Goal: Task Accomplishment & Management: Manage account settings

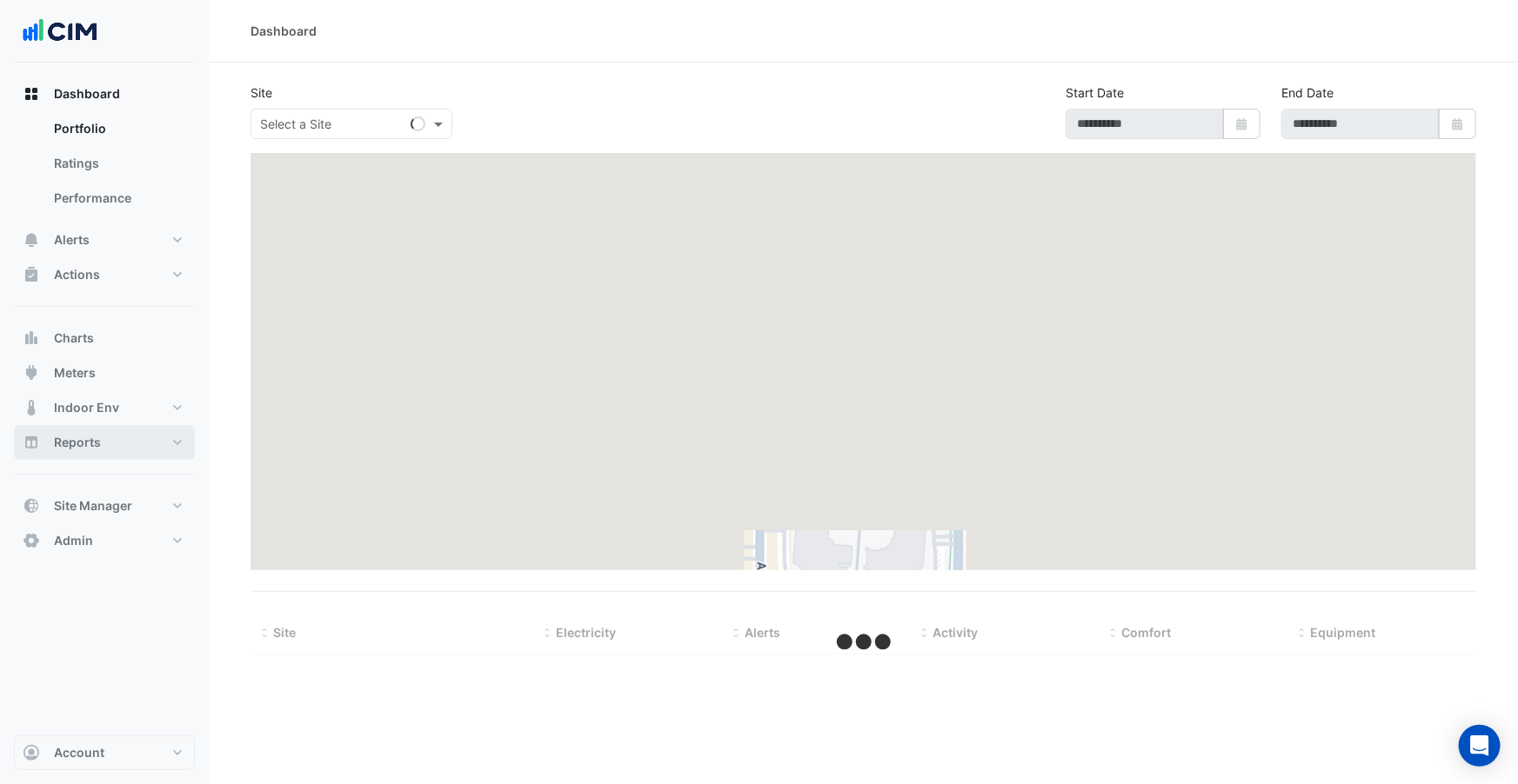
click at [108, 437] on button "Reports" at bounding box center [105, 442] width 181 height 35
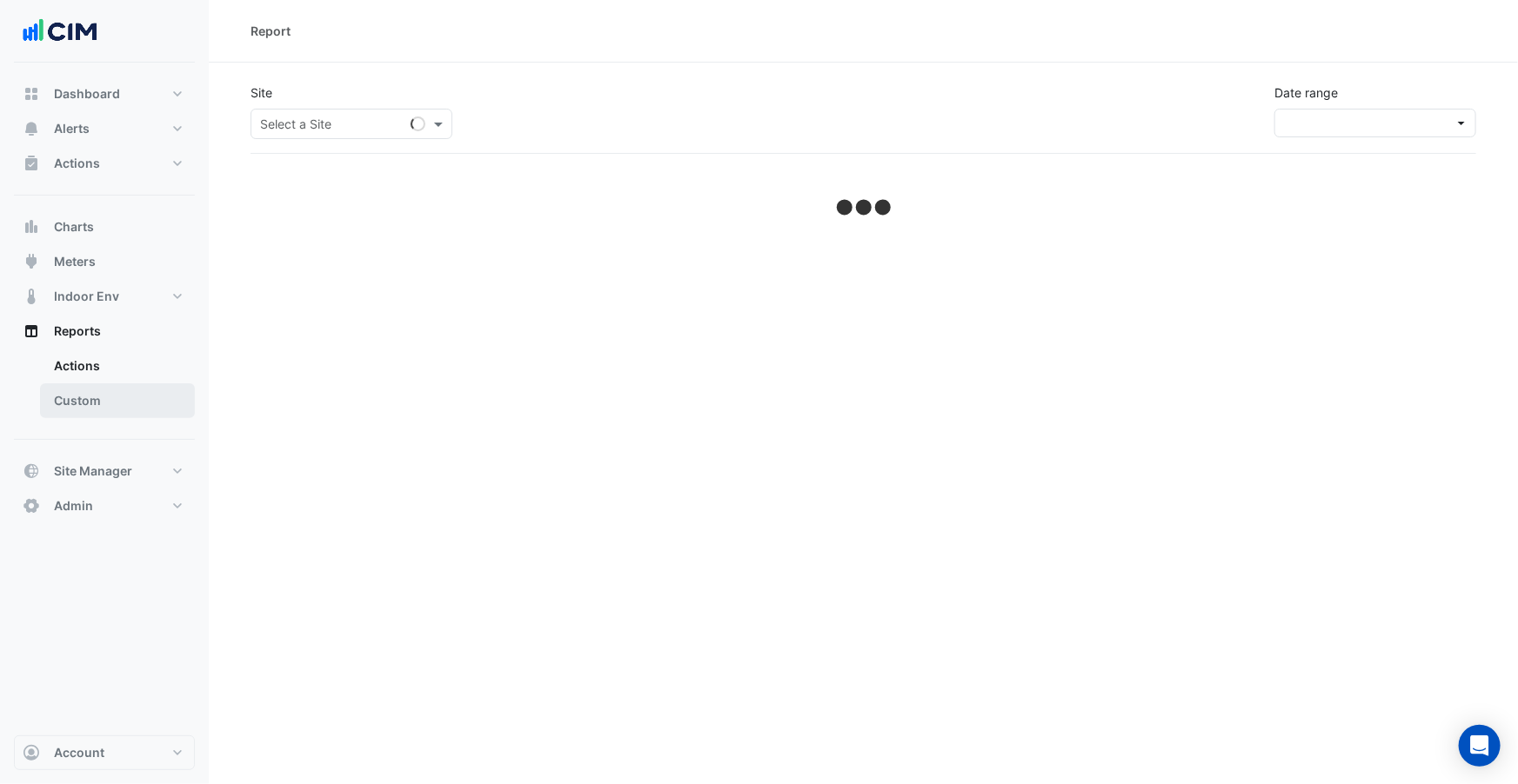
select select "***"
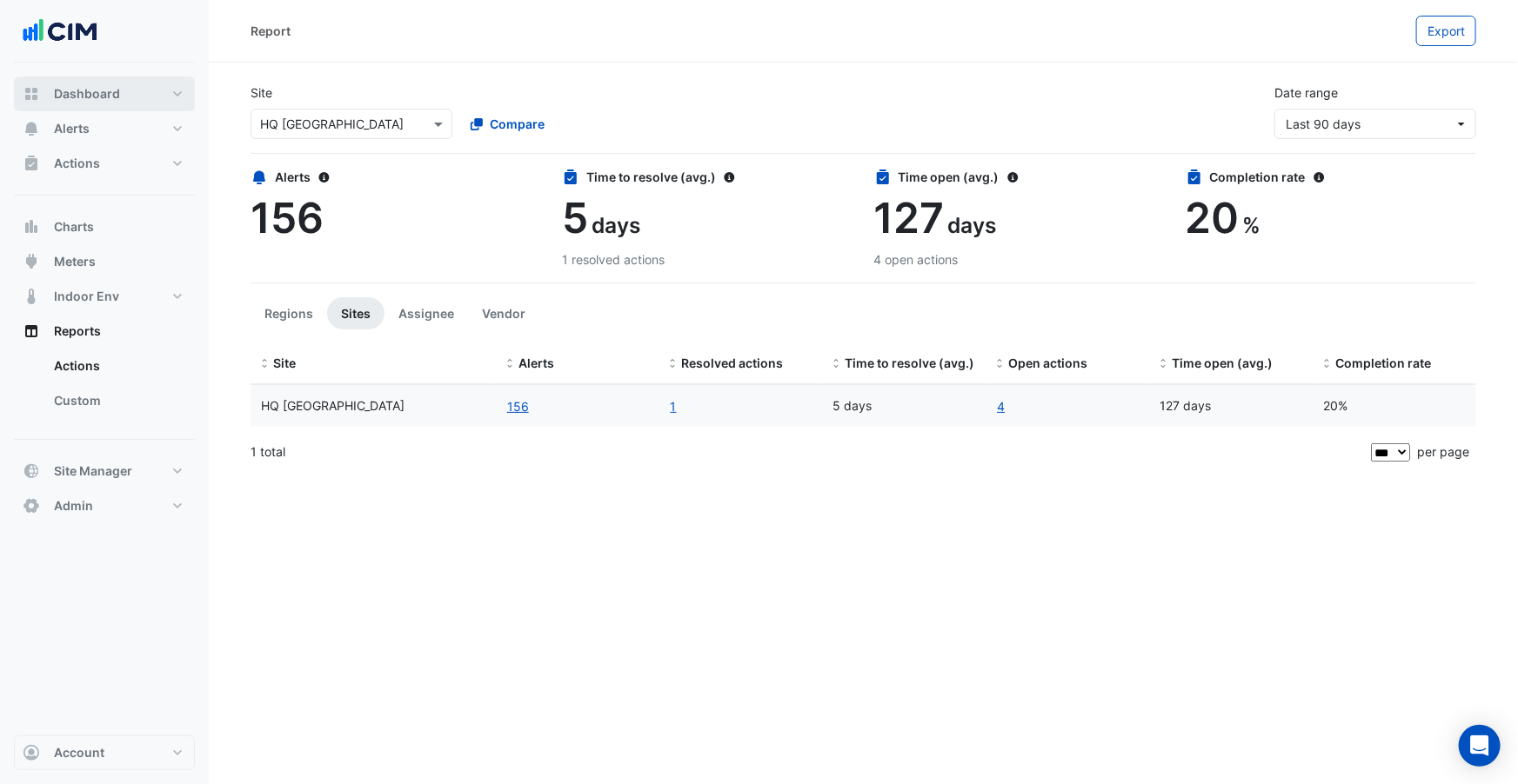
click at [131, 100] on button "Dashboard" at bounding box center [105, 94] width 181 height 35
select select "***"
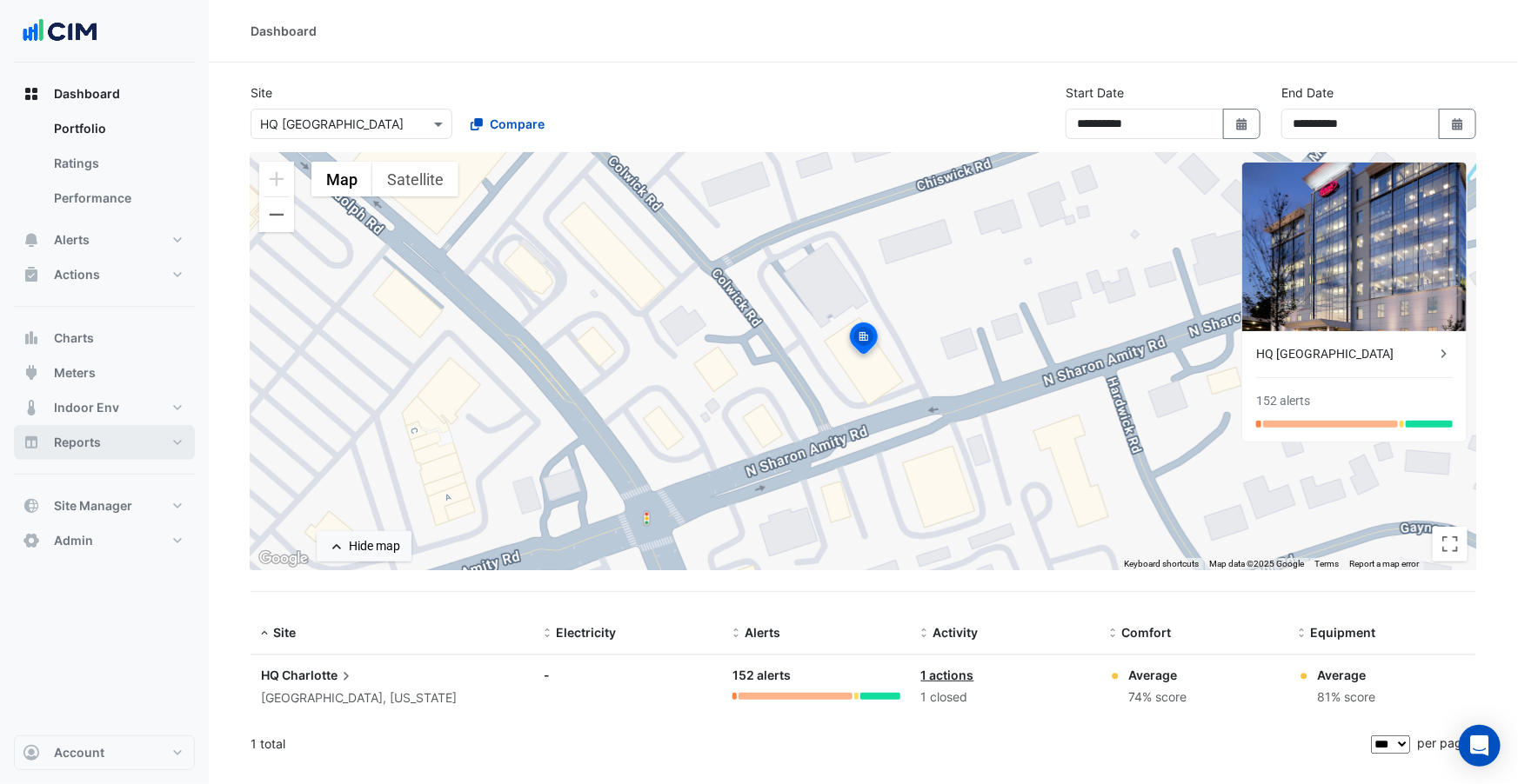
click at [118, 437] on button "Reports" at bounding box center [105, 442] width 181 height 35
select select "***"
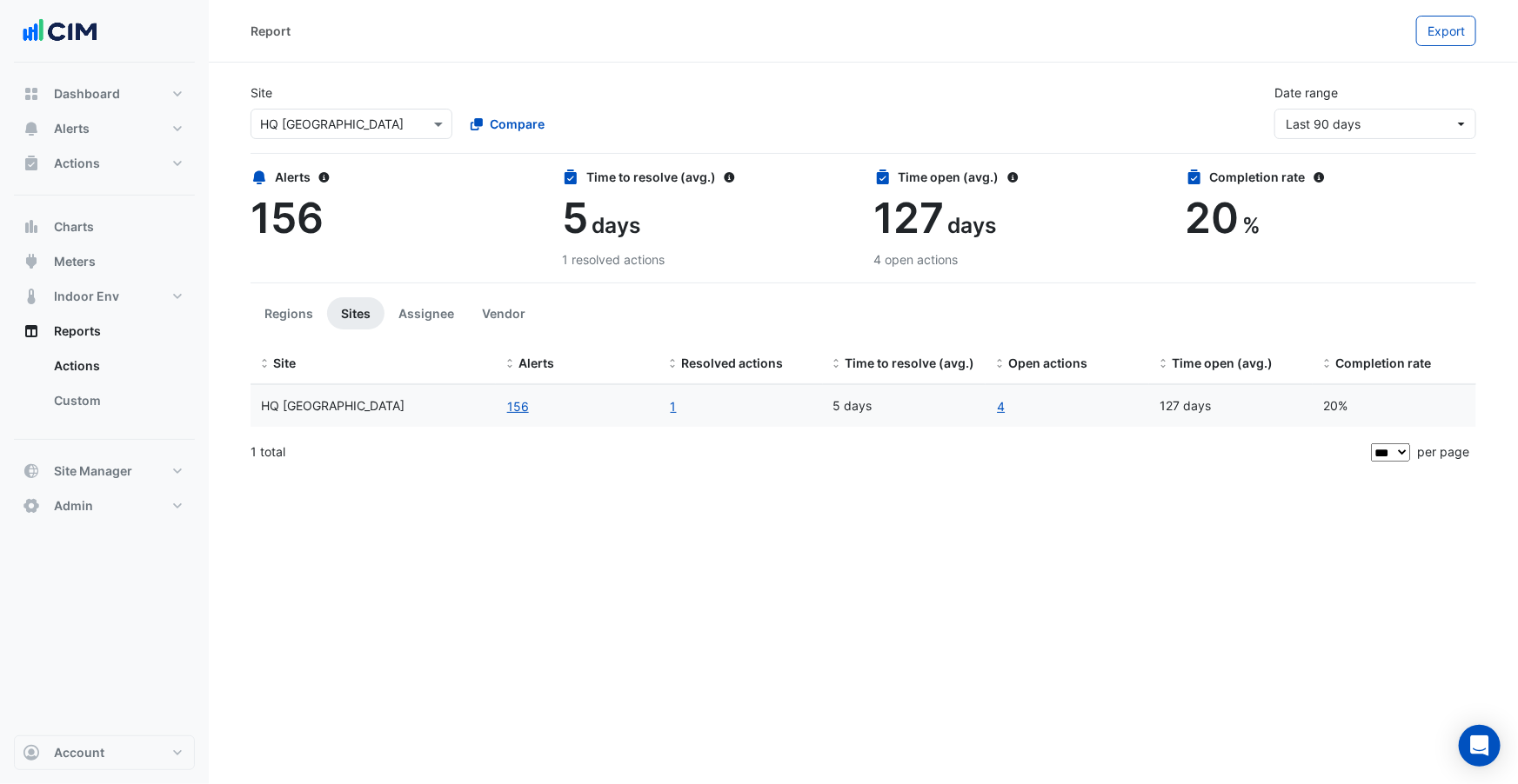
drag, startPoint x: 101, startPoint y: 399, endPoint x: 481, endPoint y: 554, distance: 410.4
click at [481, 554] on div "Report Export Site Select a Site × HQ Charlotte Compare Date range Last 90 days…" at bounding box center [759, 392] width 1518 height 784
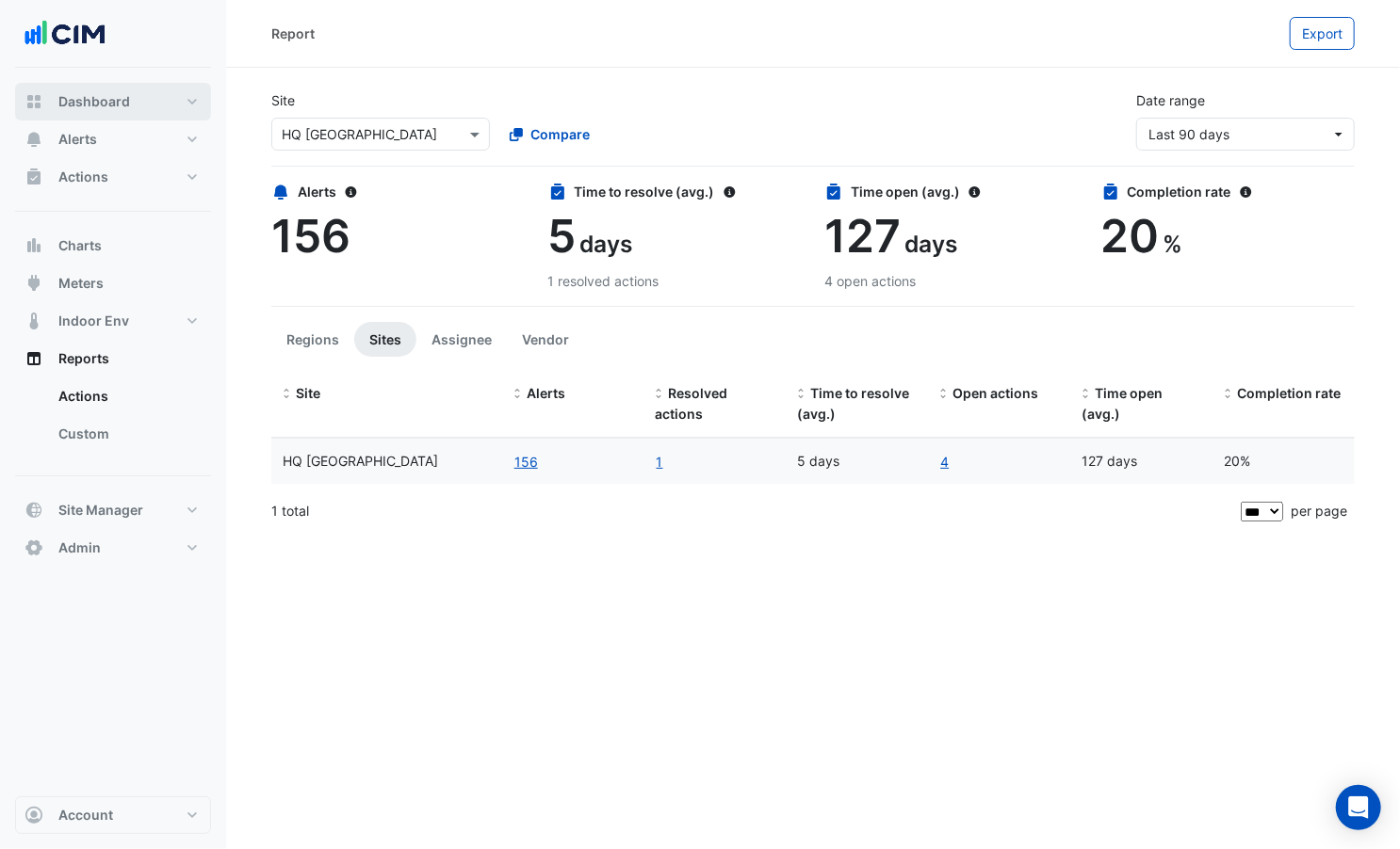
click at [82, 102] on span "Dashboard" at bounding box center [93, 102] width 71 height 19
select select "***"
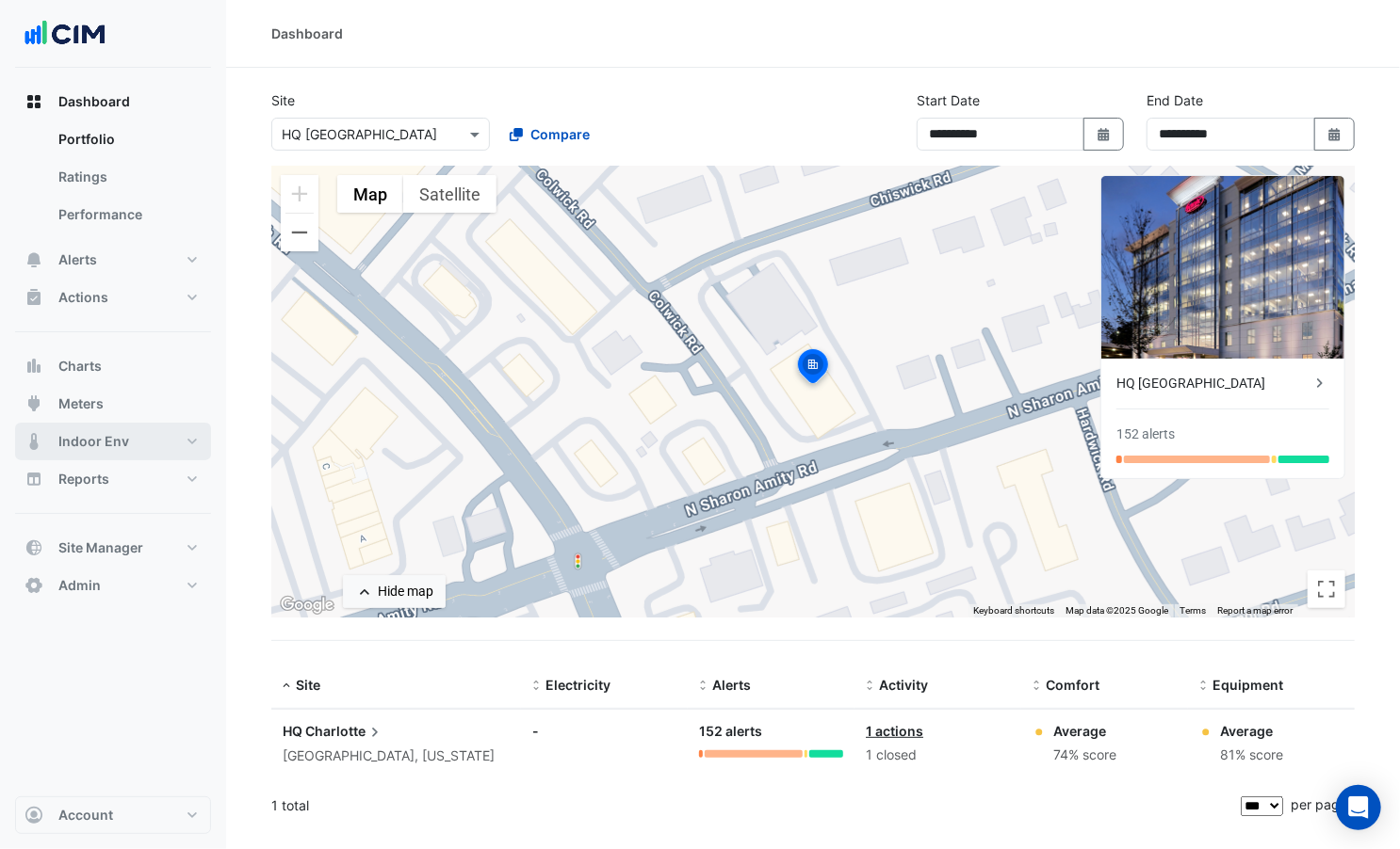
click at [136, 448] on button "Indoor Env" at bounding box center [113, 442] width 196 height 38
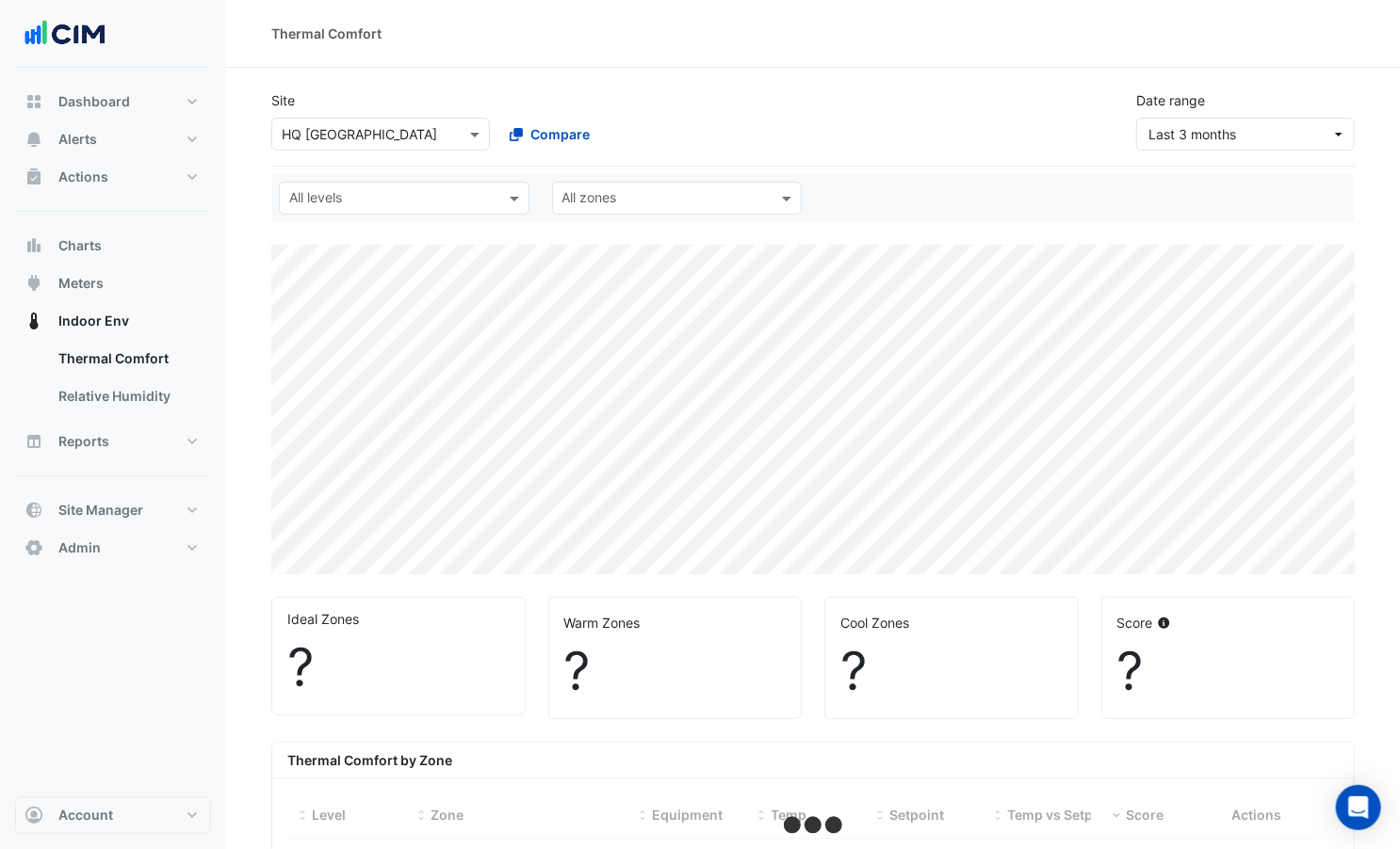
select select "***"
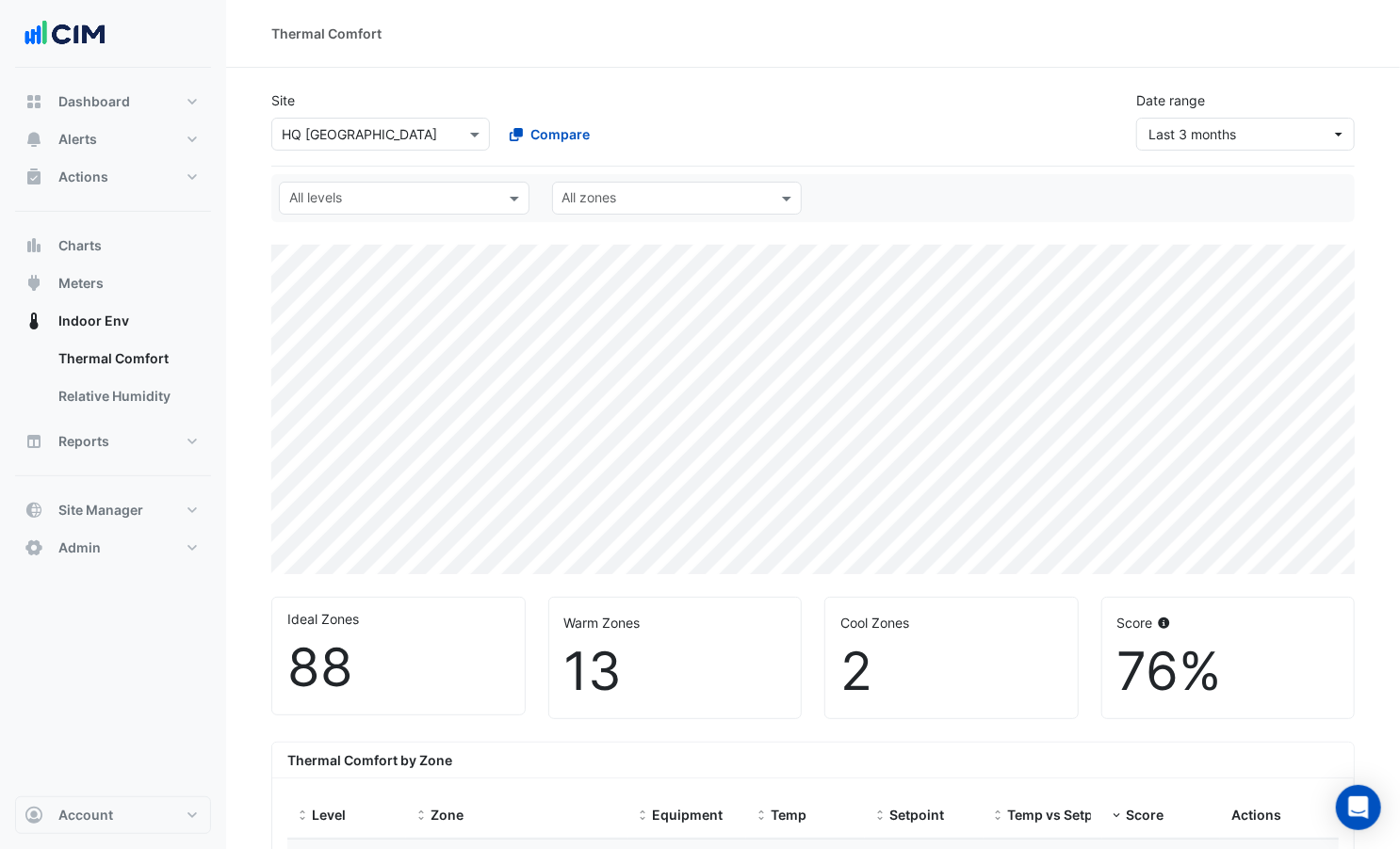
scroll to position [8, 0]
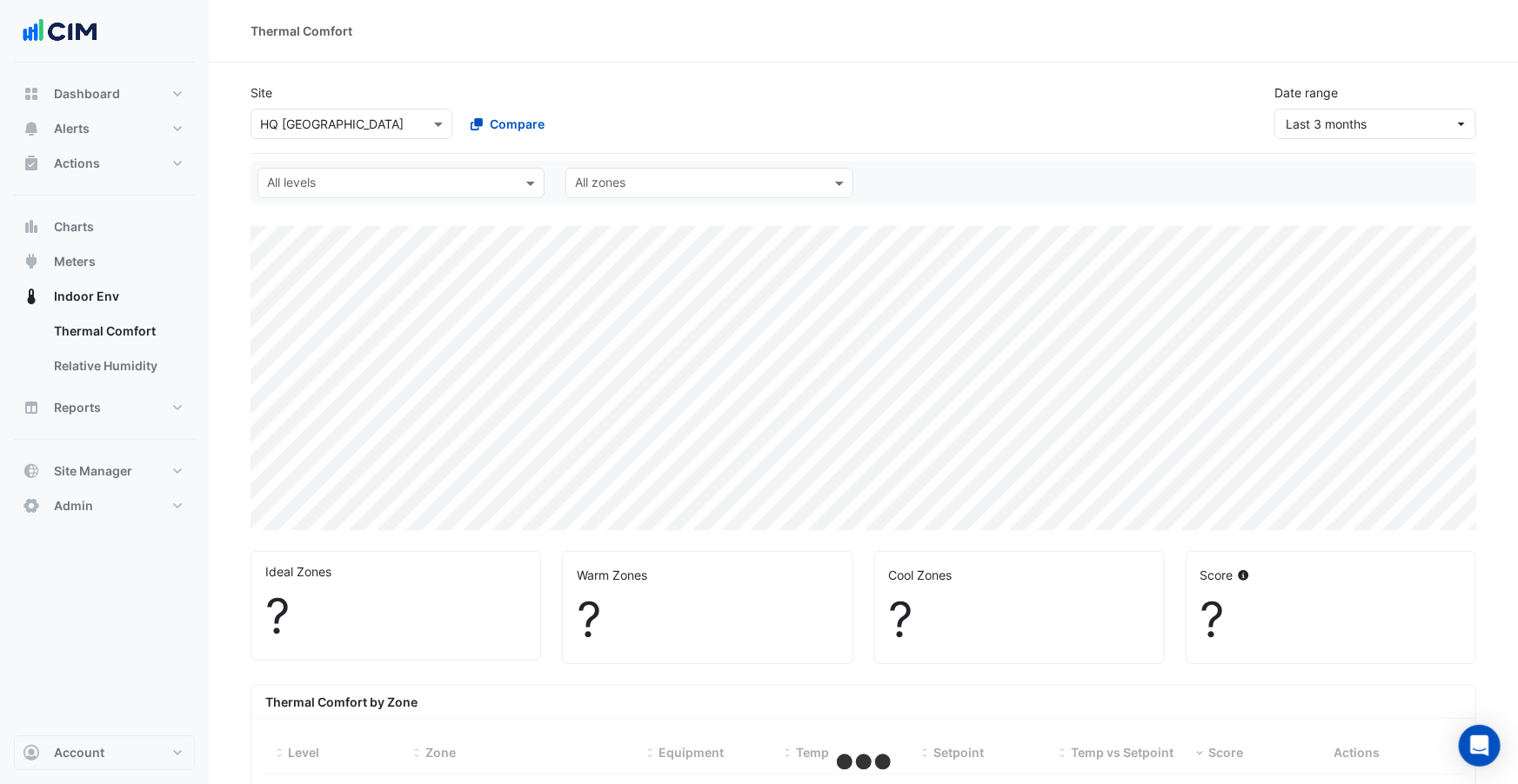
select select "***"
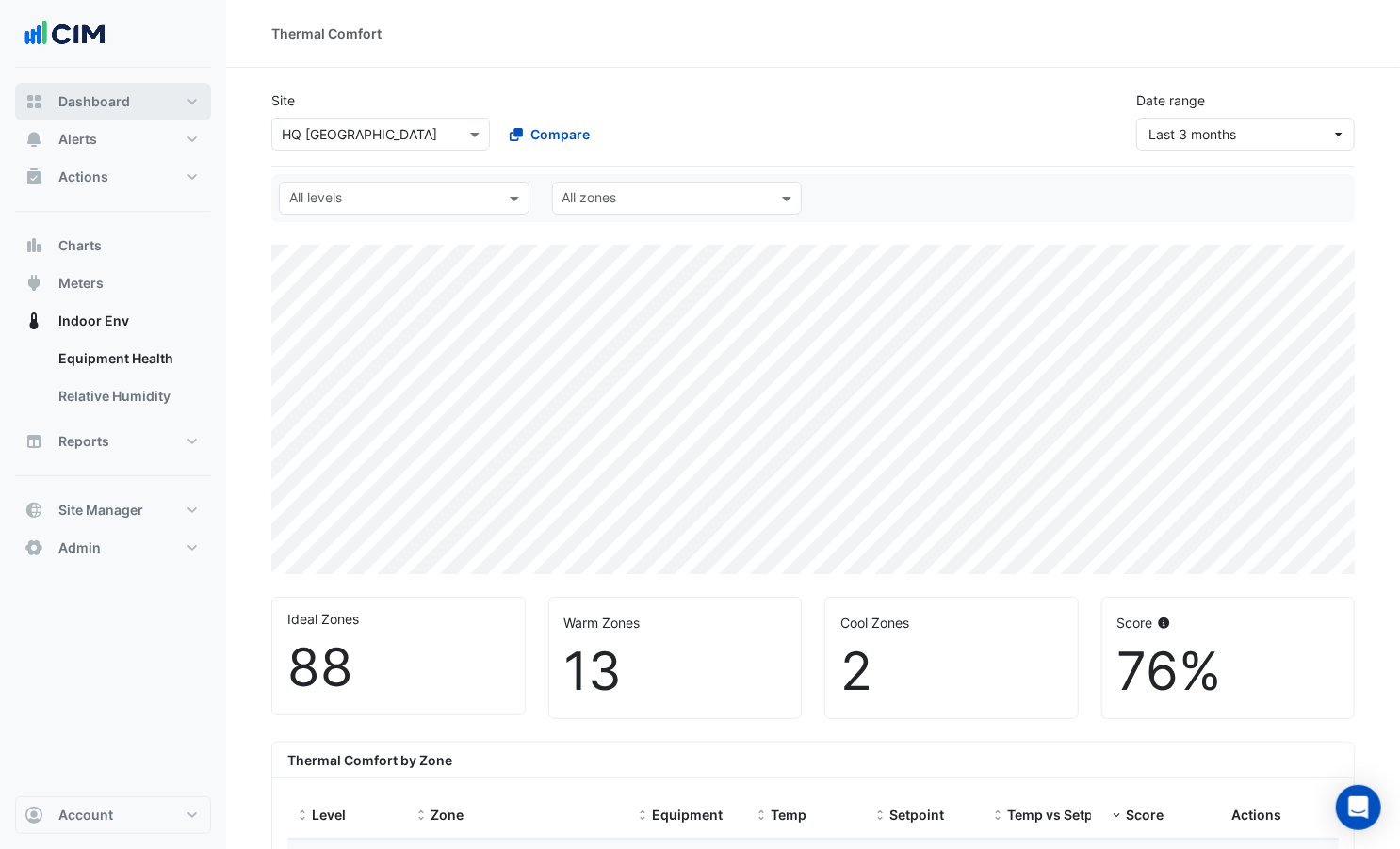
click at [115, 115] on button "Dashboard" at bounding box center [113, 102] width 196 height 38
select select "***"
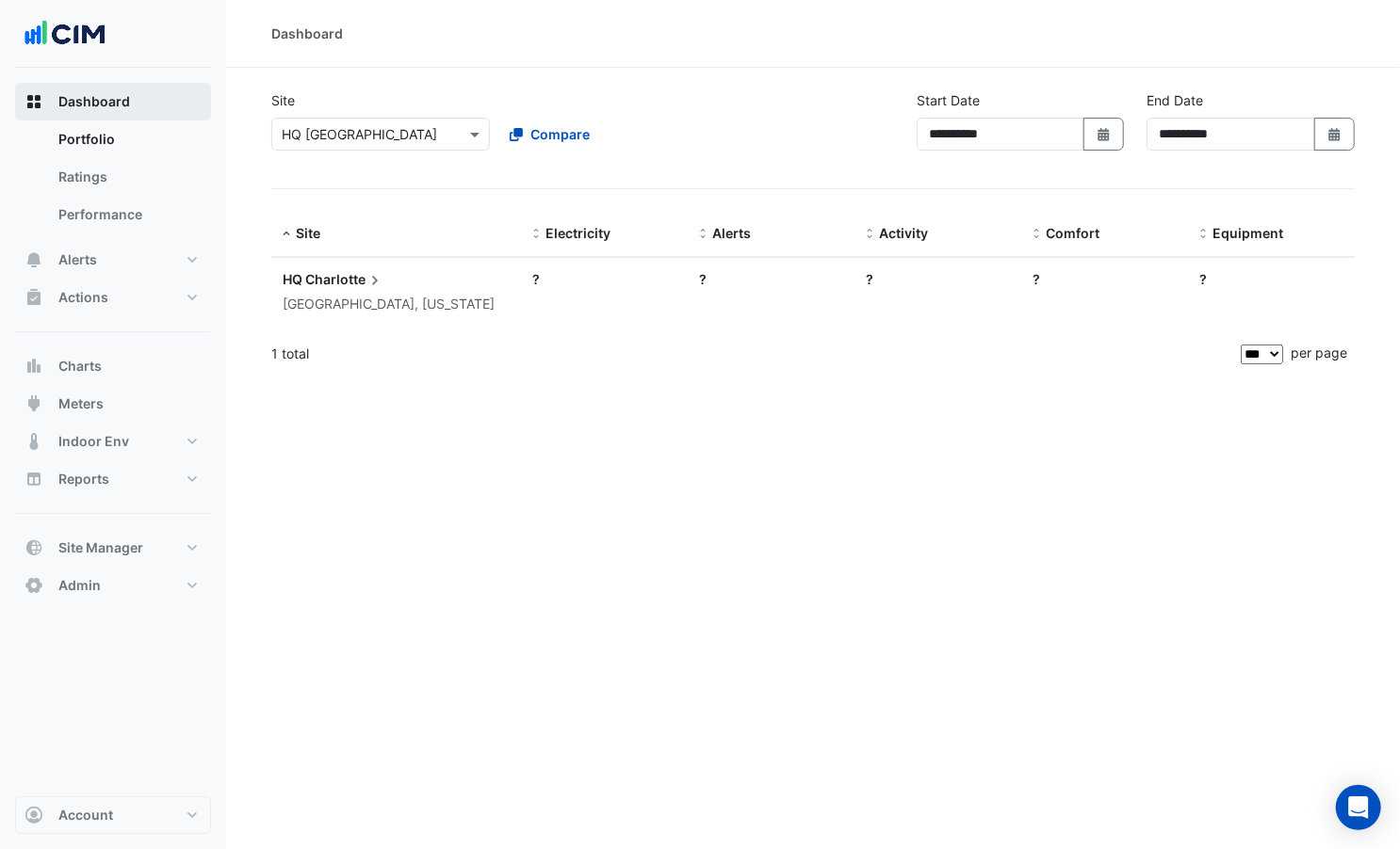
click at [117, 101] on span "Dashboard" at bounding box center [93, 102] width 71 height 19
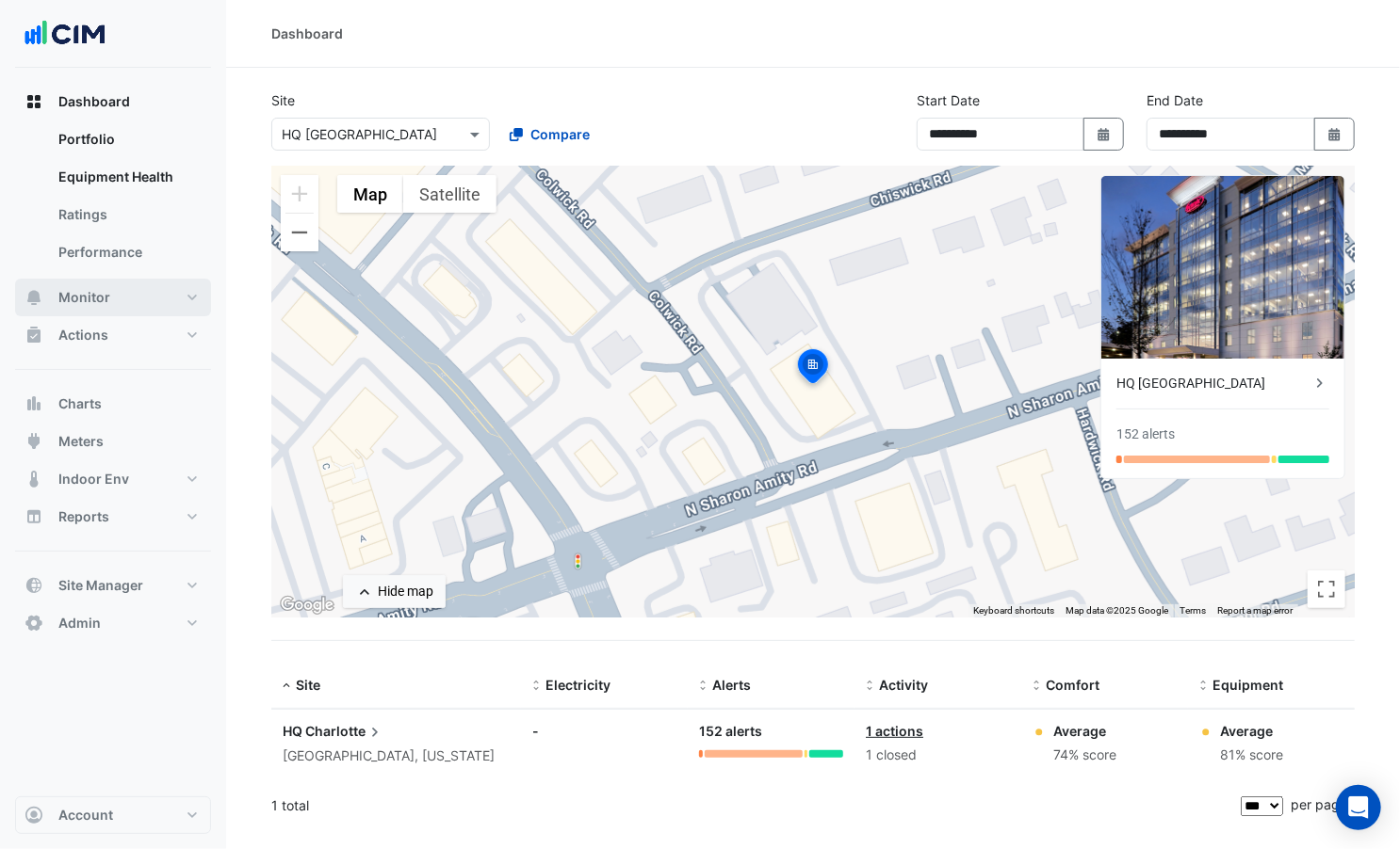
click at [170, 300] on button "Monitor" at bounding box center [113, 298] width 196 height 38
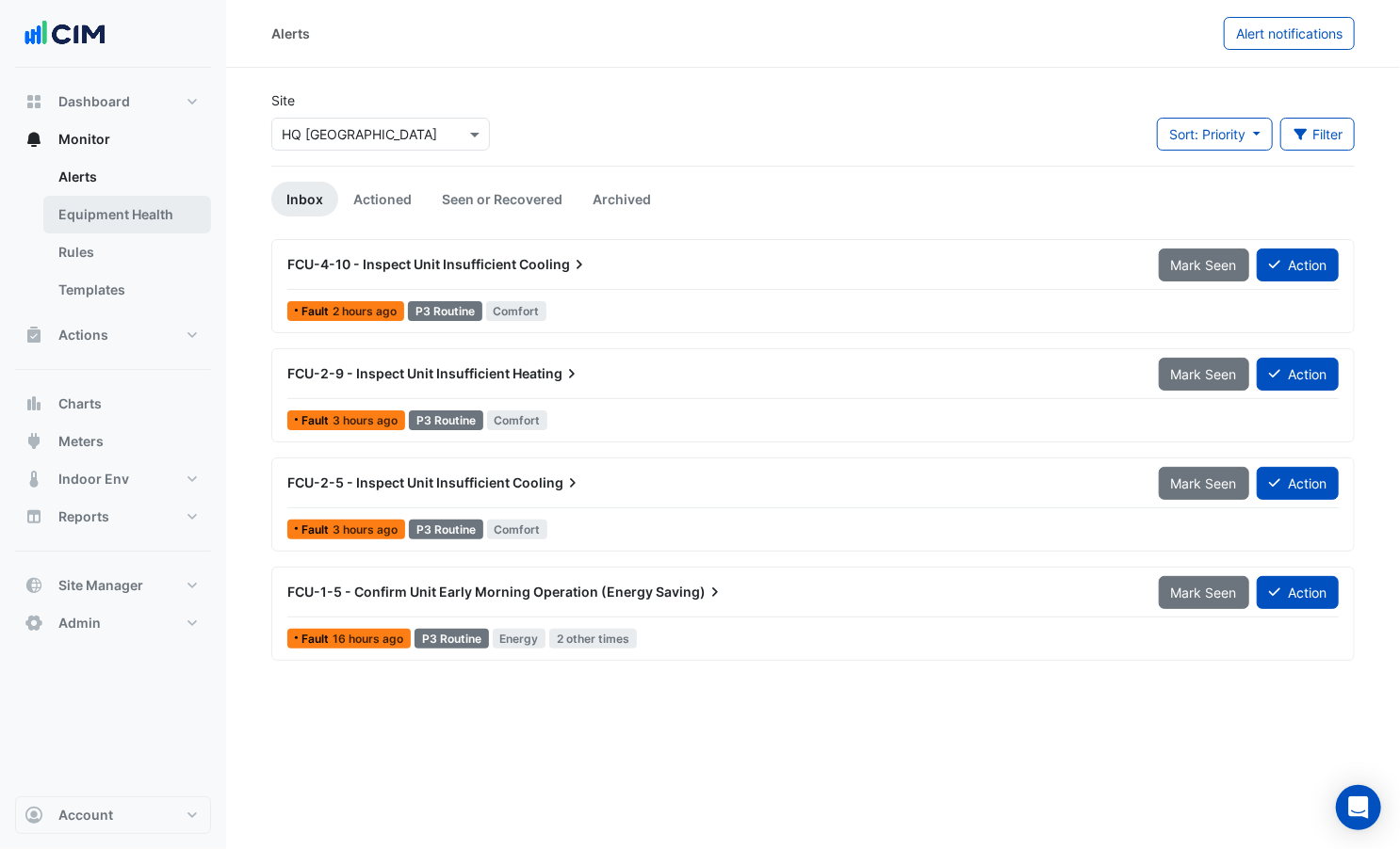
click at [98, 211] on link "Equipment Health" at bounding box center [127, 215] width 167 height 38
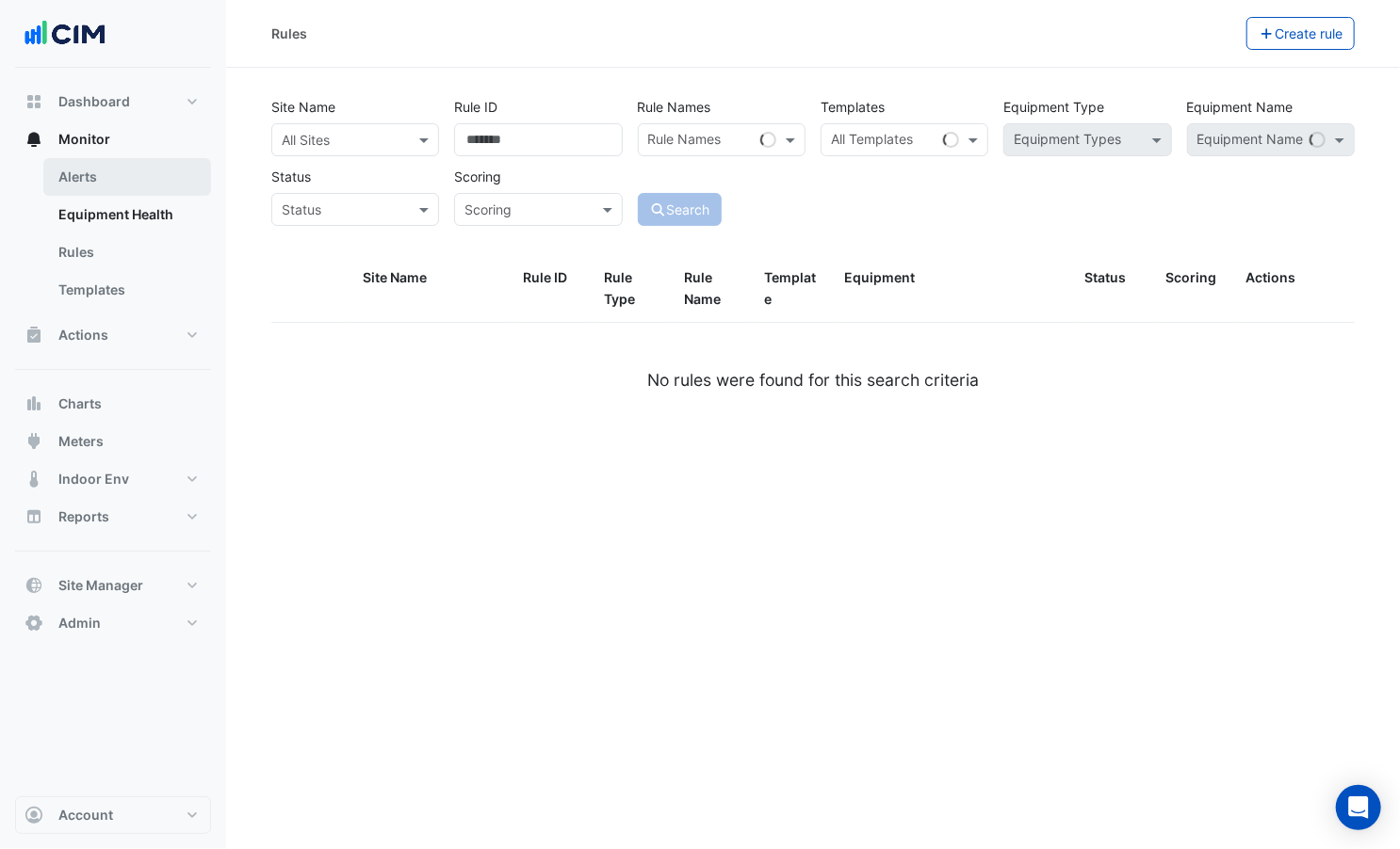
click at [93, 180] on link "Alerts" at bounding box center [127, 177] width 167 height 38
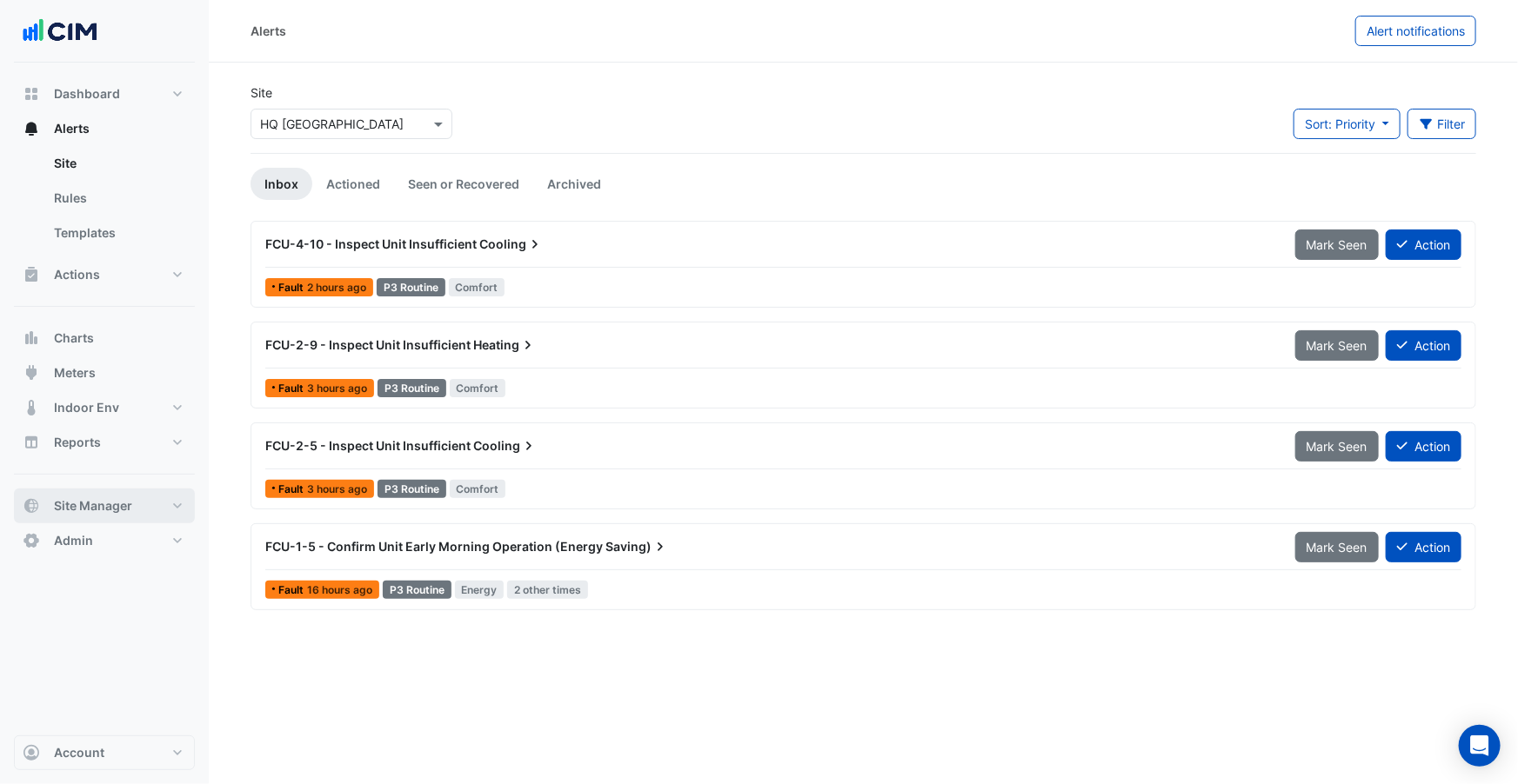
click at [89, 507] on span "Site Manager" at bounding box center [92, 507] width 78 height 18
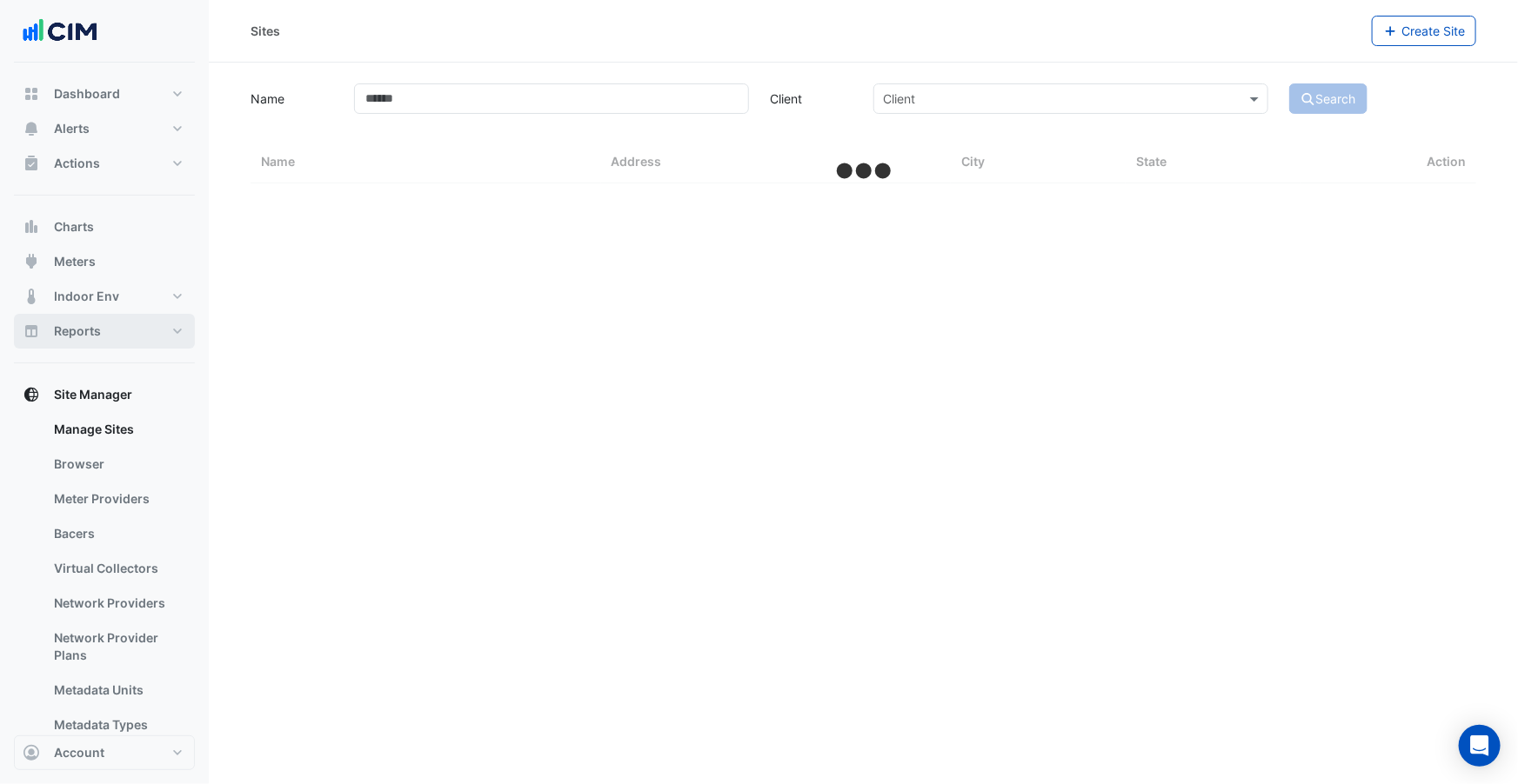
click at [110, 336] on button "Reports" at bounding box center [105, 332] width 181 height 35
select select "***"
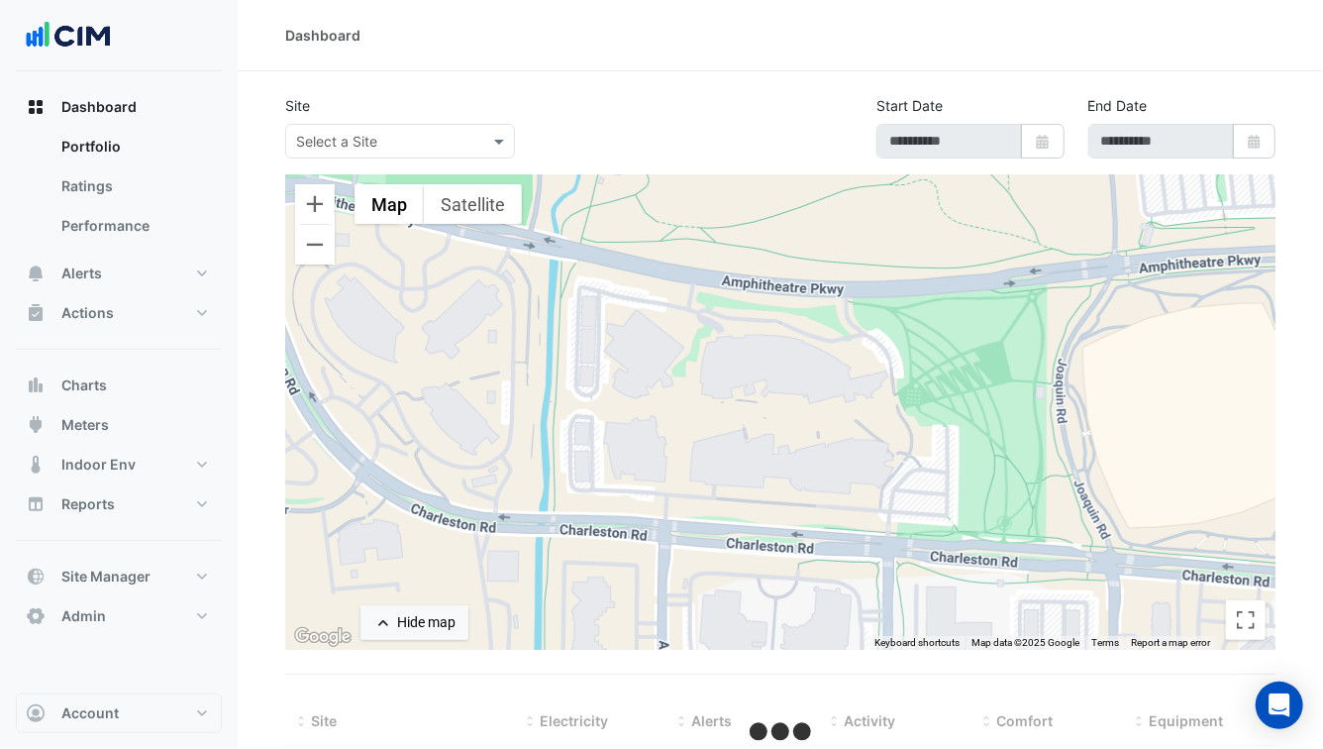
type input "**********"
select select "***"
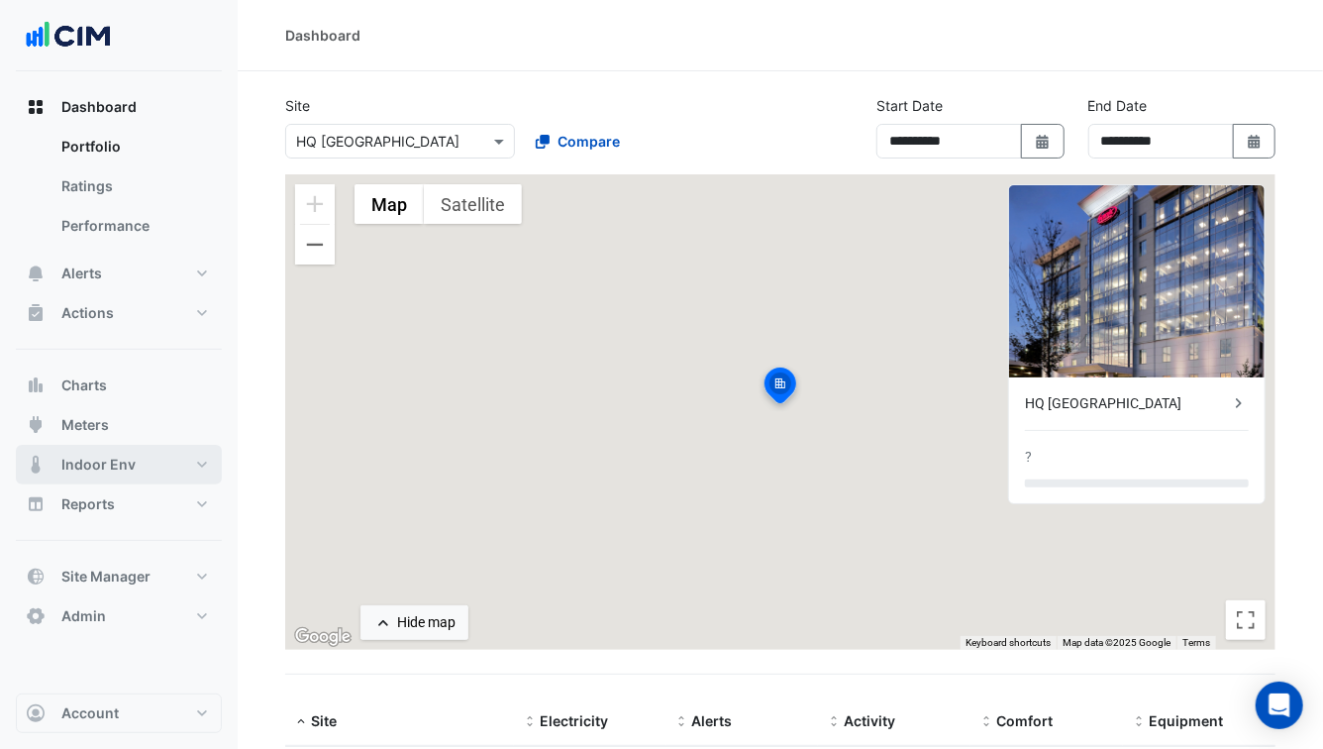
click at [115, 463] on span "Indoor Env" at bounding box center [98, 465] width 74 height 20
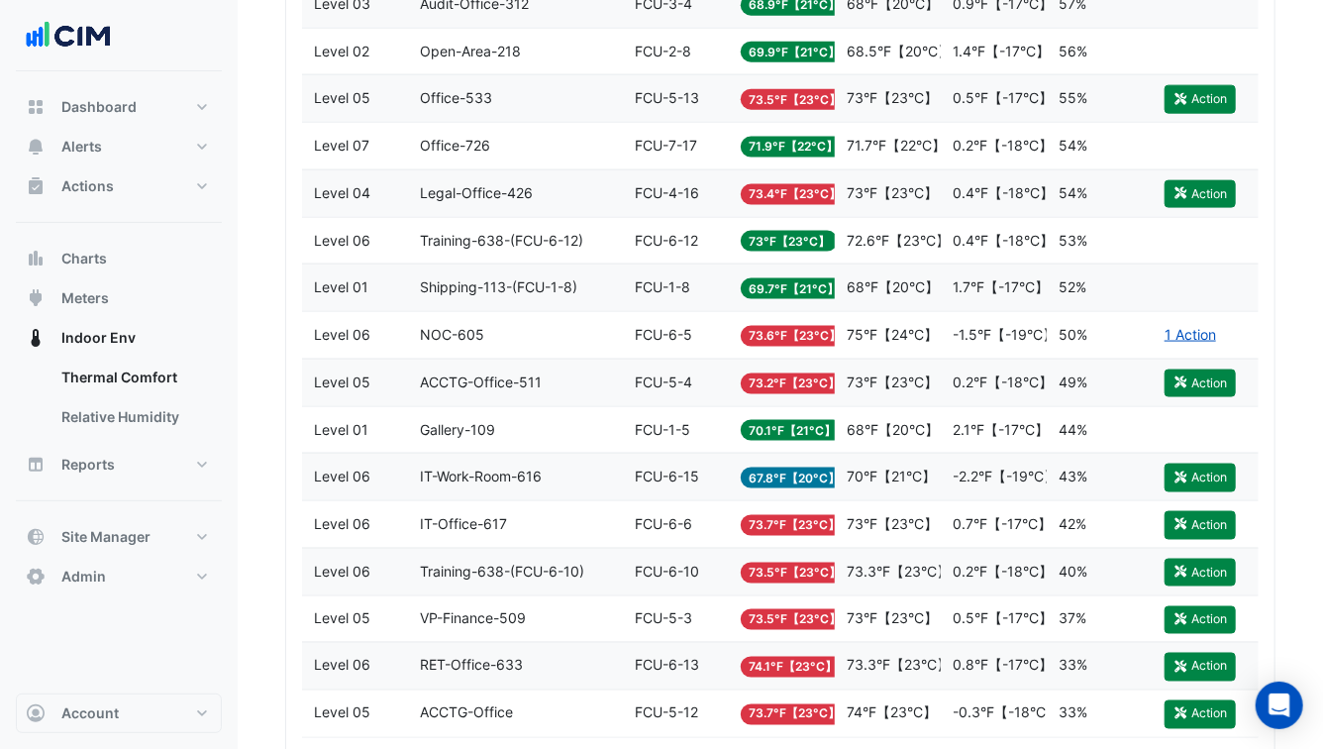
scroll to position [5413, 0]
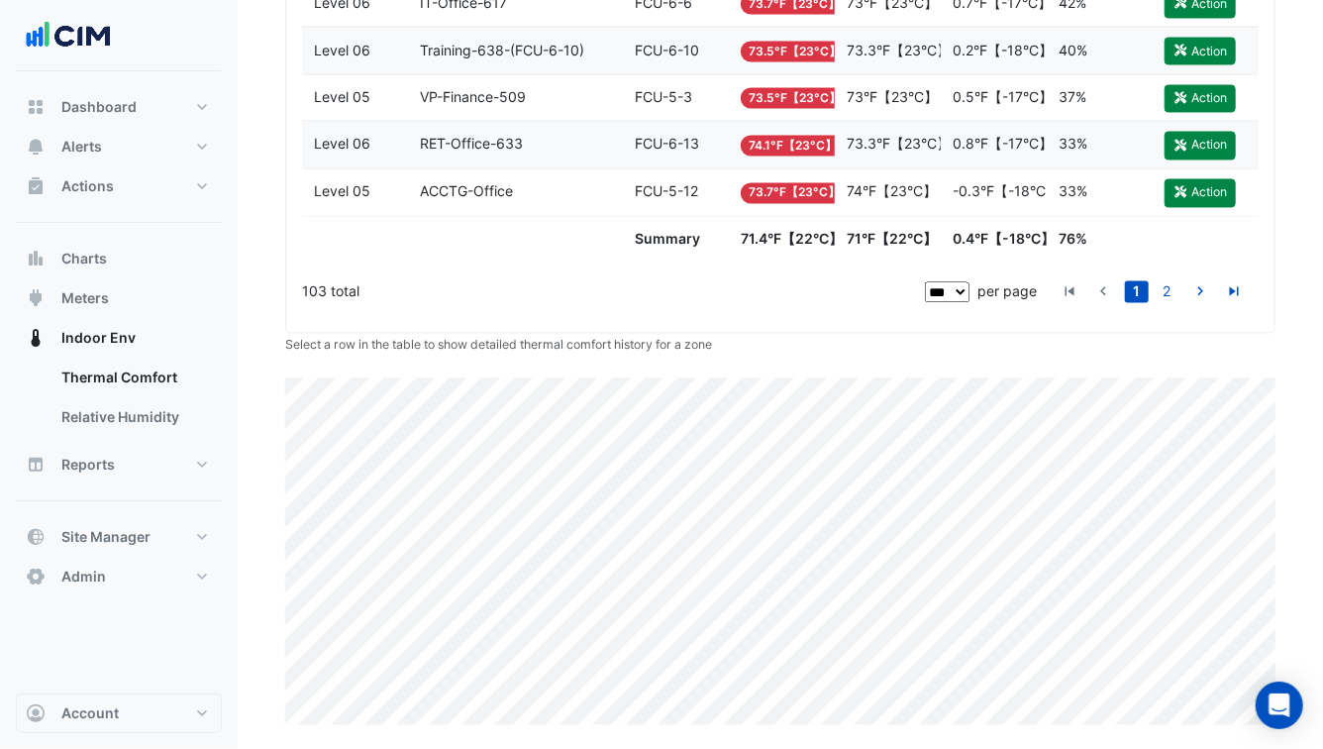
click at [951, 295] on select "** ** ** ***" at bounding box center [947, 292] width 45 height 20
select select "**"
click at [925, 282] on select "** ** ** ***" at bounding box center [947, 292] width 45 height 20
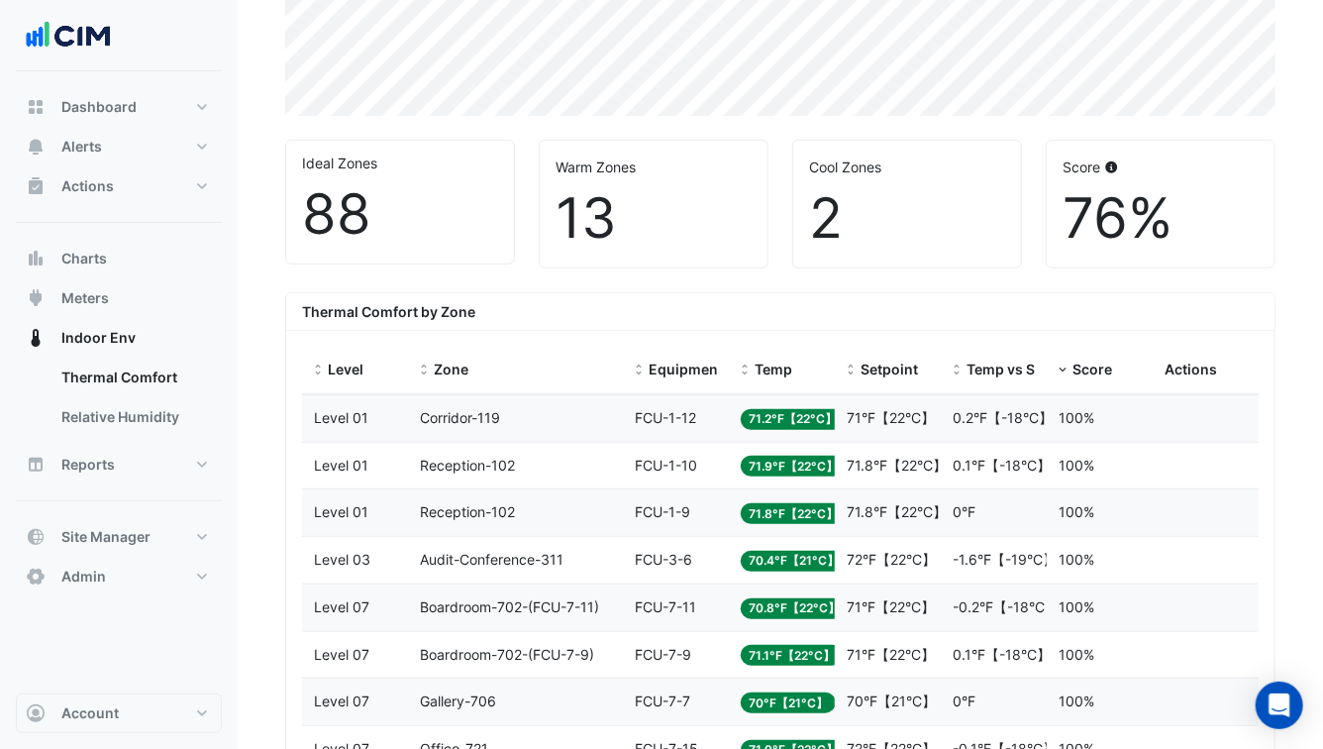
scroll to position [588, 0]
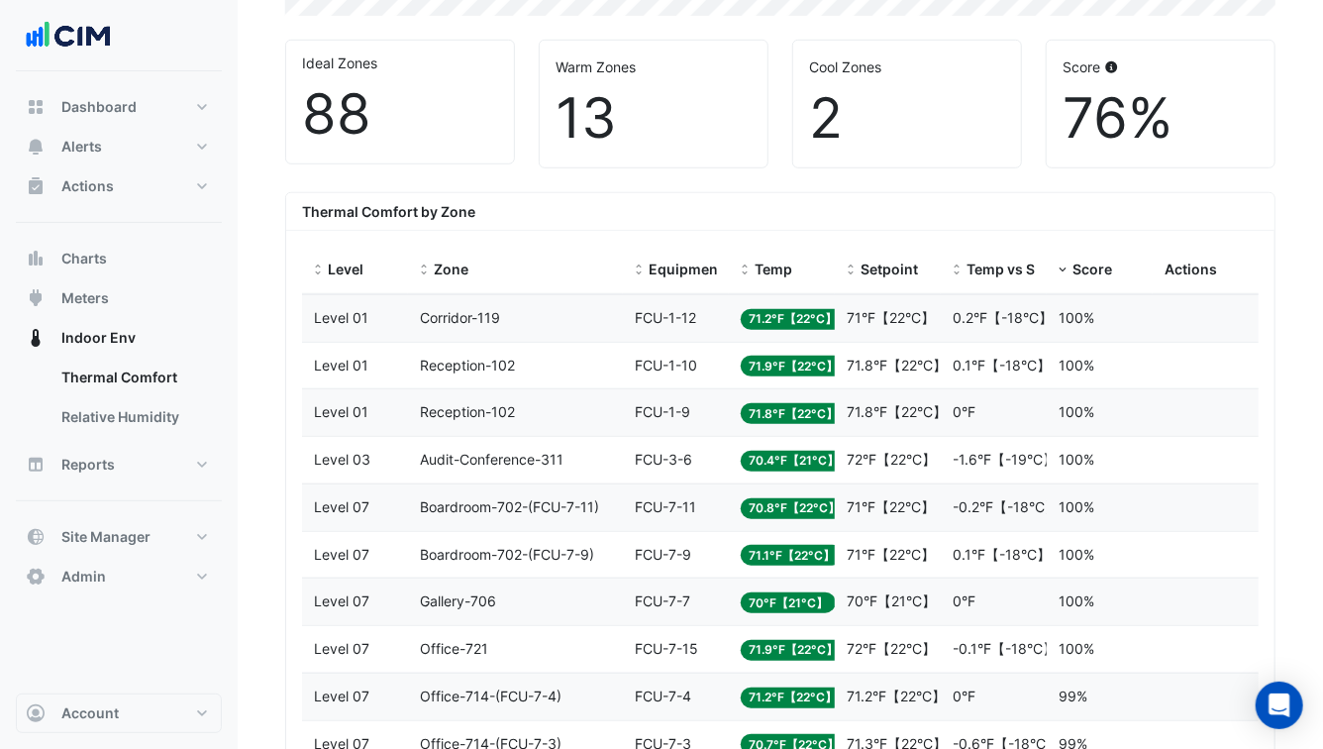
click at [574, 311] on div "Zone Corridor-119" at bounding box center [515, 318] width 191 height 23
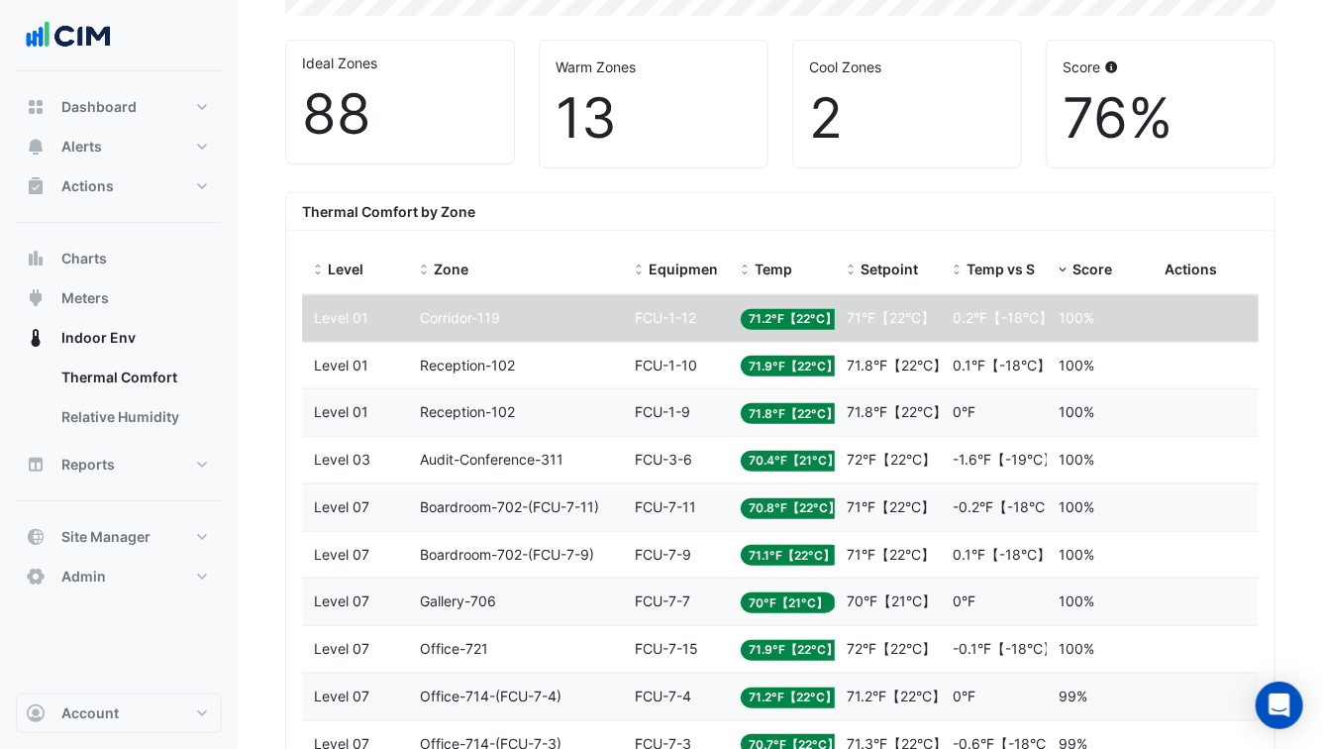
click at [571, 364] on div "Zone Reception-102" at bounding box center [515, 366] width 191 height 23
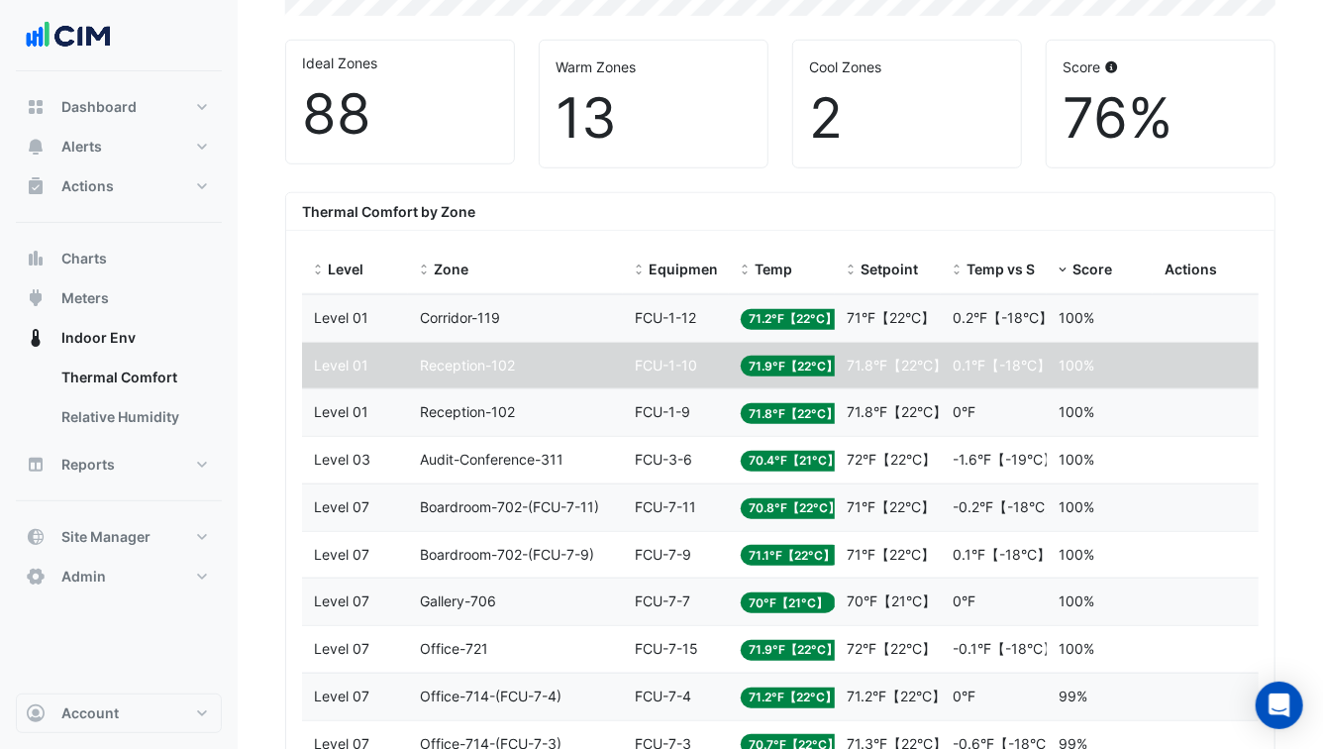
click at [567, 408] on div "Zone Reception-102" at bounding box center [515, 412] width 191 height 23
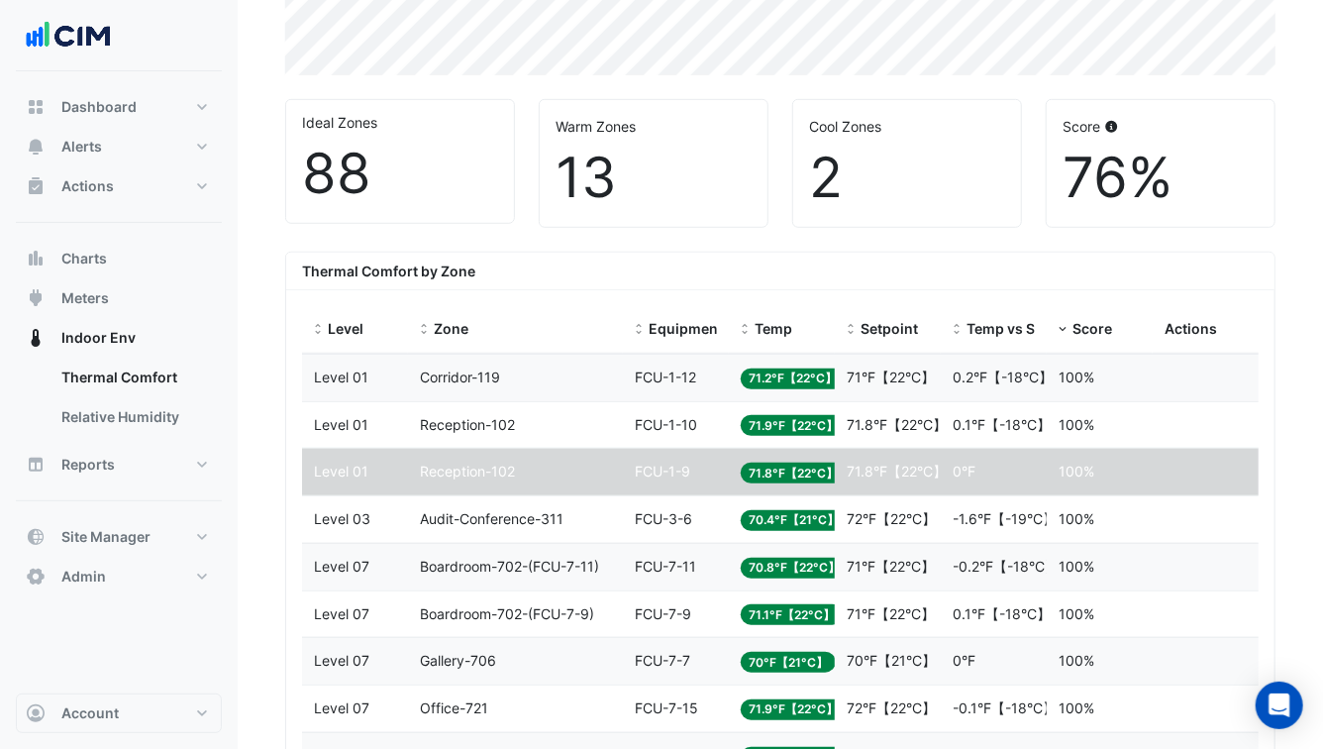
scroll to position [675, 0]
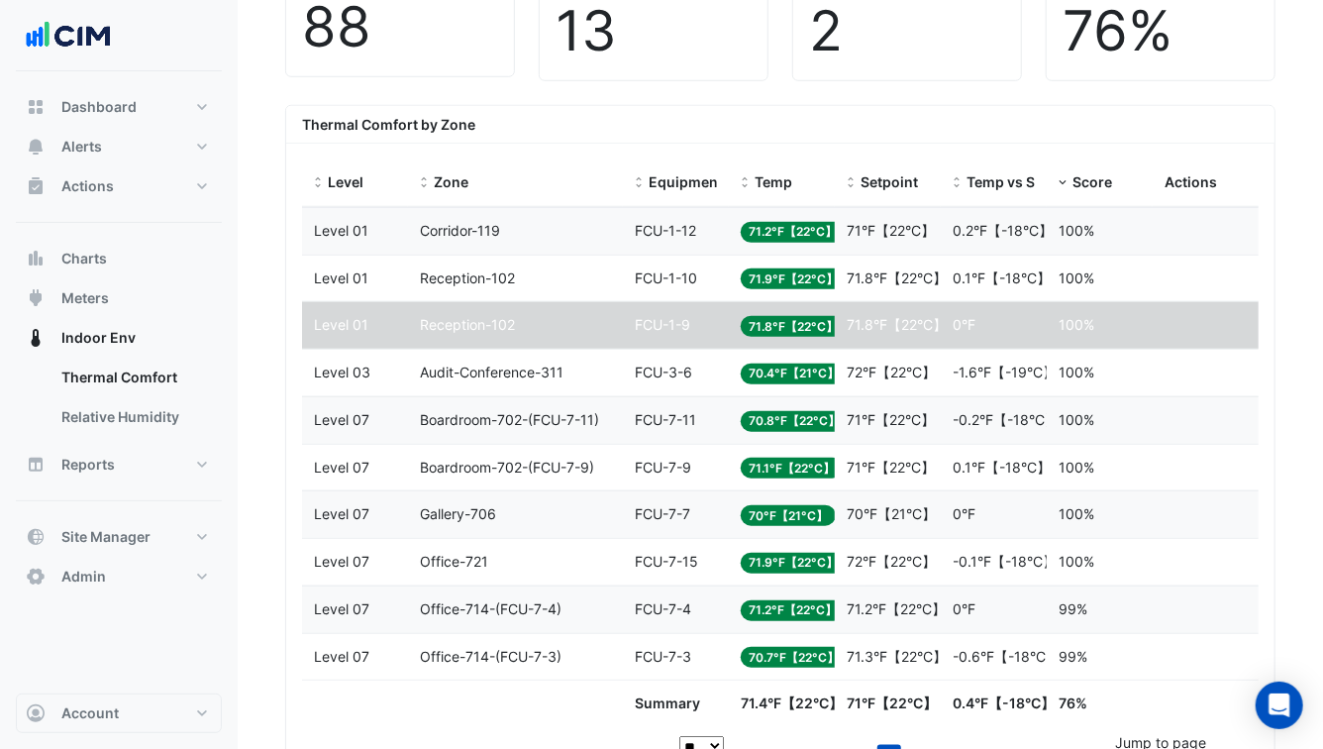
click at [610, 325] on div "Zone Reception-102" at bounding box center [515, 325] width 191 height 23
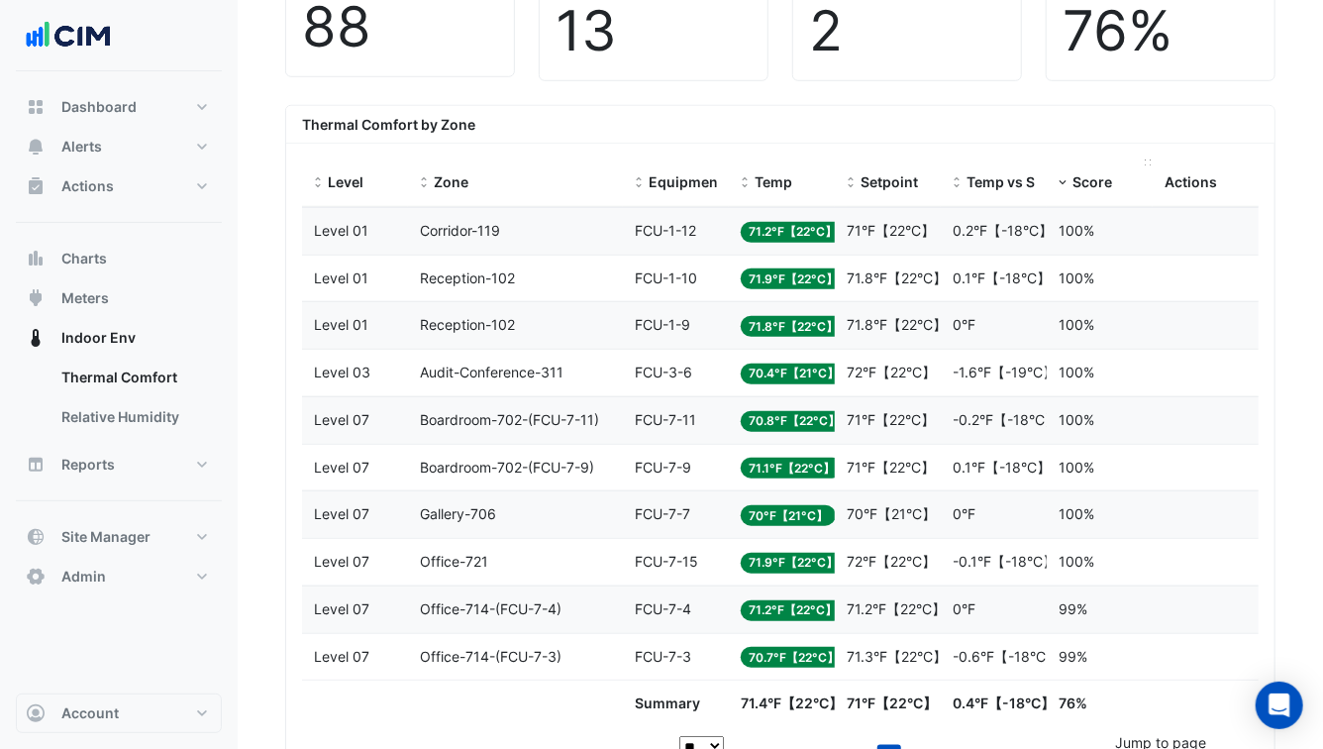
click at [1075, 190] on div "Score" at bounding box center [1100, 182] width 82 height 23
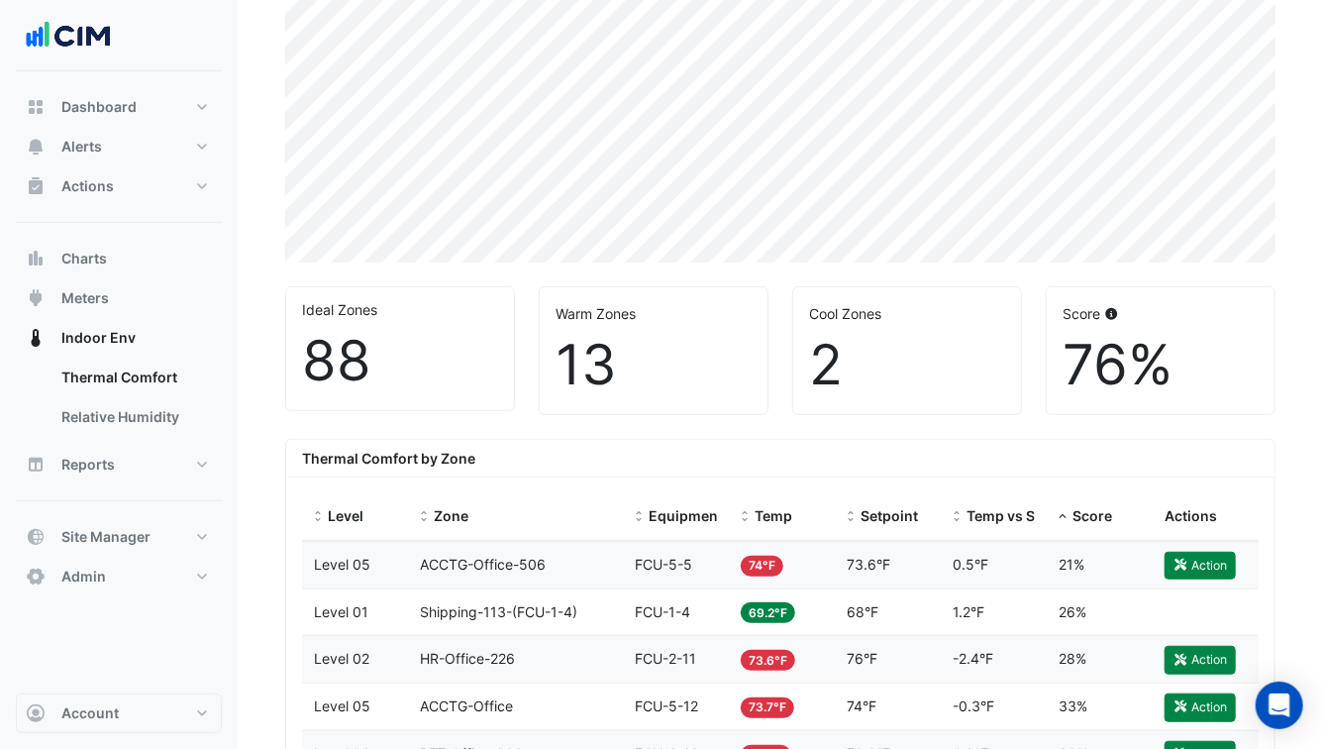
scroll to position [630, 0]
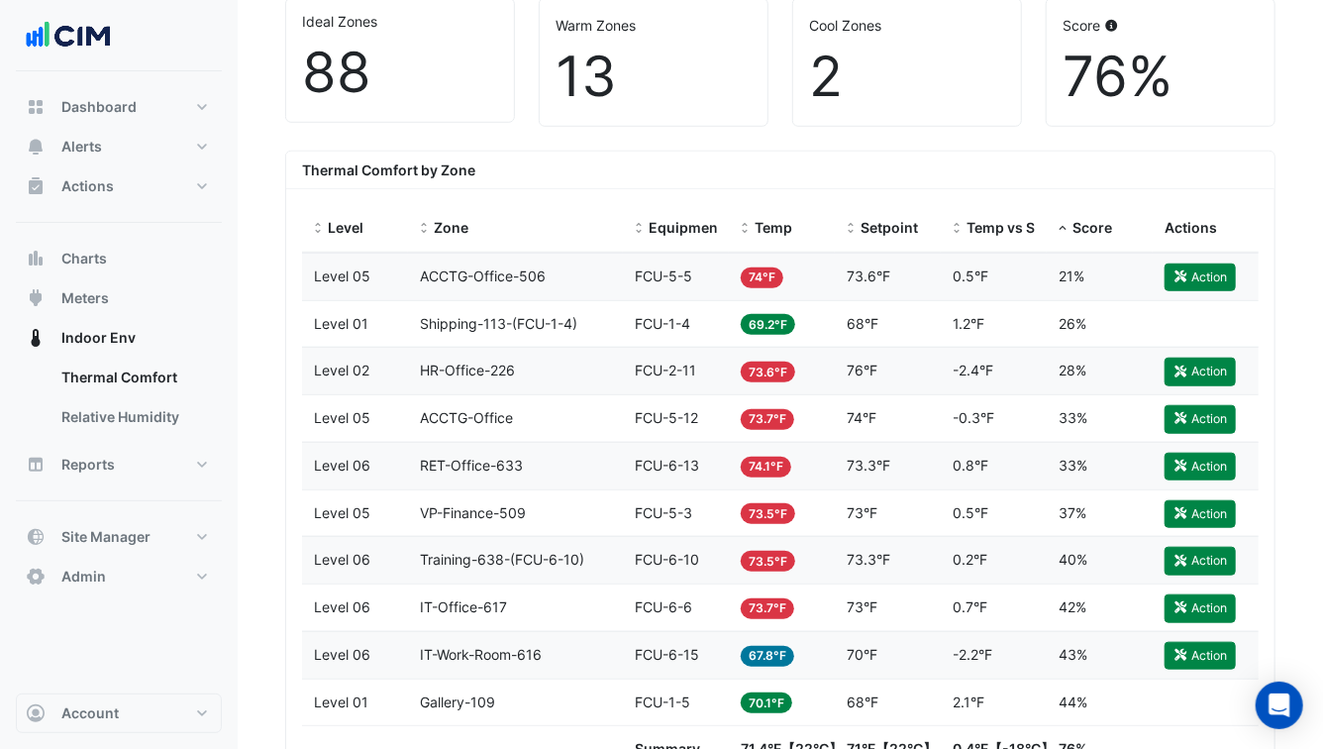
click at [348, 279] on span "Level 05" at bounding box center [342, 275] width 56 height 17
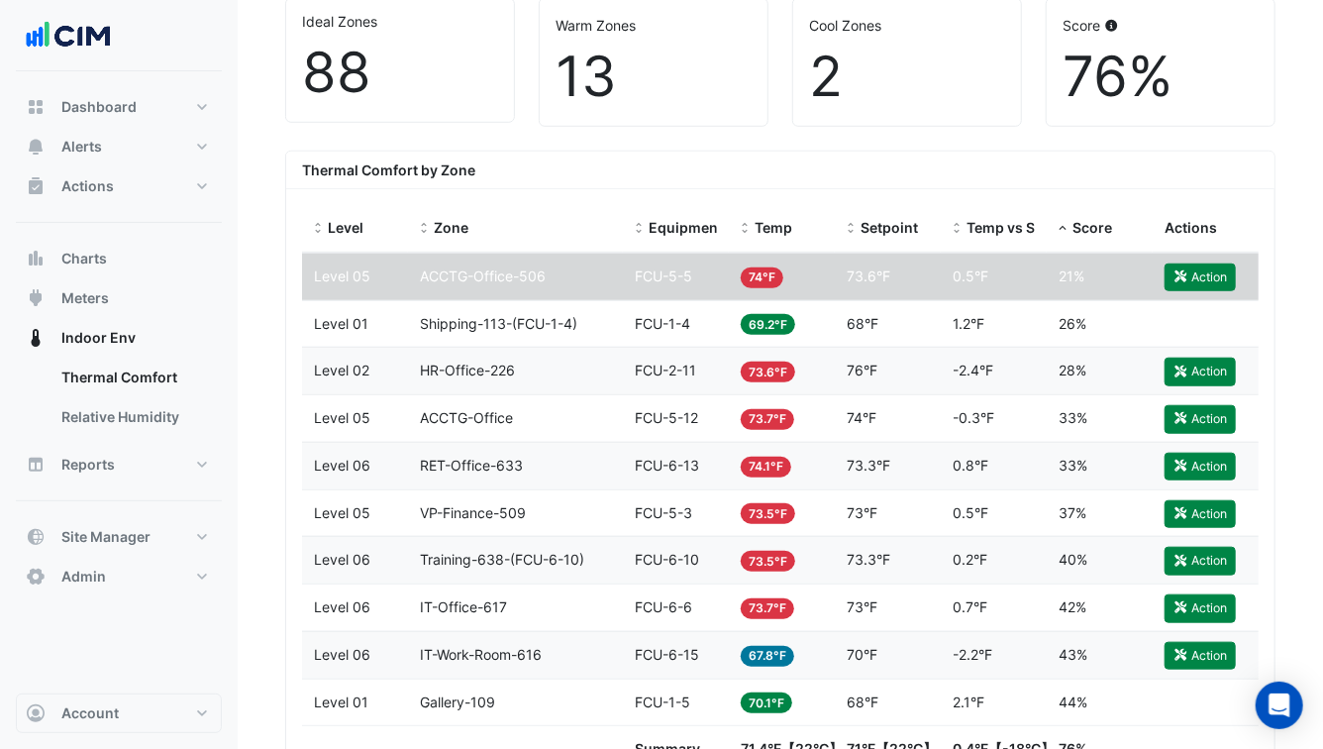
click at [348, 279] on span "Level 05" at bounding box center [342, 275] width 56 height 17
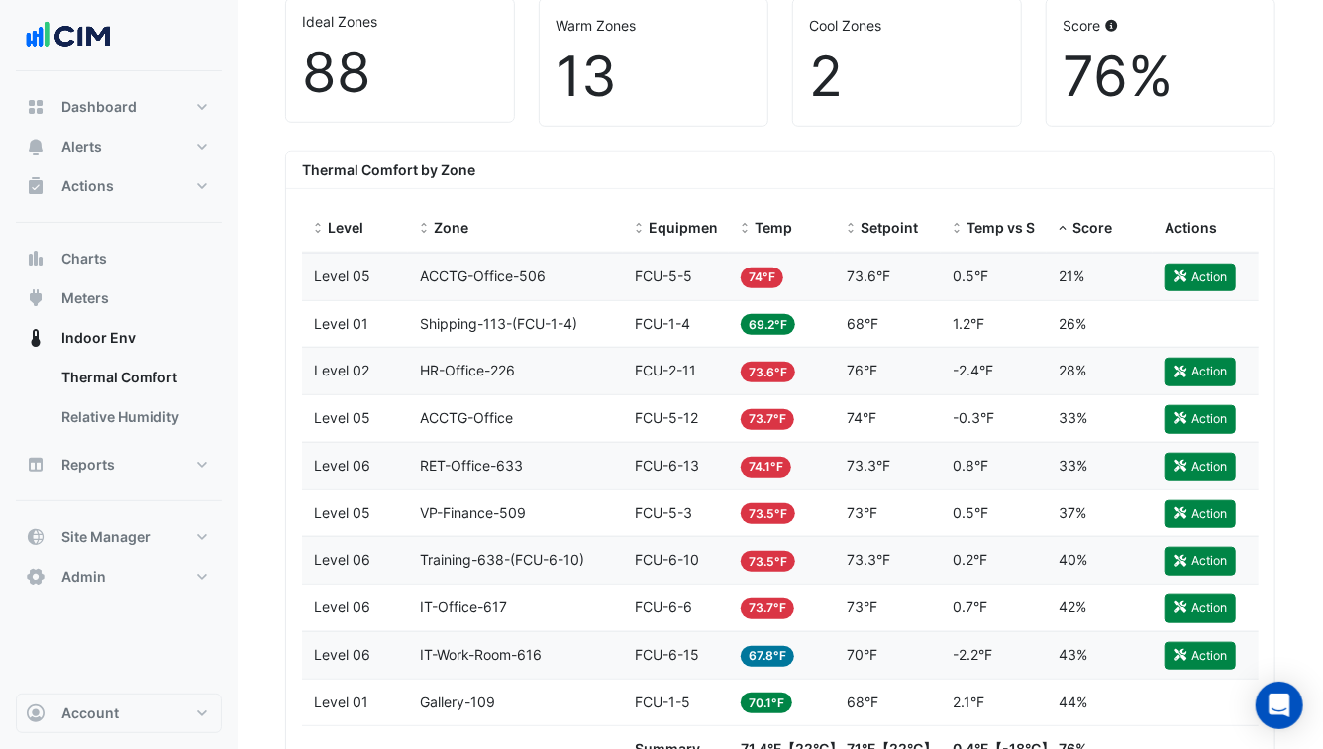
click at [355, 315] on span "Level 01" at bounding box center [341, 323] width 54 height 17
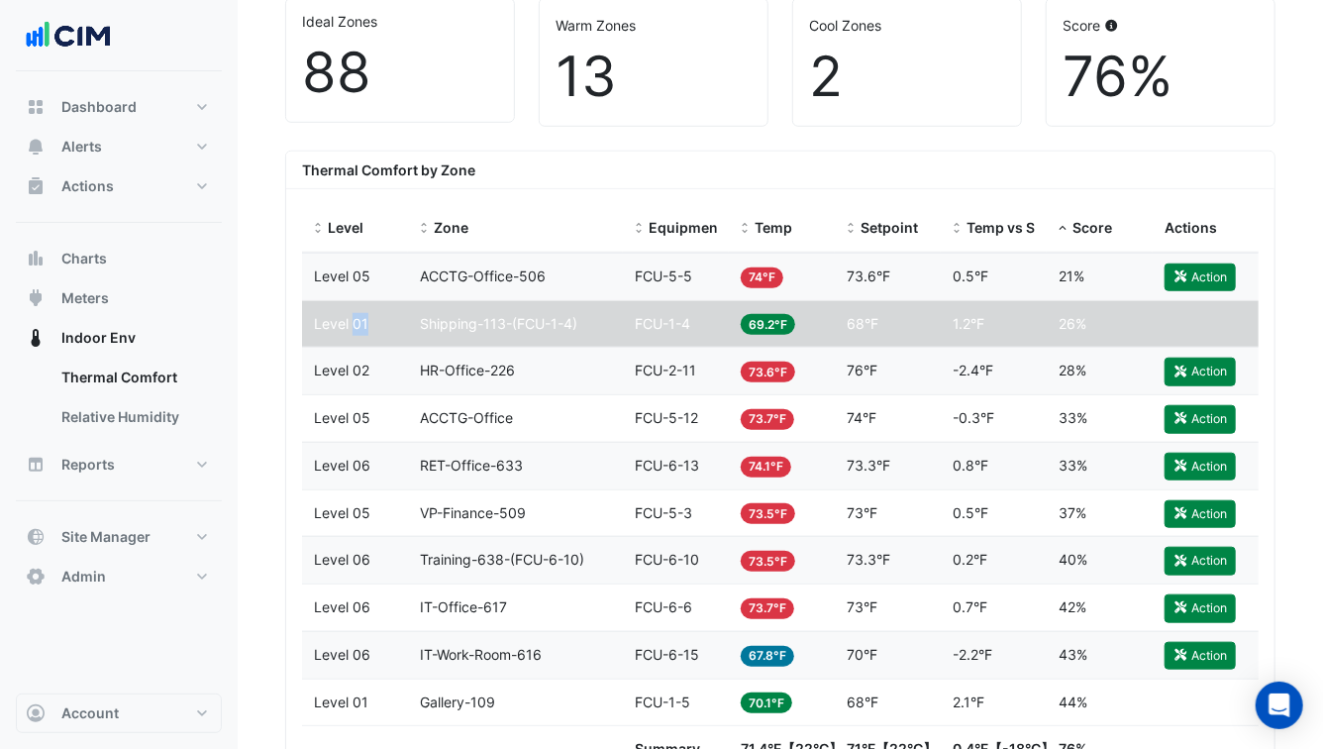
click at [355, 315] on span "Level 01" at bounding box center [341, 323] width 54 height 17
click at [396, 282] on datatable-body-cell "Level Level 05" at bounding box center [355, 277] width 106 height 47
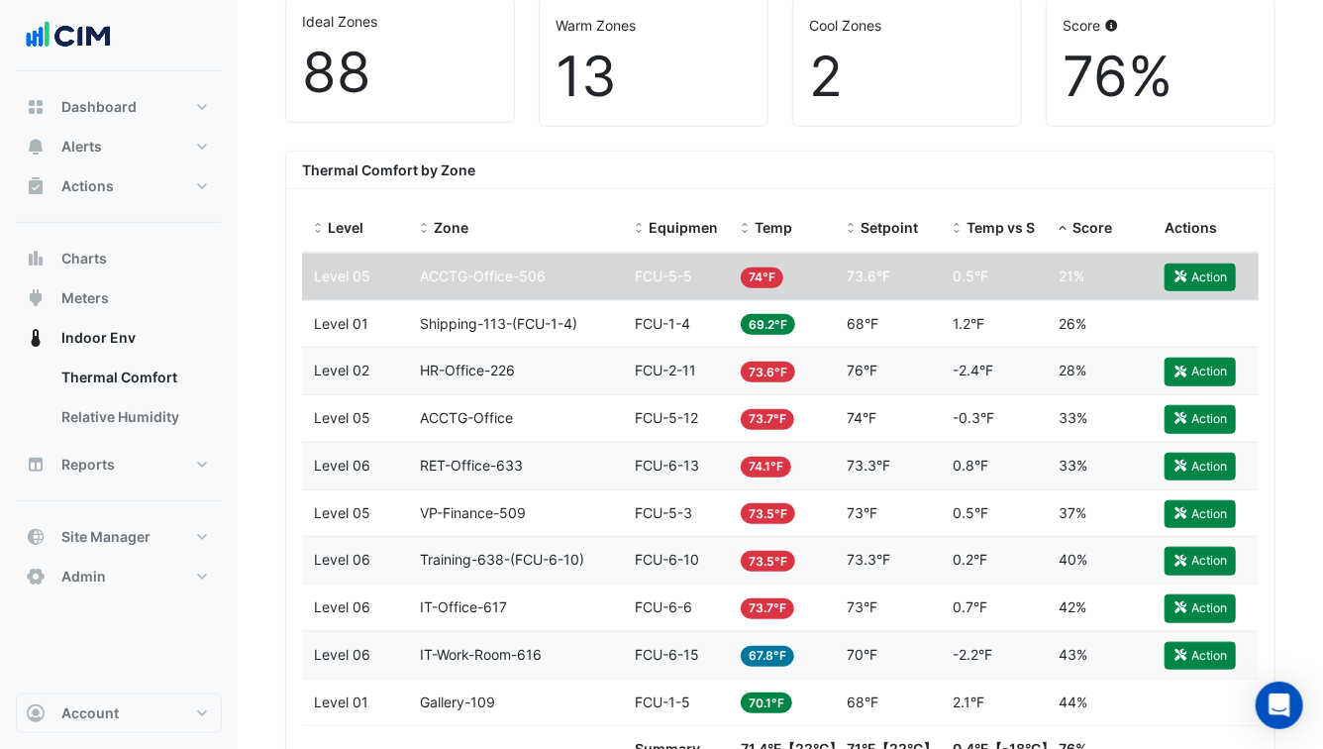
click at [396, 282] on datatable-body-cell "Level Level 05" at bounding box center [355, 277] width 106 height 47
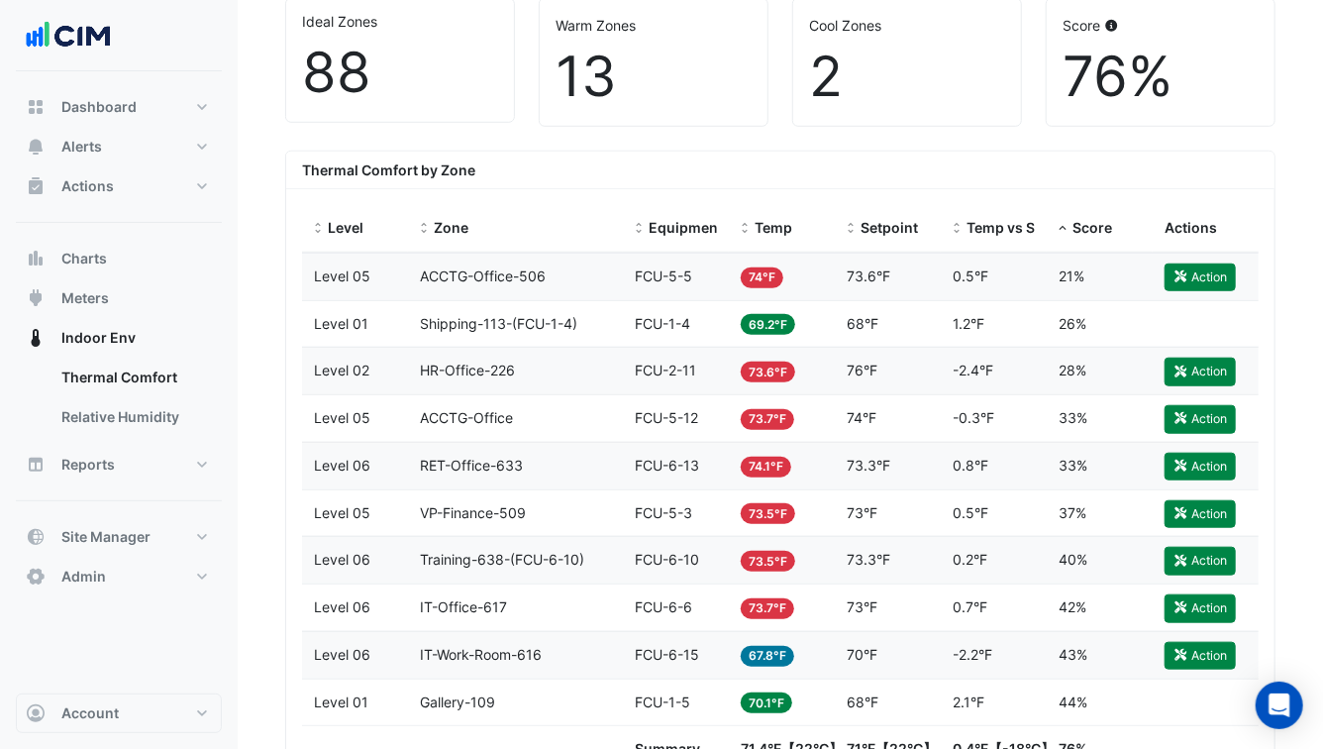
click at [396, 282] on datatable-body-cell "Level Level 05" at bounding box center [355, 277] width 106 height 47
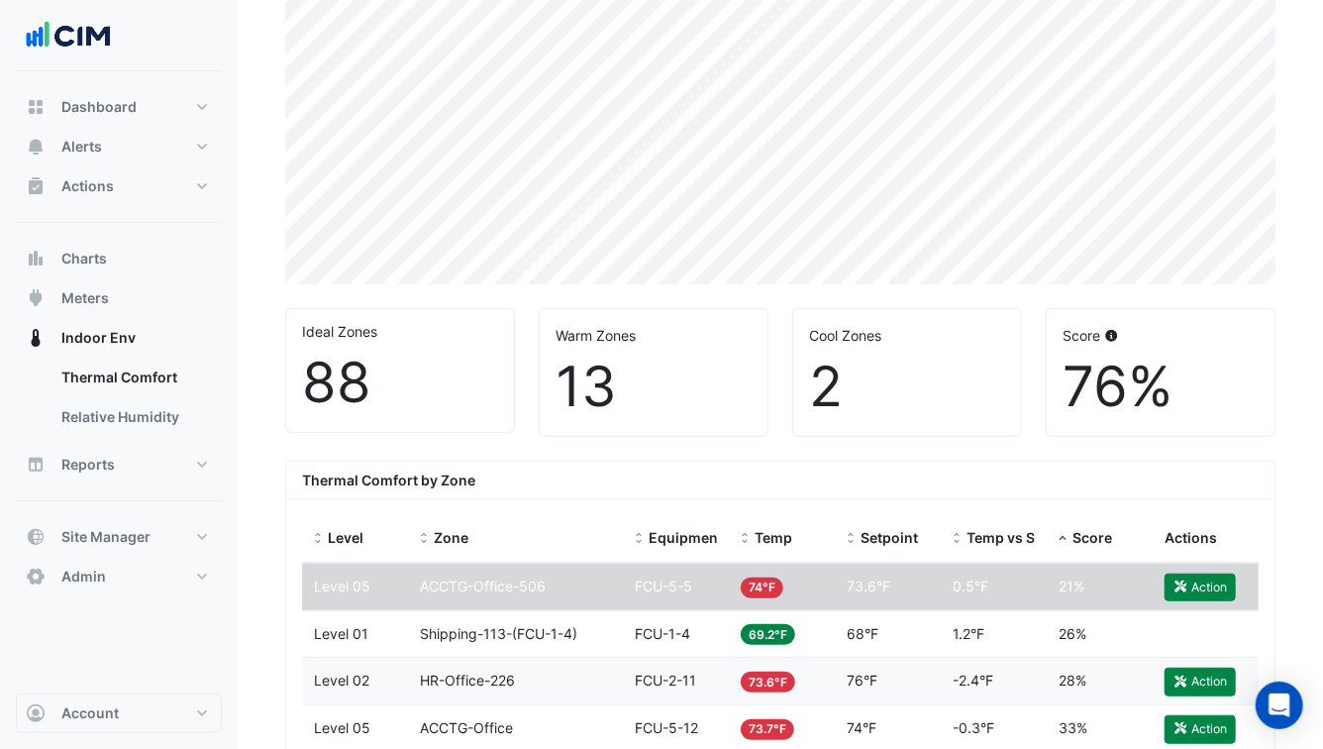
scroll to position [318, 0]
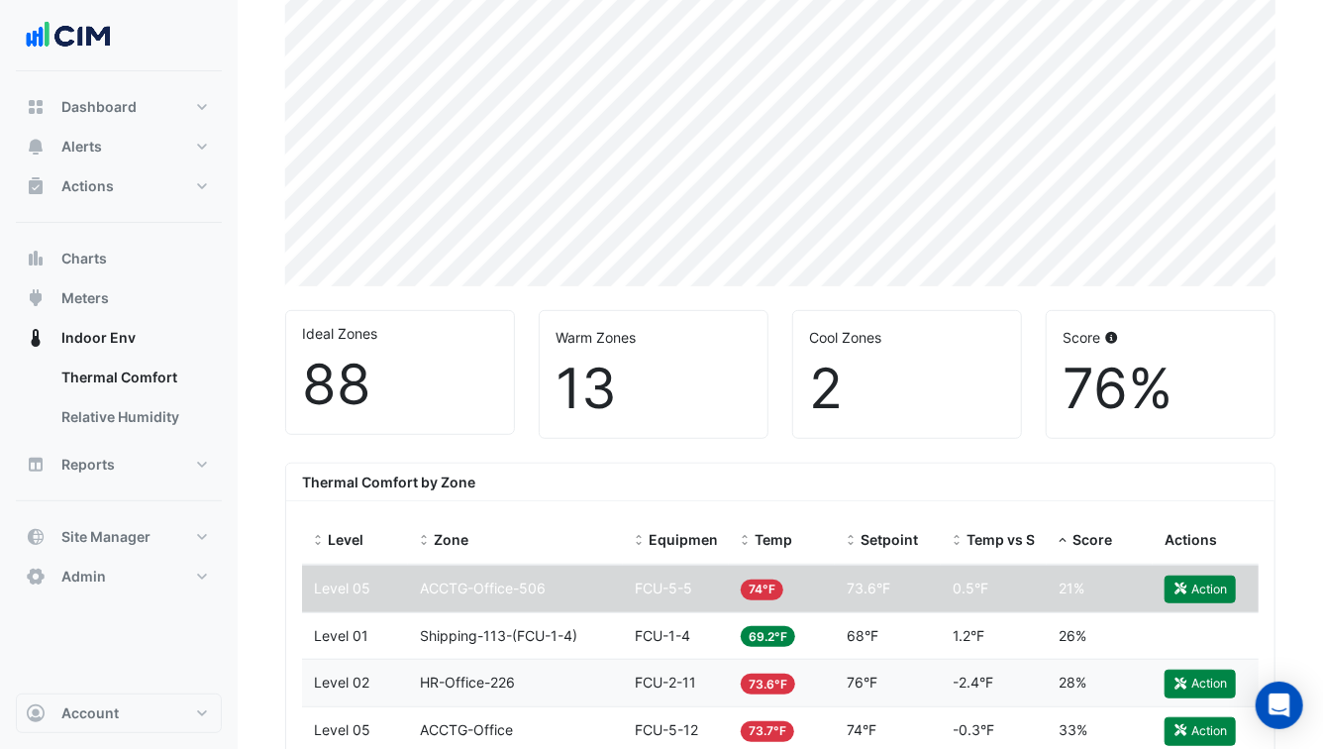
click at [411, 594] on datatable-body-cell "Zone ACCTG-Office-506" at bounding box center [515, 589] width 215 height 47
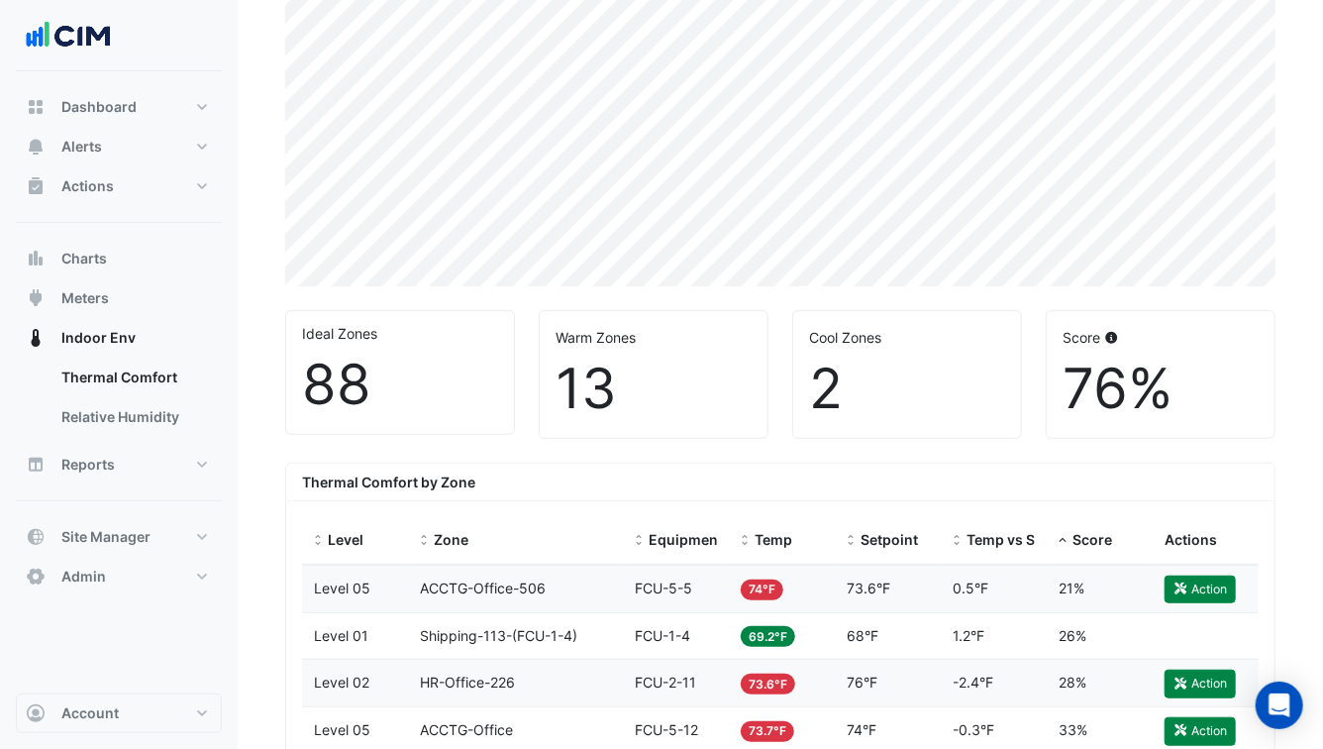
click at [411, 594] on datatable-body-cell "Zone ACCTG-Office-506" at bounding box center [515, 589] width 215 height 47
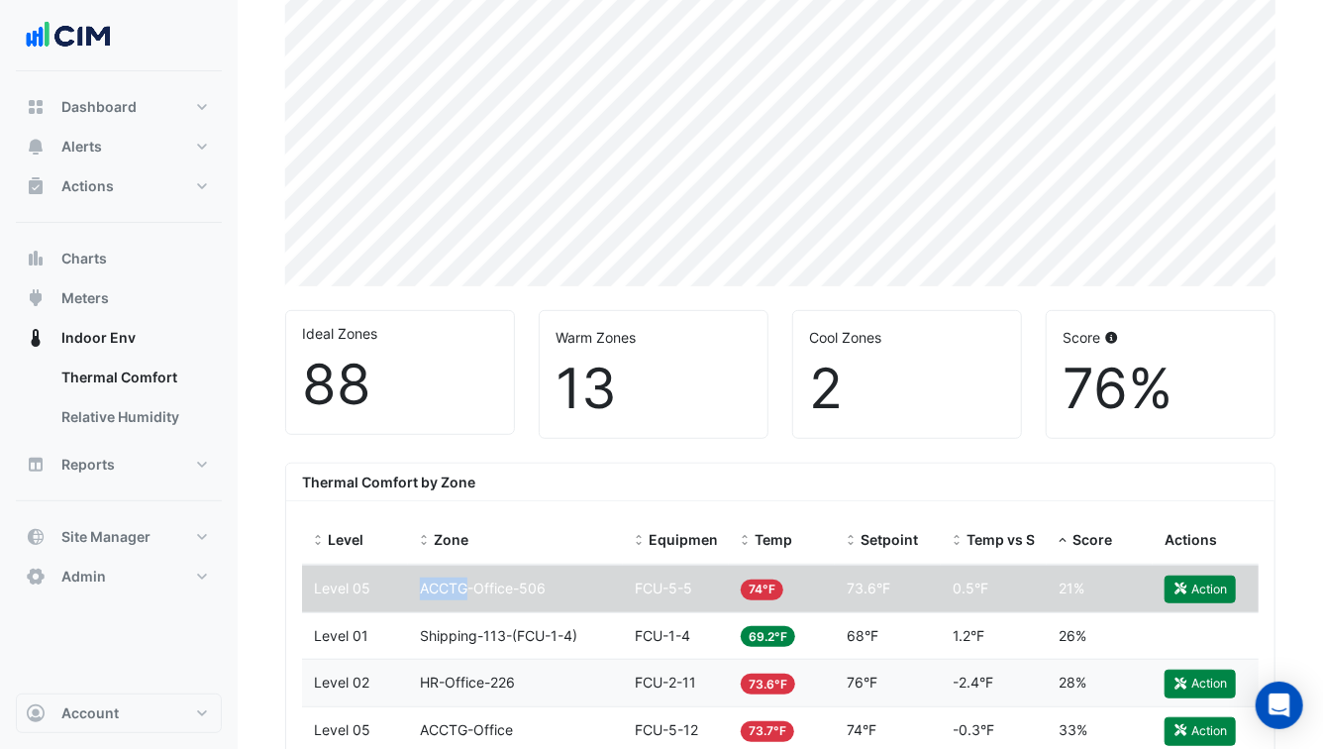
click at [411, 594] on datatable-body-cell "Zone ACCTG-Office-506" at bounding box center [515, 589] width 215 height 47
click at [527, 586] on span "ACCTG-Office-506" at bounding box center [483, 587] width 126 height 17
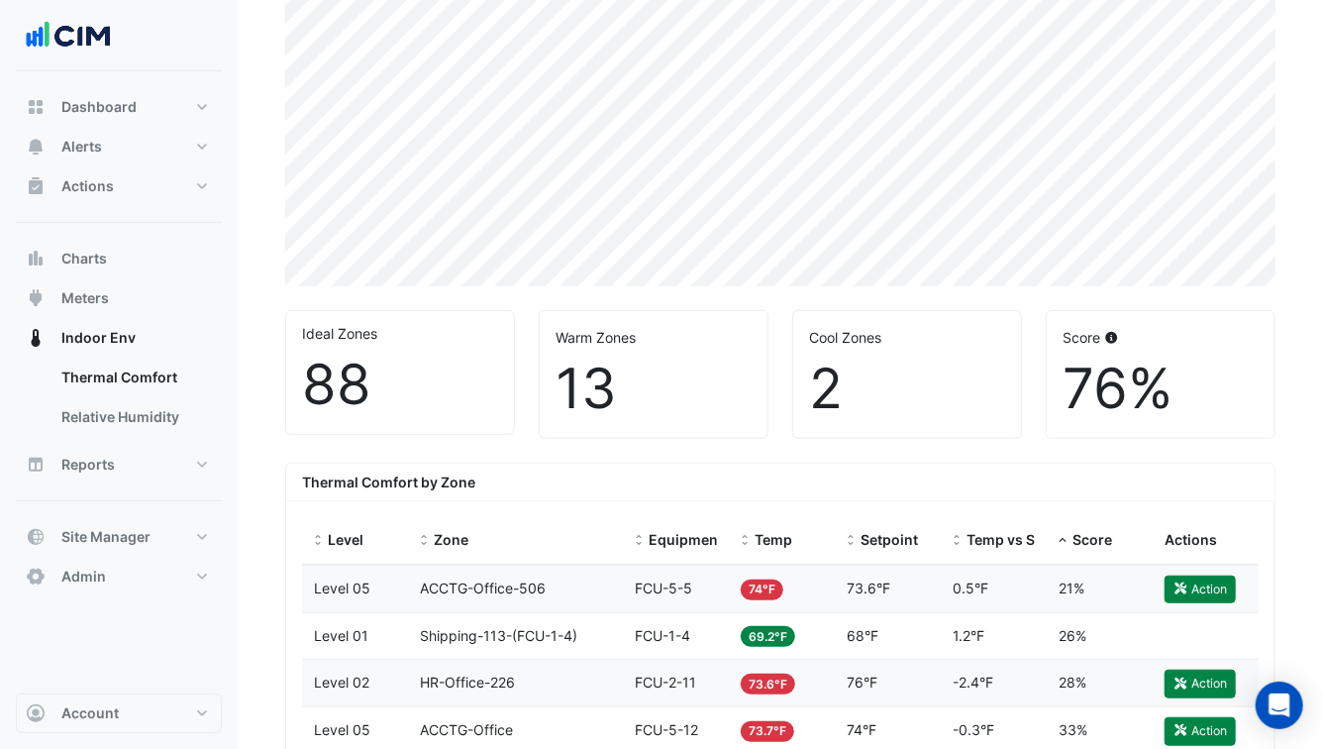
click at [527, 586] on span "ACCTG-Office-506" at bounding box center [483, 587] width 126 height 17
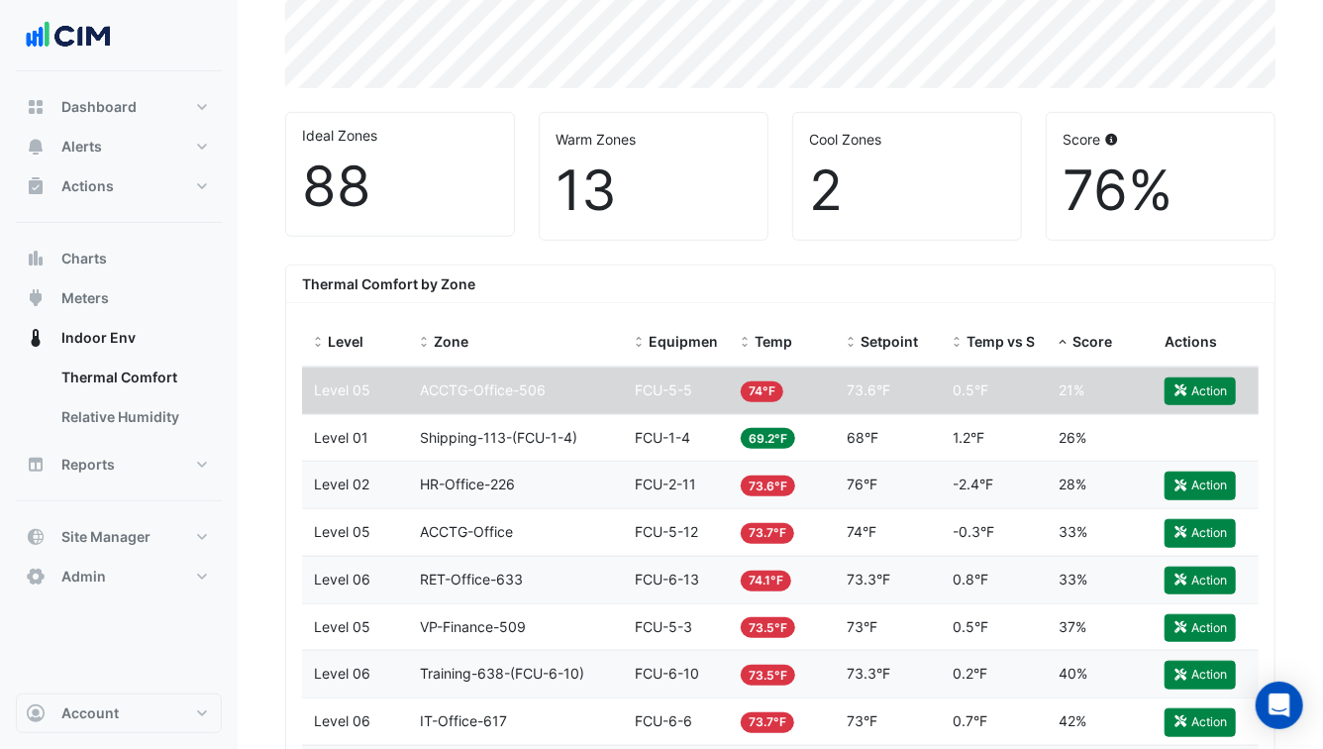
scroll to position [552, 0]
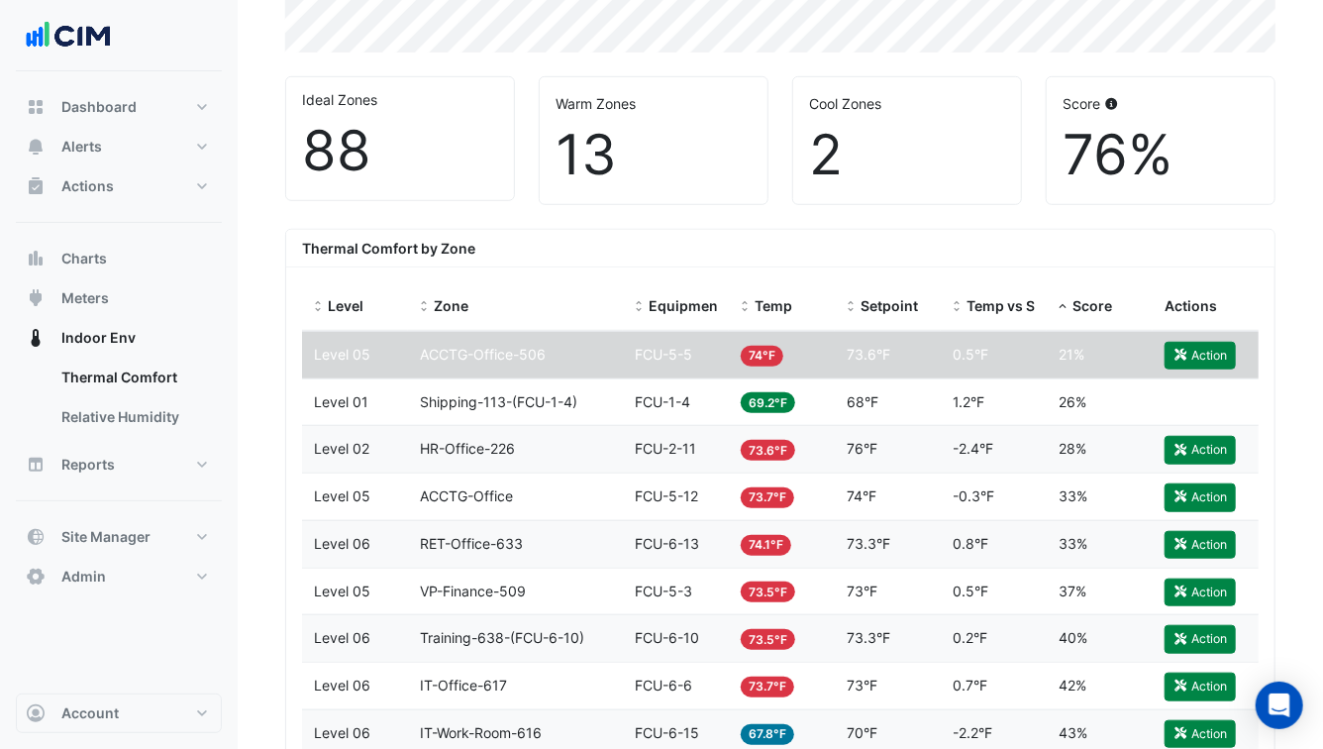
click at [520, 366] on datatable-body-cell "Zone ACCTG-Office-506" at bounding box center [515, 355] width 215 height 47
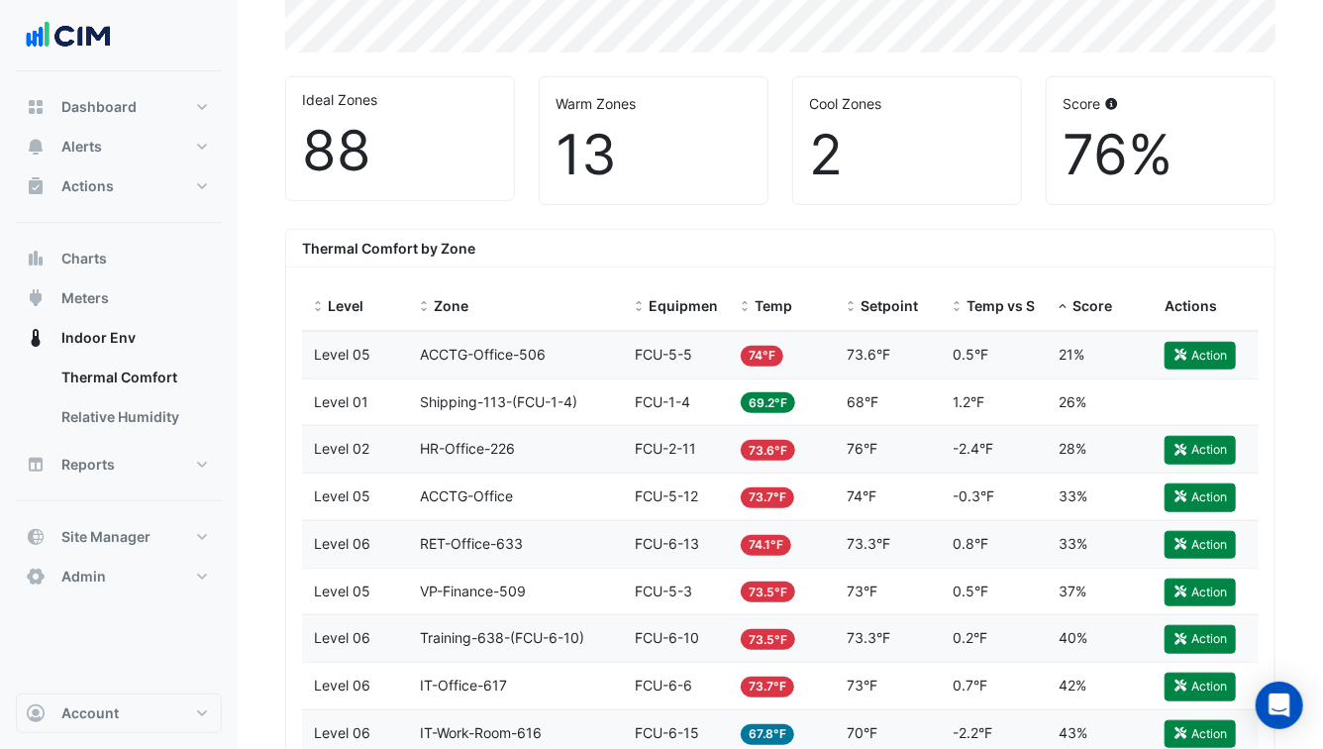
click at [577, 450] on div "Zone HR-Office-226" at bounding box center [515, 449] width 191 height 23
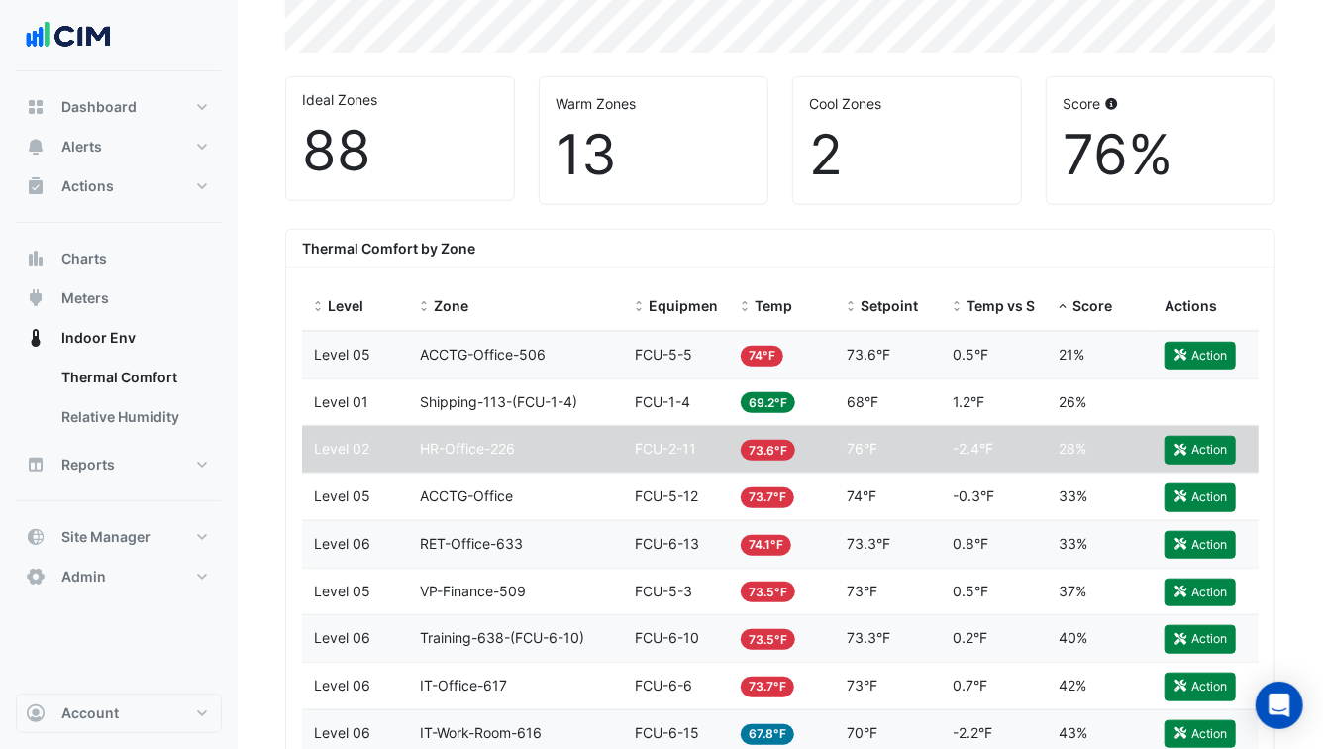
click at [573, 452] on div "Zone HR-Office-226" at bounding box center [515, 449] width 191 height 23
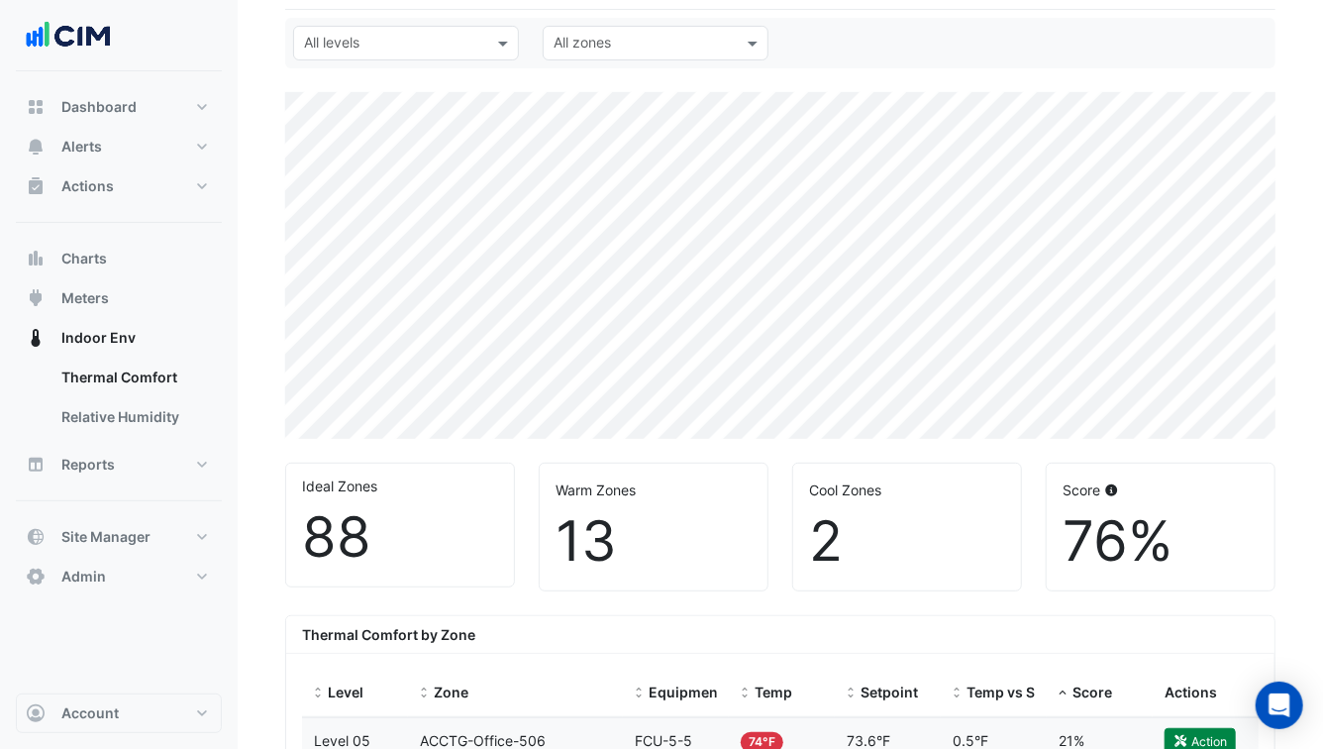
scroll to position [158, 0]
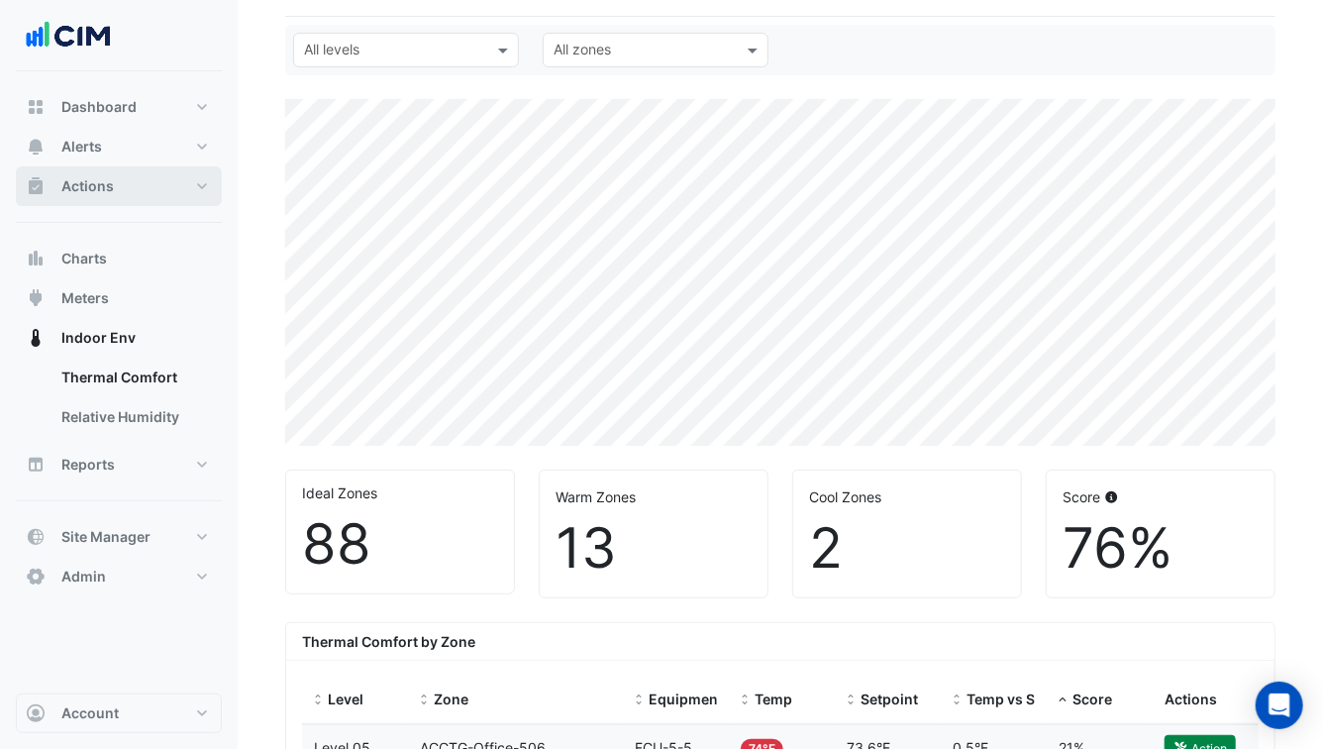
click at [125, 191] on button "Actions" at bounding box center [119, 186] width 206 height 40
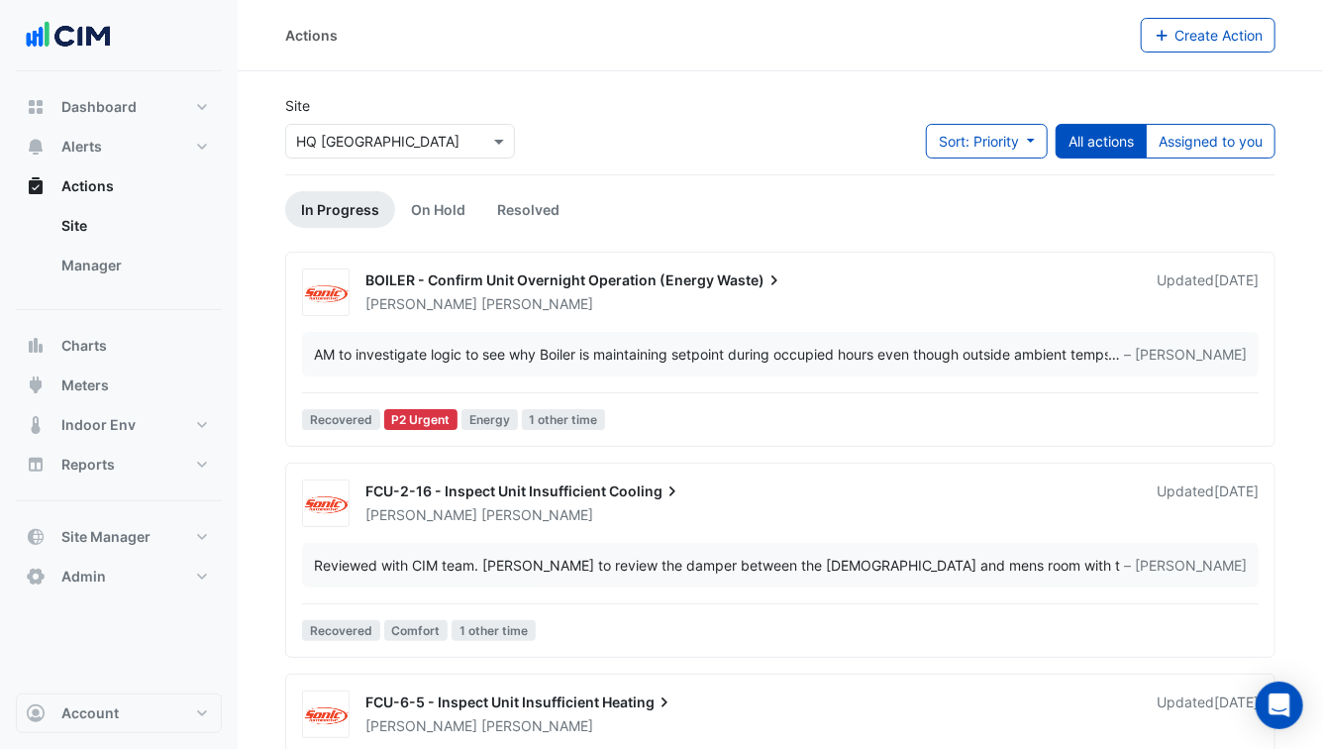
click at [558, 285] on span "BOILER - Confirm Unit Overnight Operation (Energy" at bounding box center [539, 279] width 349 height 17
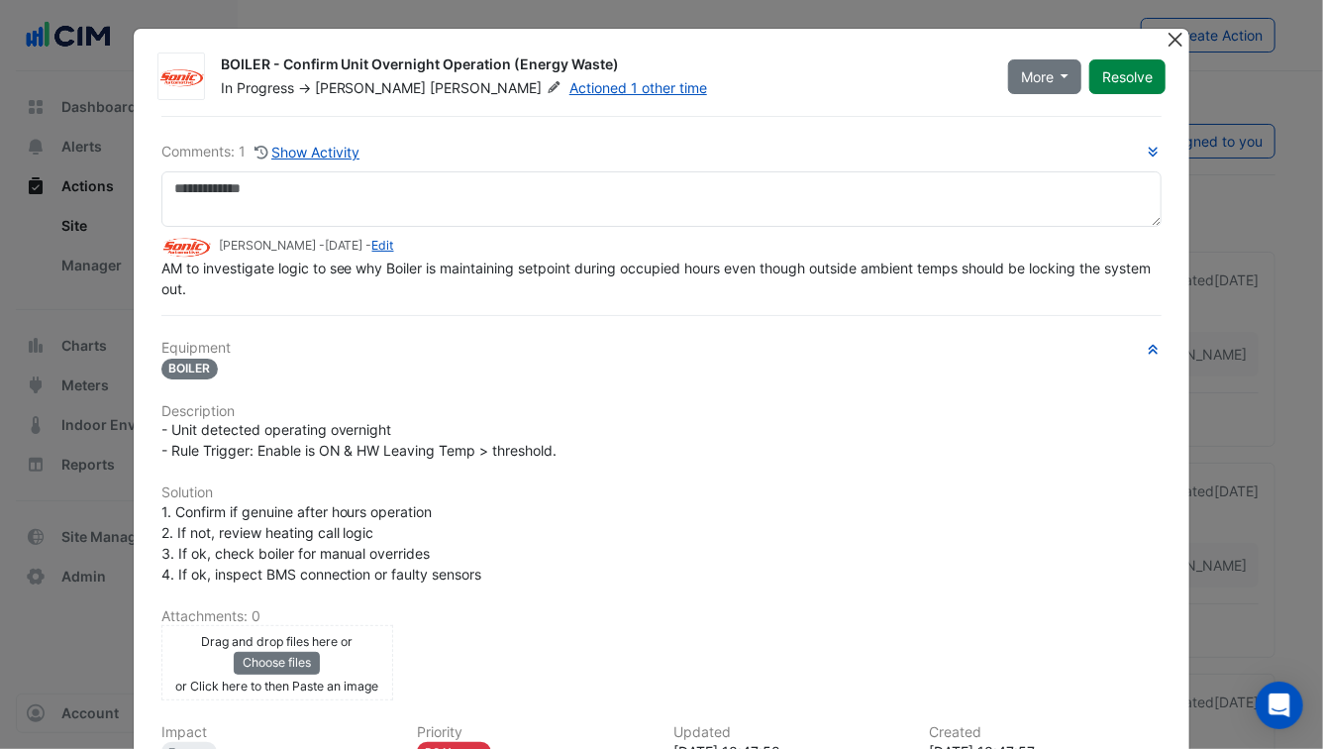
click at [1183, 39] on button "Close" at bounding box center [1175, 39] width 21 height 21
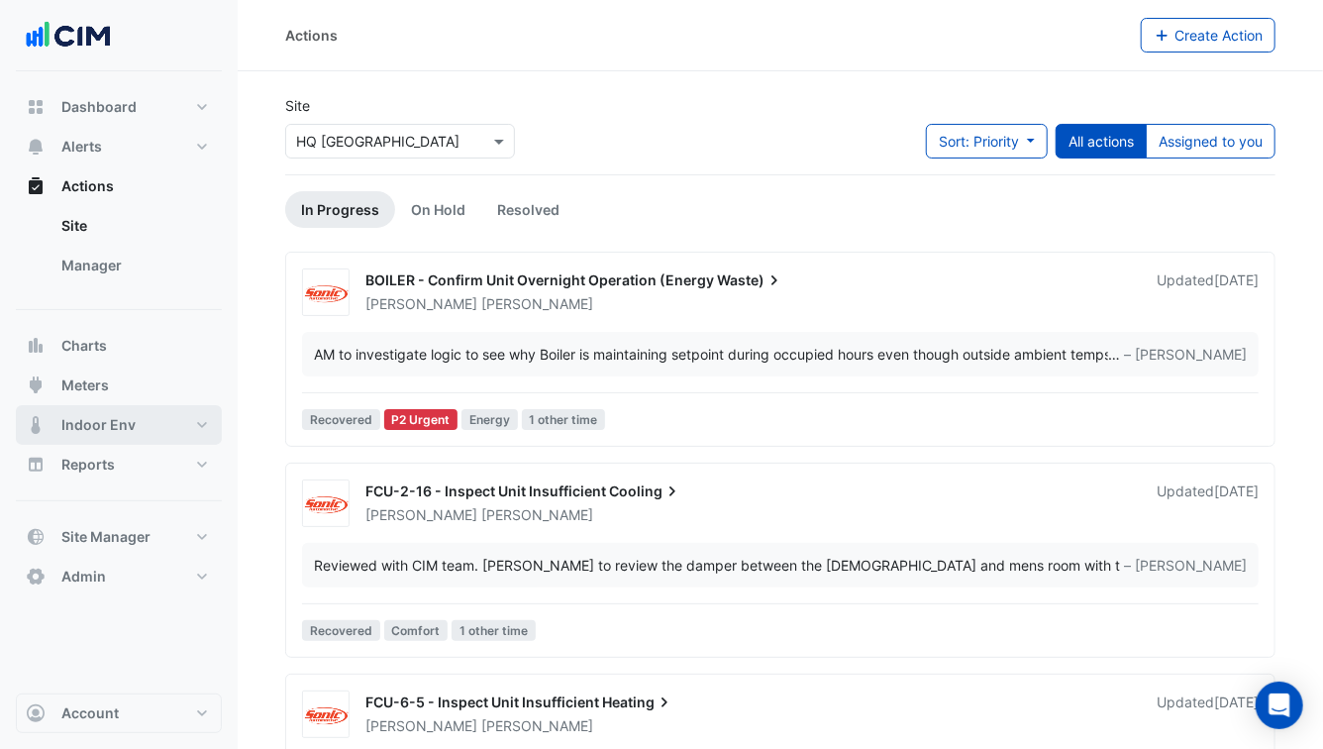
click at [122, 415] on span "Indoor Env" at bounding box center [98, 425] width 74 height 20
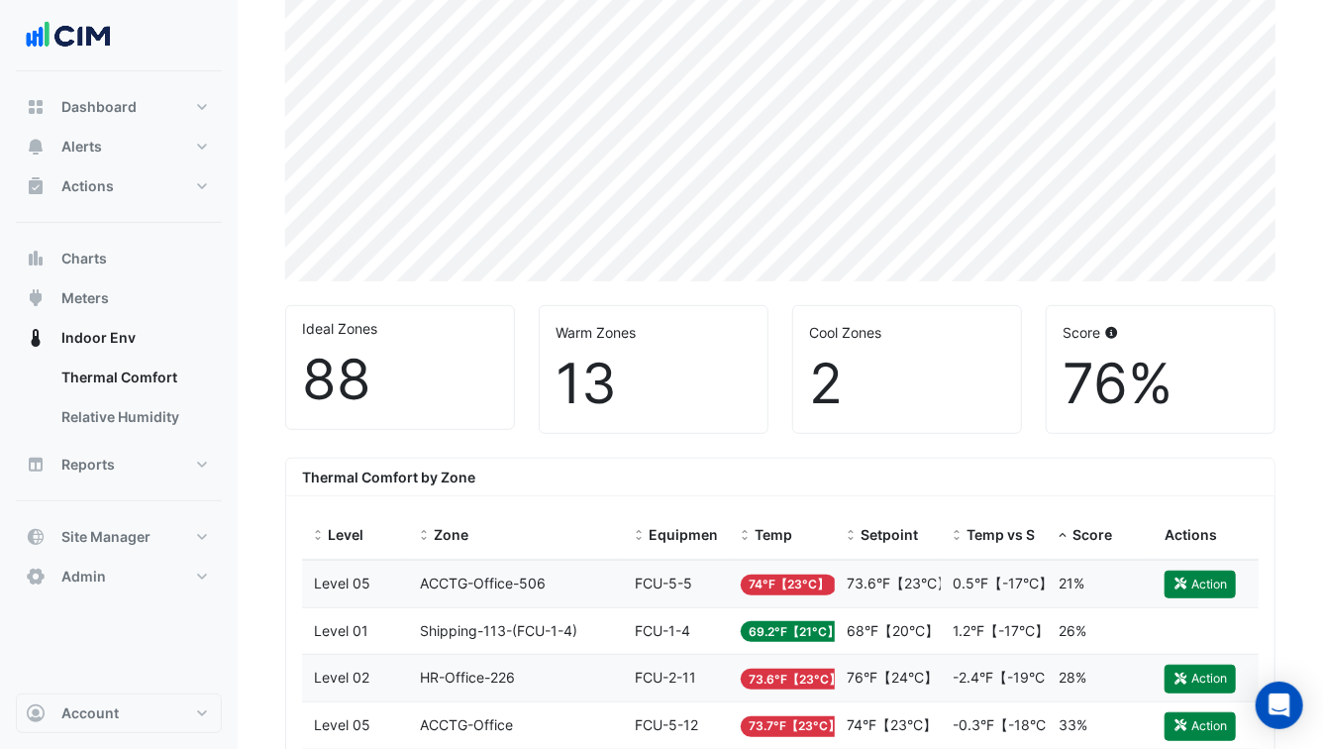
scroll to position [377, 0]
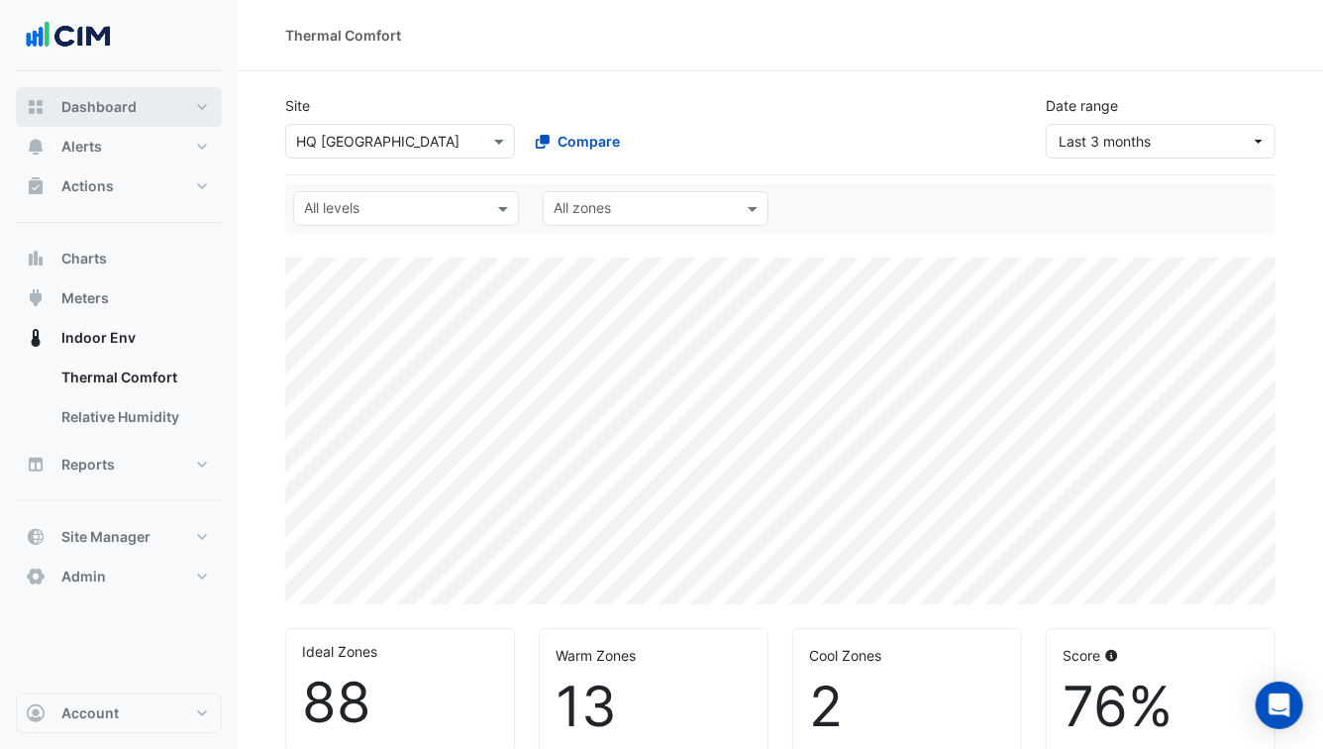
click at [141, 97] on button "Dashboard" at bounding box center [119, 107] width 206 height 40
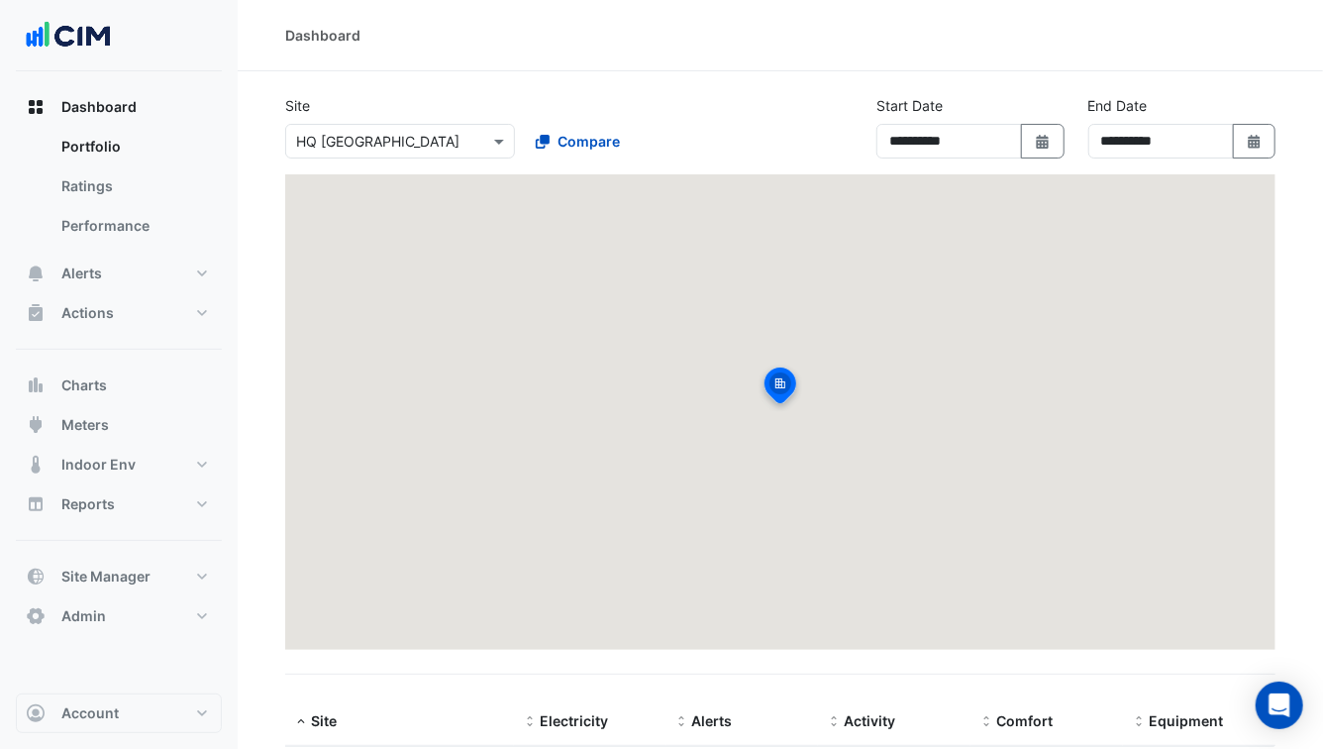
scroll to position [123, 0]
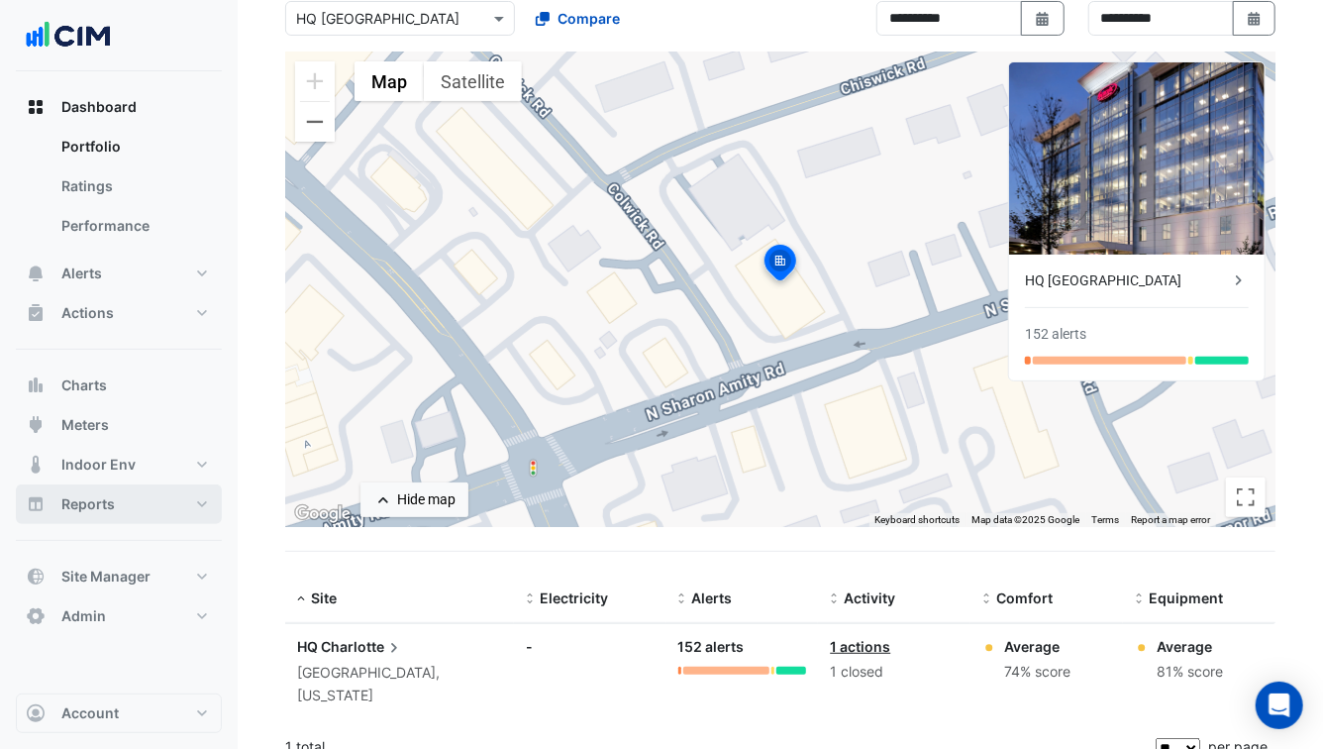
click at [112, 504] on span "Reports" at bounding box center [87, 504] width 53 height 20
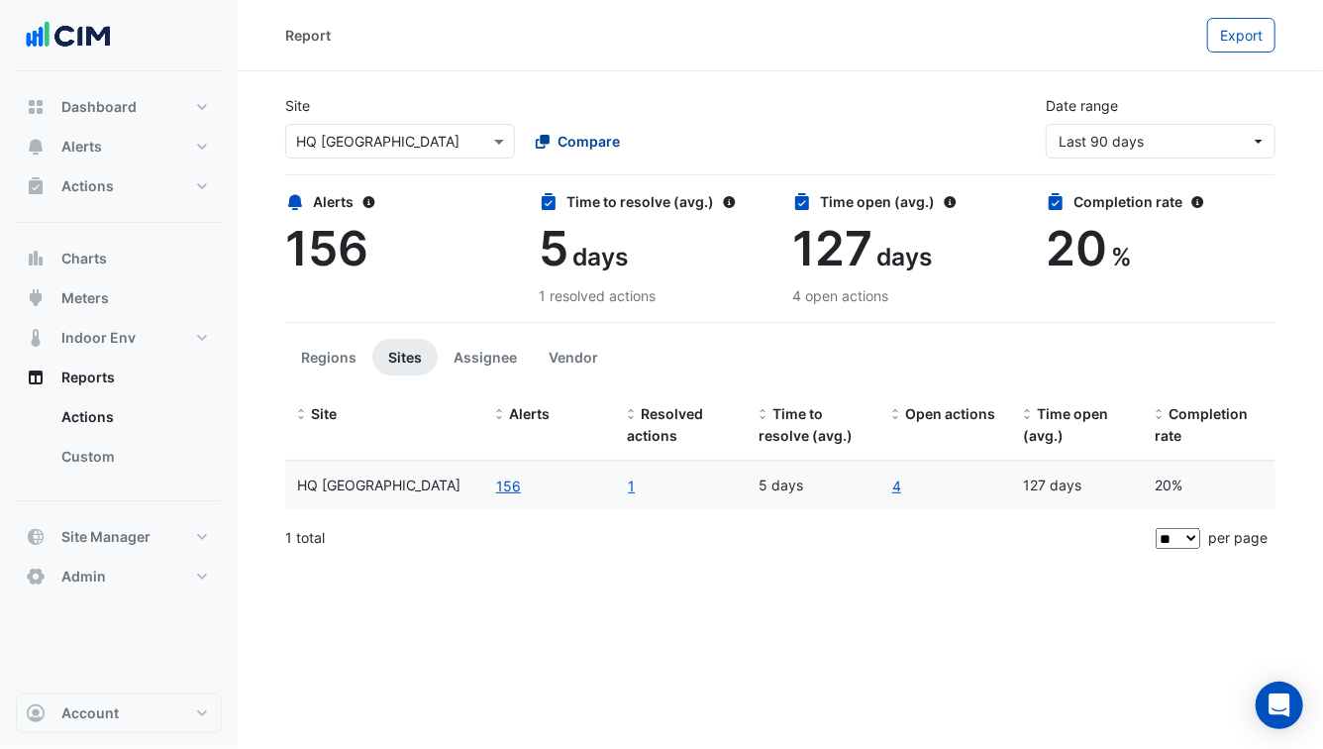
click at [610, 128] on button "Compare" at bounding box center [578, 141] width 110 height 35
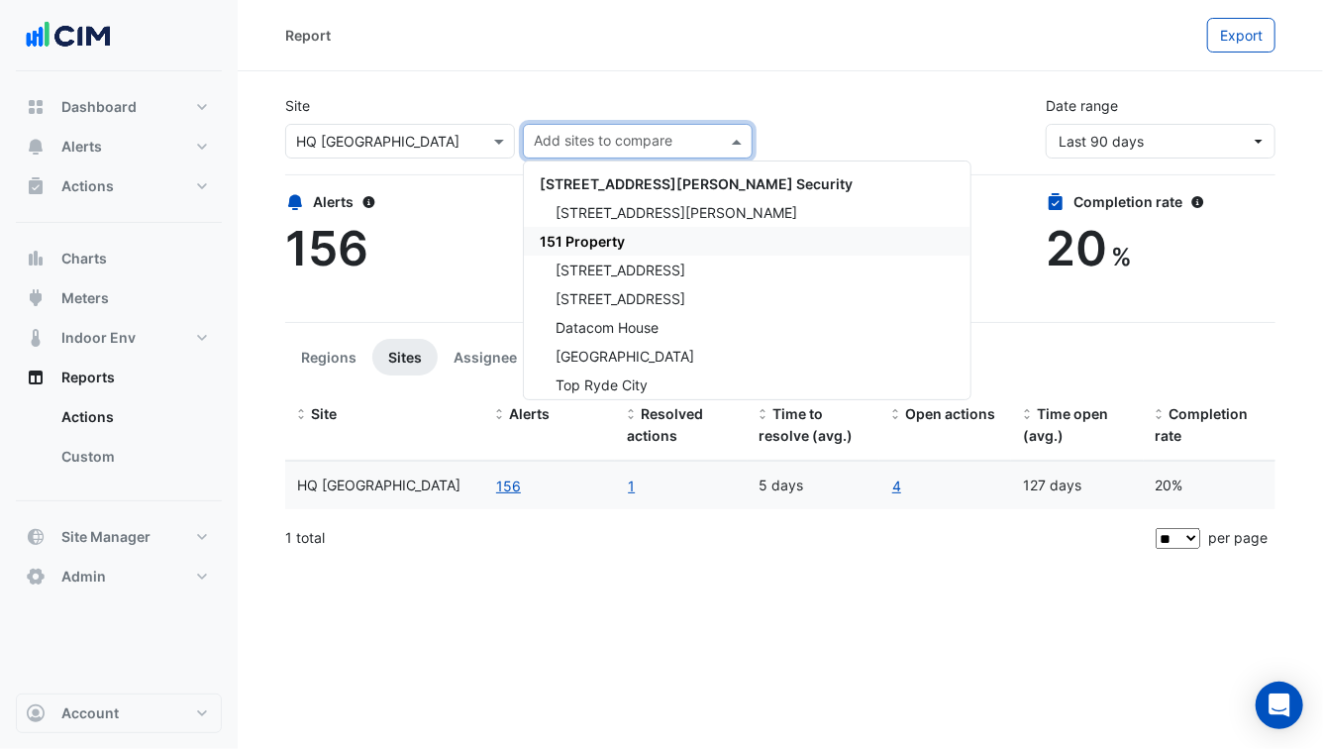
click at [582, 234] on span "151 Property" at bounding box center [582, 241] width 85 height 17
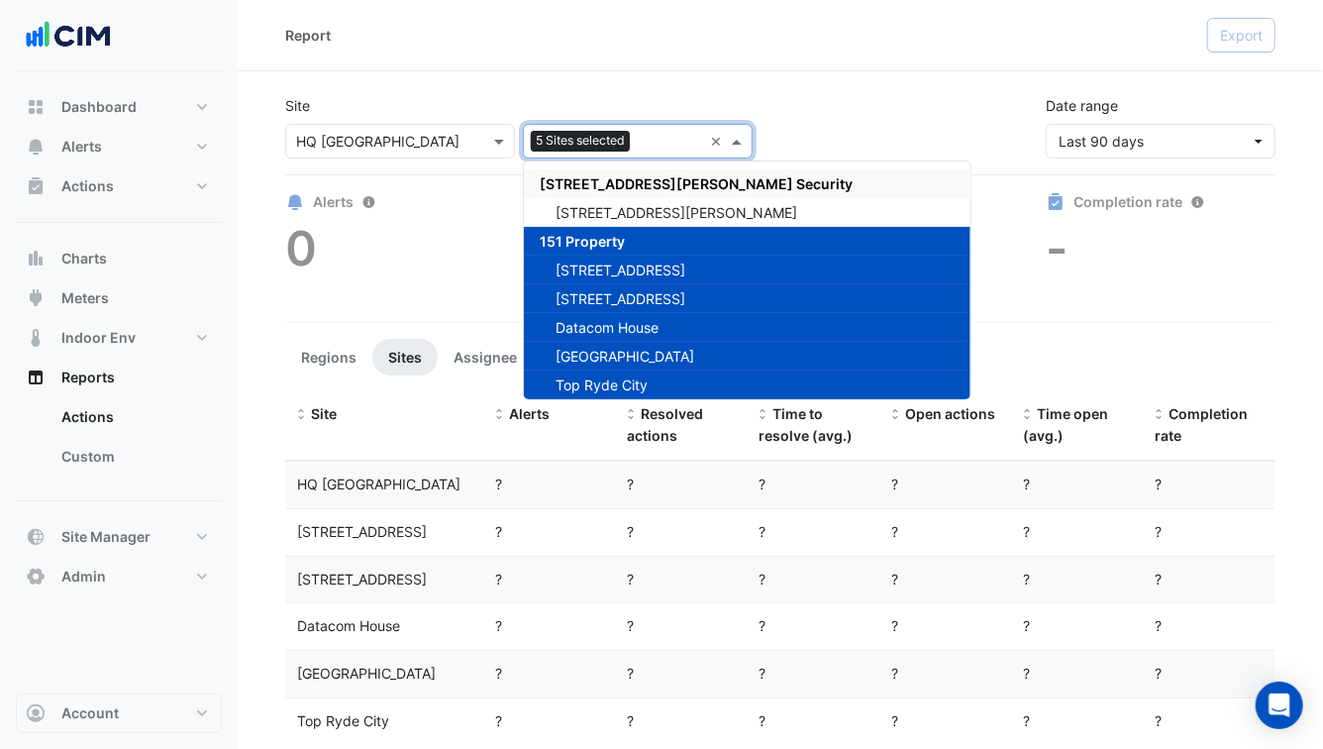
click at [539, 97] on div "Site Select a Site × HQ Charlotte Add sites to compare 5 Sites selected × 141 W…" at bounding box center [518, 126] width 491 height 63
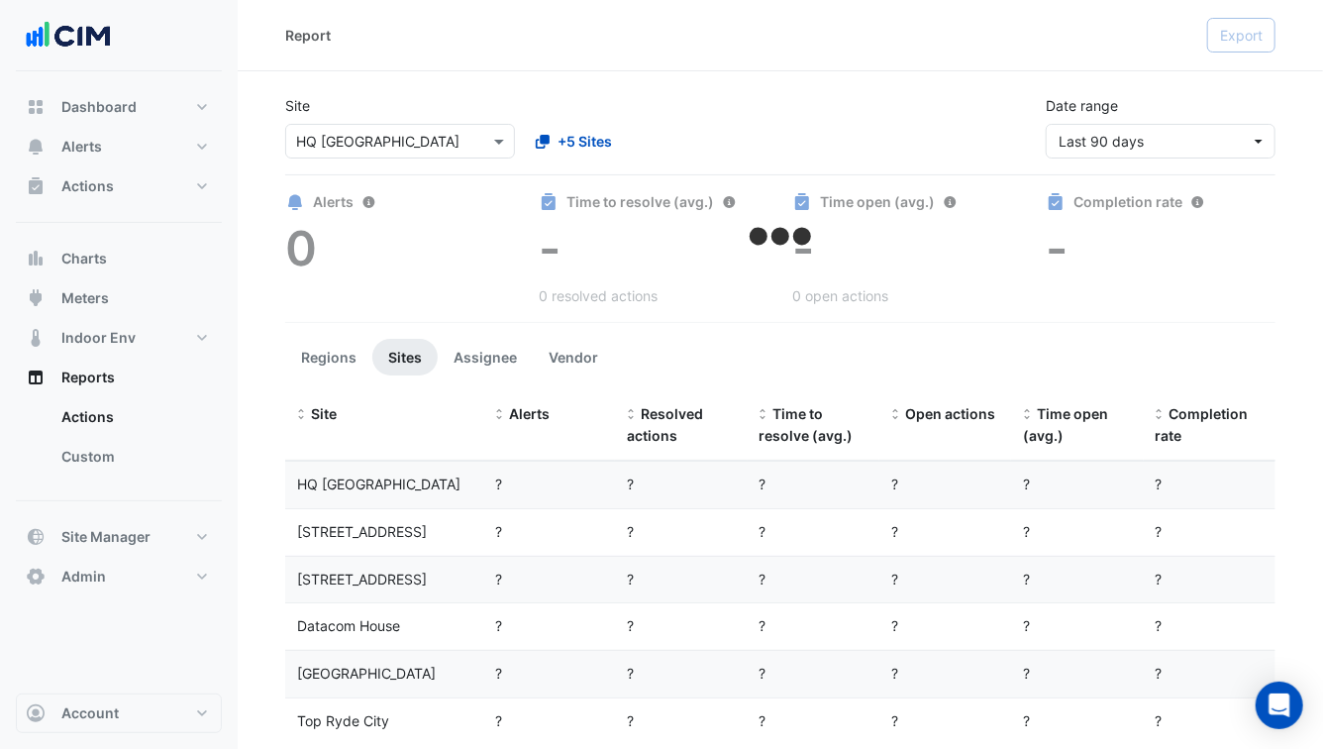
click at [426, 524] on div "[STREET_ADDRESS]" at bounding box center [384, 532] width 174 height 23
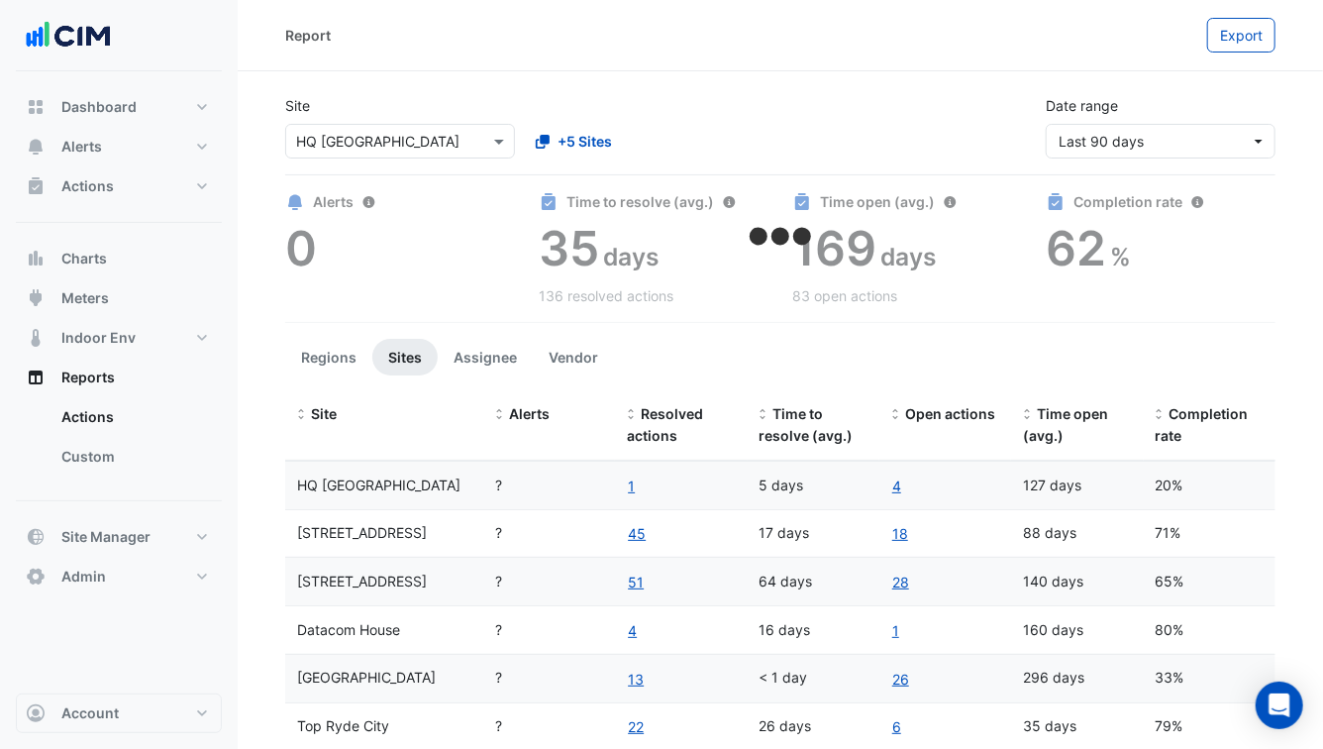
click at [460, 536] on div "[STREET_ADDRESS]" at bounding box center [384, 533] width 174 height 23
click at [362, 536] on span "[STREET_ADDRESS]" at bounding box center [362, 532] width 130 height 17
click at [420, 488] on div "HQ [GEOGRAPHIC_DATA]" at bounding box center [384, 485] width 174 height 23
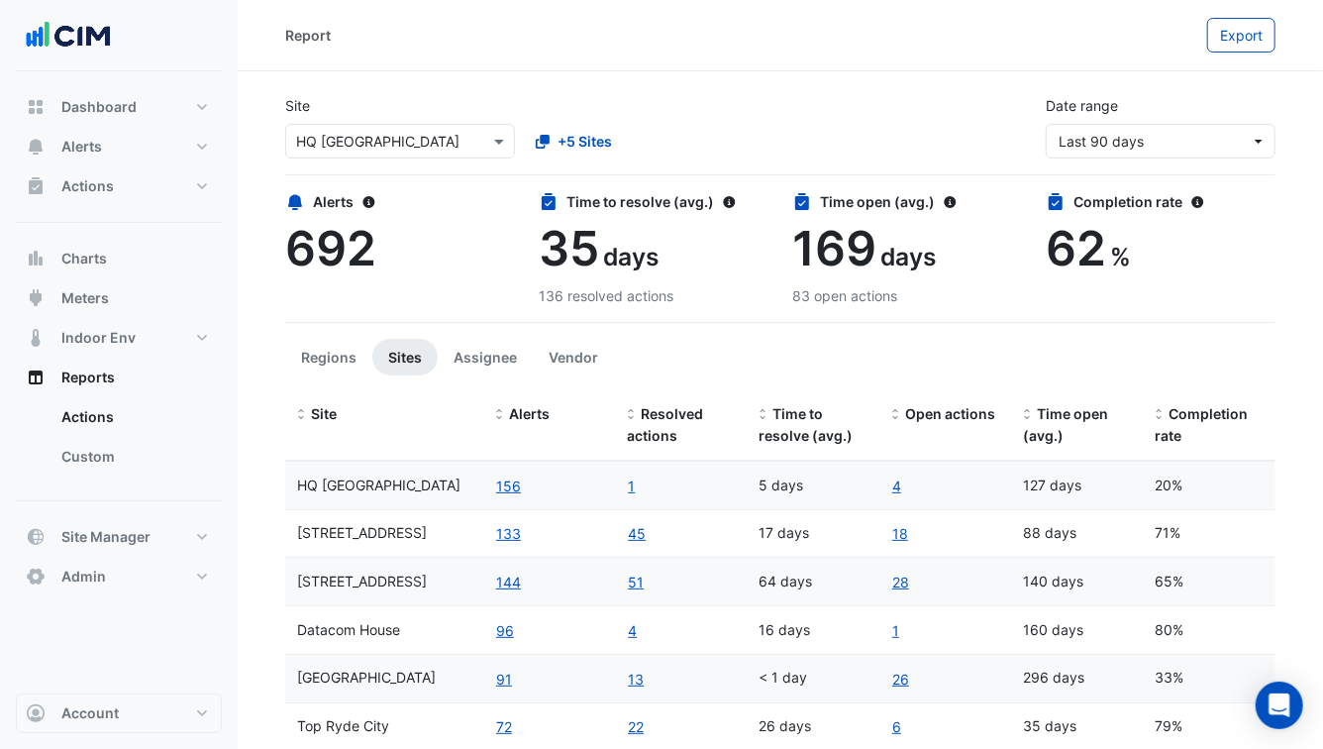
click at [422, 524] on div "[STREET_ADDRESS]" at bounding box center [384, 533] width 174 height 23
click at [413, 587] on span "[STREET_ADDRESS]" at bounding box center [362, 580] width 130 height 17
click at [411, 633] on div "Datacom House" at bounding box center [384, 630] width 174 height 23
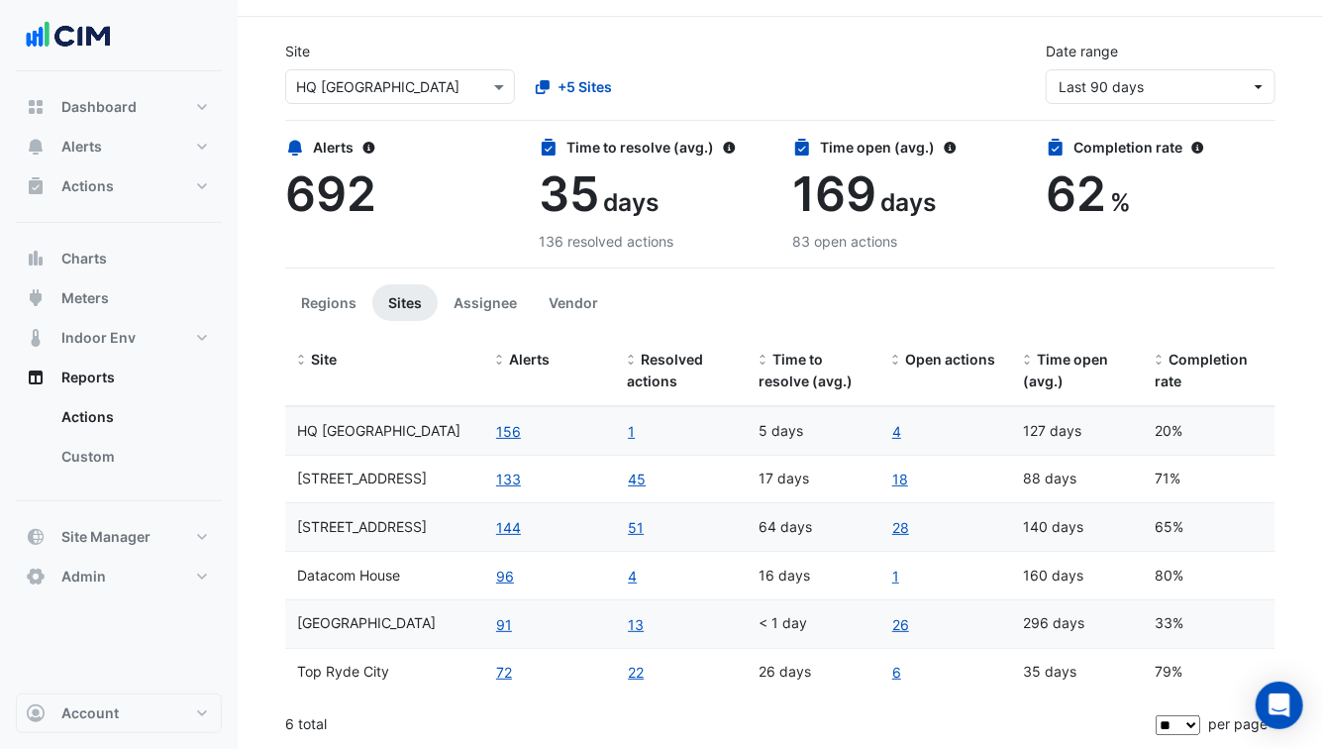
click at [411, 633] on div "[GEOGRAPHIC_DATA]" at bounding box center [384, 623] width 174 height 23
click at [394, 684] on datatable-body-cell "Top Ryde City" at bounding box center [384, 673] width 198 height 48
click at [374, 435] on span "HQ [GEOGRAPHIC_DATA]" at bounding box center [378, 430] width 163 height 17
click at [381, 478] on div "[STREET_ADDRESS]" at bounding box center [384, 478] width 174 height 23
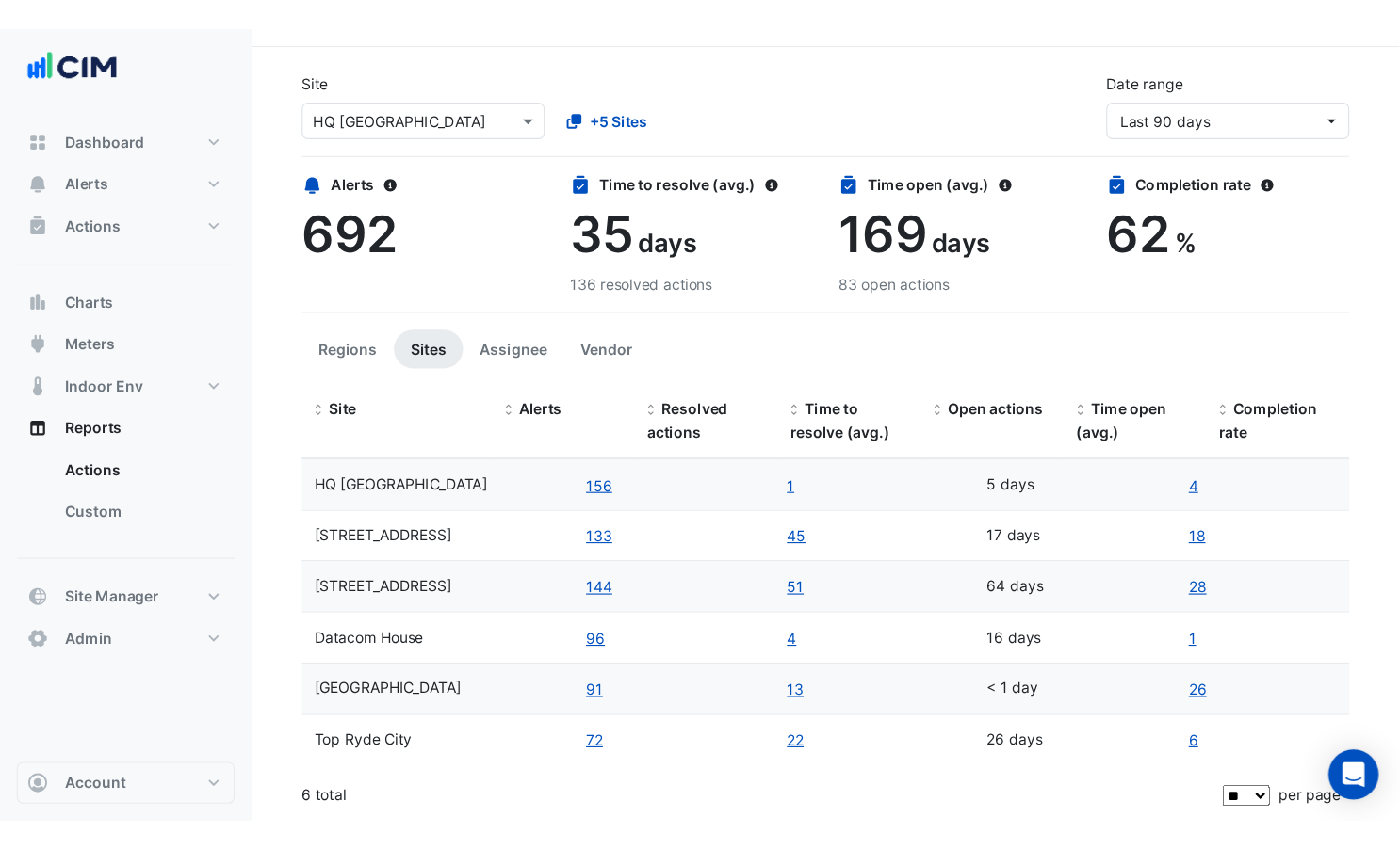
scroll to position [0, 0]
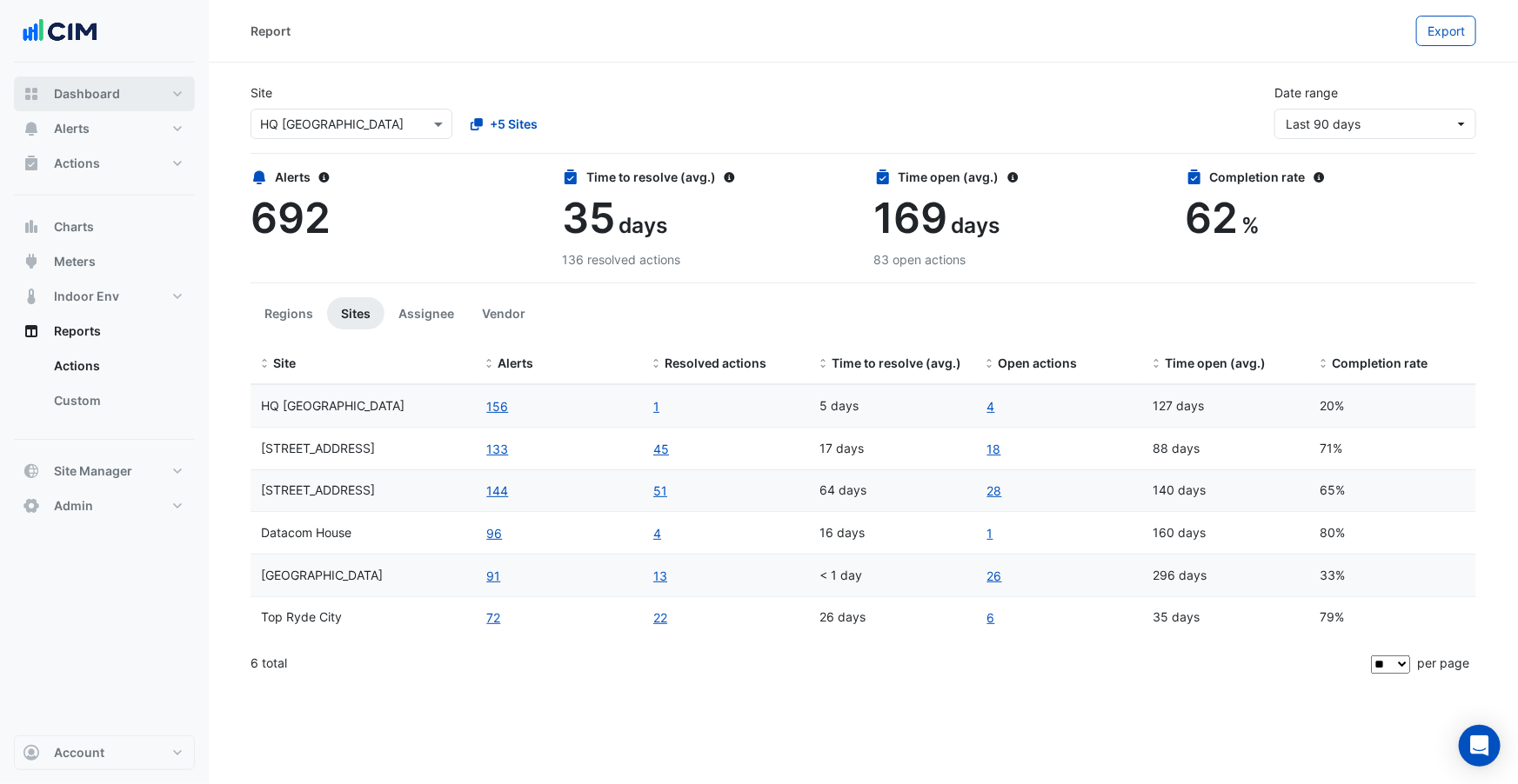
click at [98, 99] on span "Dashboard" at bounding box center [86, 94] width 66 height 18
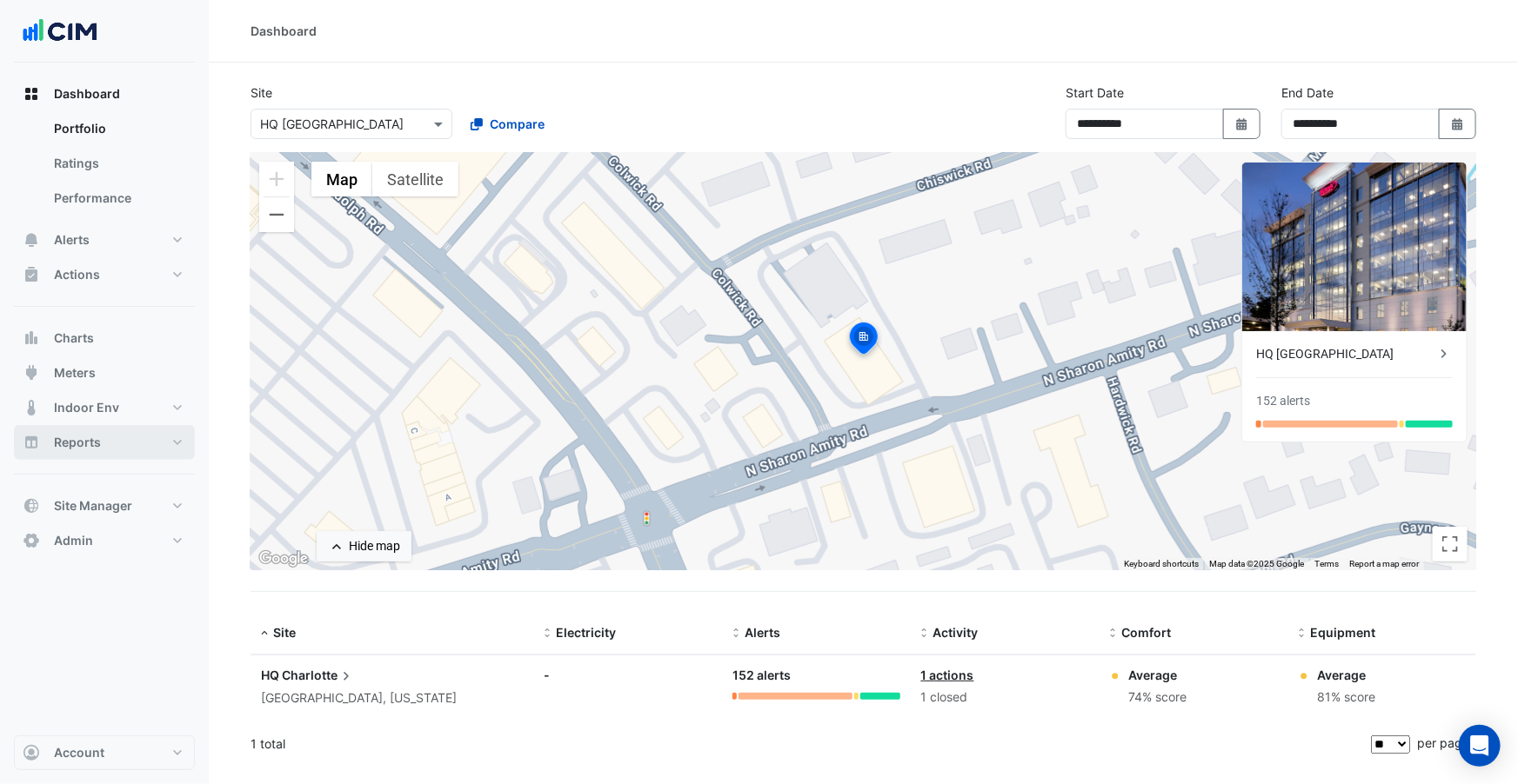
click at [112, 449] on button "Reports" at bounding box center [105, 442] width 181 height 35
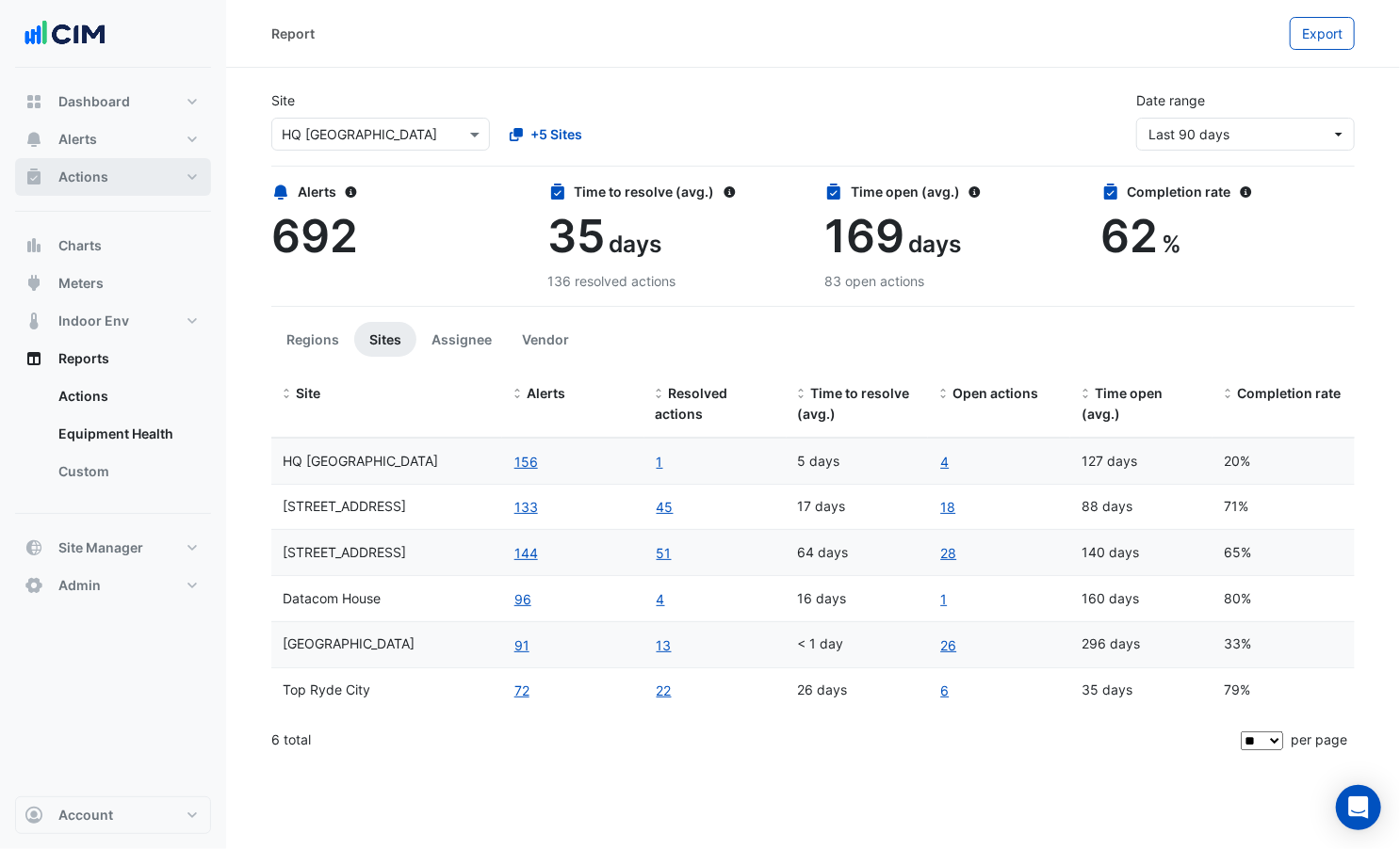
click at [75, 180] on span "Actions" at bounding box center [83, 177] width 49 height 19
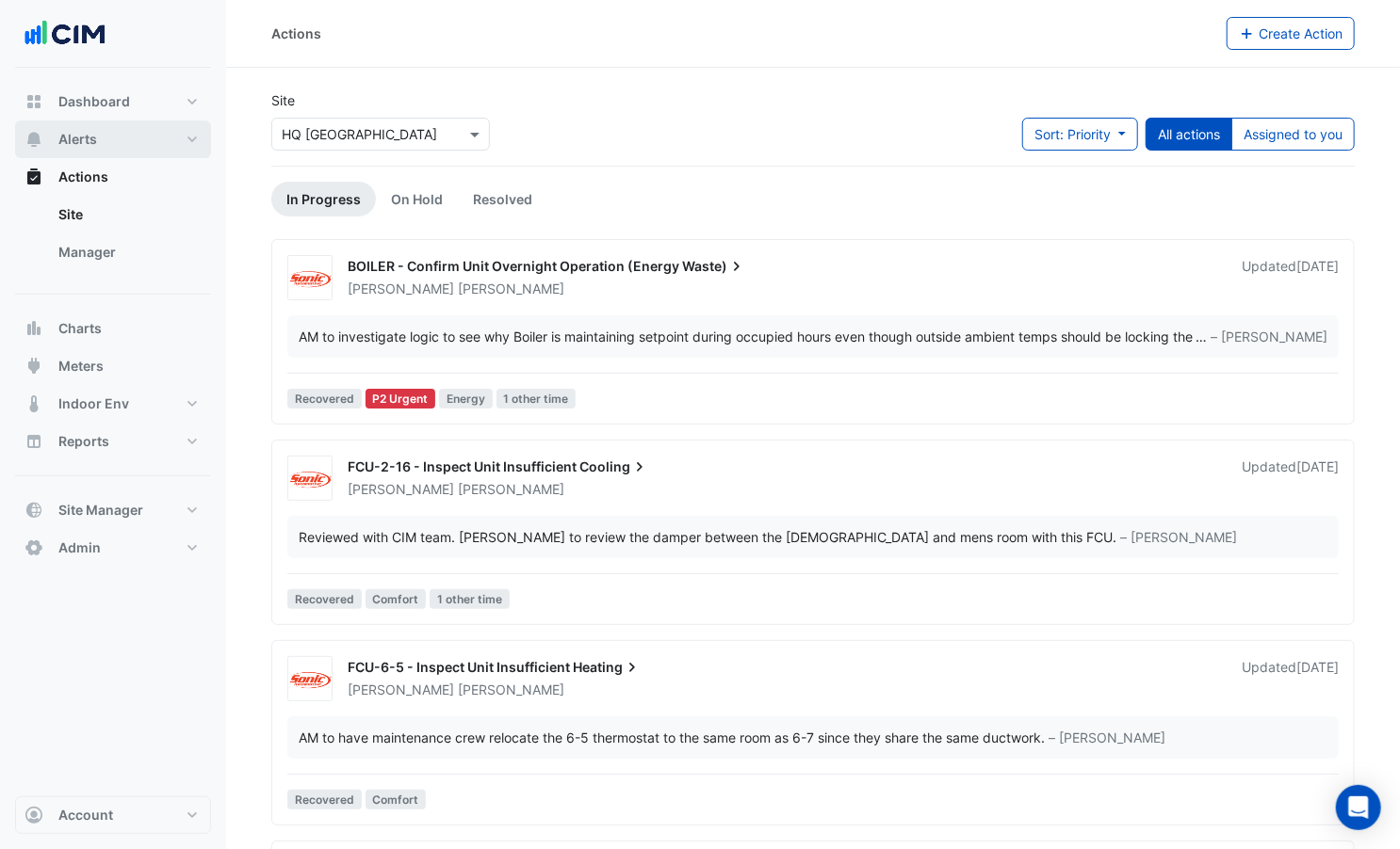
click at [97, 139] on button "Alerts" at bounding box center [113, 140] width 196 height 38
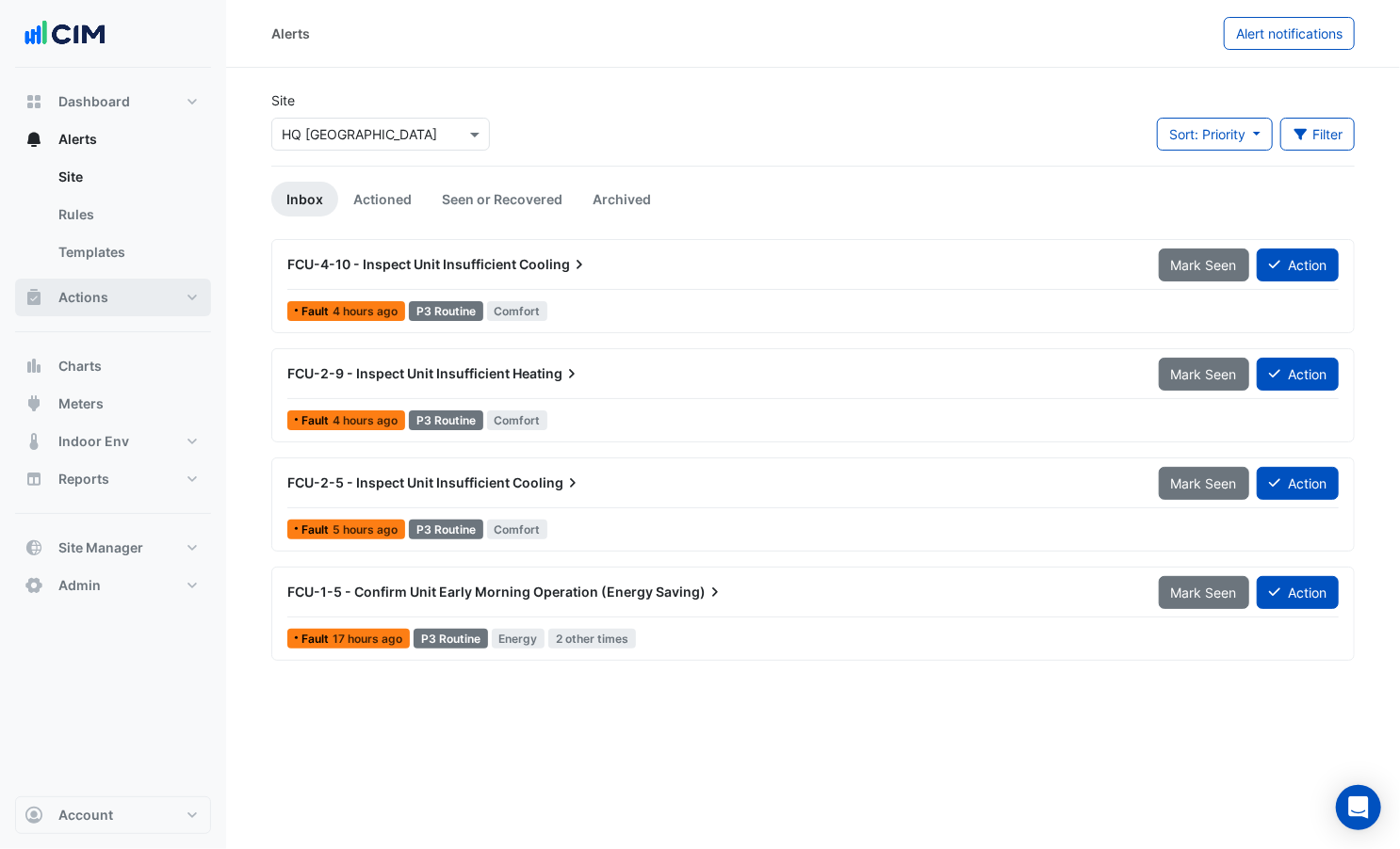
click at [116, 299] on button "Actions" at bounding box center [113, 298] width 196 height 38
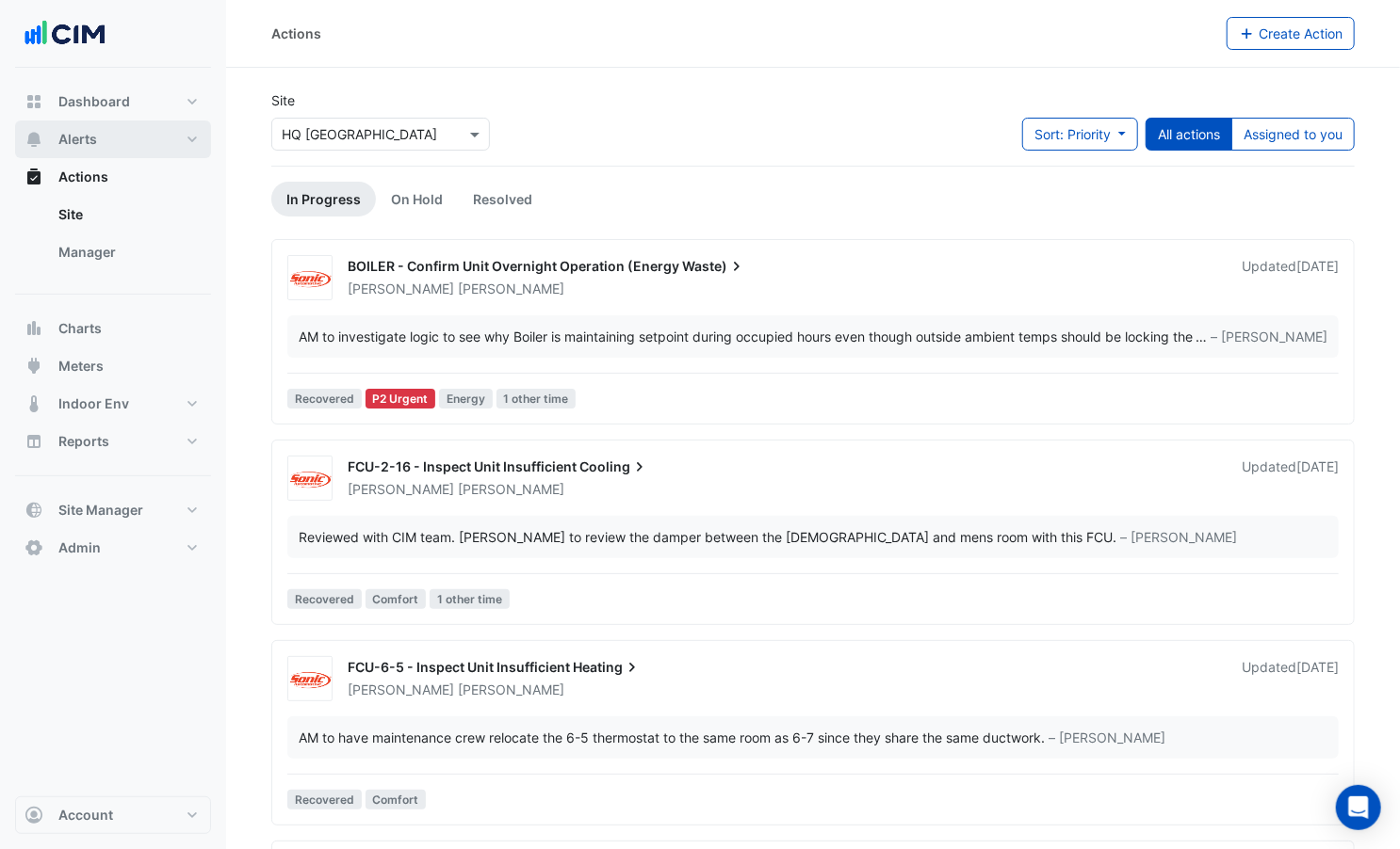
click at [109, 140] on button "Alerts" at bounding box center [113, 140] width 196 height 38
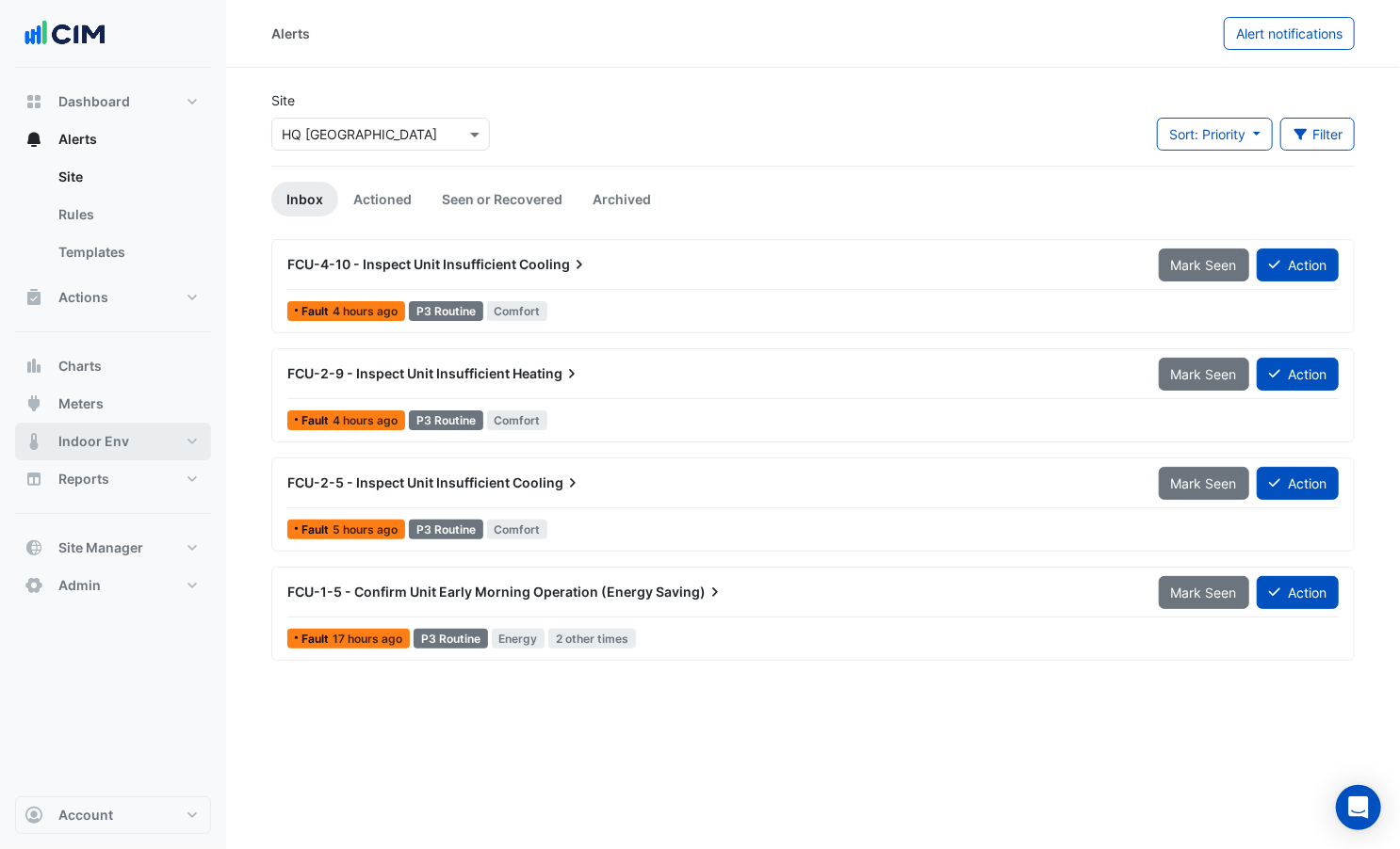
click at [82, 438] on span "Indoor Env" at bounding box center [93, 442] width 70 height 19
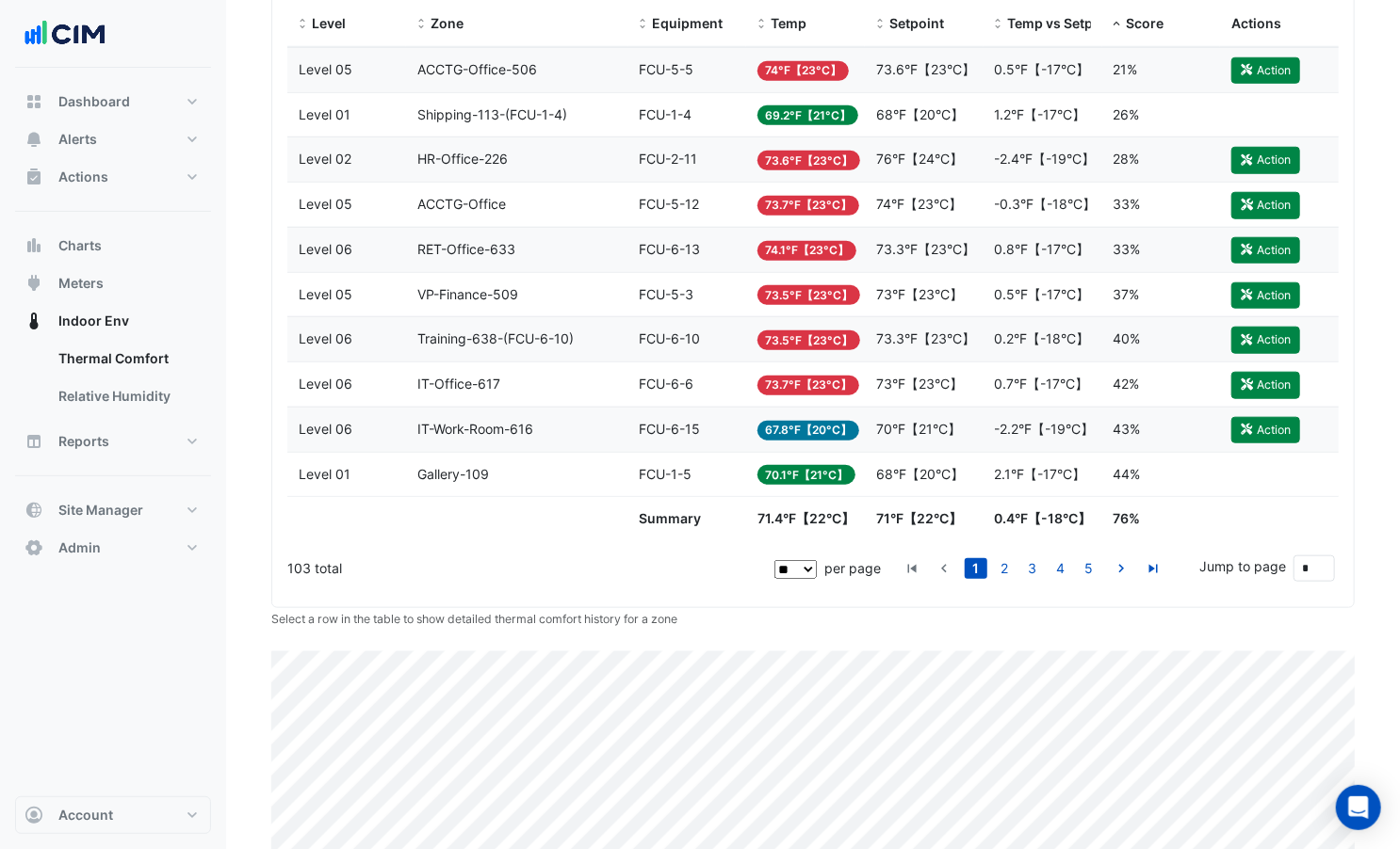
scroll to position [946, 0]
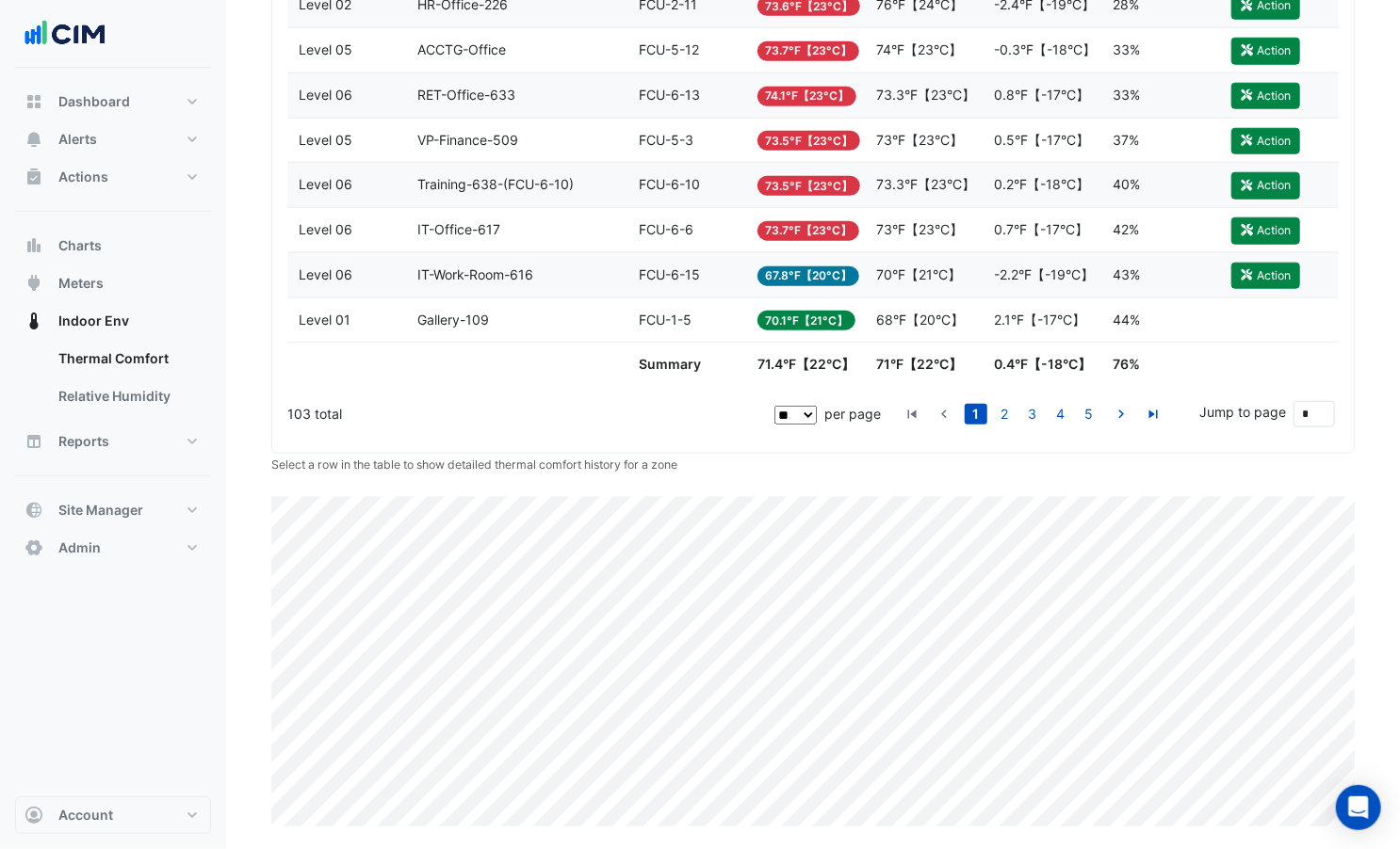
drag, startPoint x: 294, startPoint y: 416, endPoint x: 365, endPoint y: 418, distance: 71.0
click at [365, 418] on div "103 total" at bounding box center [529, 415] width 483 height 48
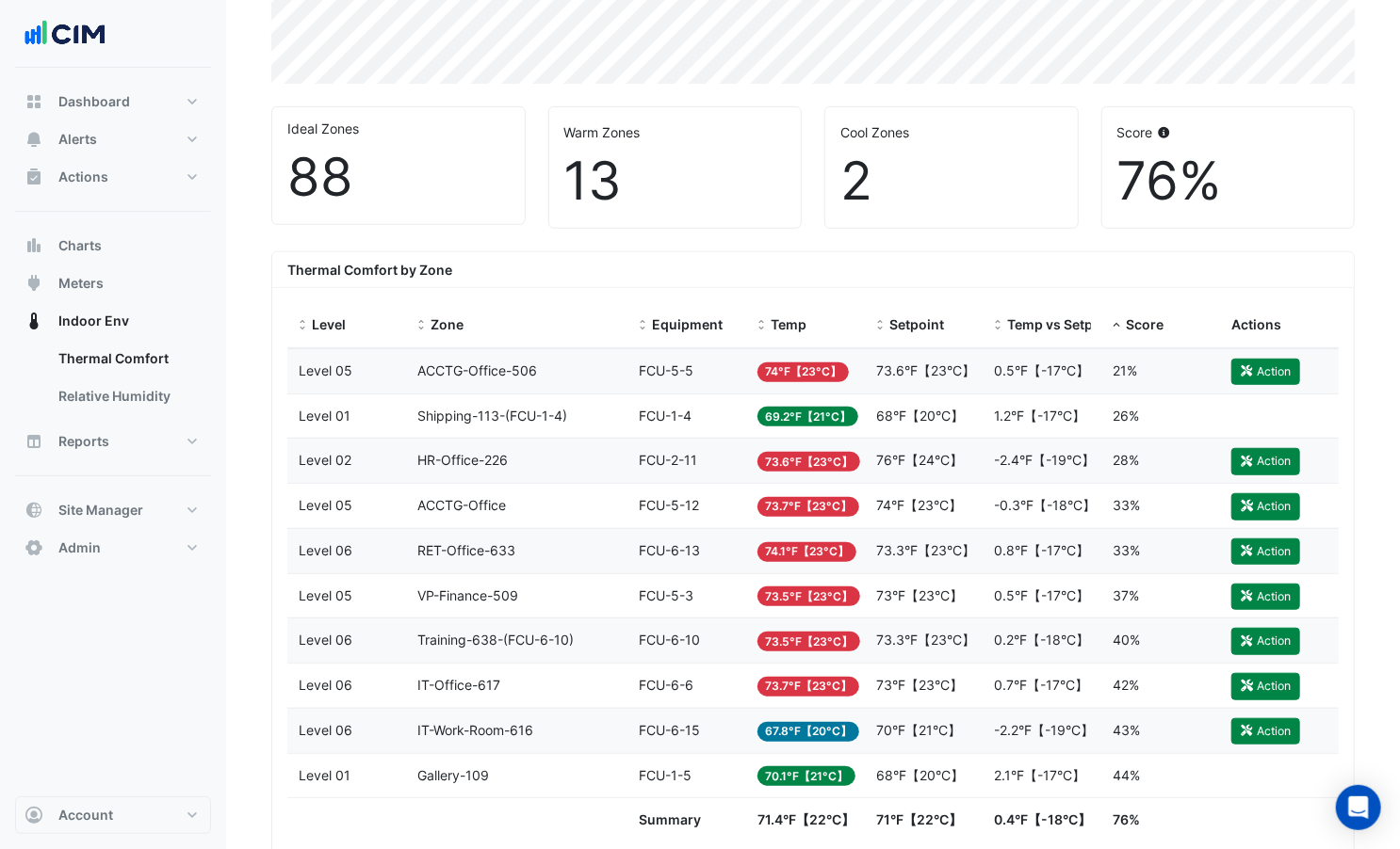
scroll to position [319, 0]
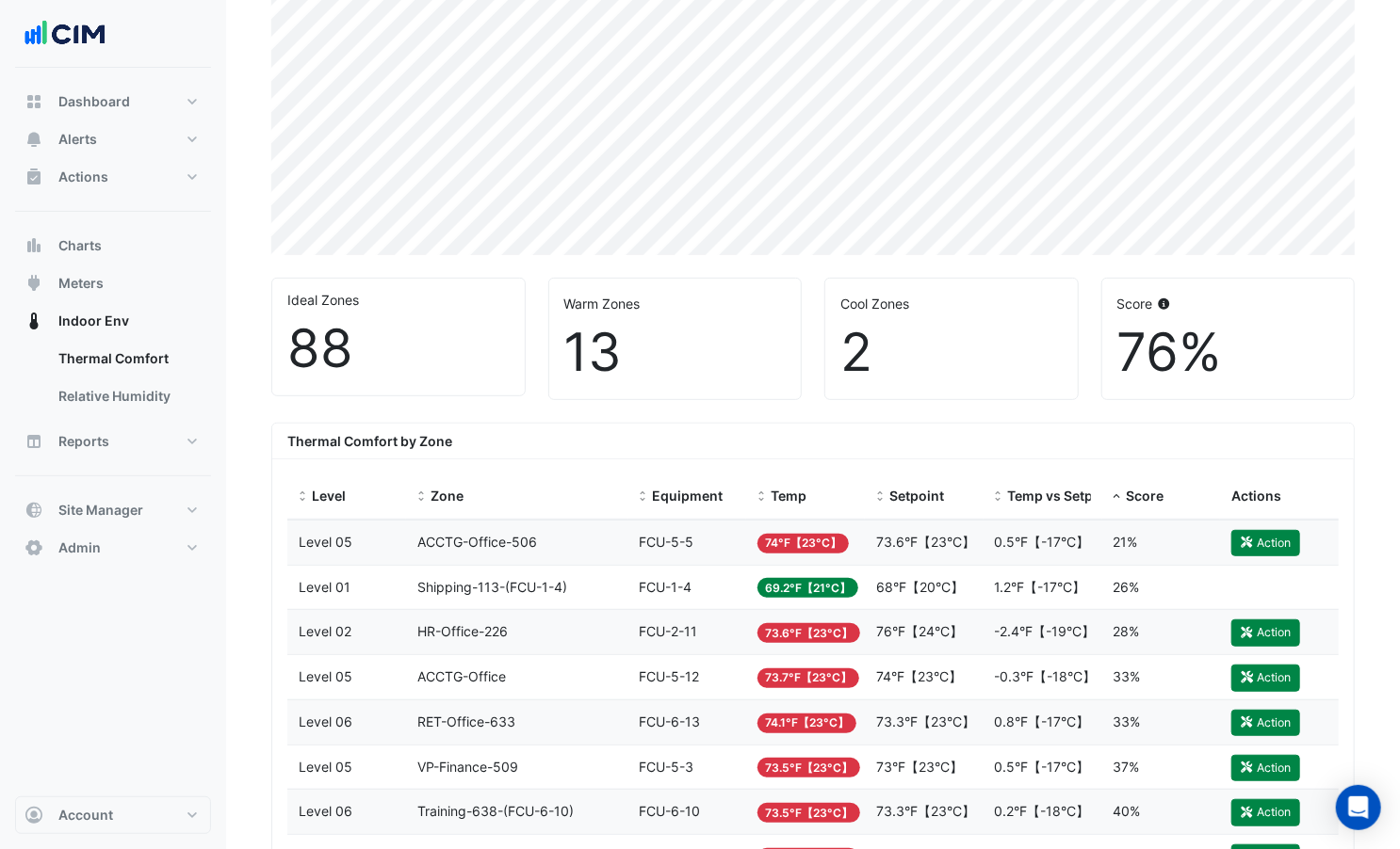
click at [429, 563] on datatable-body-cell "Zone ACCTG-Office-506" at bounding box center [517, 543] width 223 height 45
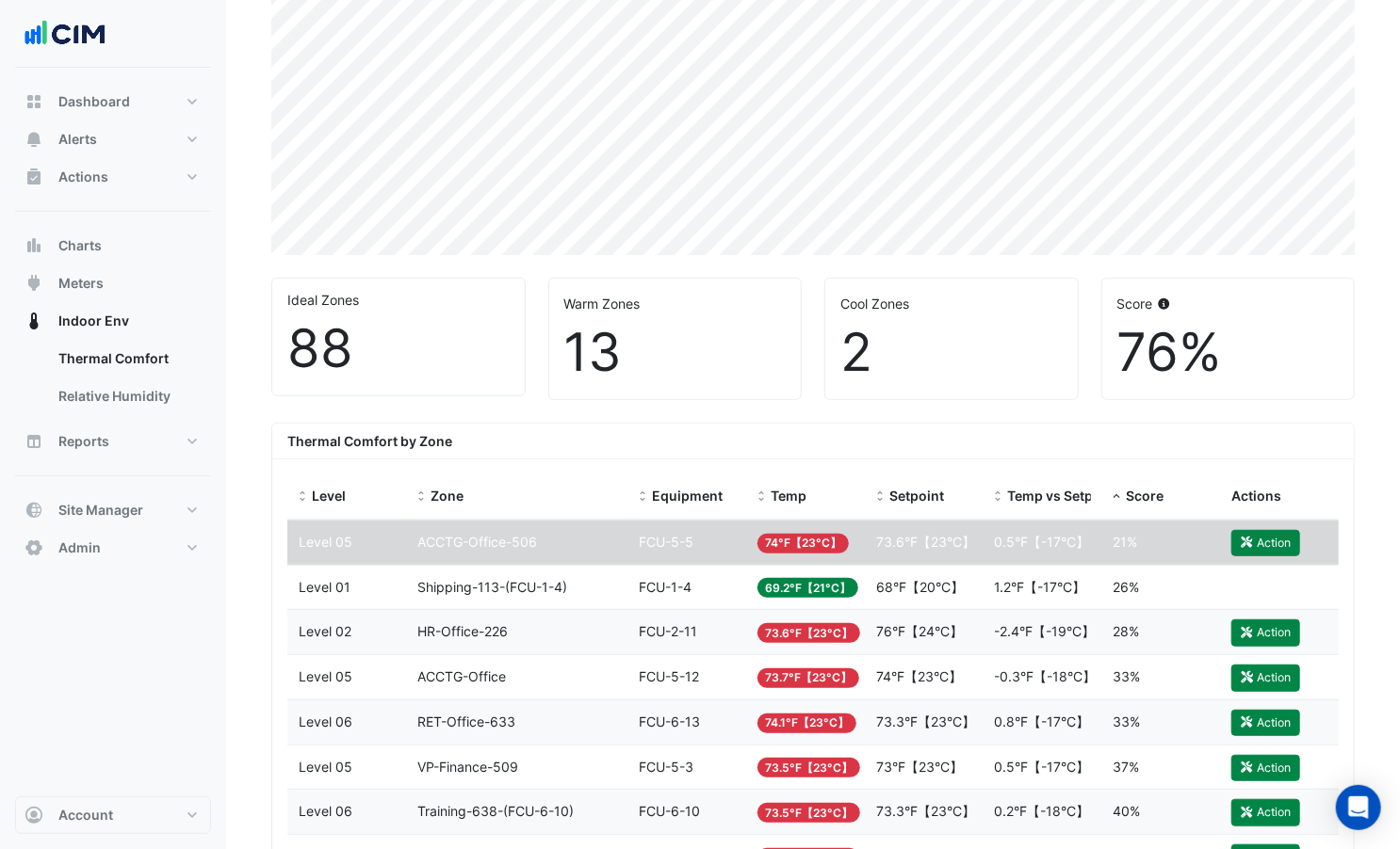
click at [429, 588] on span "Shipping-113-(FCU-1-4)" at bounding box center [492, 587] width 149 height 16
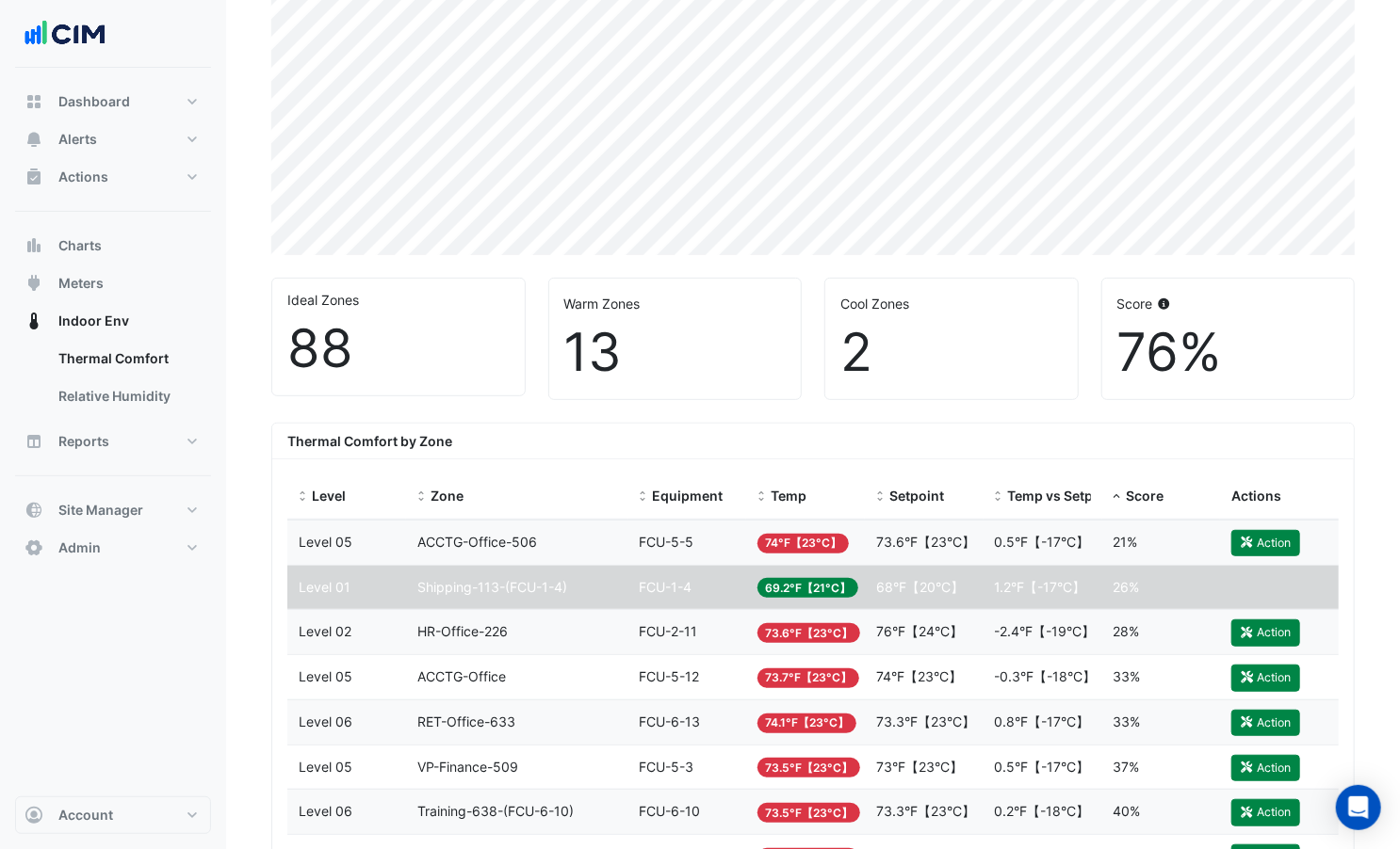
click at [358, 679] on div "Level Level 05" at bounding box center [346, 677] width 96 height 22
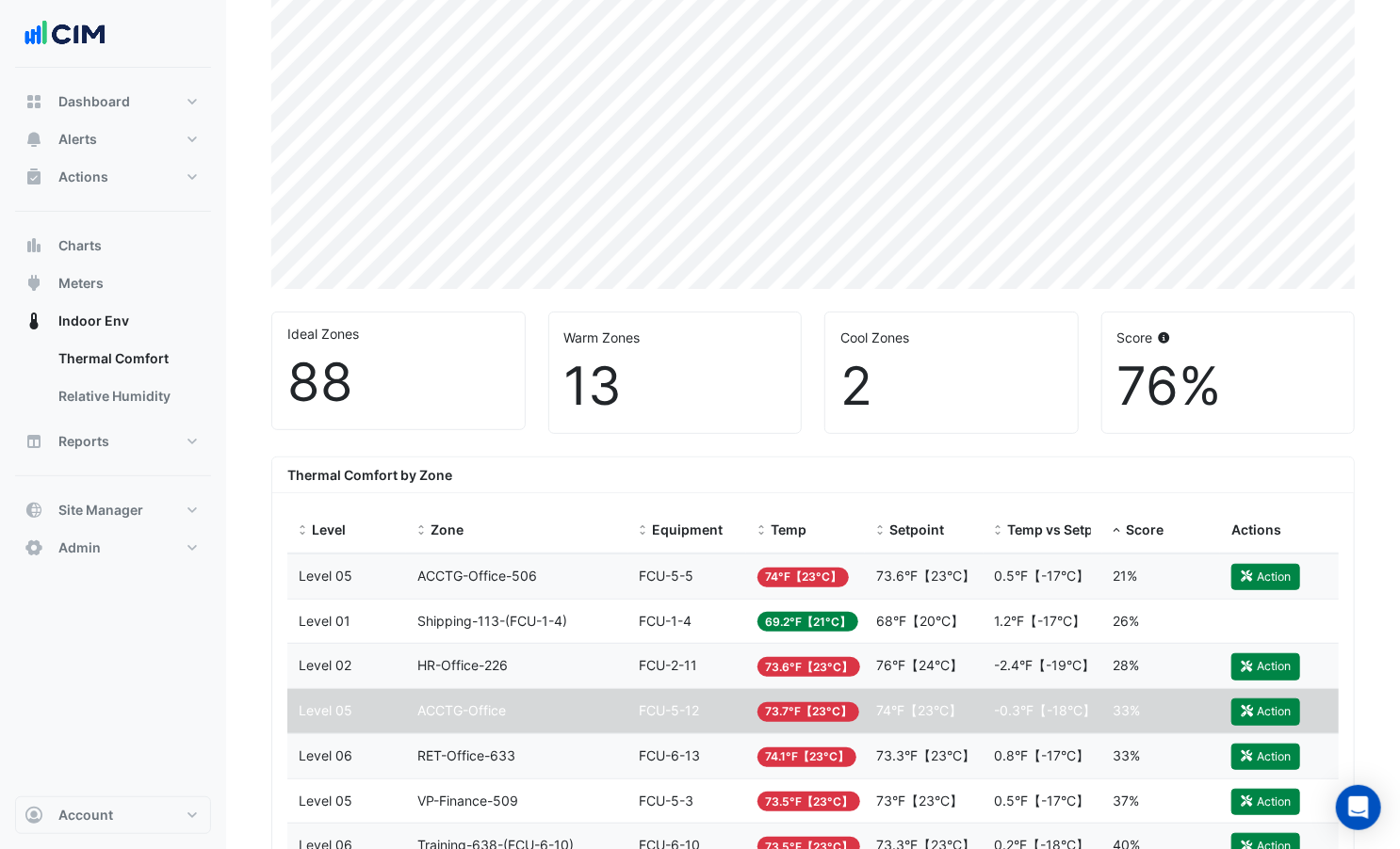
scroll to position [355, 0]
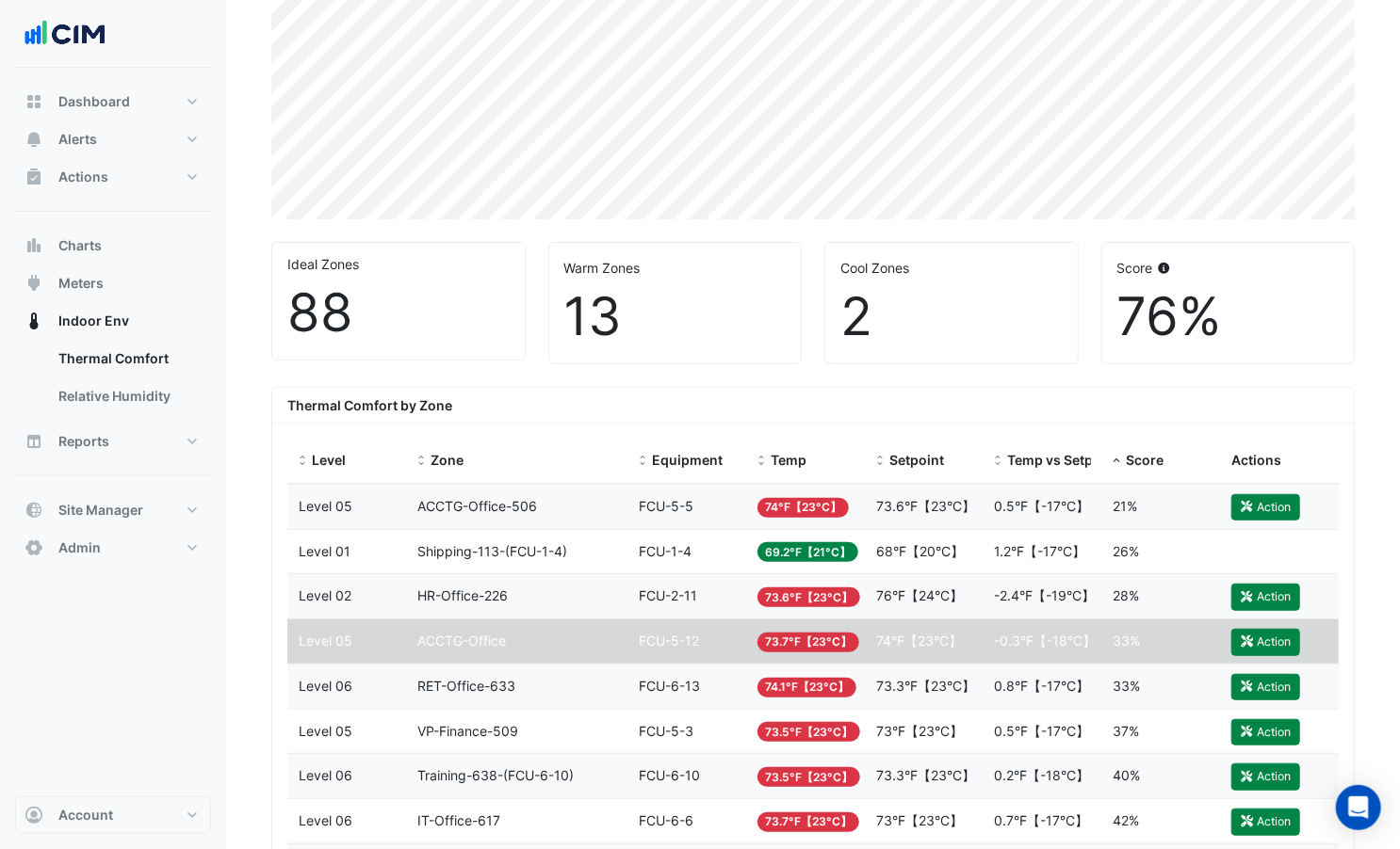
click at [453, 595] on span "HR-Office-226" at bounding box center [462, 595] width 90 height 16
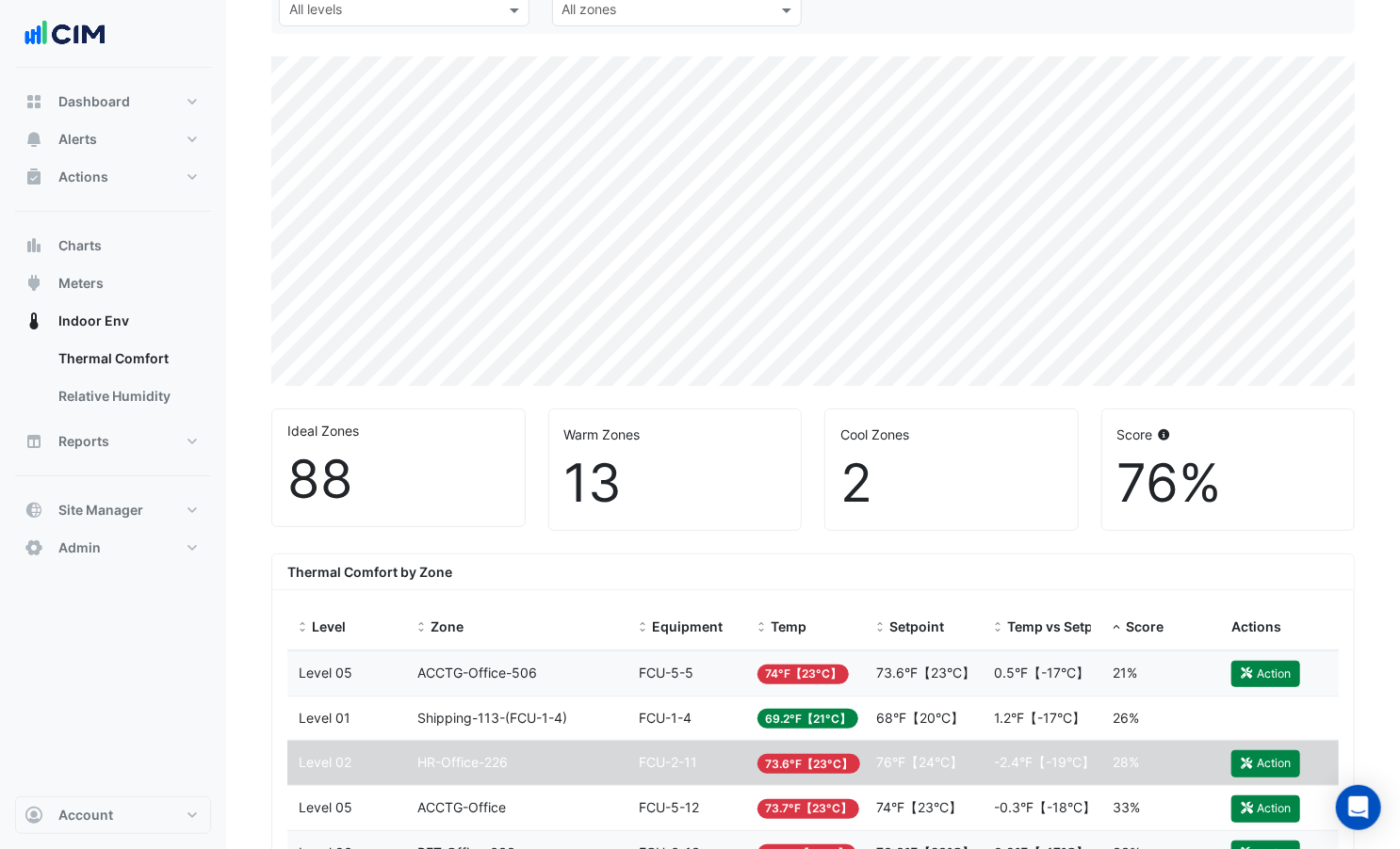
scroll to position [0, 0]
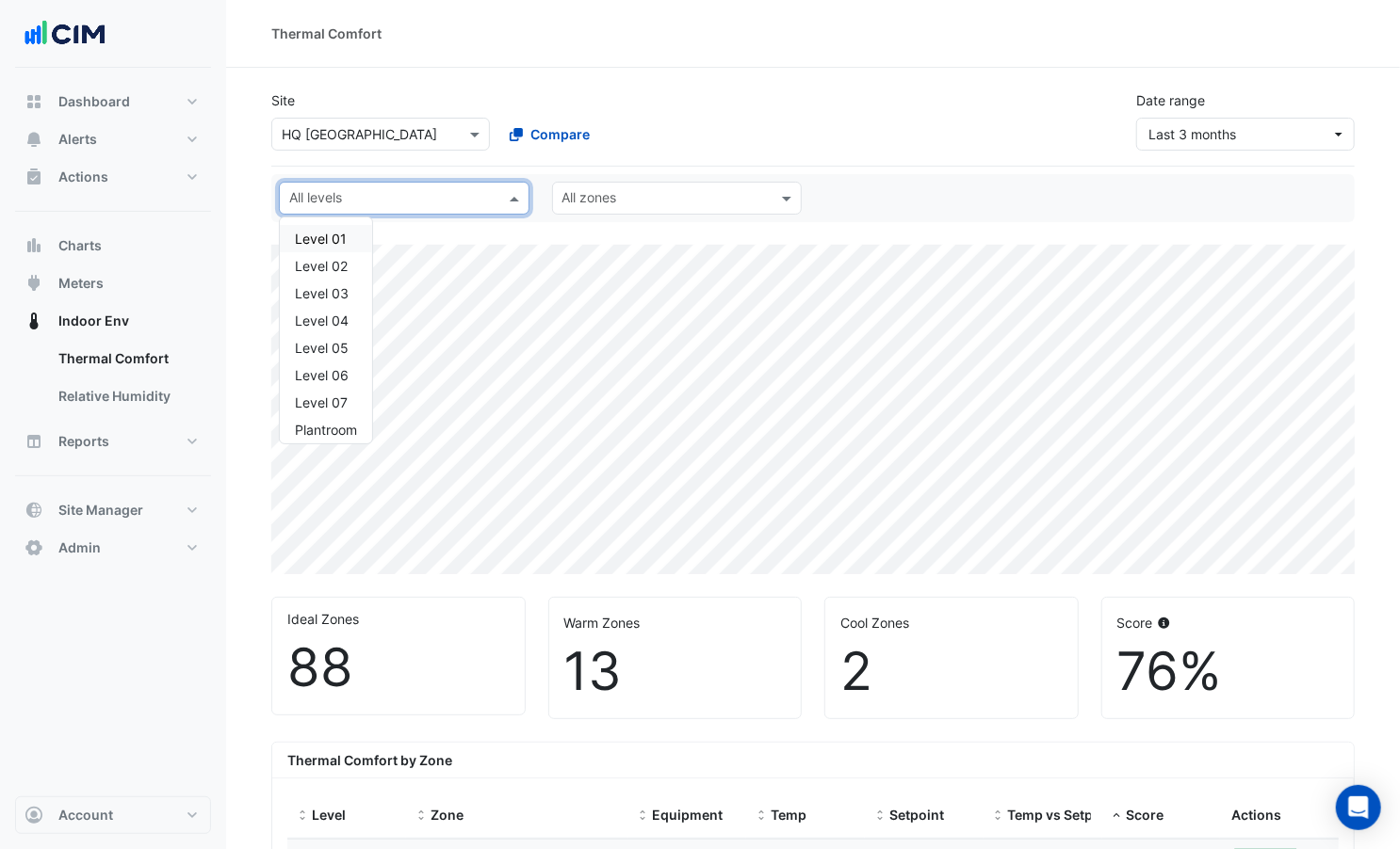
click at [370, 210] on div at bounding box center [392, 201] width 211 height 25
click at [347, 241] on div "Level 01" at bounding box center [325, 239] width 62 height 20
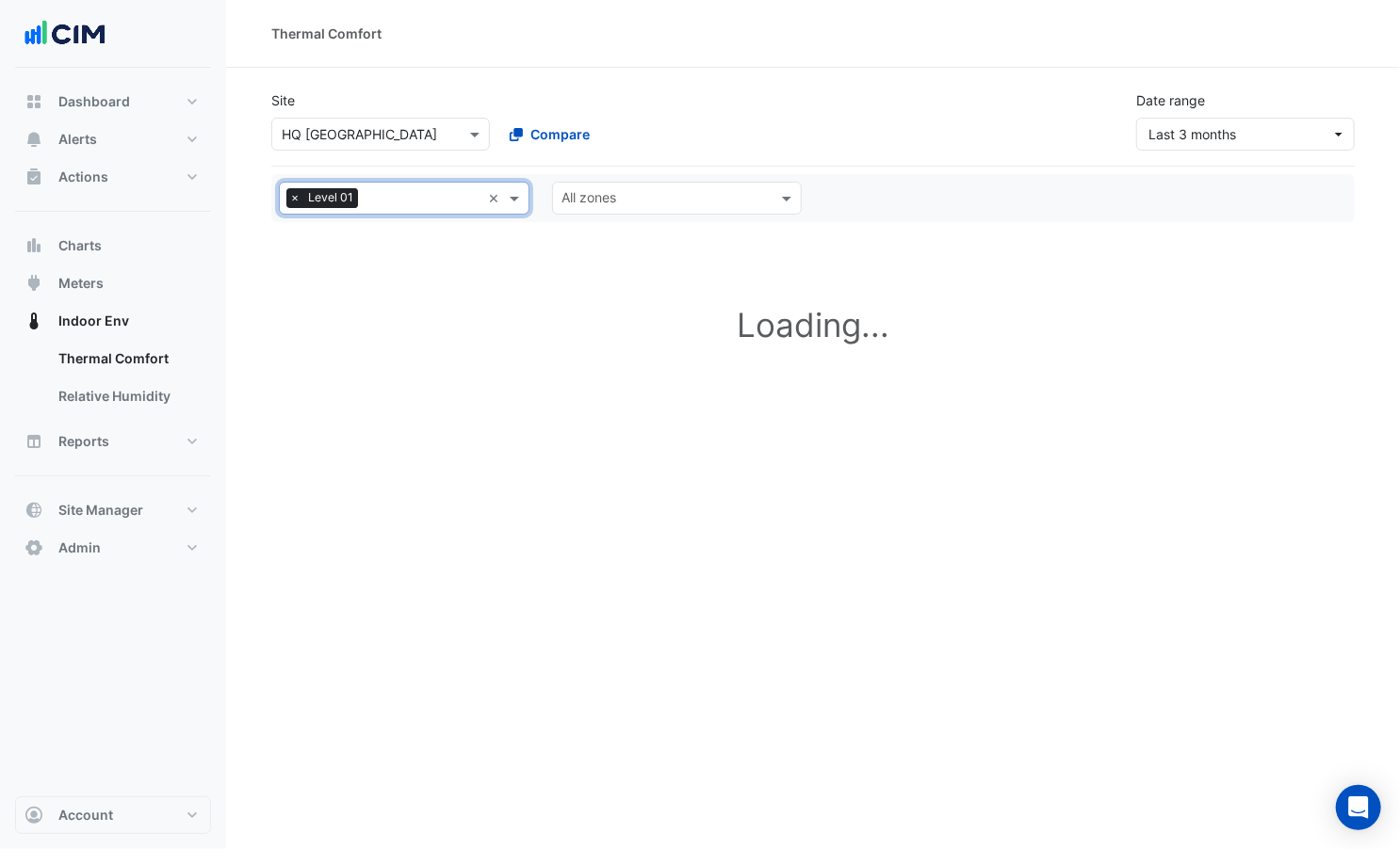
click at [602, 187] on div "All zones" at bounding box center [588, 200] width 57 height 25
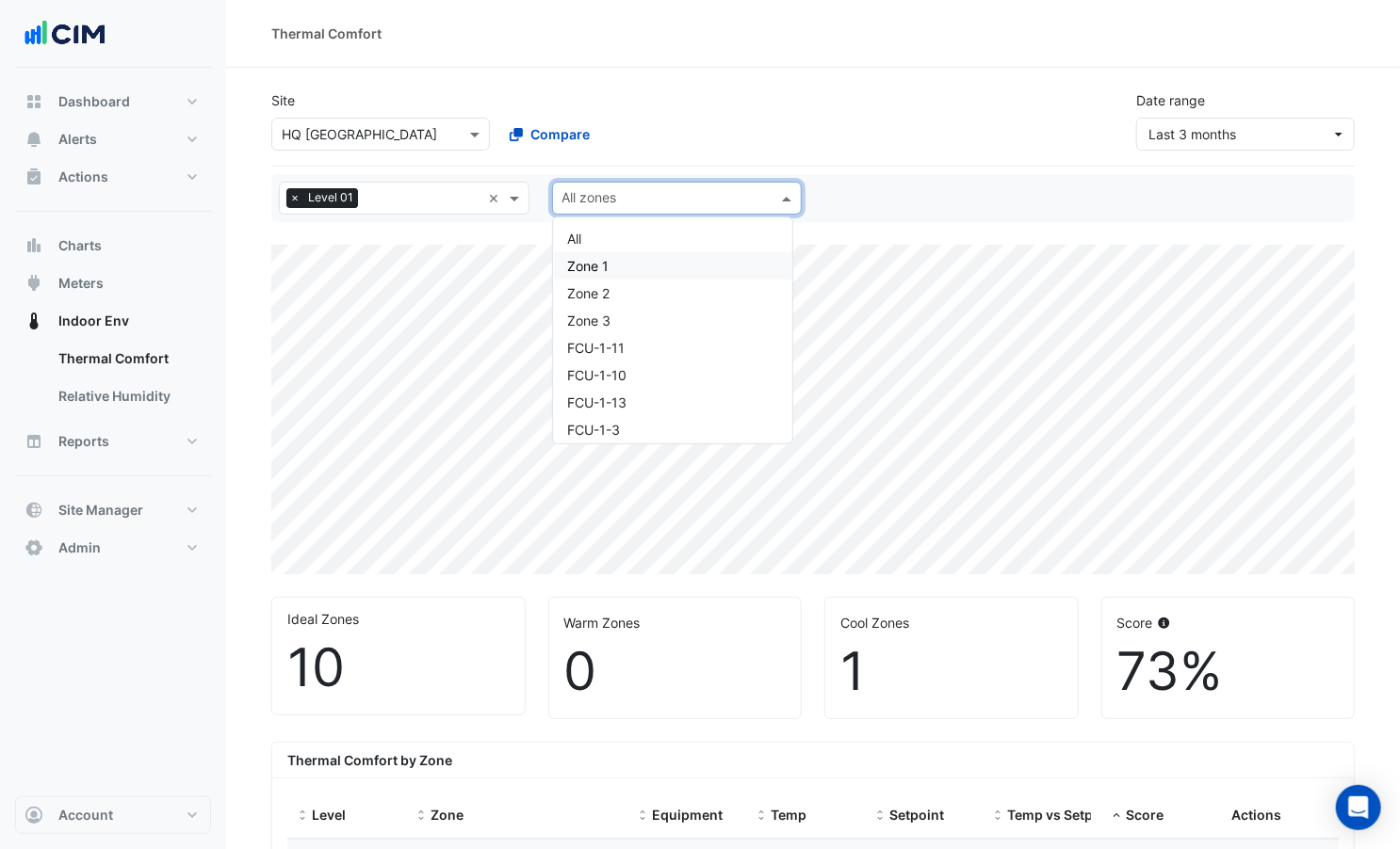
click at [601, 271] on span "Zone 1" at bounding box center [589, 265] width 42 height 16
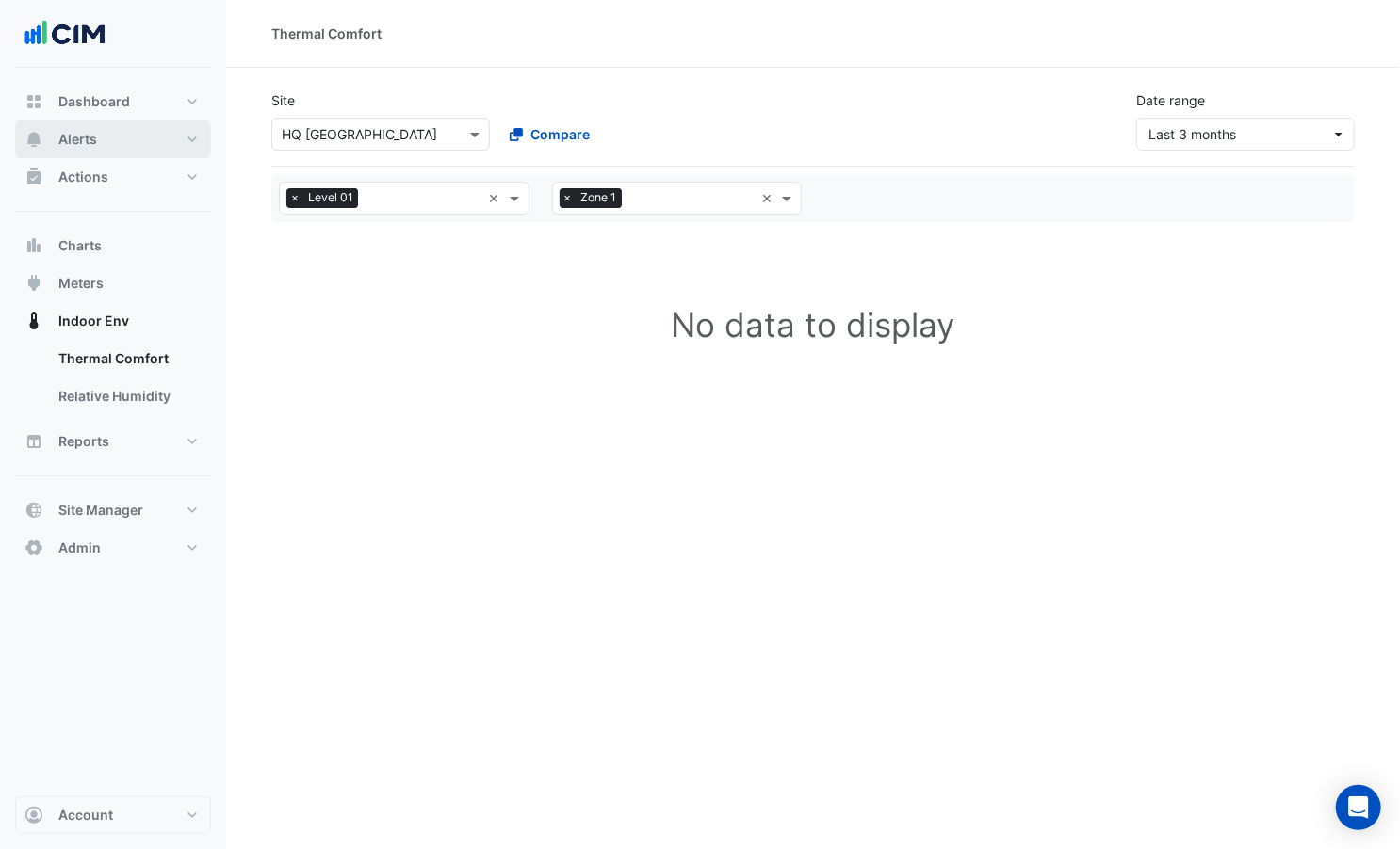
click at [129, 148] on button "Alerts" at bounding box center [113, 140] width 196 height 38
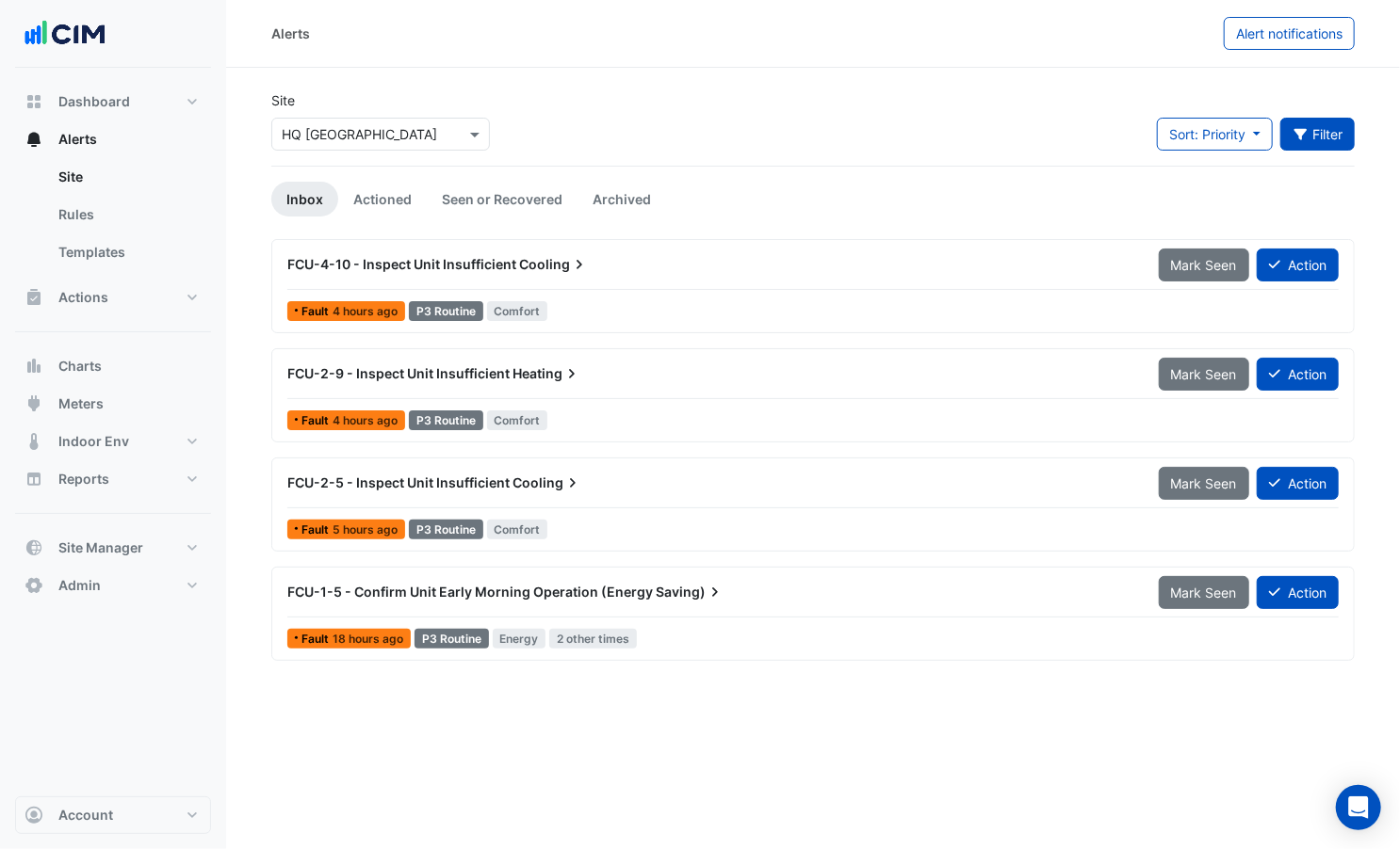
click at [1257, 122] on button "Filter" at bounding box center [1317, 134] width 75 height 33
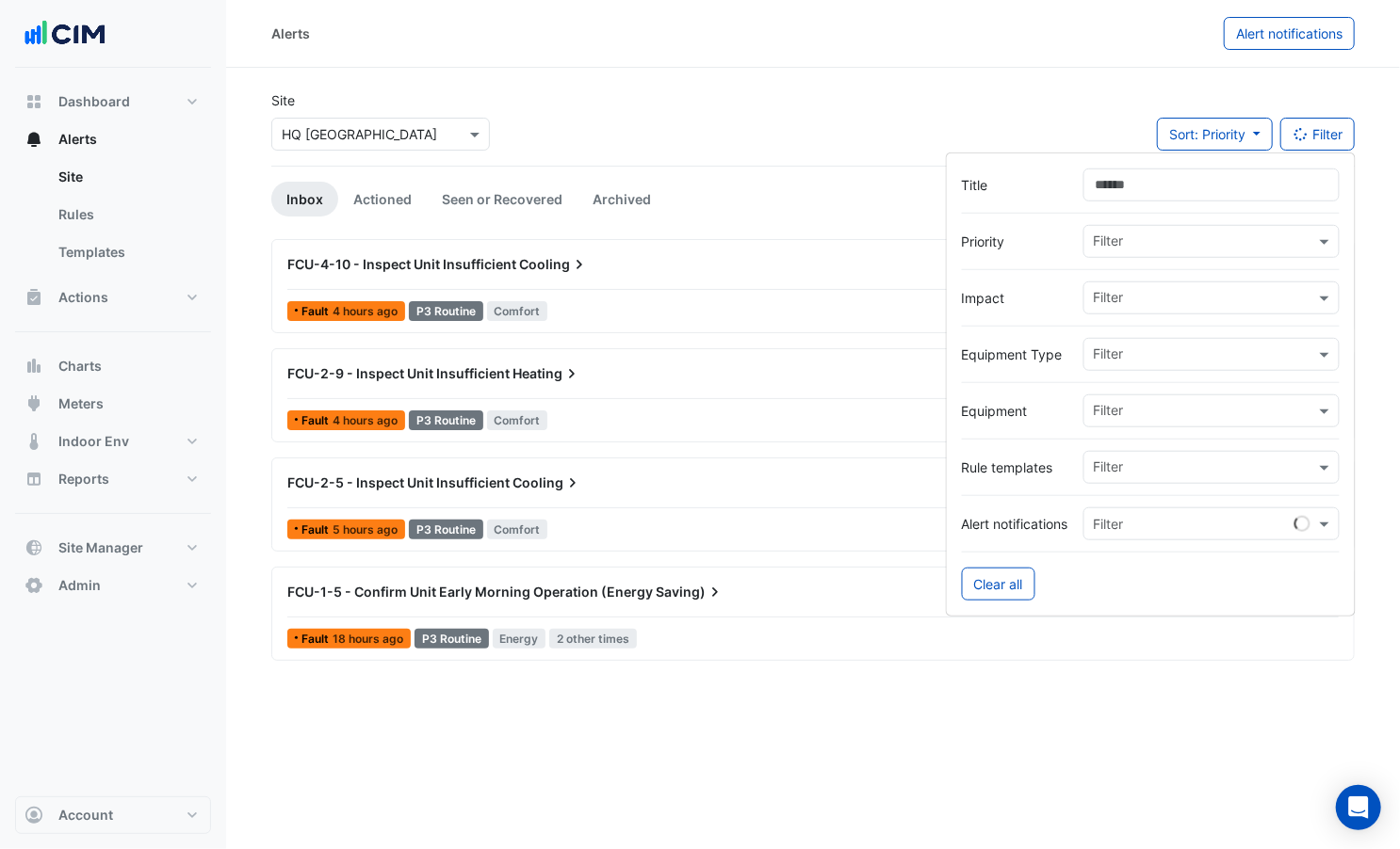
click at [1123, 247] on input "text" at bounding box center [1204, 243] width 222 height 20
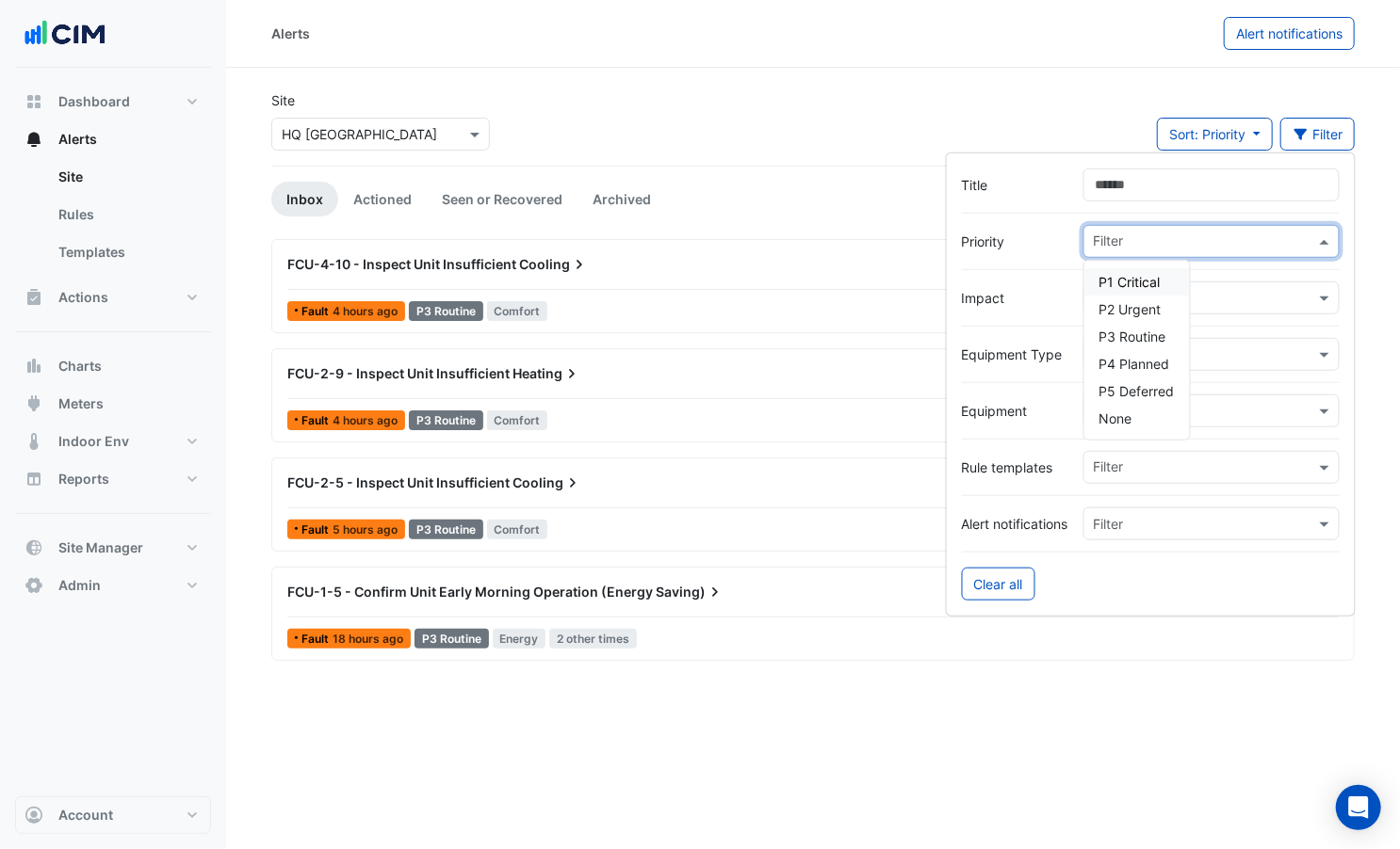
click at [1113, 281] on span "P1 Critical" at bounding box center [1130, 281] width 61 height 16
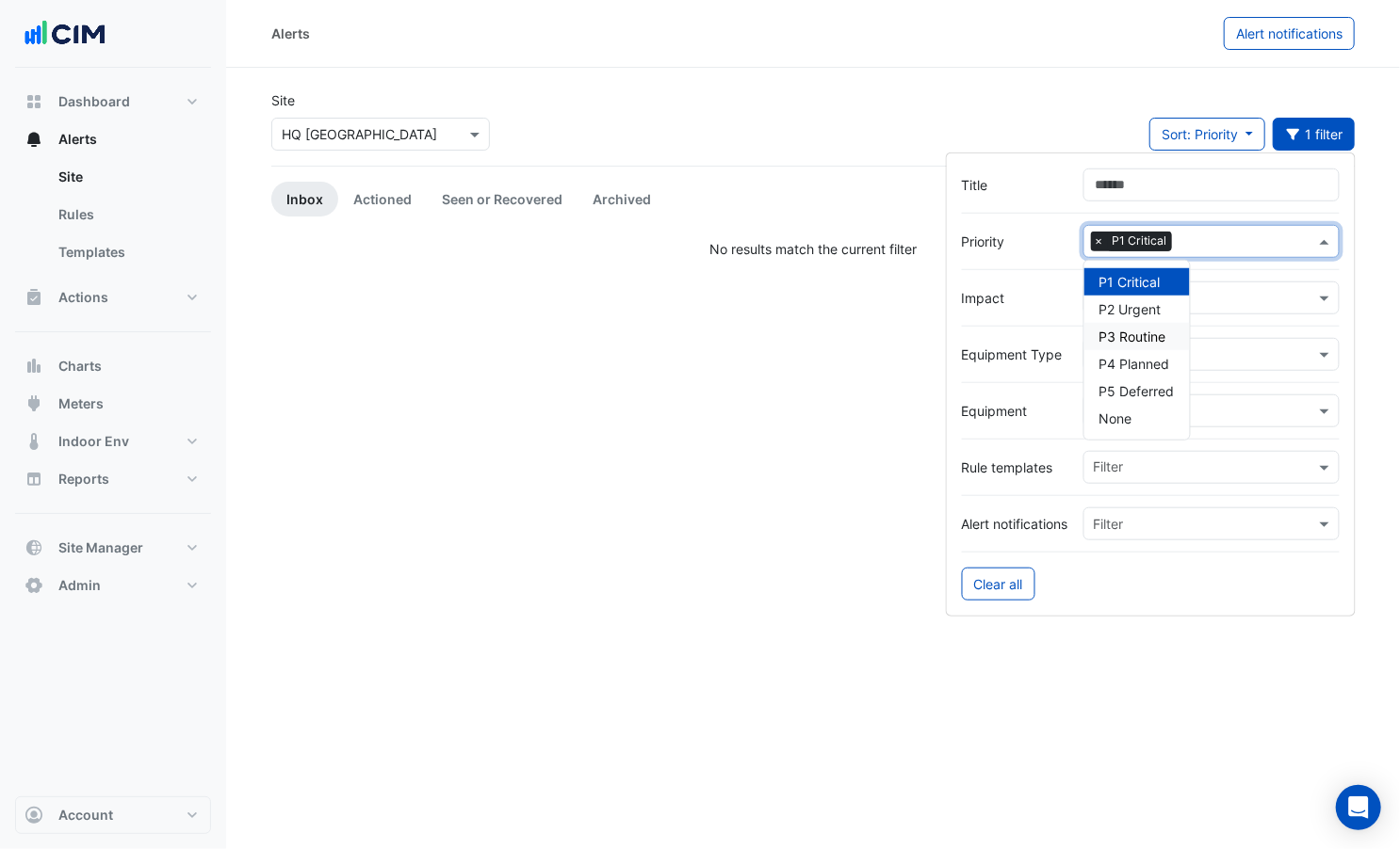
click at [1233, 341] on div "Filter" at bounding box center [1199, 355] width 231 height 29
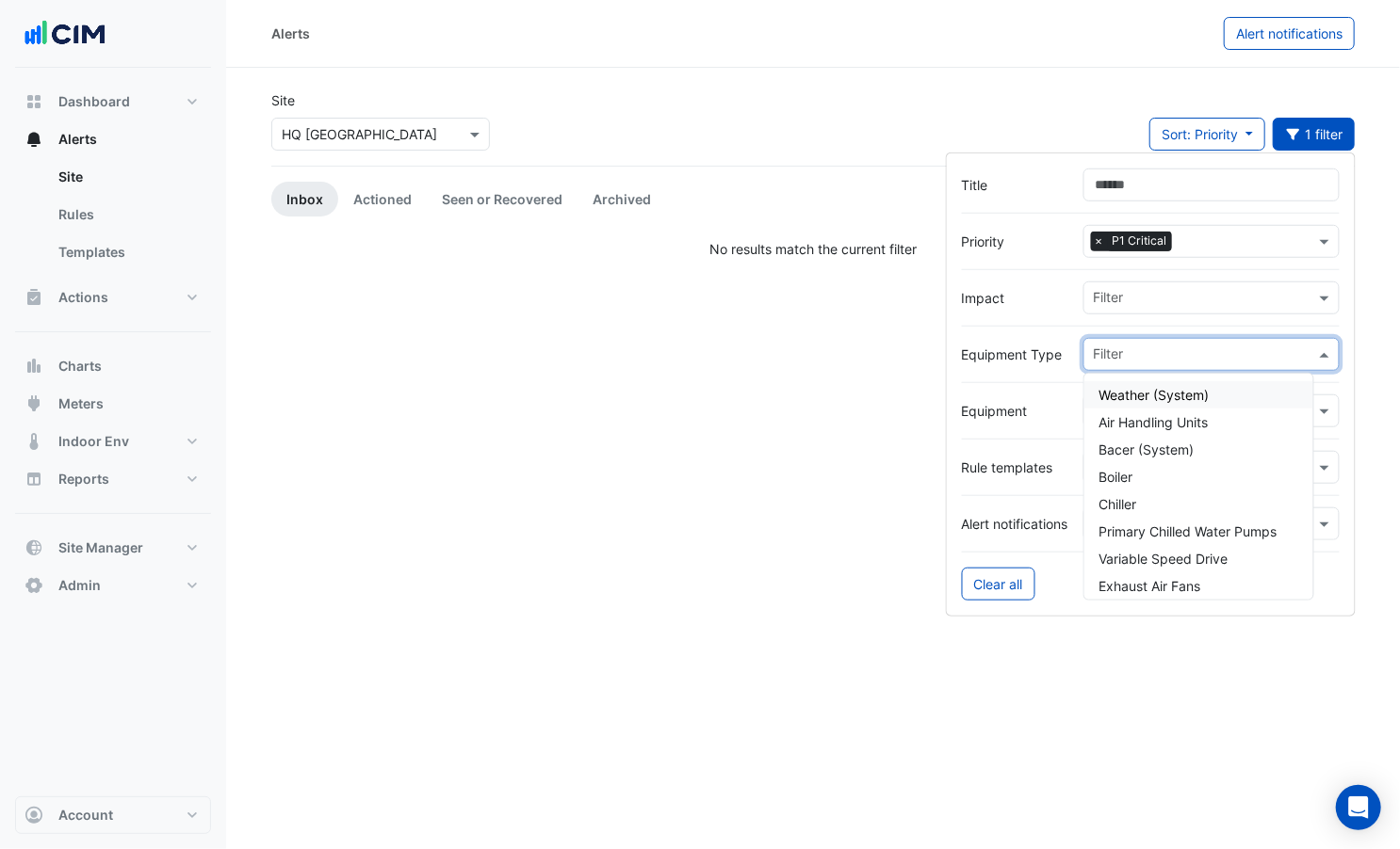
click at [1180, 394] on span "Weather (System)" at bounding box center [1155, 395] width 110 height 16
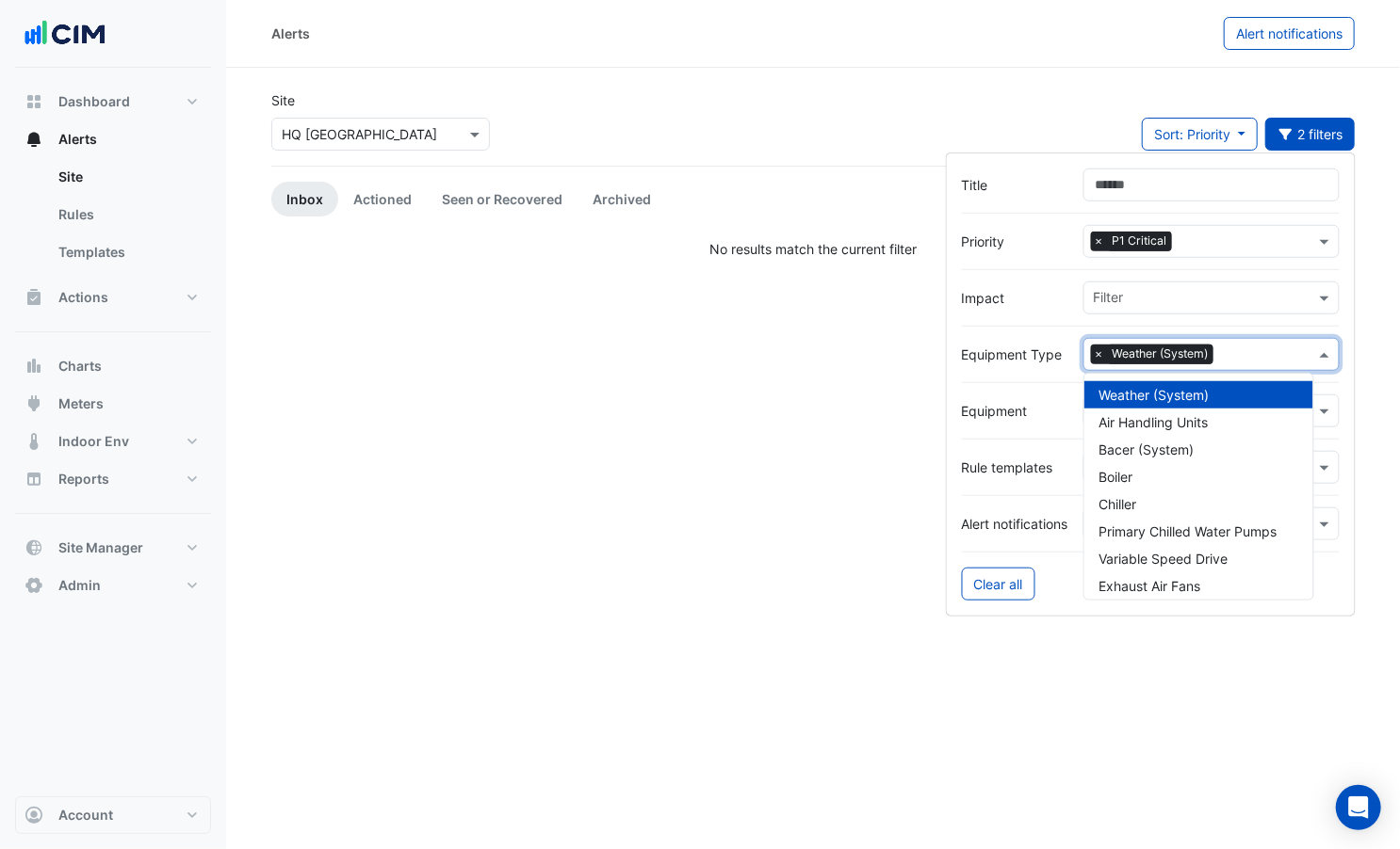
click at [857, 169] on app-alert-tickets "Site Select a Site × HQ Charlotte Sort: Priority Priority Updated 2 filters Inb…" at bounding box center [812, 174] width 1083 height 168
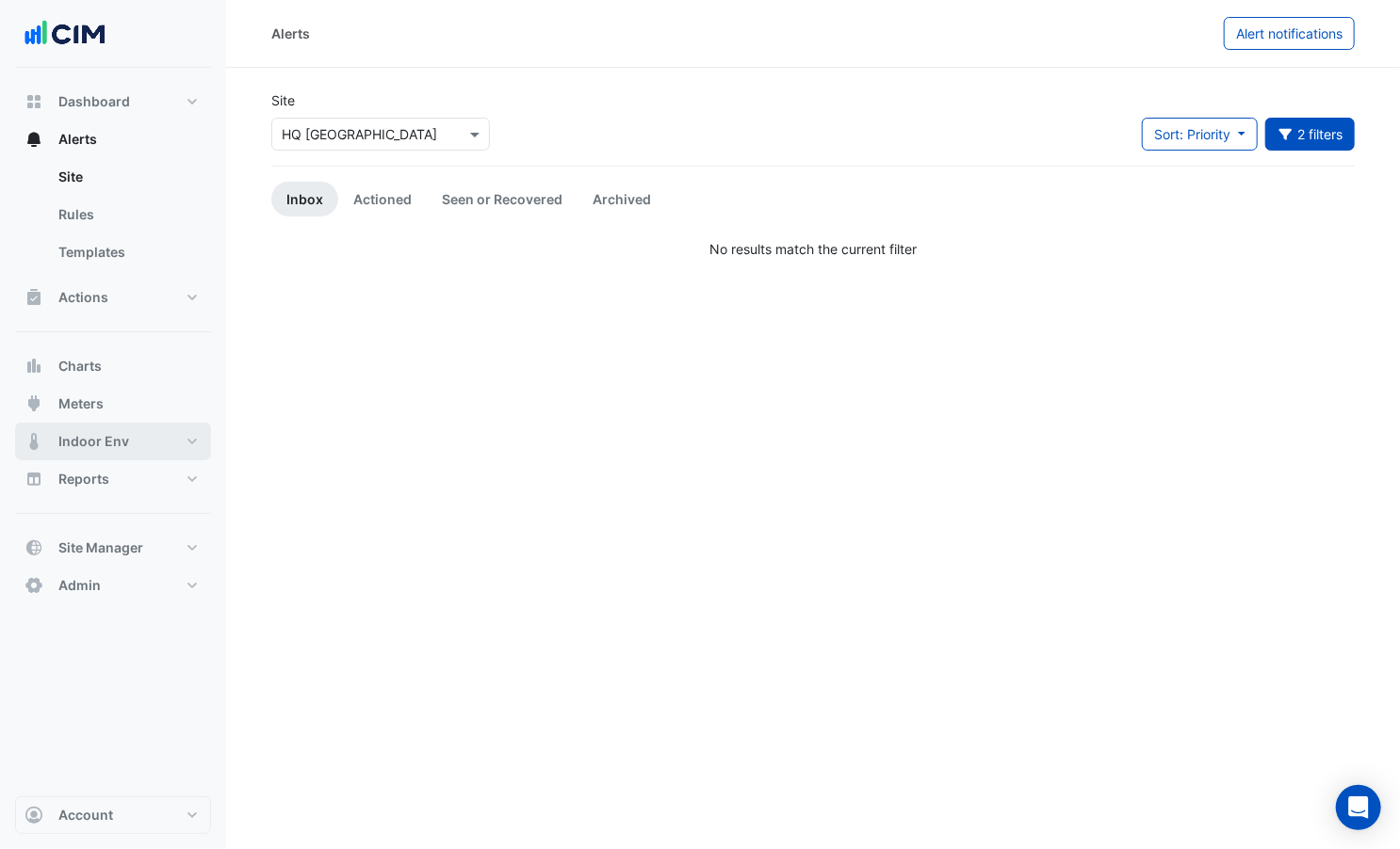
click at [111, 441] on span "Indoor Env" at bounding box center [93, 442] width 70 height 19
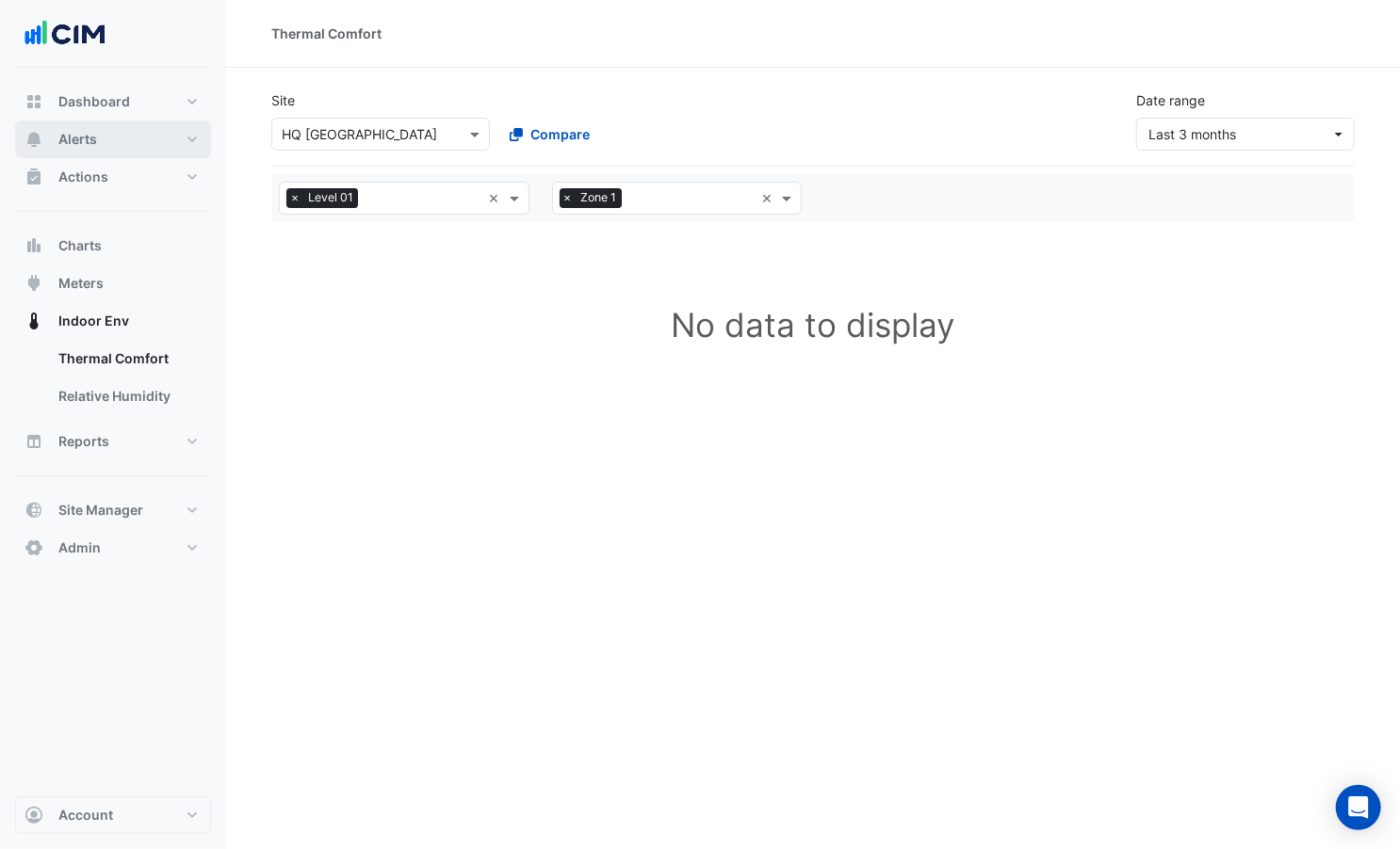
click at [68, 137] on span "Alerts" at bounding box center [77, 140] width 39 height 19
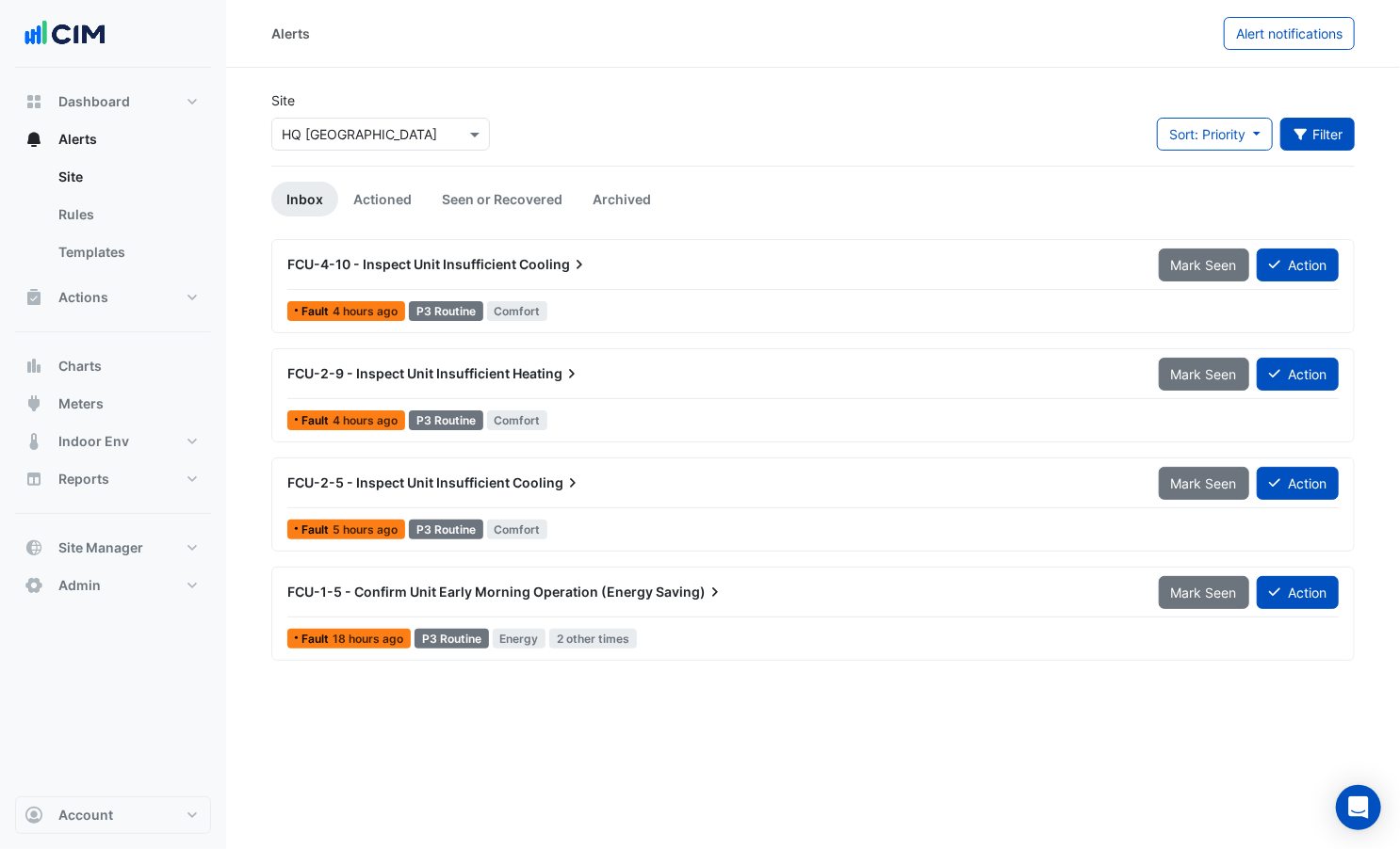
click at [1257, 129] on button "Filter" at bounding box center [1317, 134] width 75 height 33
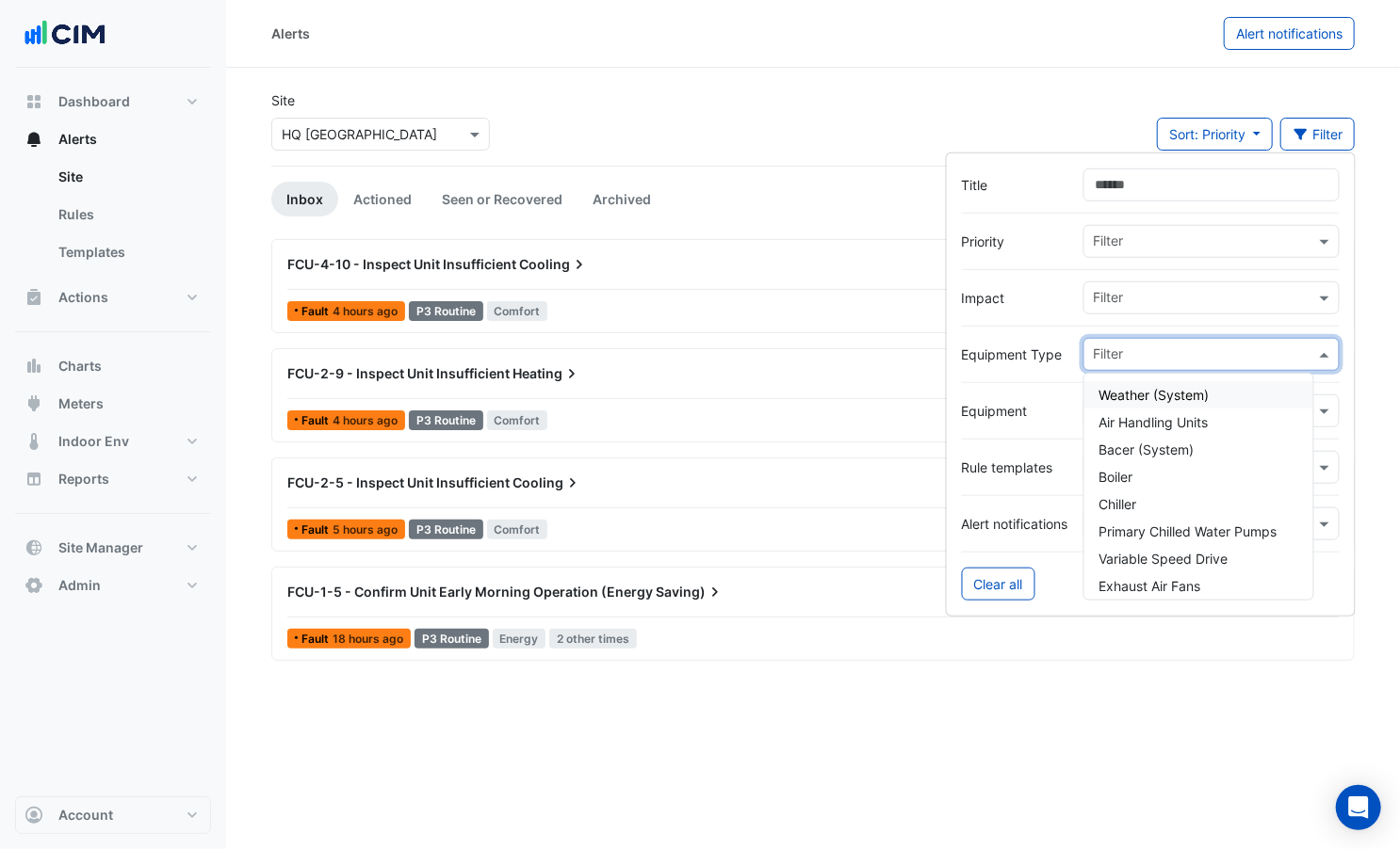
click at [1157, 359] on input "text" at bounding box center [1204, 356] width 222 height 20
click at [1157, 420] on span "Air Handling Units" at bounding box center [1154, 422] width 109 height 16
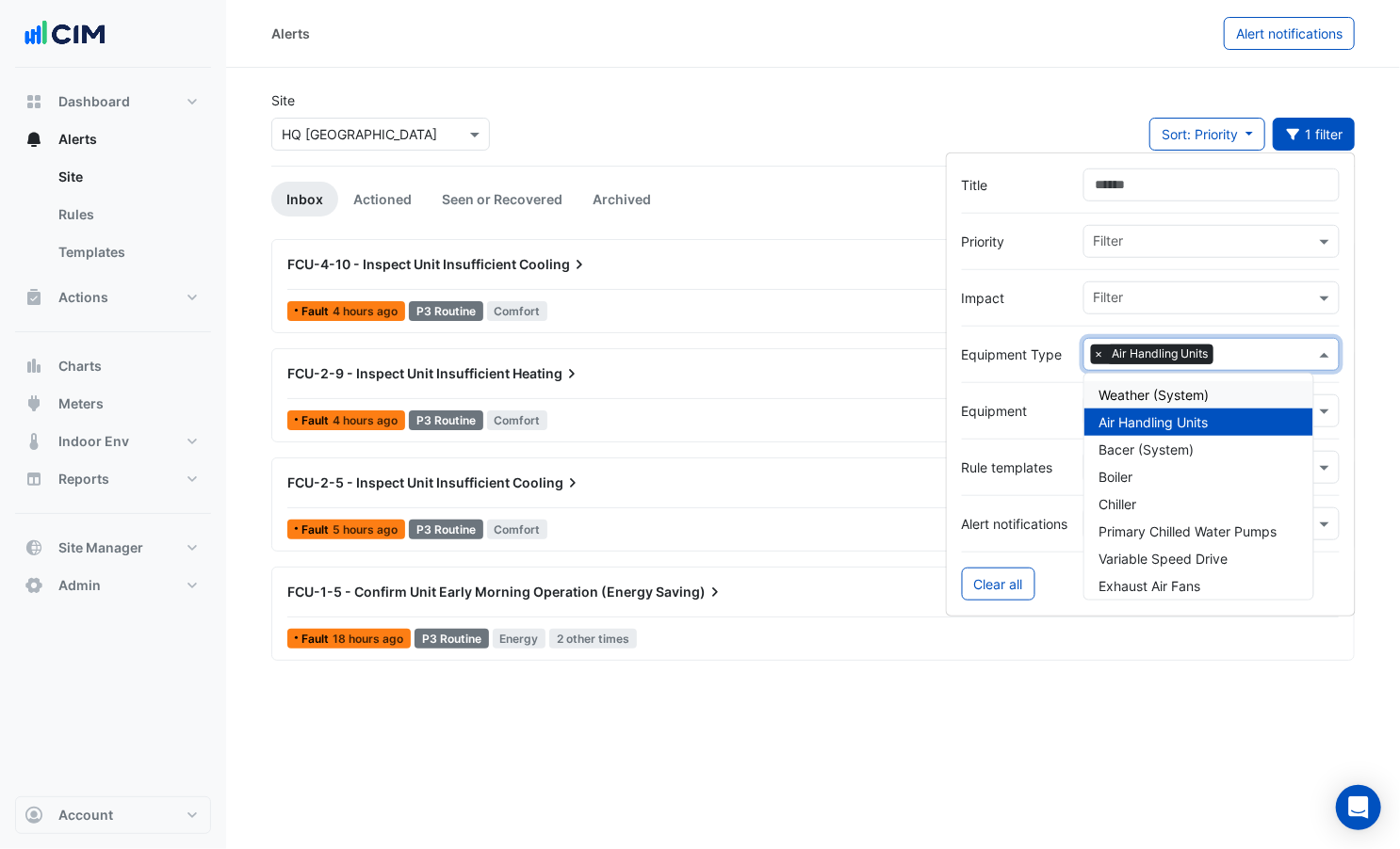
click at [779, 168] on app-alert-tickets "Site Select a Site × HQ Charlotte Sort: Priority Priority Updated 1 filter Inbo…" at bounding box center [812, 338] width 1083 height 495
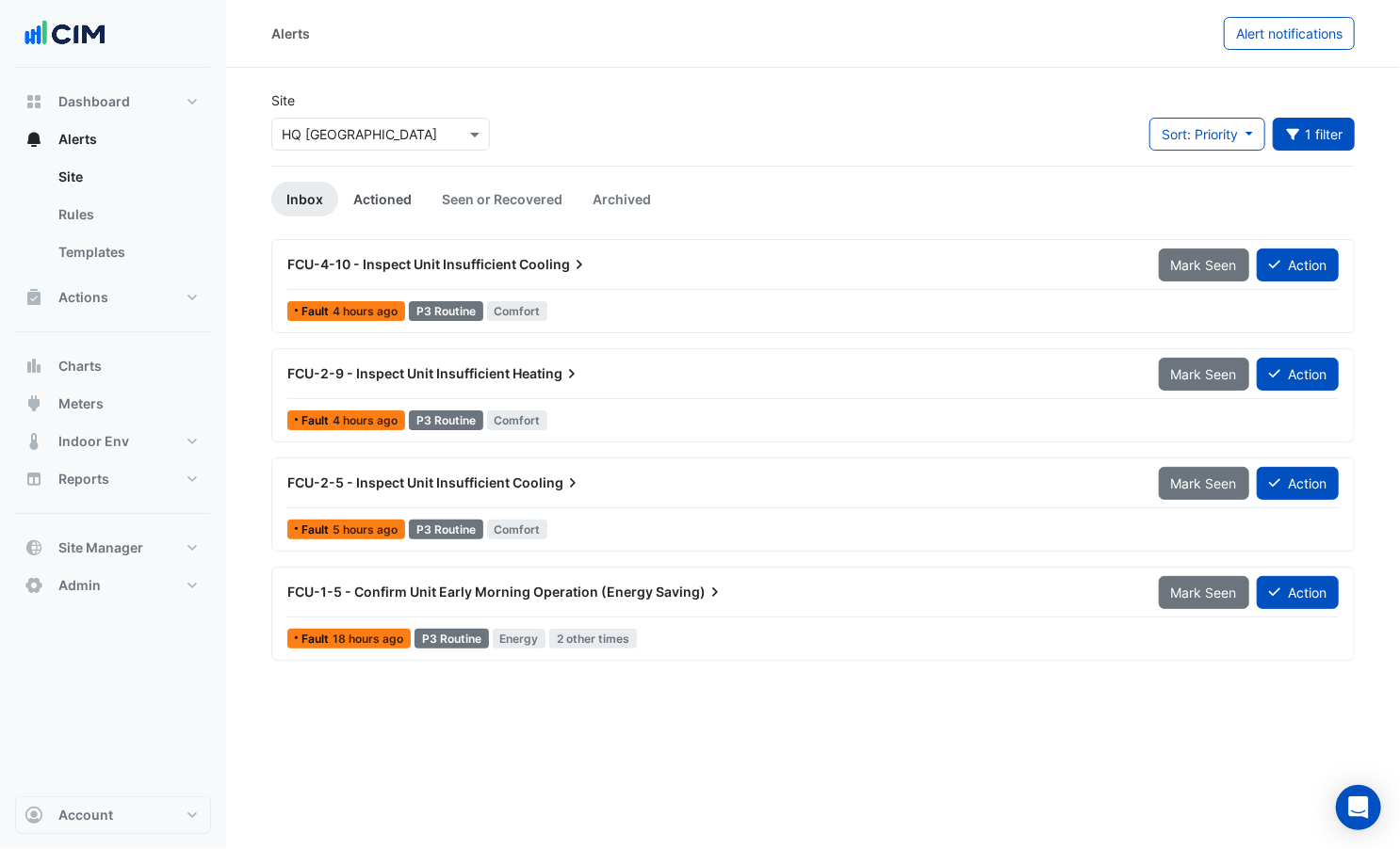
click at [362, 207] on link "Actioned" at bounding box center [382, 199] width 88 height 35
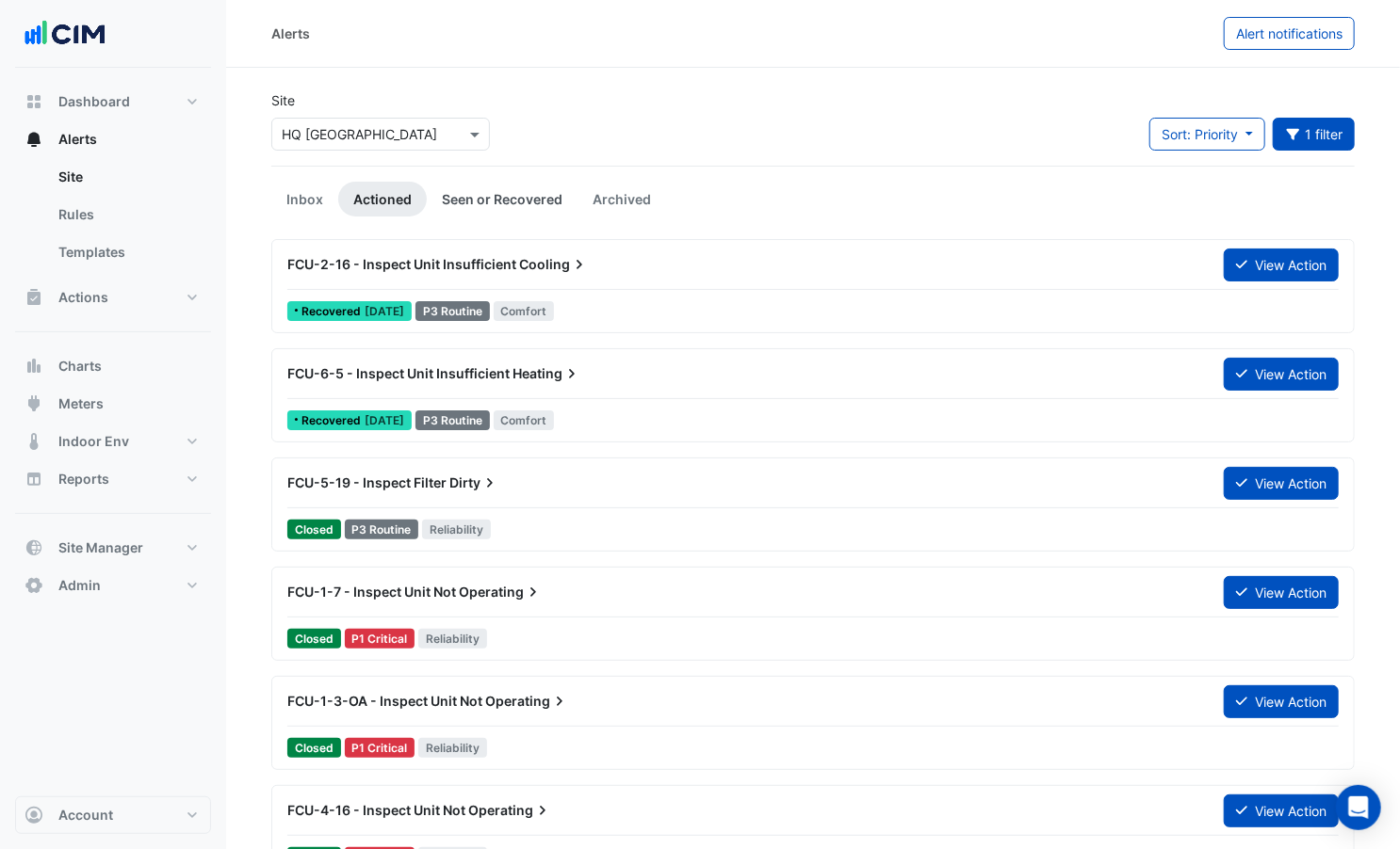
click at [503, 205] on link "Seen or Recovered" at bounding box center [502, 199] width 150 height 35
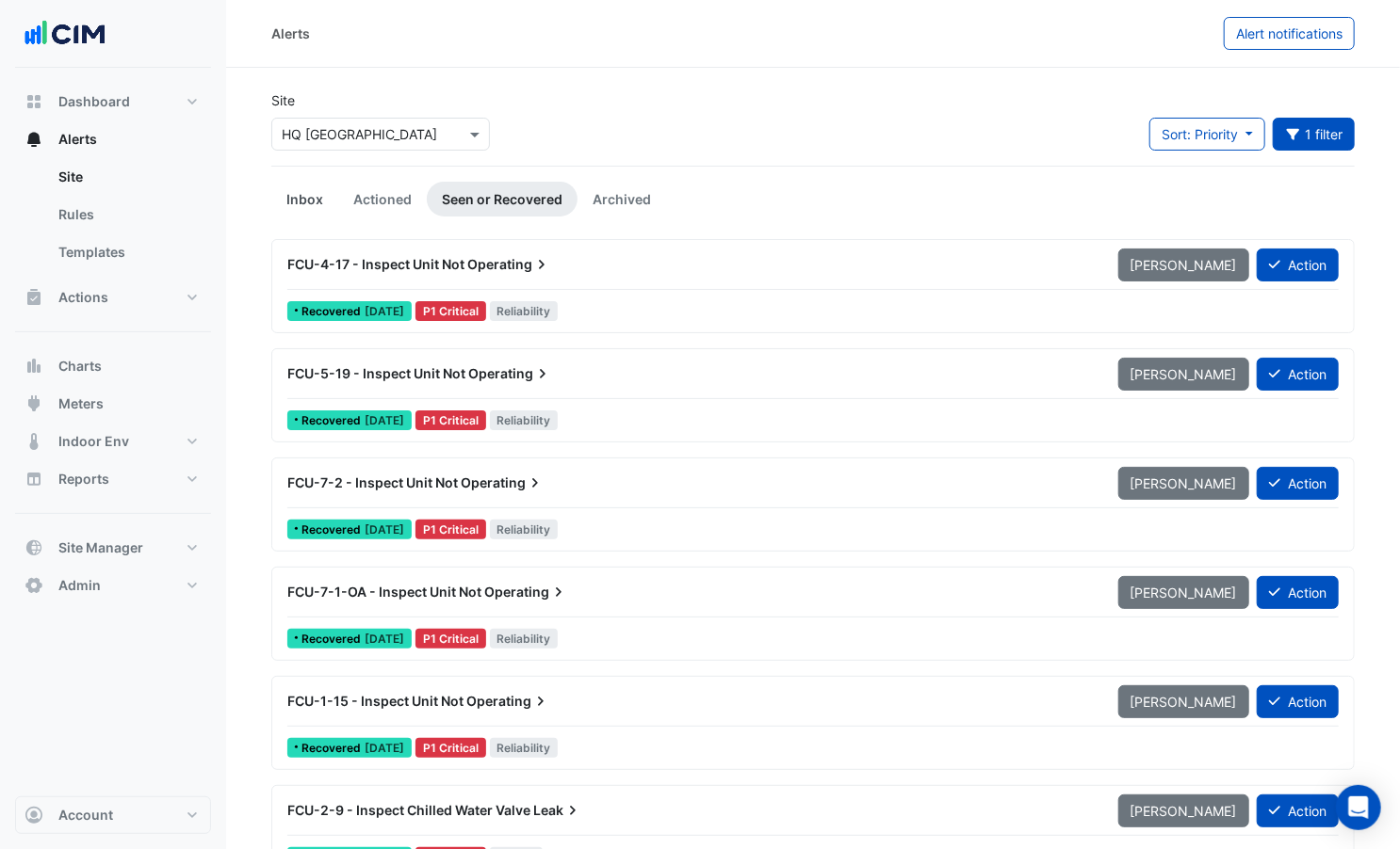
click at [303, 205] on link "Inbox" at bounding box center [304, 199] width 67 height 35
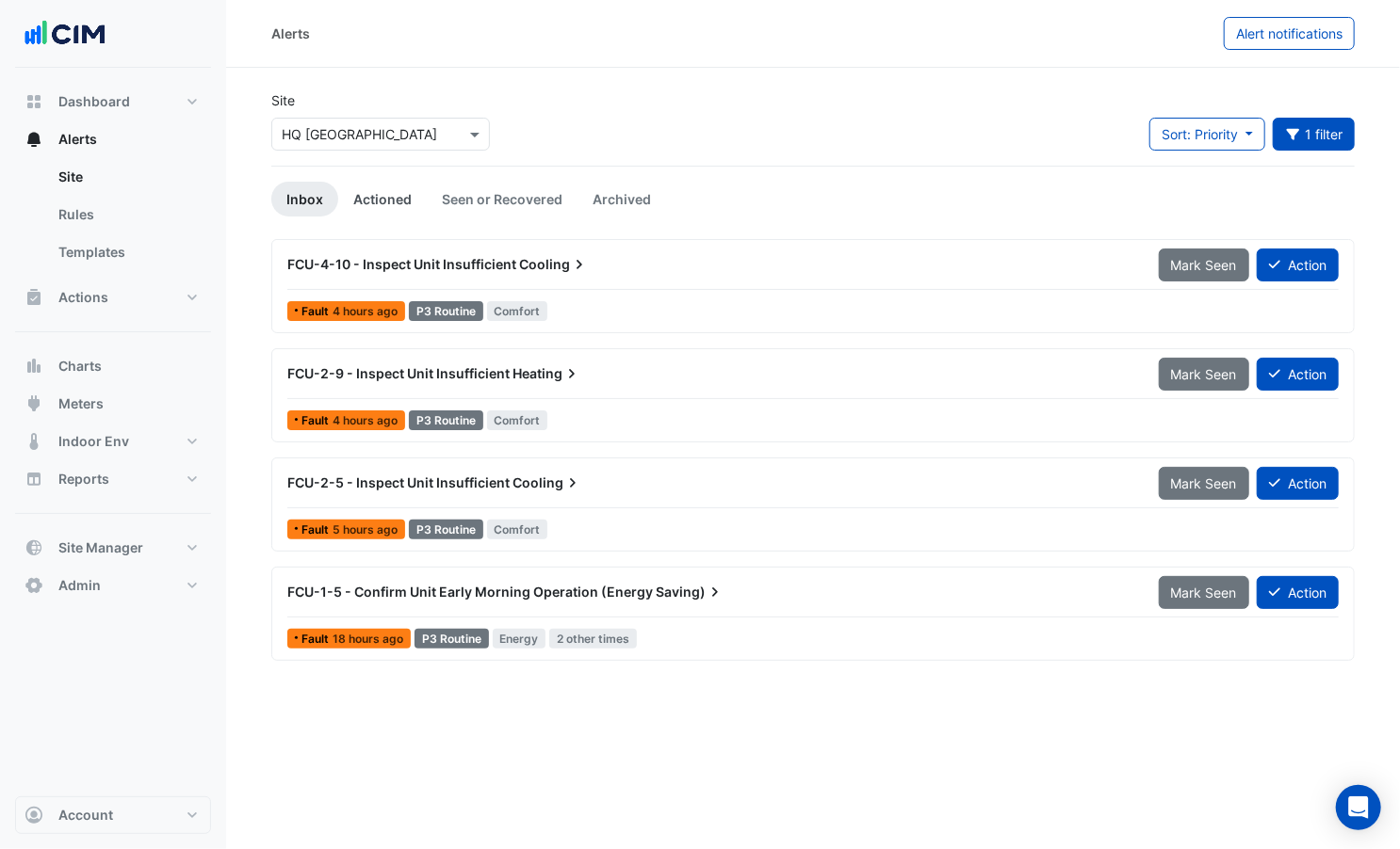
click at [398, 190] on link "Actioned" at bounding box center [382, 199] width 88 height 35
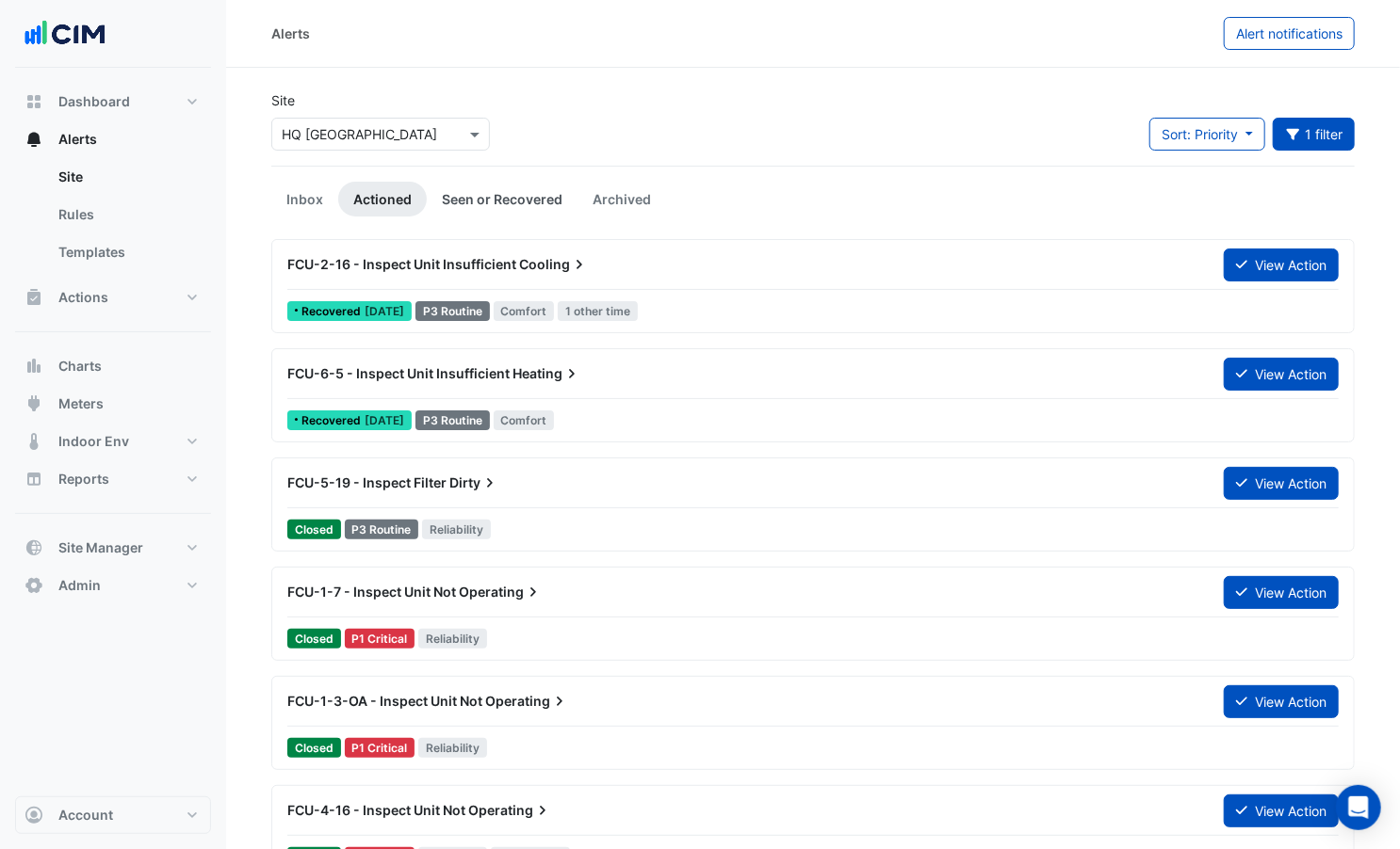
click at [460, 186] on link "Seen or Recovered" at bounding box center [502, 199] width 150 height 35
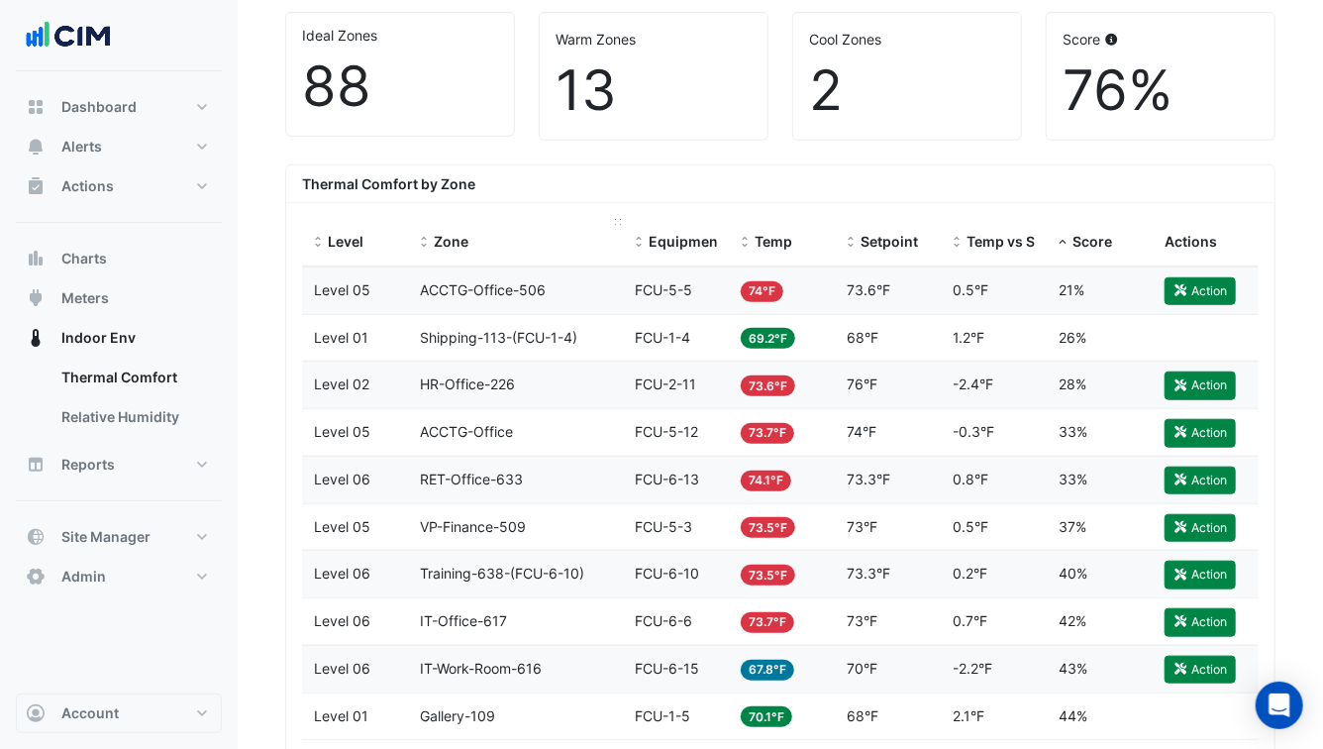
scroll to position [708, 0]
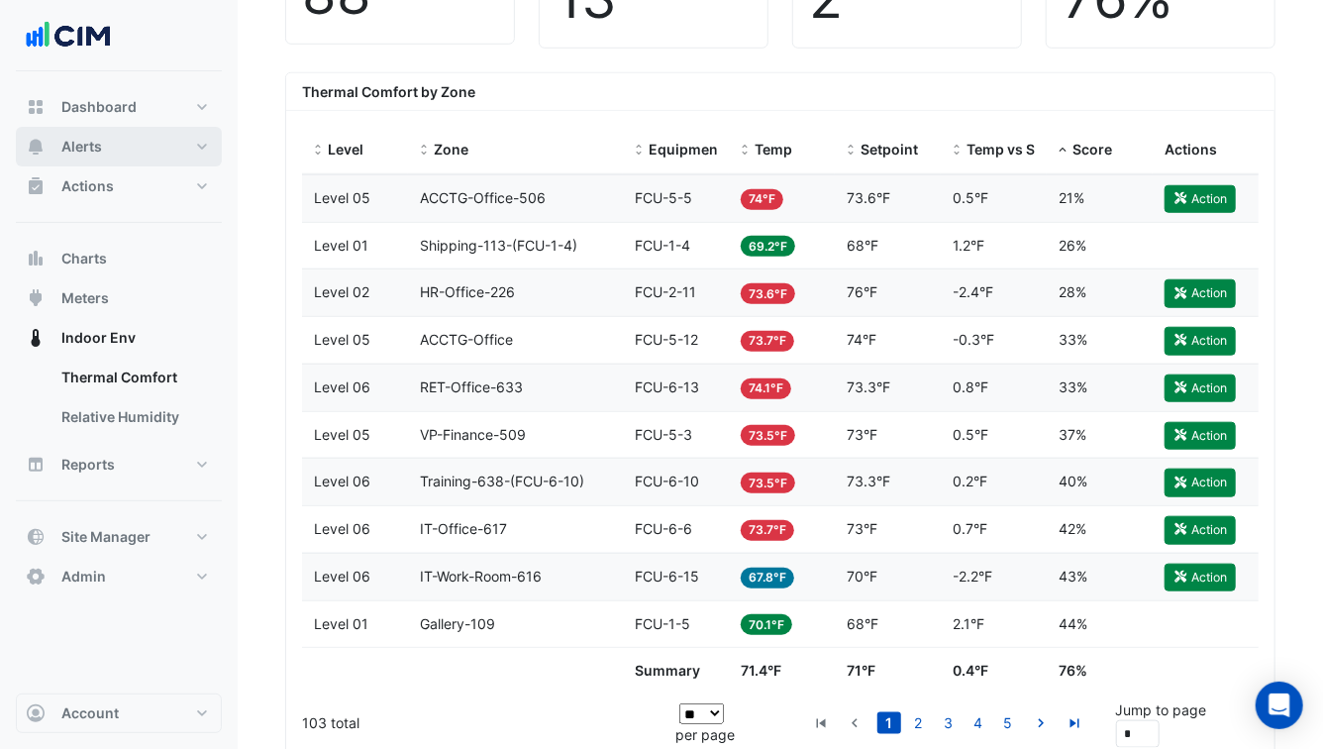
click at [138, 161] on button "Alerts" at bounding box center [119, 147] width 206 height 40
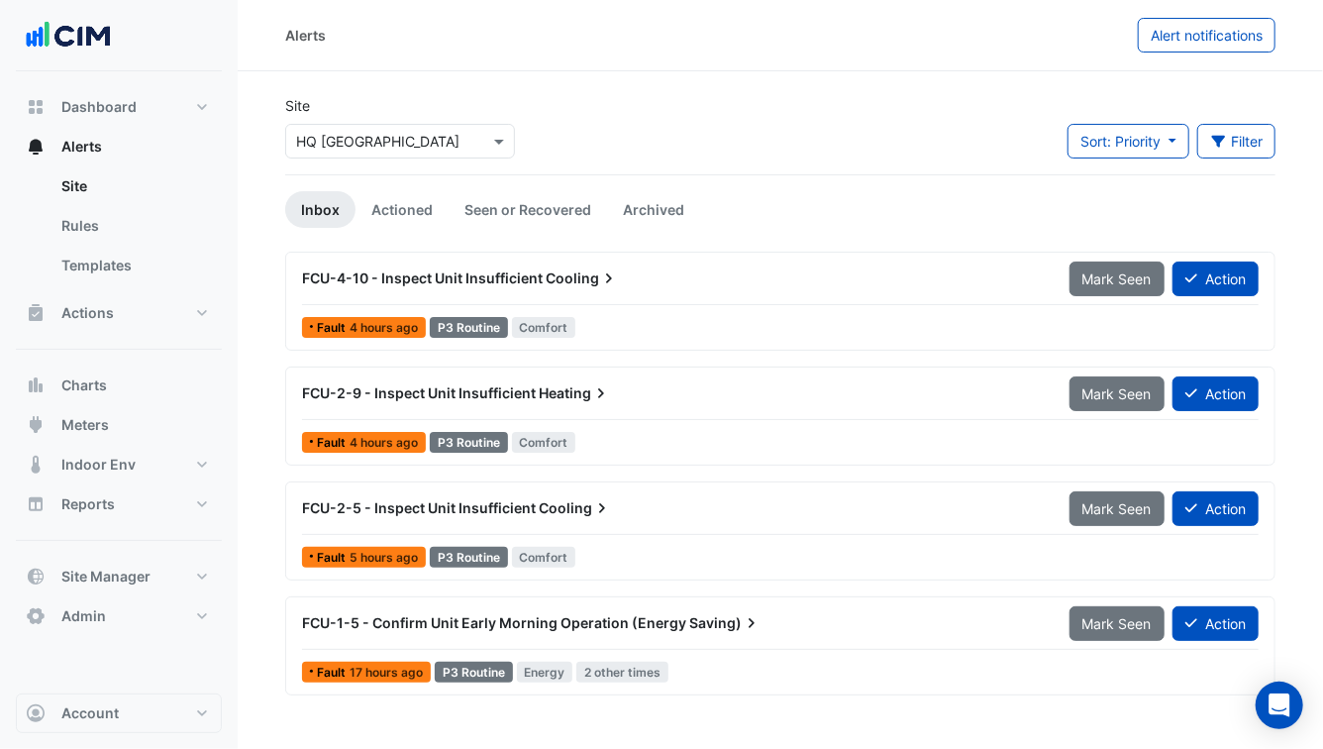
click at [347, 283] on span "FCU-4-10 - Inspect Unit Insufficient" at bounding box center [422, 277] width 241 height 17
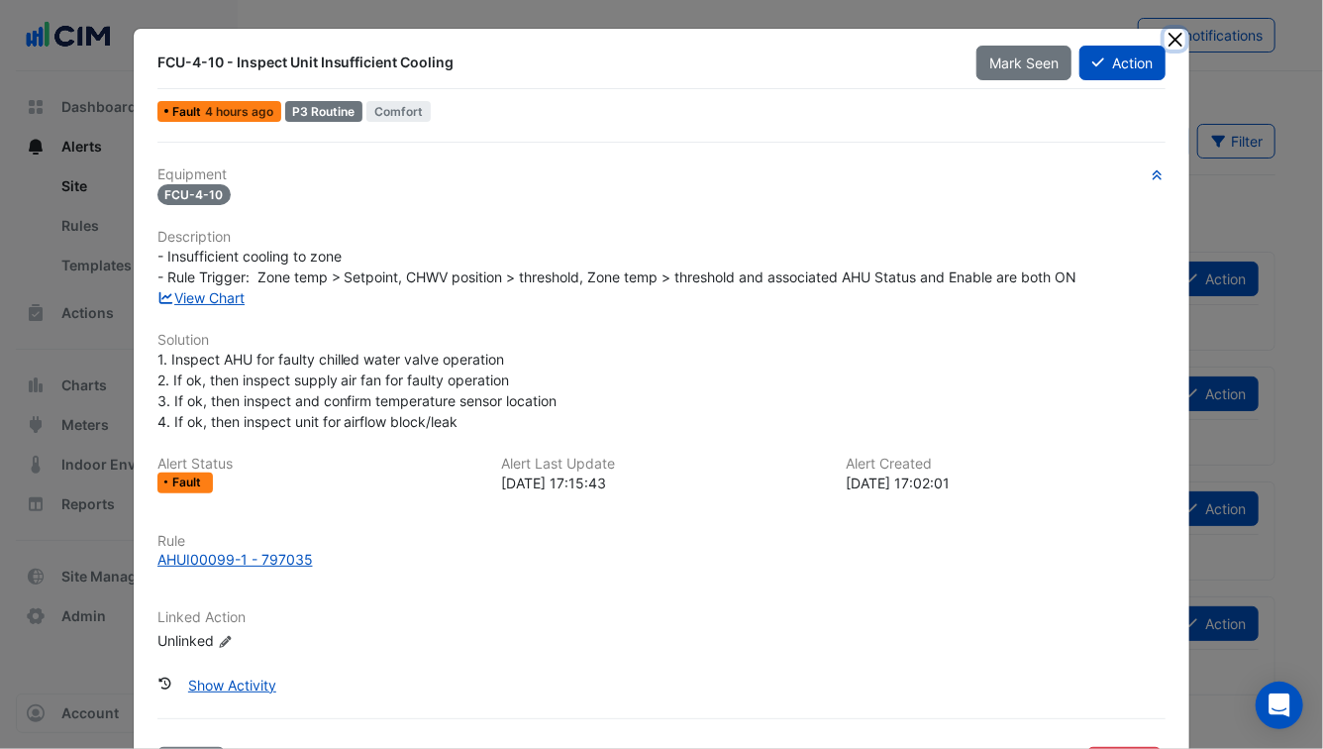
click at [1179, 37] on button "Close" at bounding box center [1175, 39] width 21 height 21
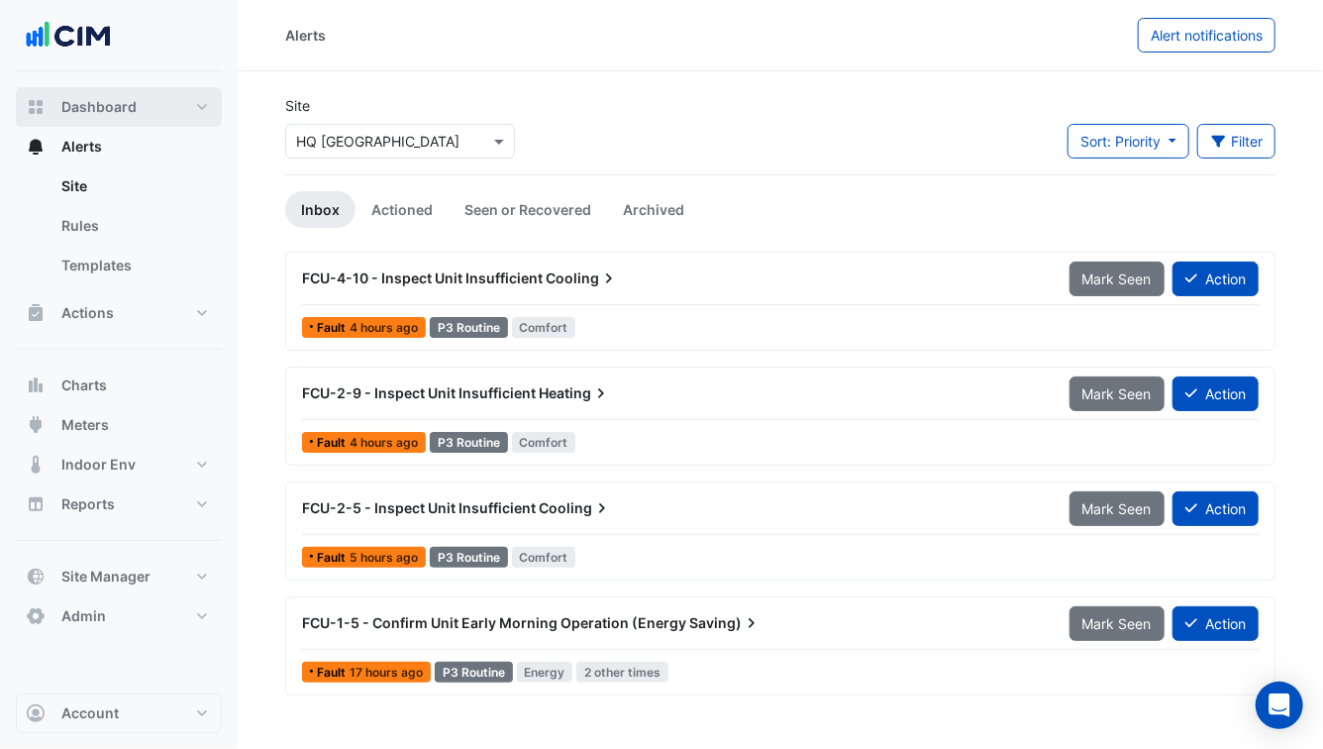
click at [124, 110] on span "Dashboard" at bounding box center [98, 107] width 75 height 20
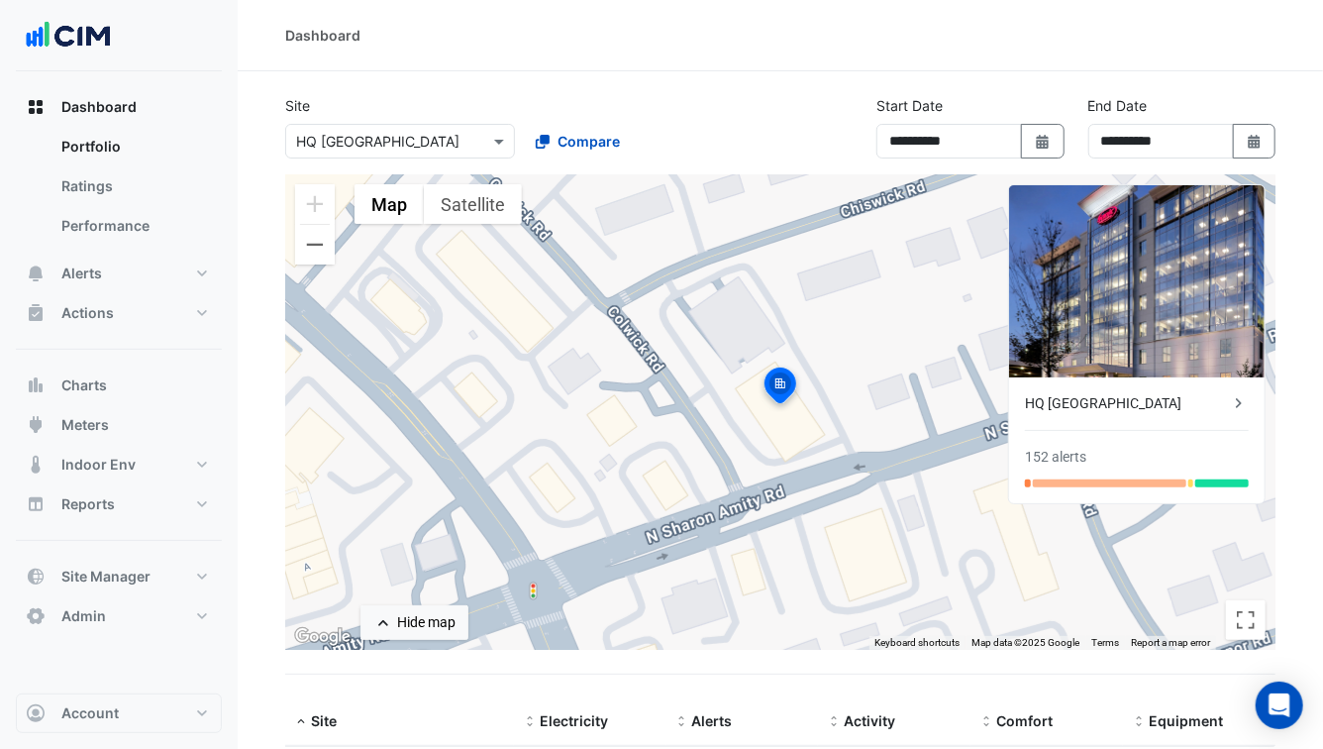
scroll to position [123, 0]
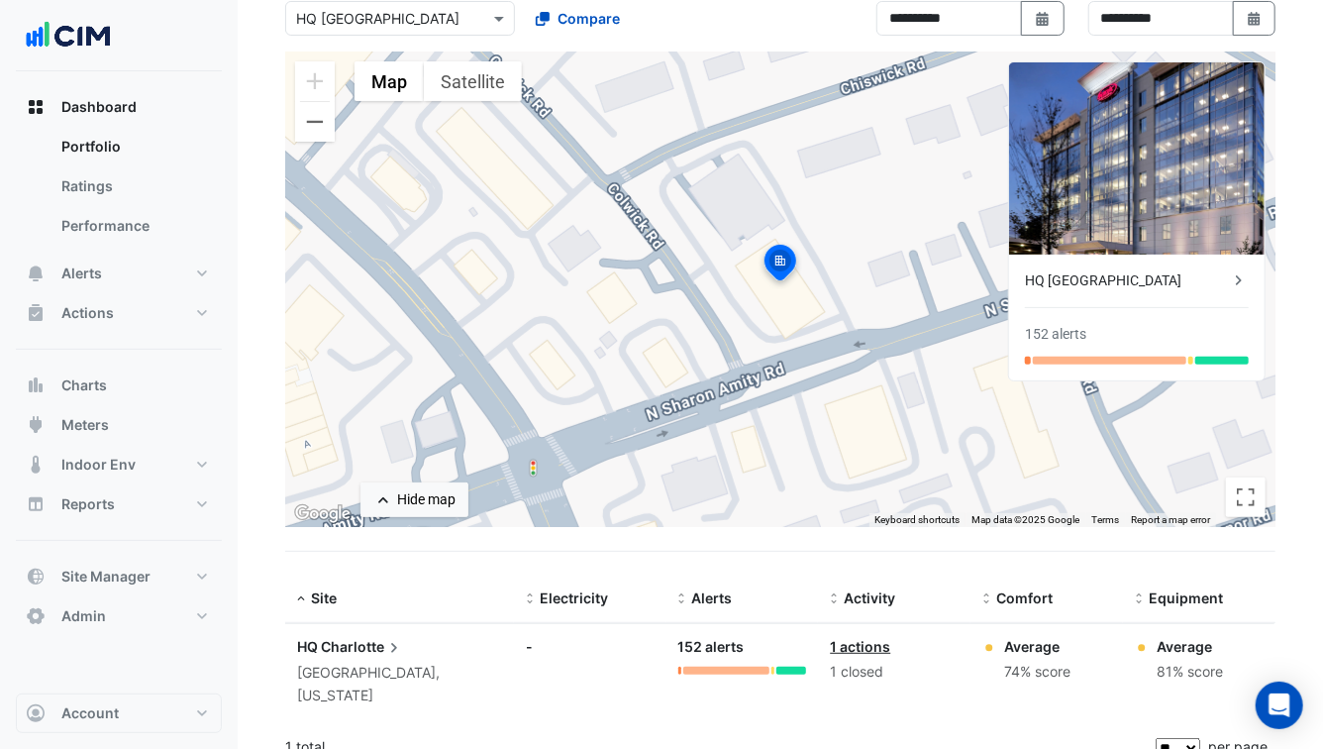
click at [388, 646] on icon at bounding box center [394, 648] width 20 height 20
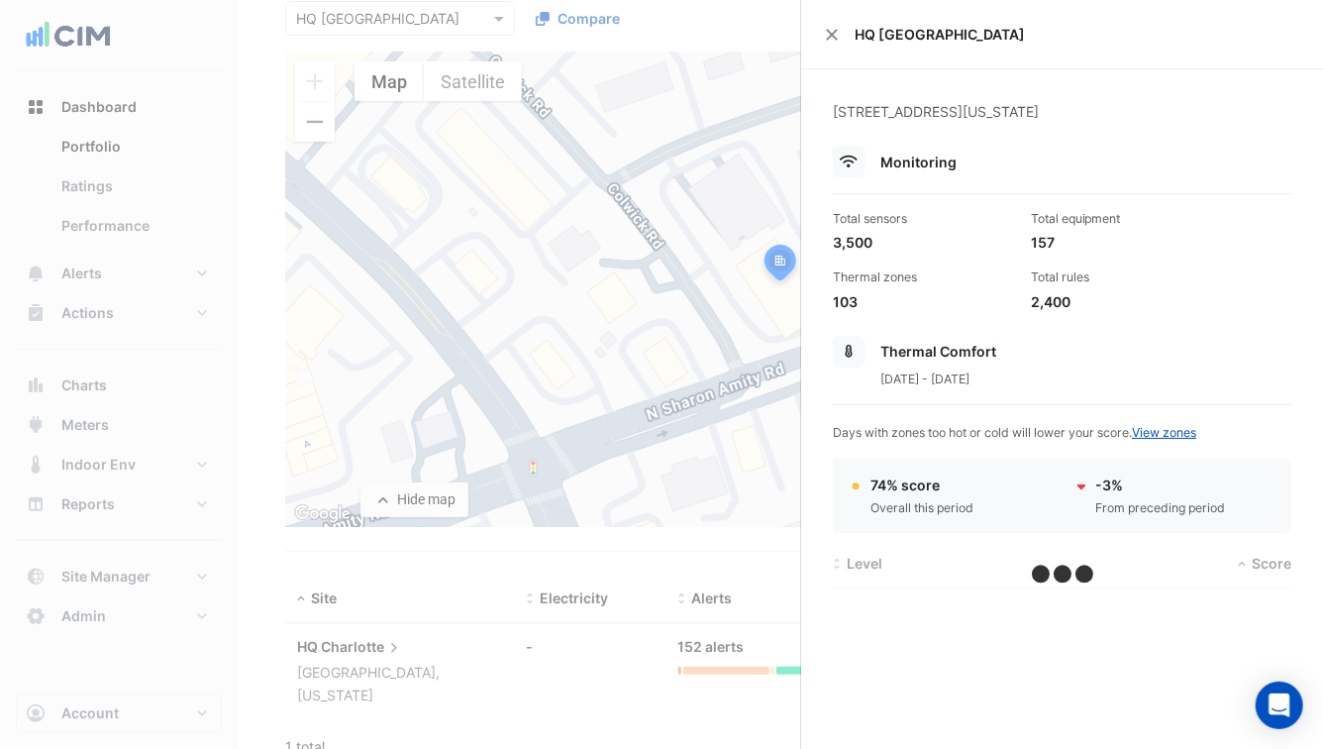
click at [388, 646] on ngb-offcanvas-backdrop at bounding box center [661, 374] width 1323 height 749
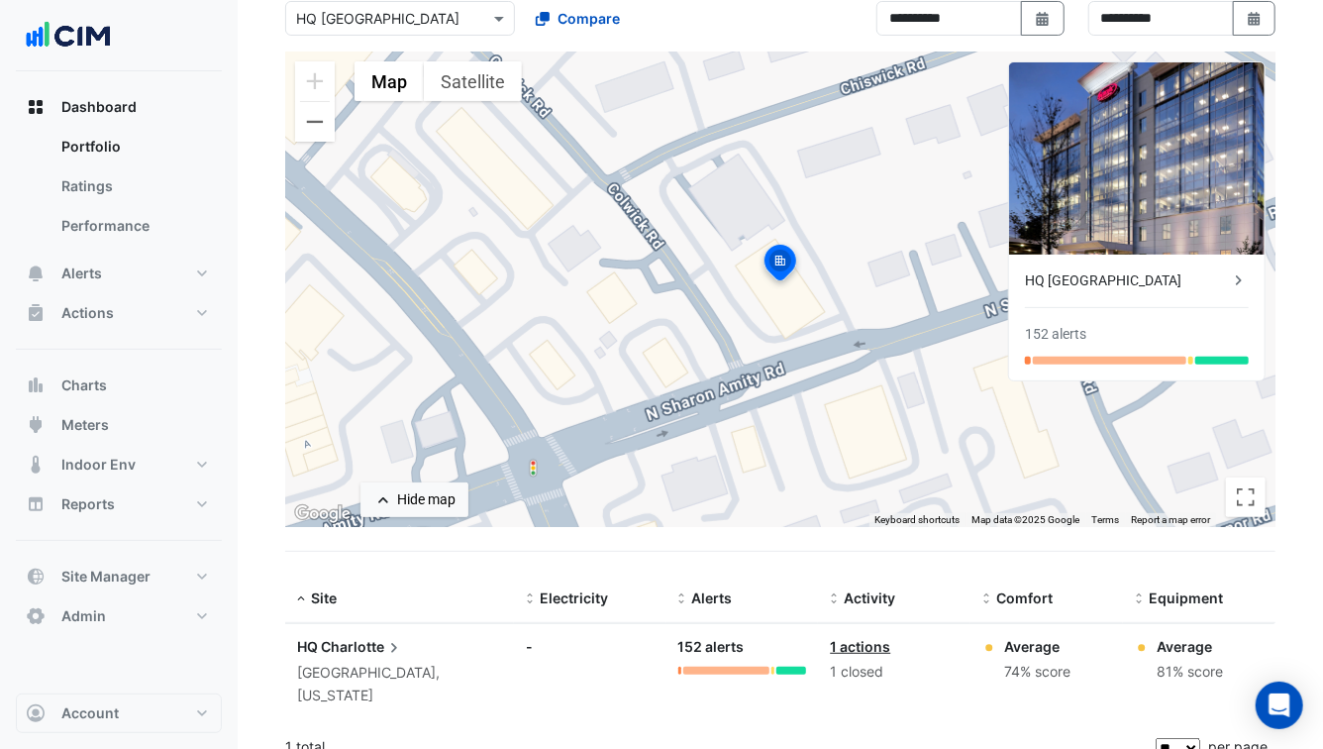
click at [467, 641] on div "HQ Charlotte" at bounding box center [399, 647] width 205 height 22
click at [497, 653] on ngb-offcanvas-backdrop at bounding box center [661, 374] width 1323 height 749
click at [628, 653] on div "-" at bounding box center [590, 646] width 129 height 21
click at [500, 670] on div "Charlotte, North Carolina" at bounding box center [399, 685] width 205 height 46
click at [500, 670] on ngb-offcanvas-backdrop at bounding box center [661, 374] width 1323 height 749
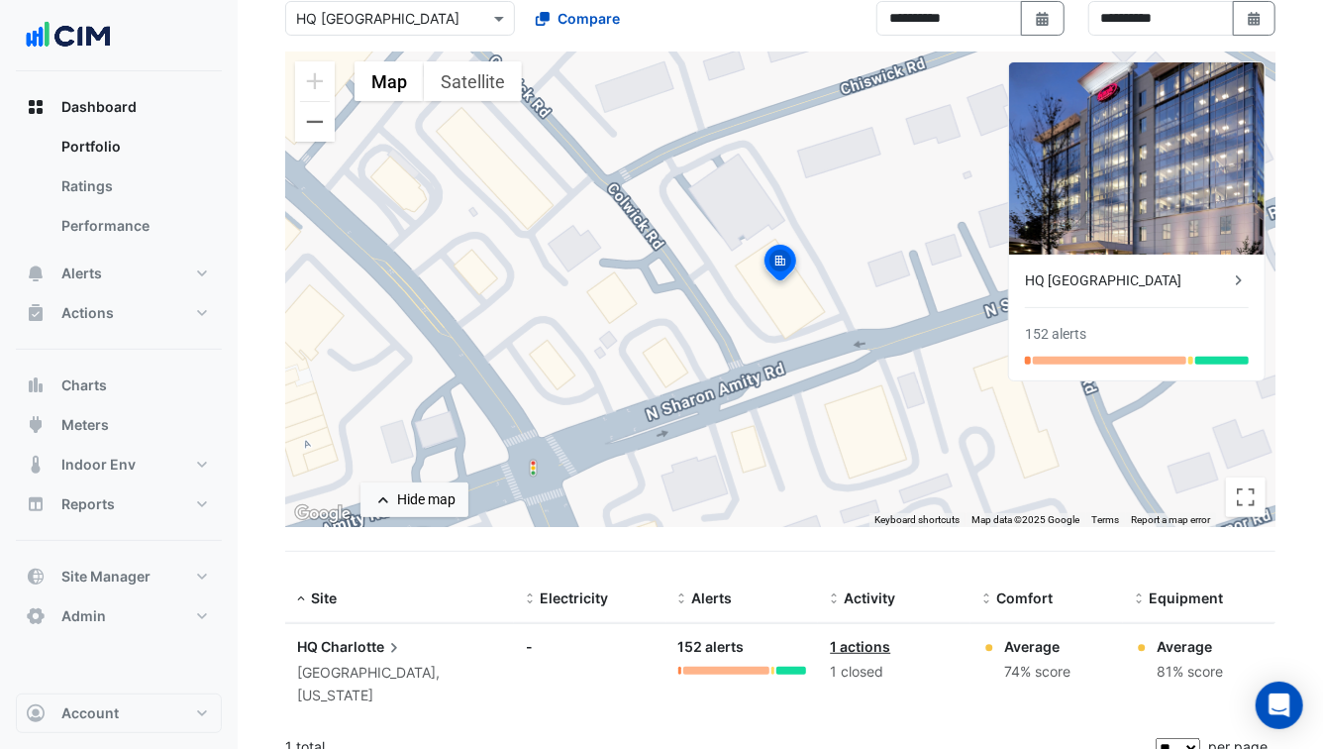
click at [444, 662] on div "Charlotte, North Carolina" at bounding box center [399, 685] width 205 height 46
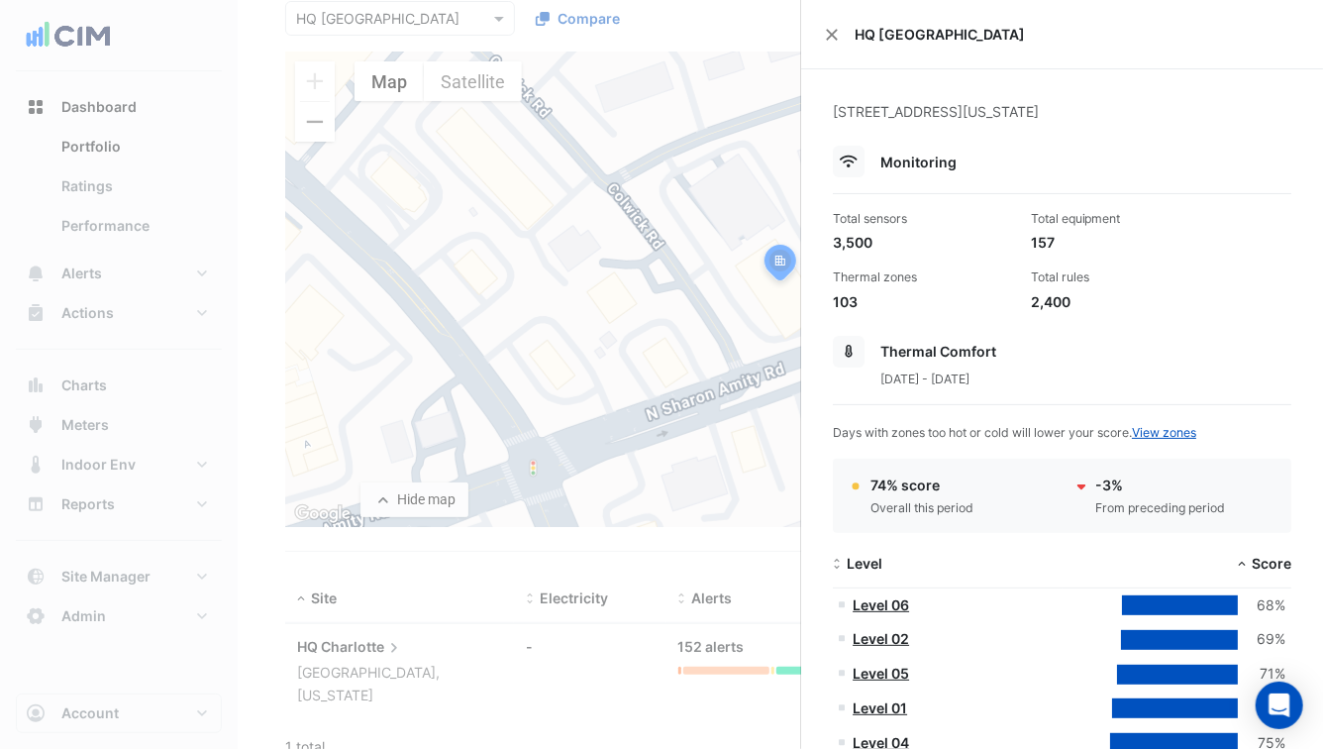
click at [444, 660] on ngb-offcanvas-backdrop at bounding box center [661, 374] width 1323 height 749
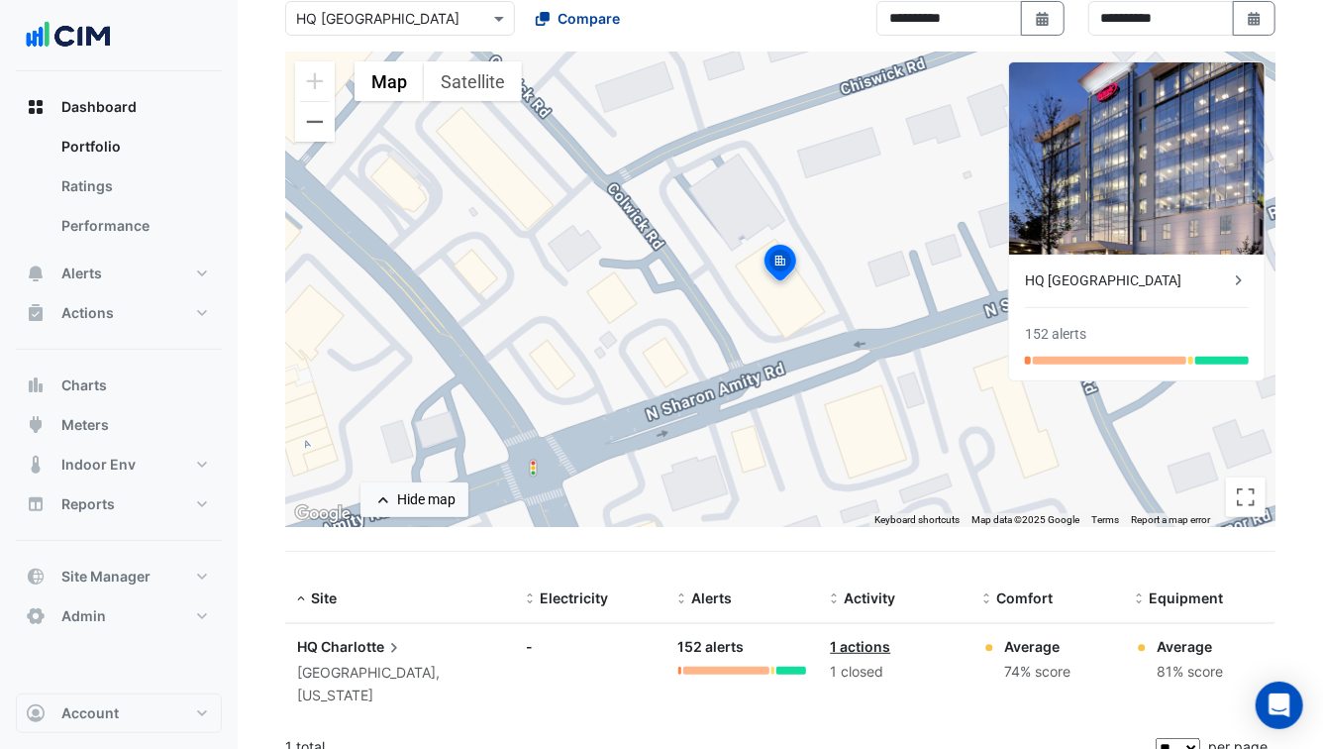
click at [604, 8] on span "Compare" at bounding box center [589, 18] width 62 height 21
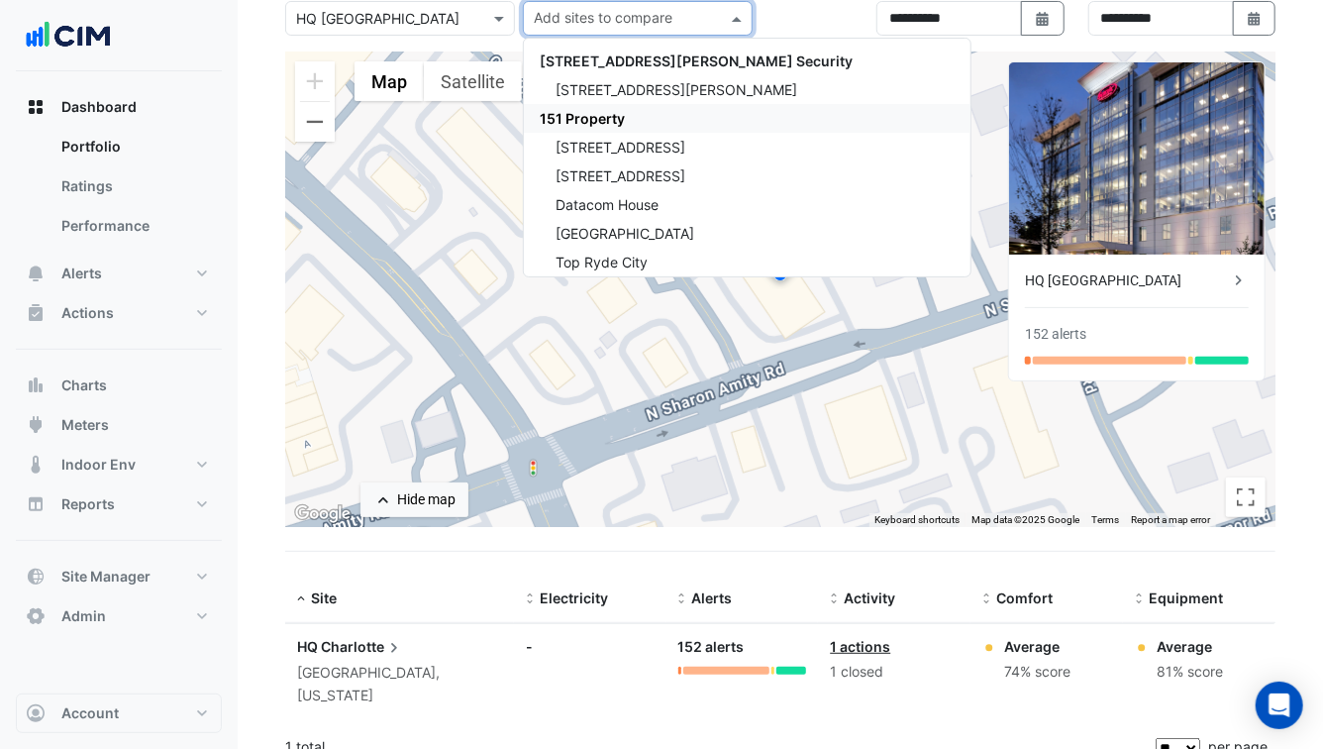
click at [583, 111] on span "151 Property" at bounding box center [582, 118] width 85 height 17
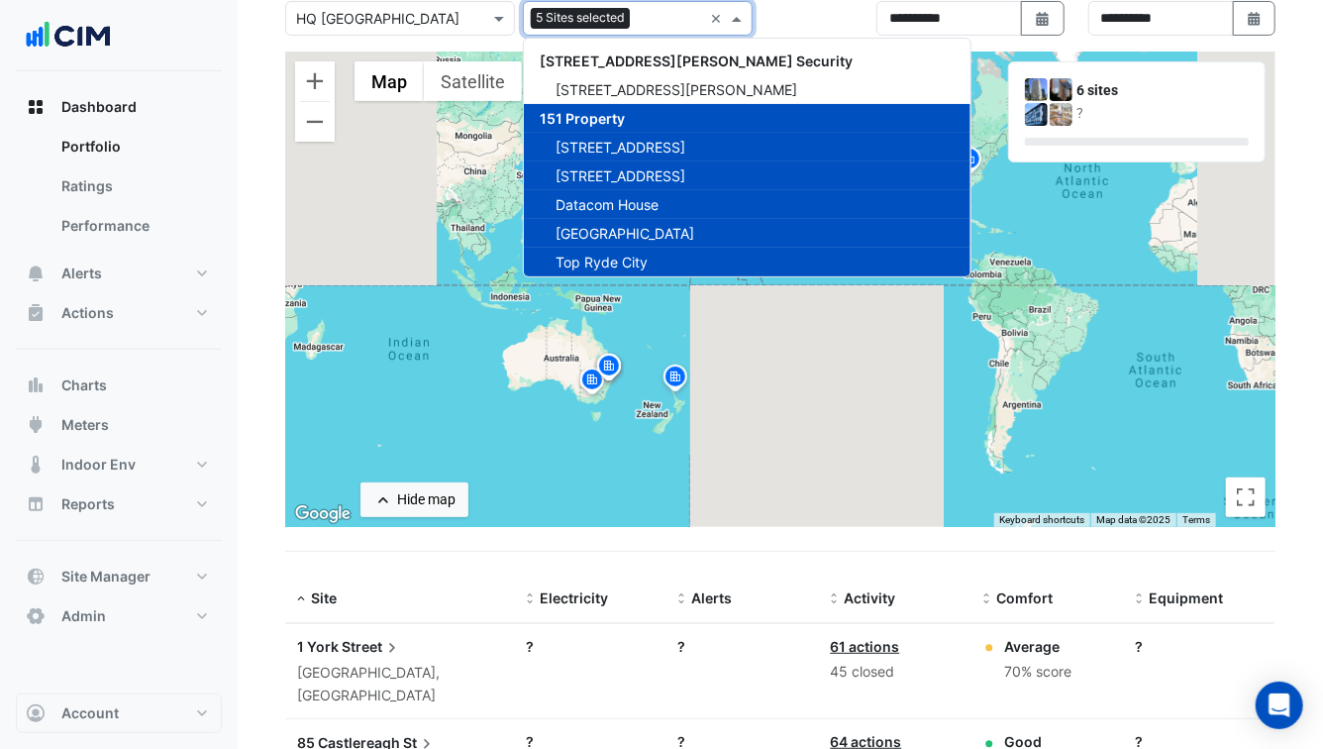
click at [247, 410] on section "Site Select a Site × HQ Charlotte Add sites to compare 5 Sites selected × 141 W…" at bounding box center [780, 633] width 1085 height 1371
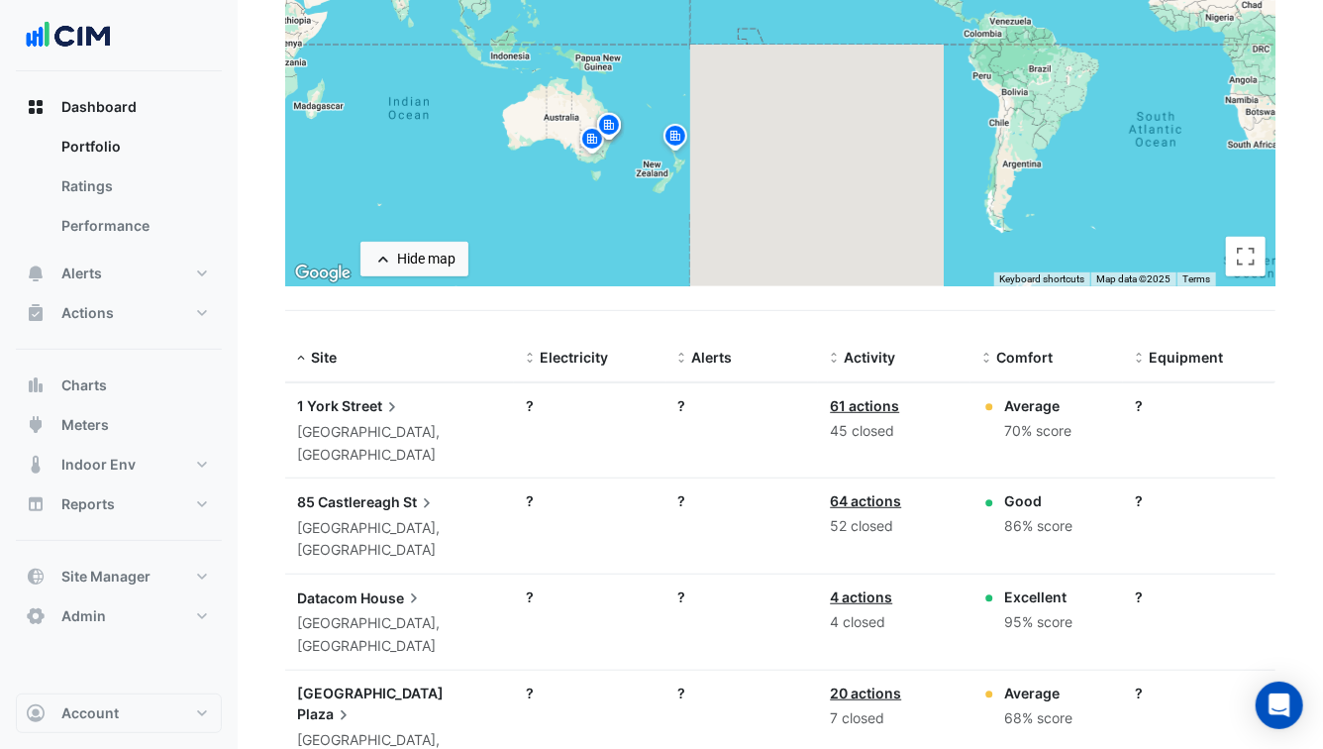
scroll to position [429, 0]
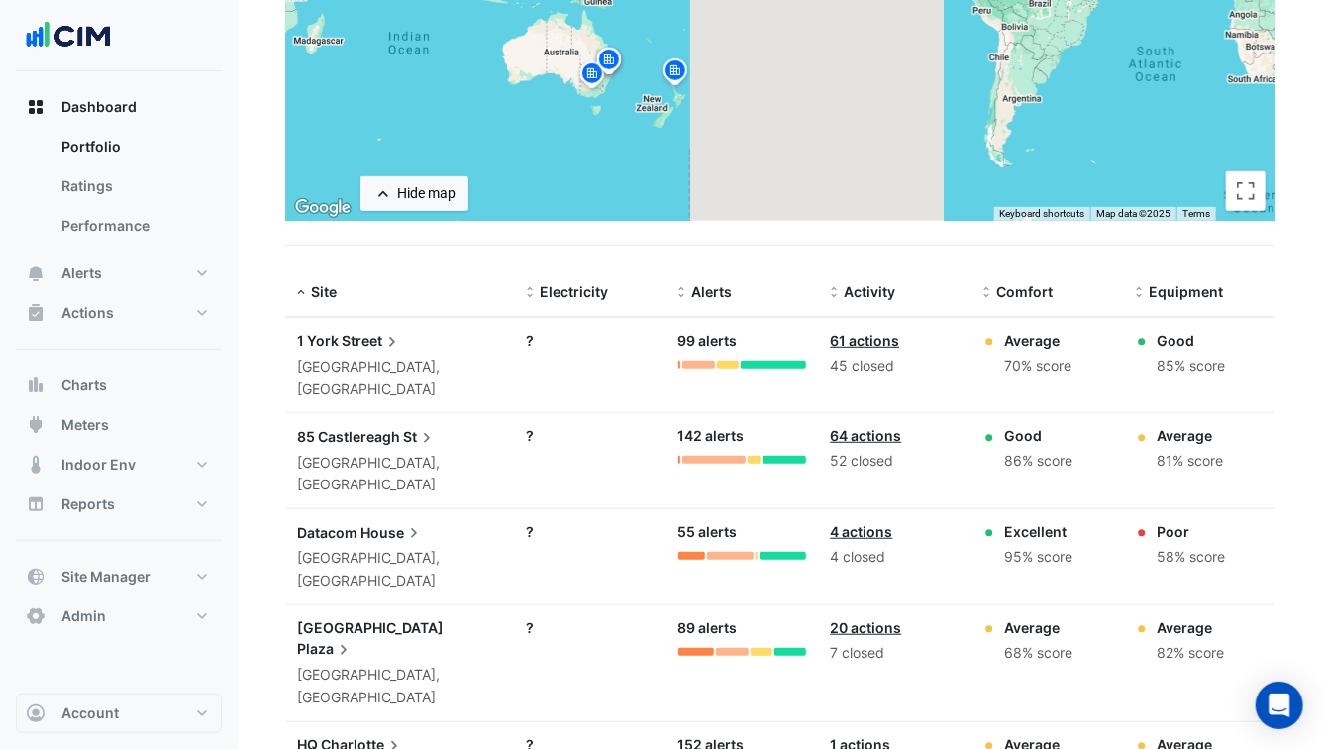
click at [347, 645] on icon at bounding box center [344, 650] width 6 height 10
click at [452, 557] on ngb-offcanvas-backdrop at bounding box center [661, 374] width 1323 height 749
click at [354, 638] on span "Plaza" at bounding box center [325, 649] width 56 height 22
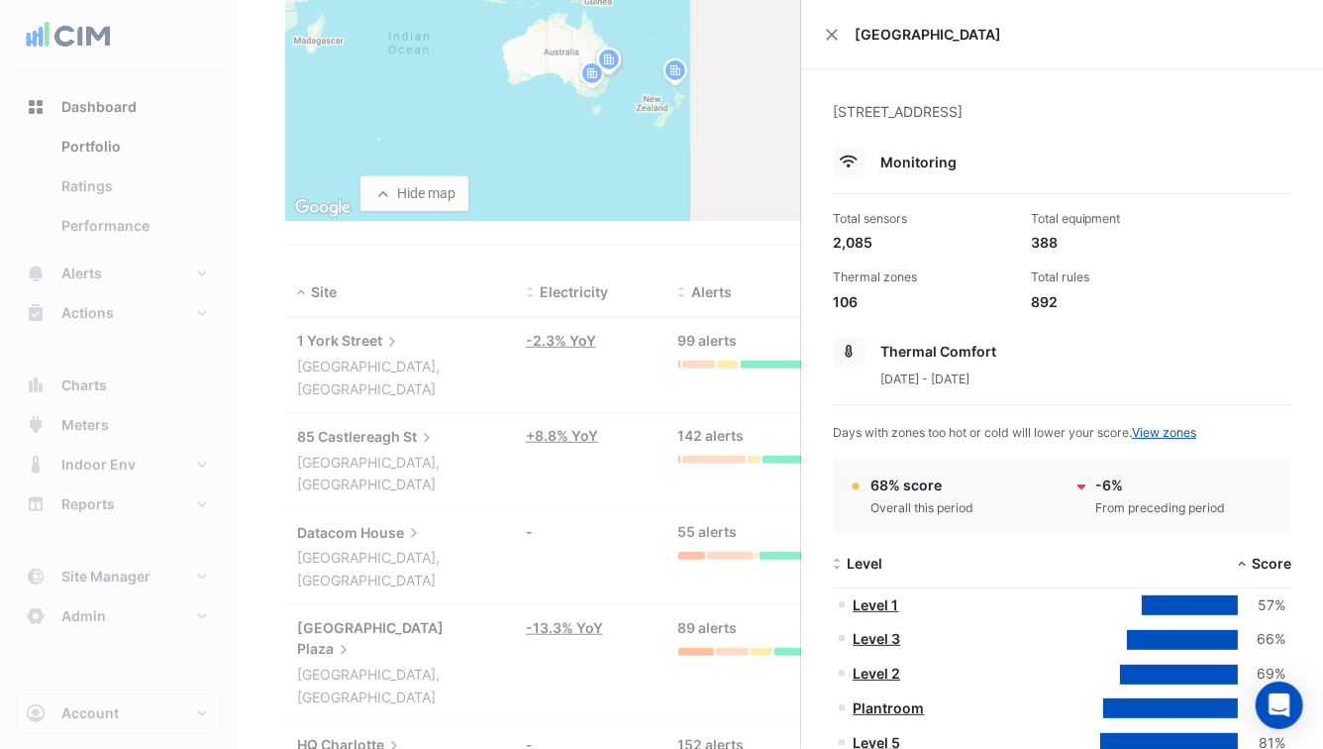
click at [412, 557] on ngb-offcanvas-backdrop at bounding box center [661, 374] width 1323 height 749
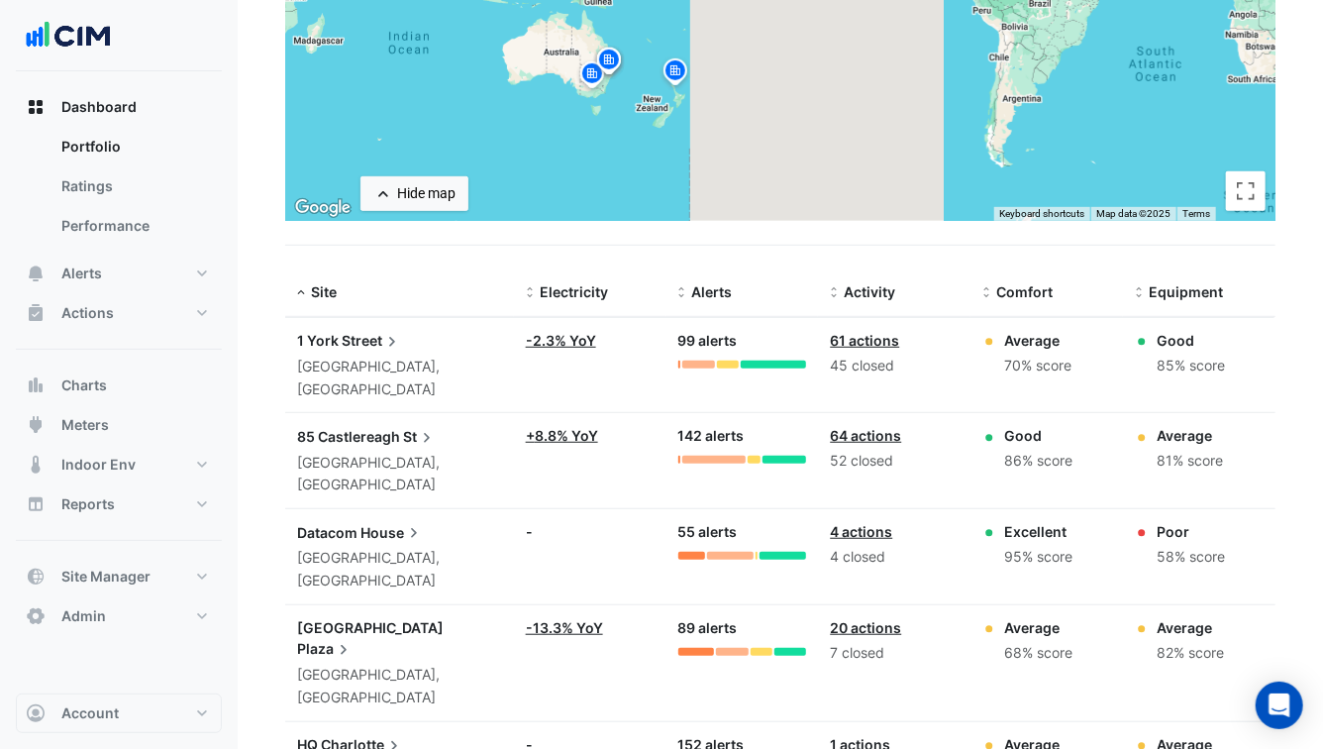
click at [347, 645] on icon at bounding box center [344, 650] width 6 height 10
click at [451, 560] on ngb-offcanvas-backdrop at bounding box center [661, 374] width 1323 height 749
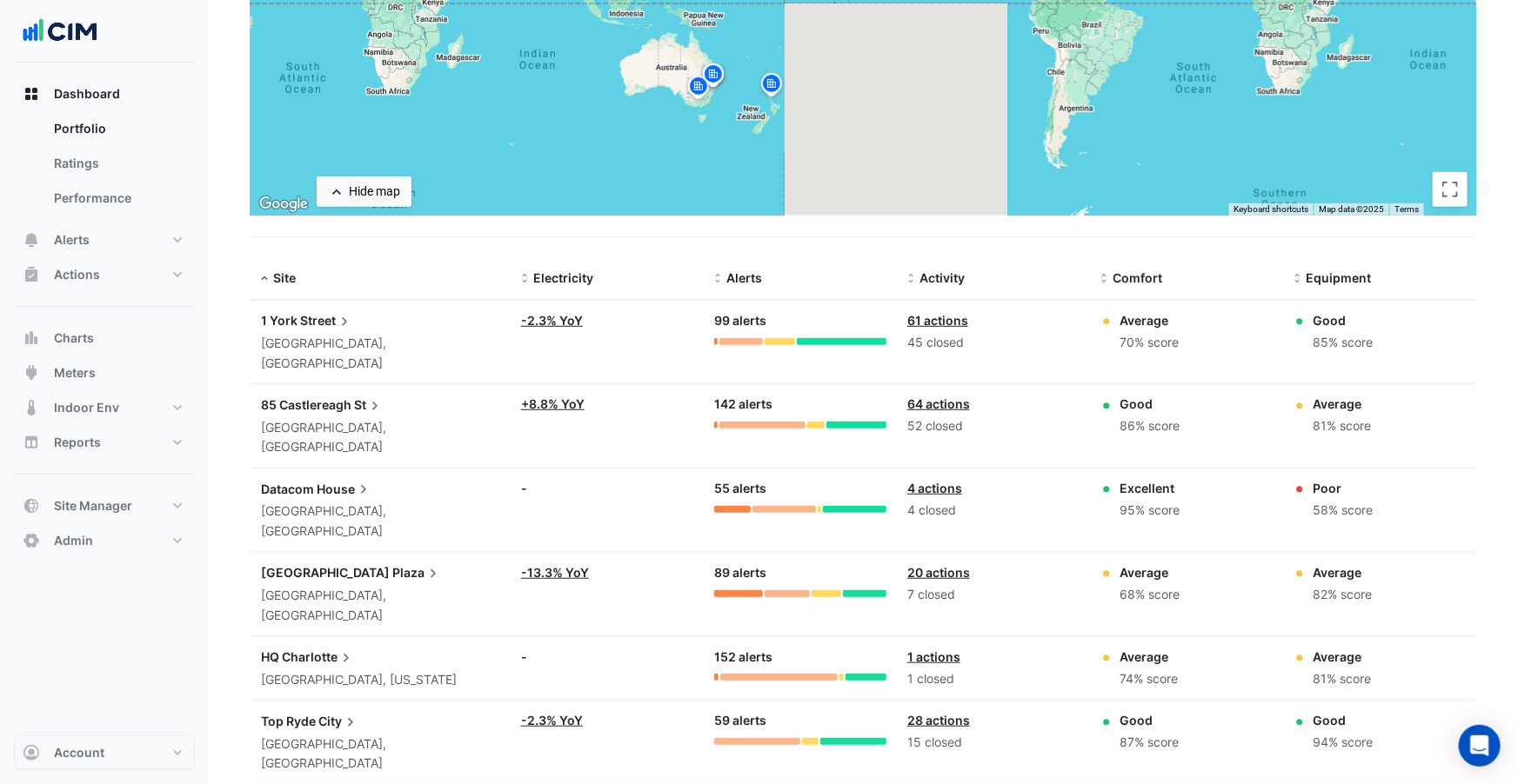
scroll to position [355, 0]
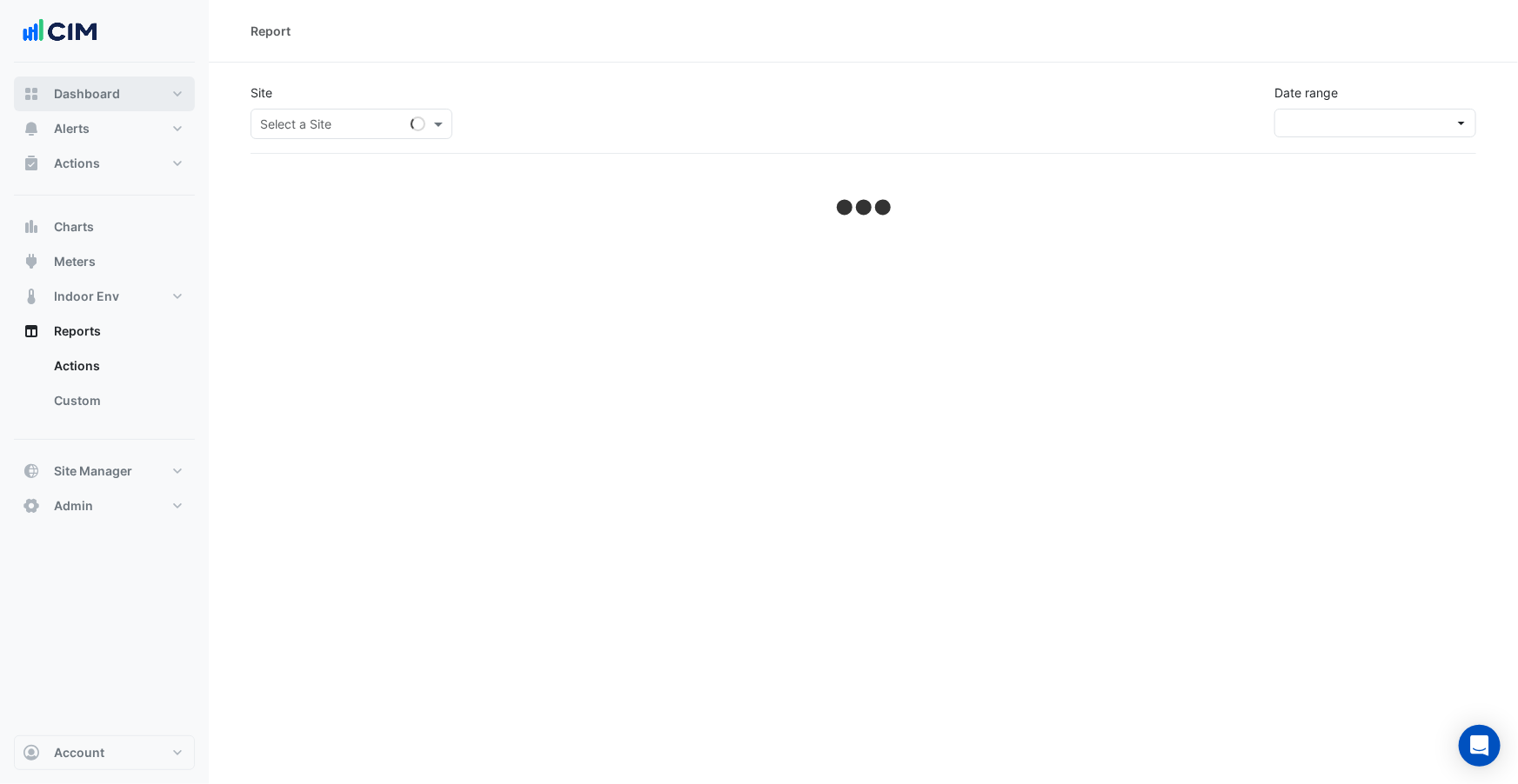
click at [123, 95] on button "Dashboard" at bounding box center [105, 94] width 181 height 35
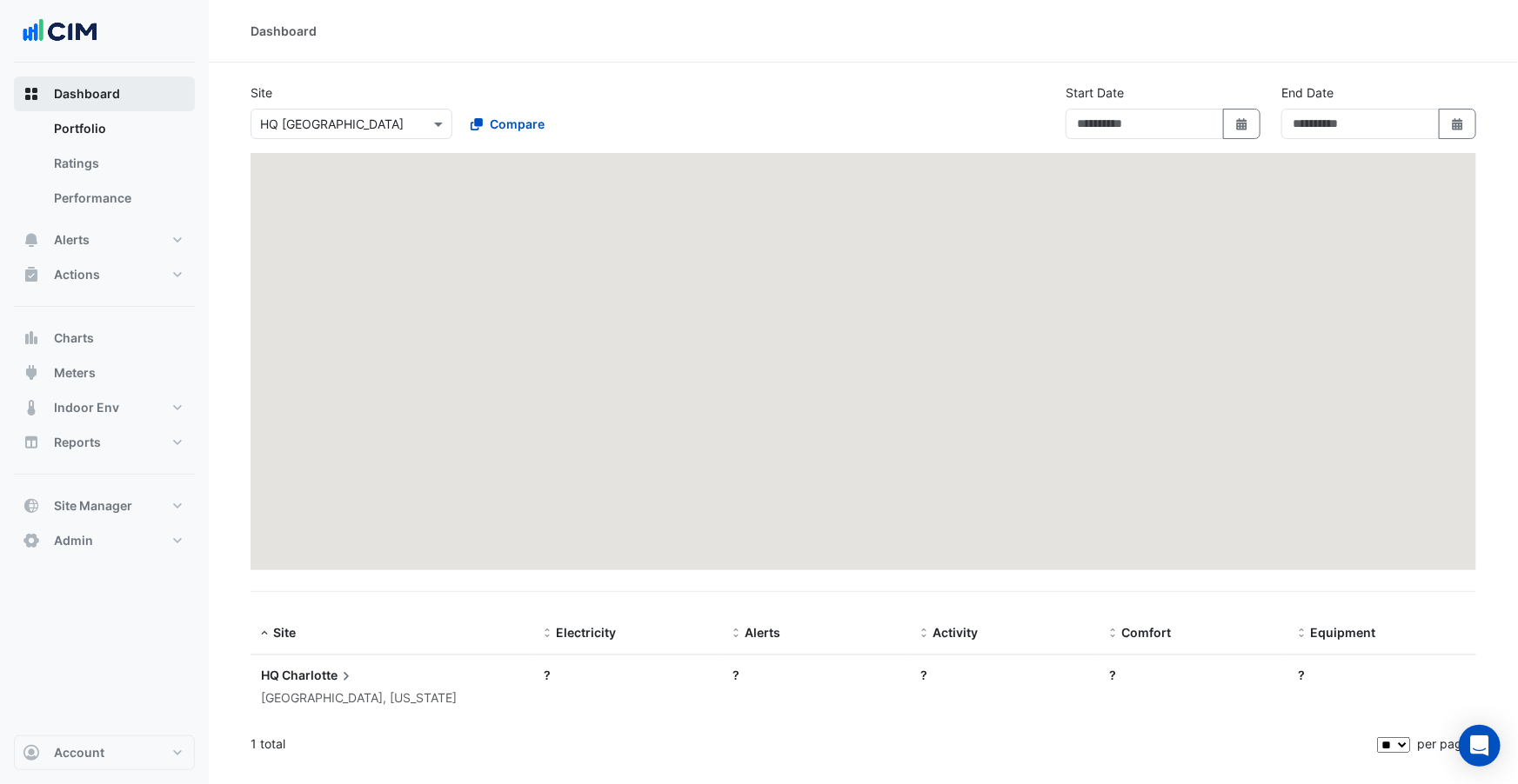
type input "**********"
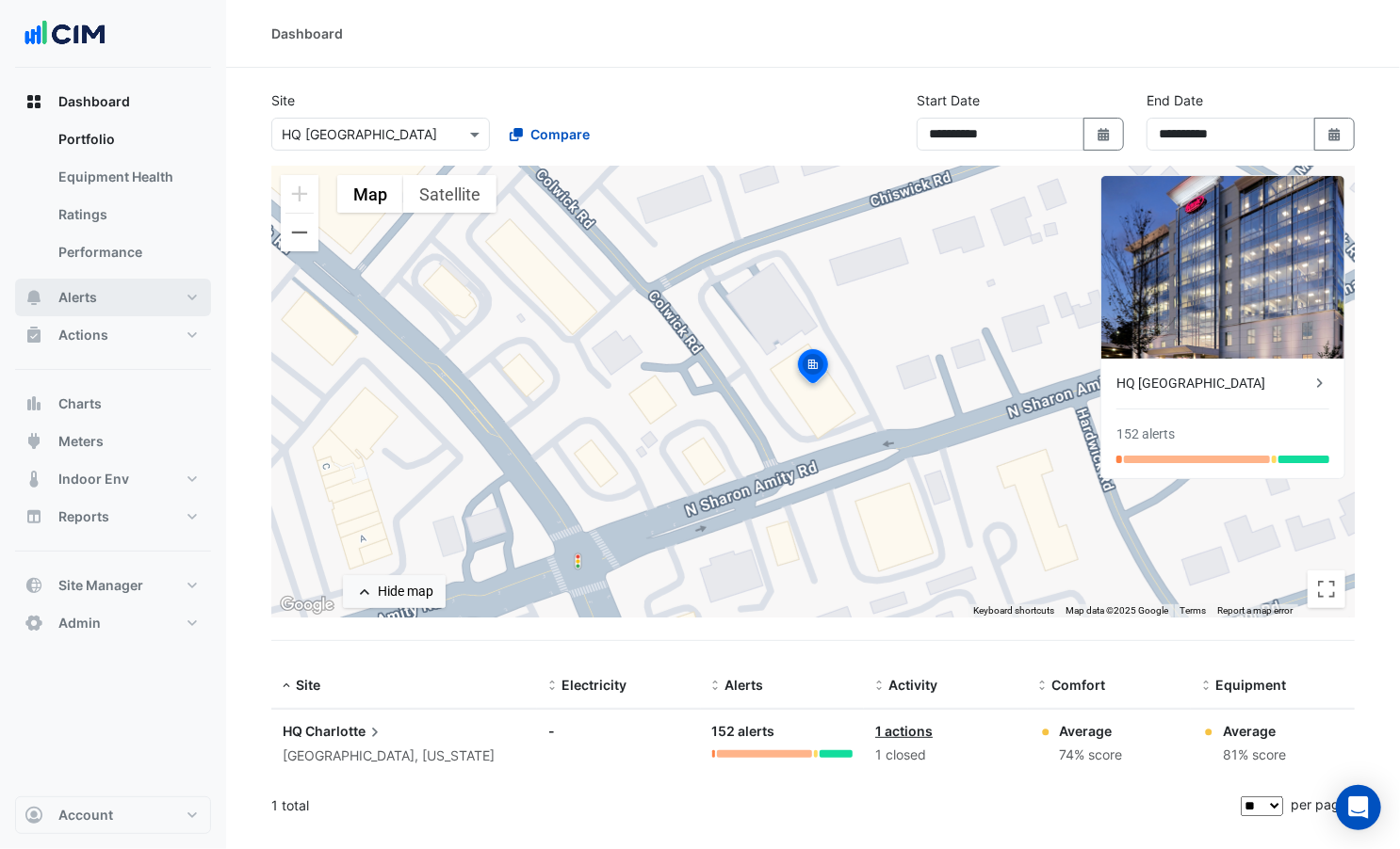
click at [115, 286] on button "Alerts" at bounding box center [113, 298] width 196 height 38
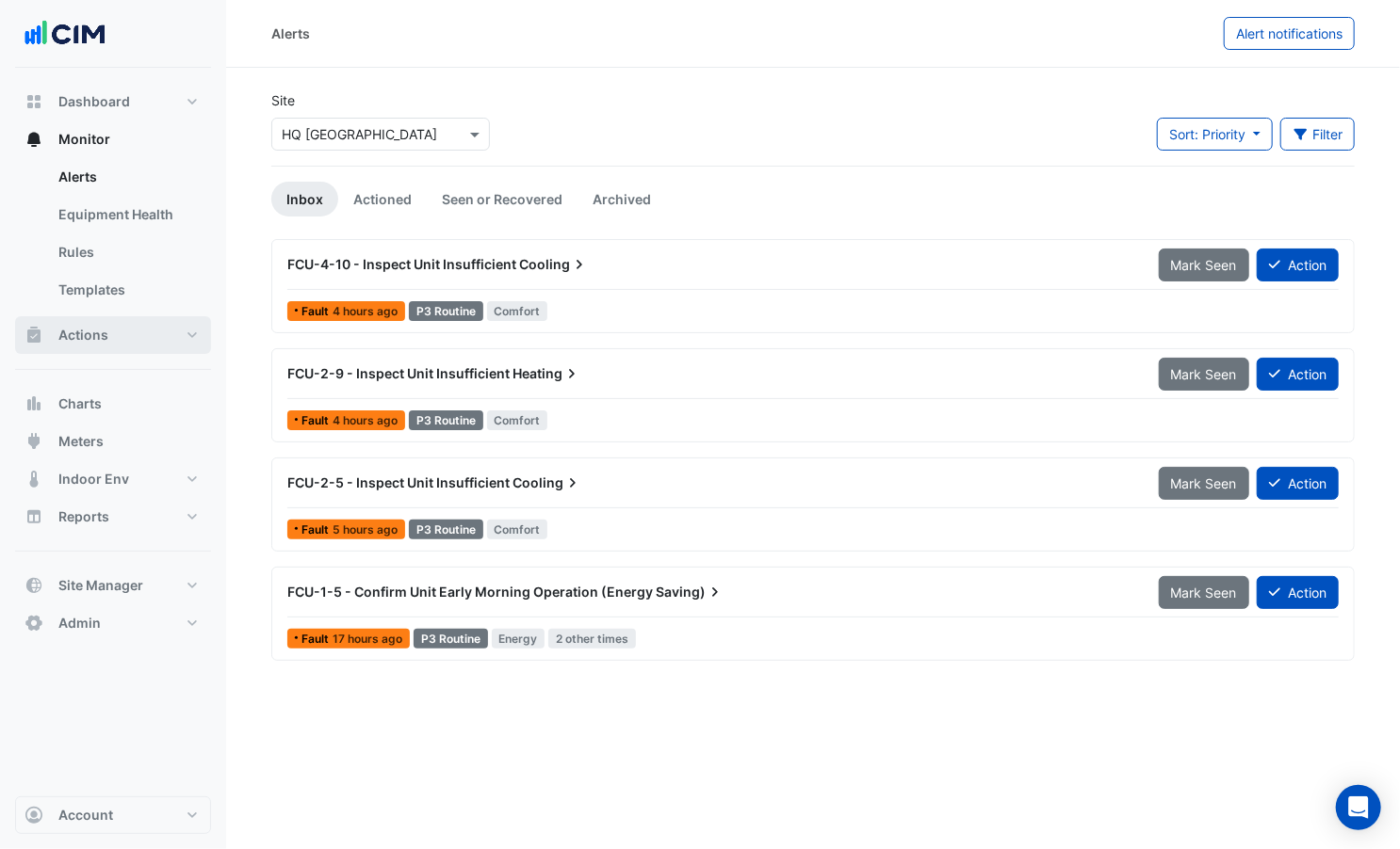
click at [105, 337] on span "Actions" at bounding box center [83, 336] width 49 height 19
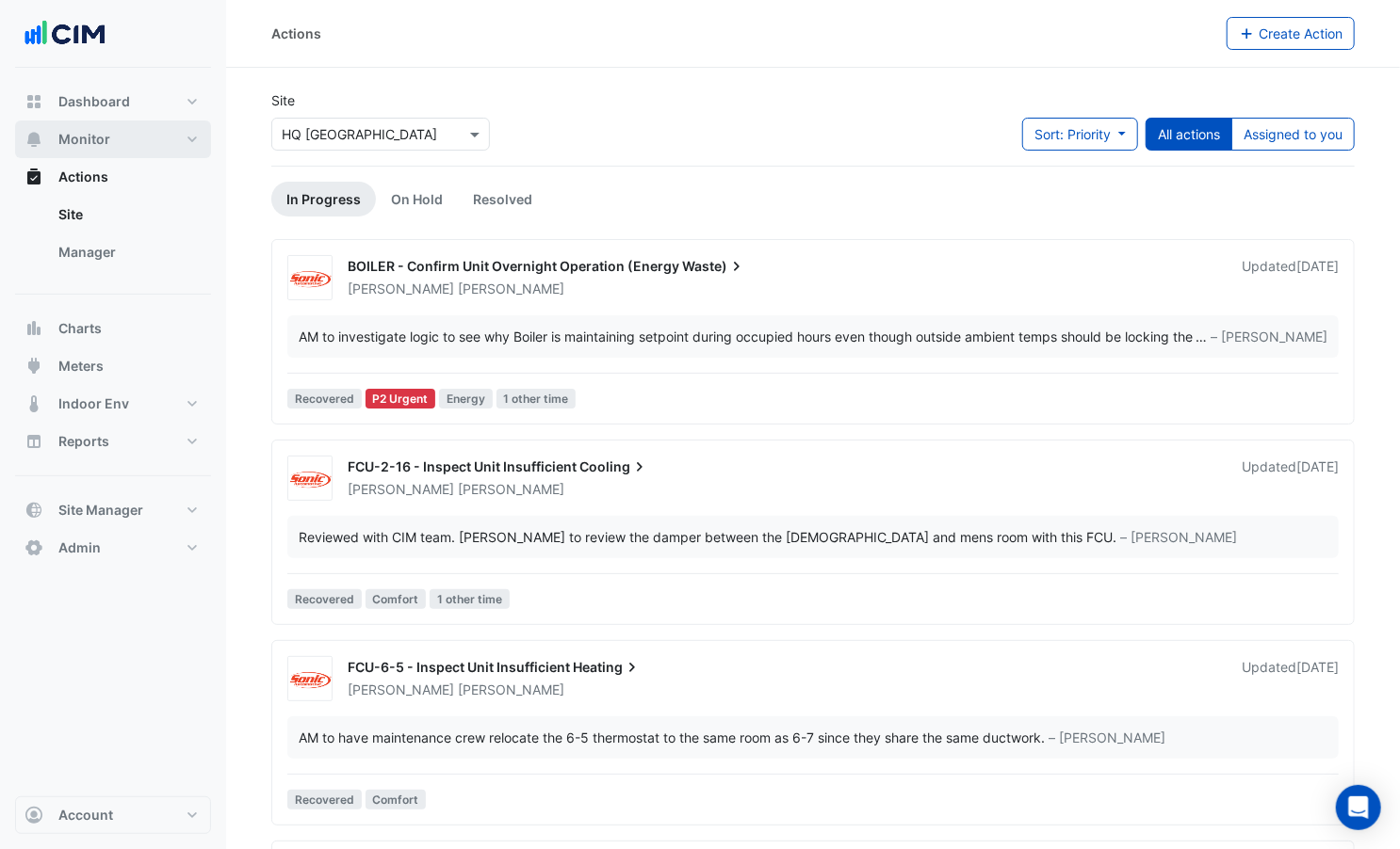
click at [111, 150] on button "Monitor" at bounding box center [113, 140] width 196 height 38
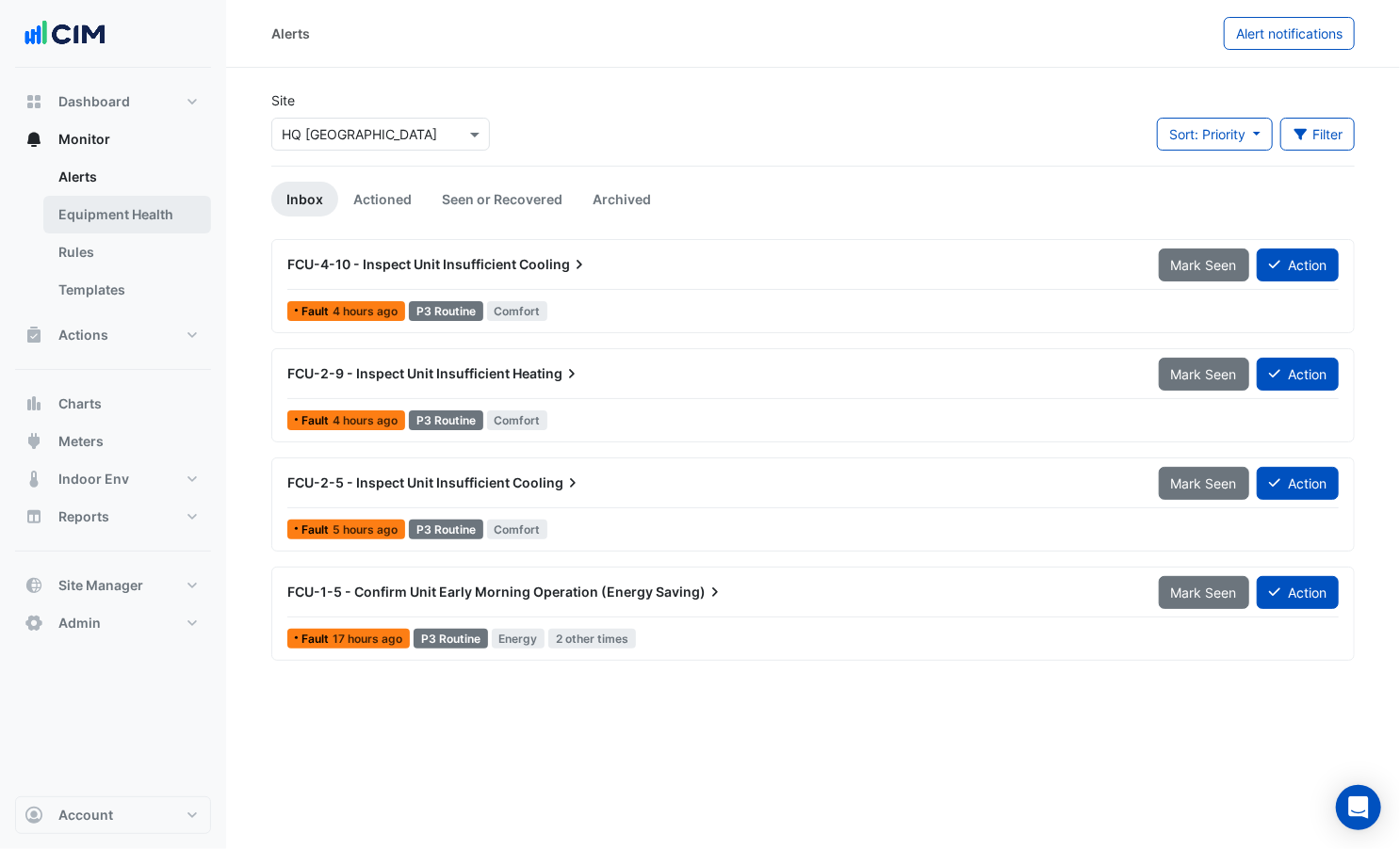
click at [93, 225] on link "Equipment Health" at bounding box center [127, 215] width 167 height 38
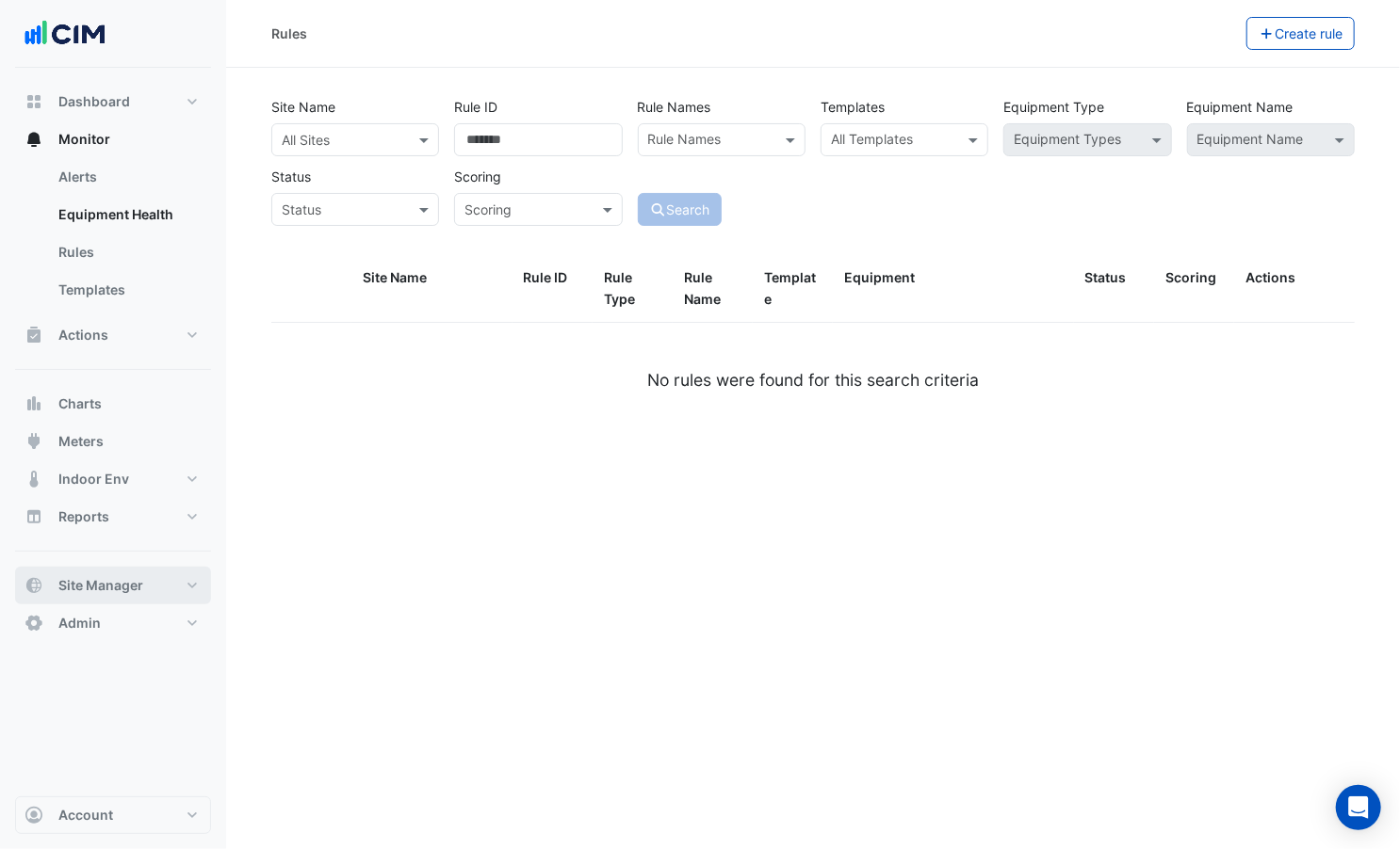
click at [138, 589] on span "Site Manager" at bounding box center [100, 586] width 85 height 19
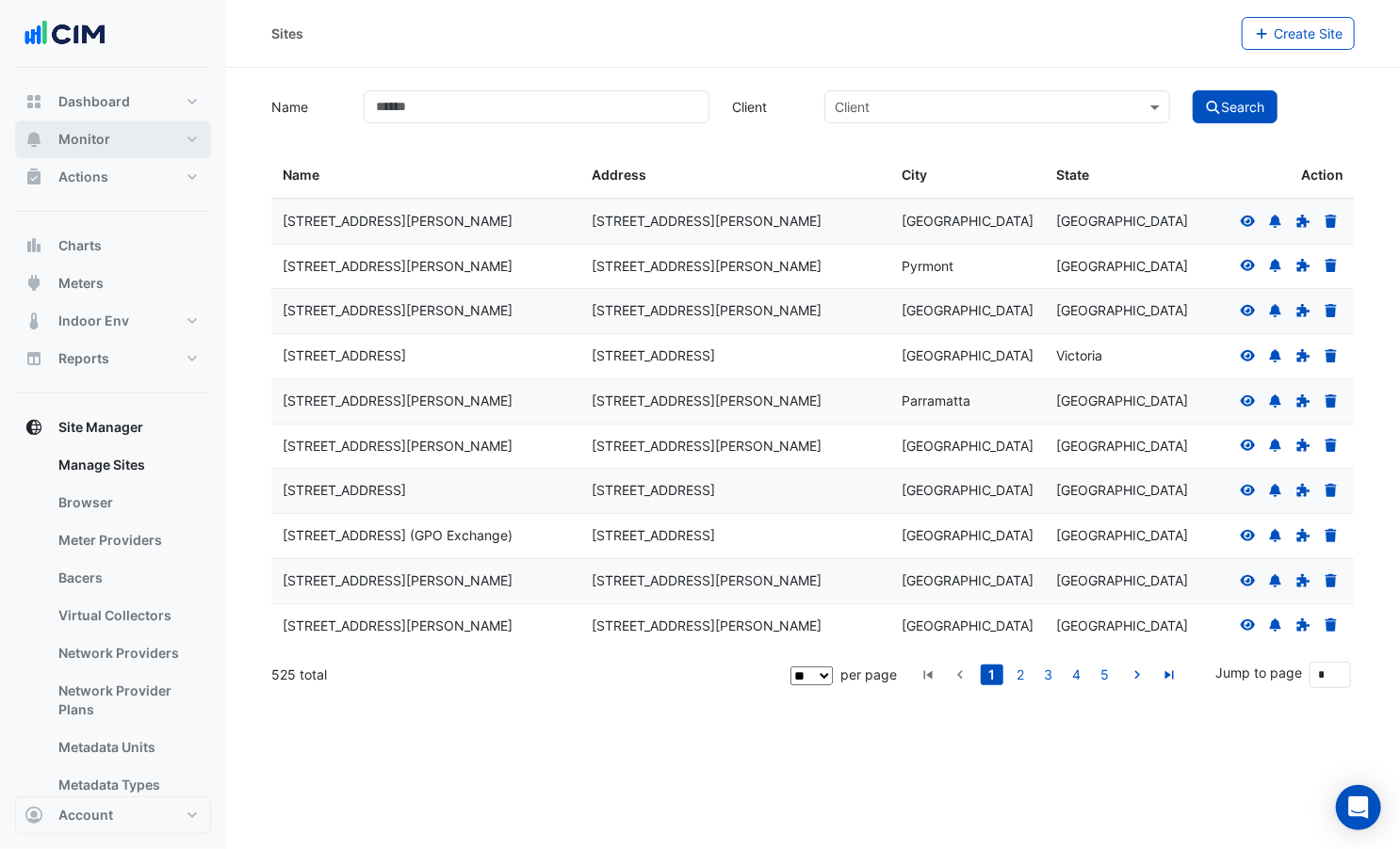
click at [106, 137] on span "Monitor" at bounding box center [84, 140] width 51 height 19
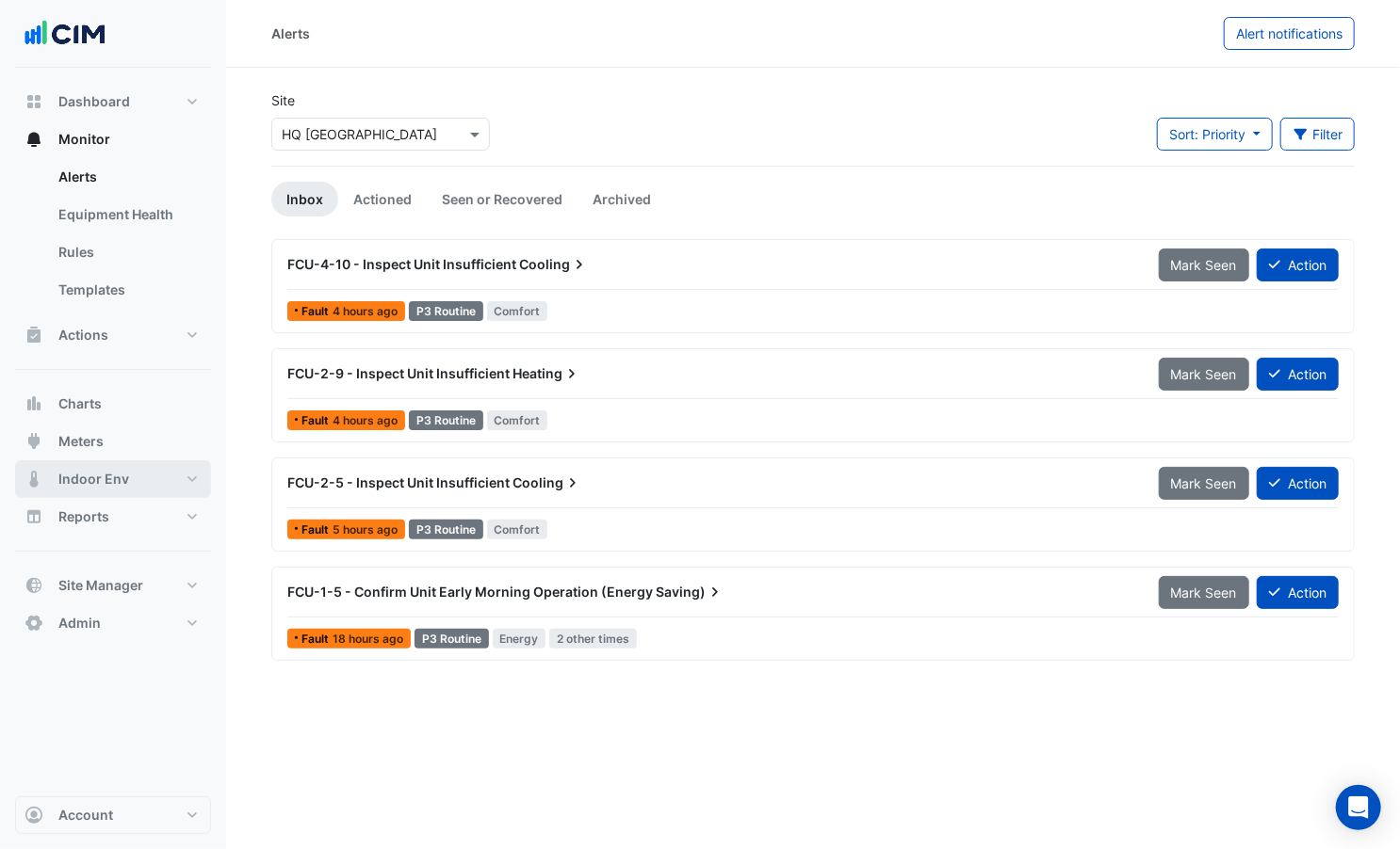
click at [132, 489] on button "Indoor Env" at bounding box center [113, 479] width 196 height 38
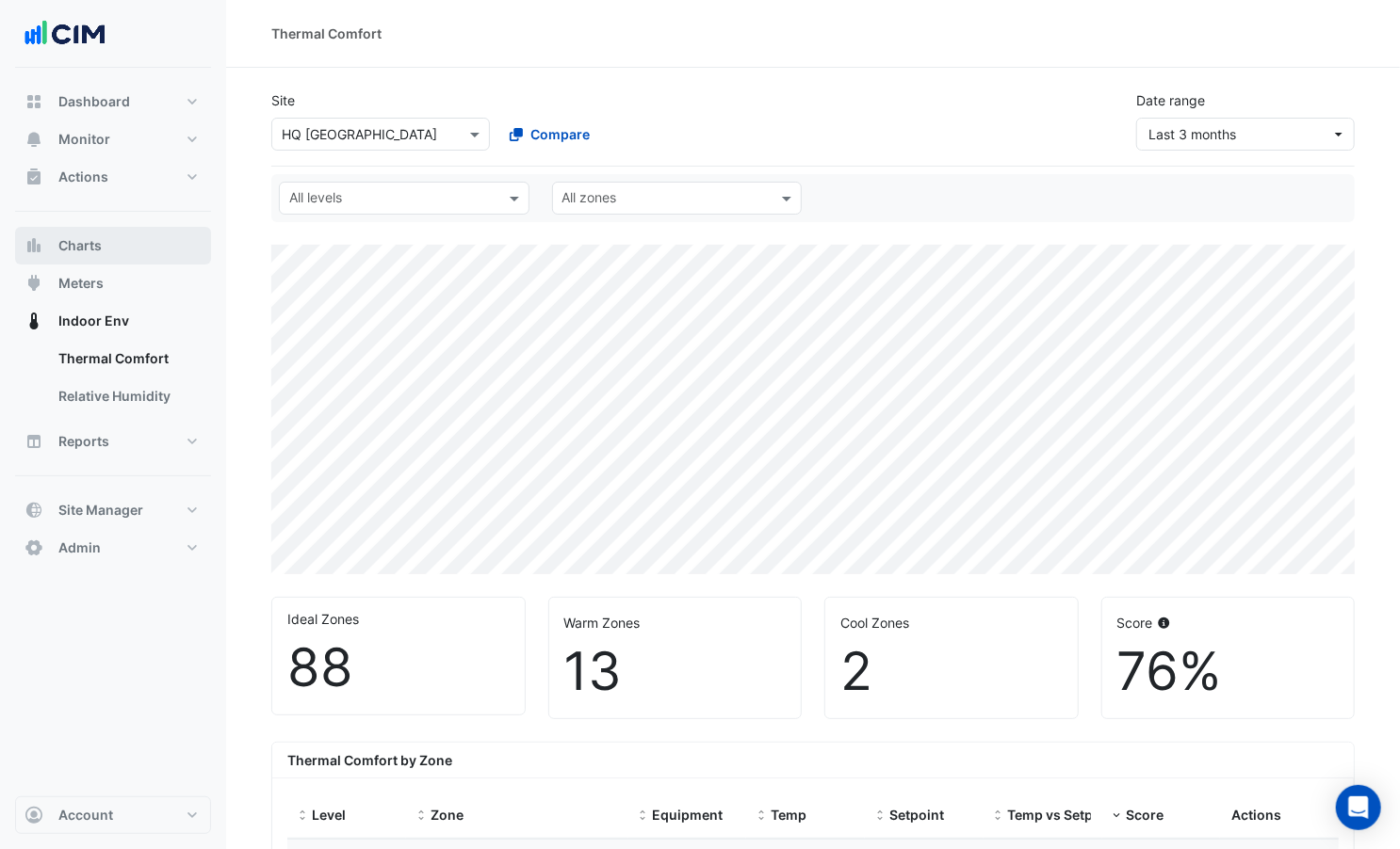
click at [117, 255] on button "Charts" at bounding box center [113, 246] width 196 height 38
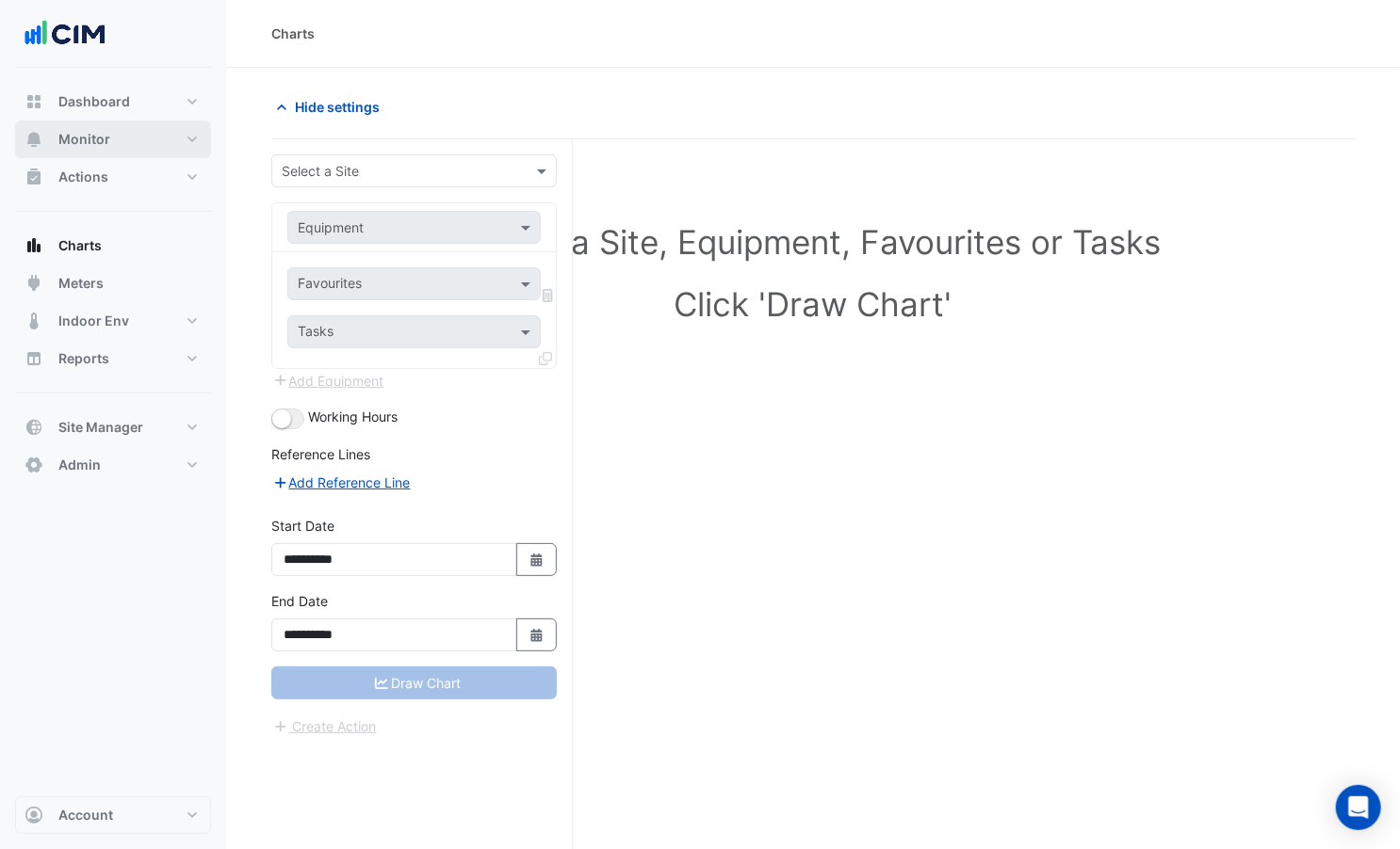
click at [129, 146] on button "Monitor" at bounding box center [113, 140] width 196 height 38
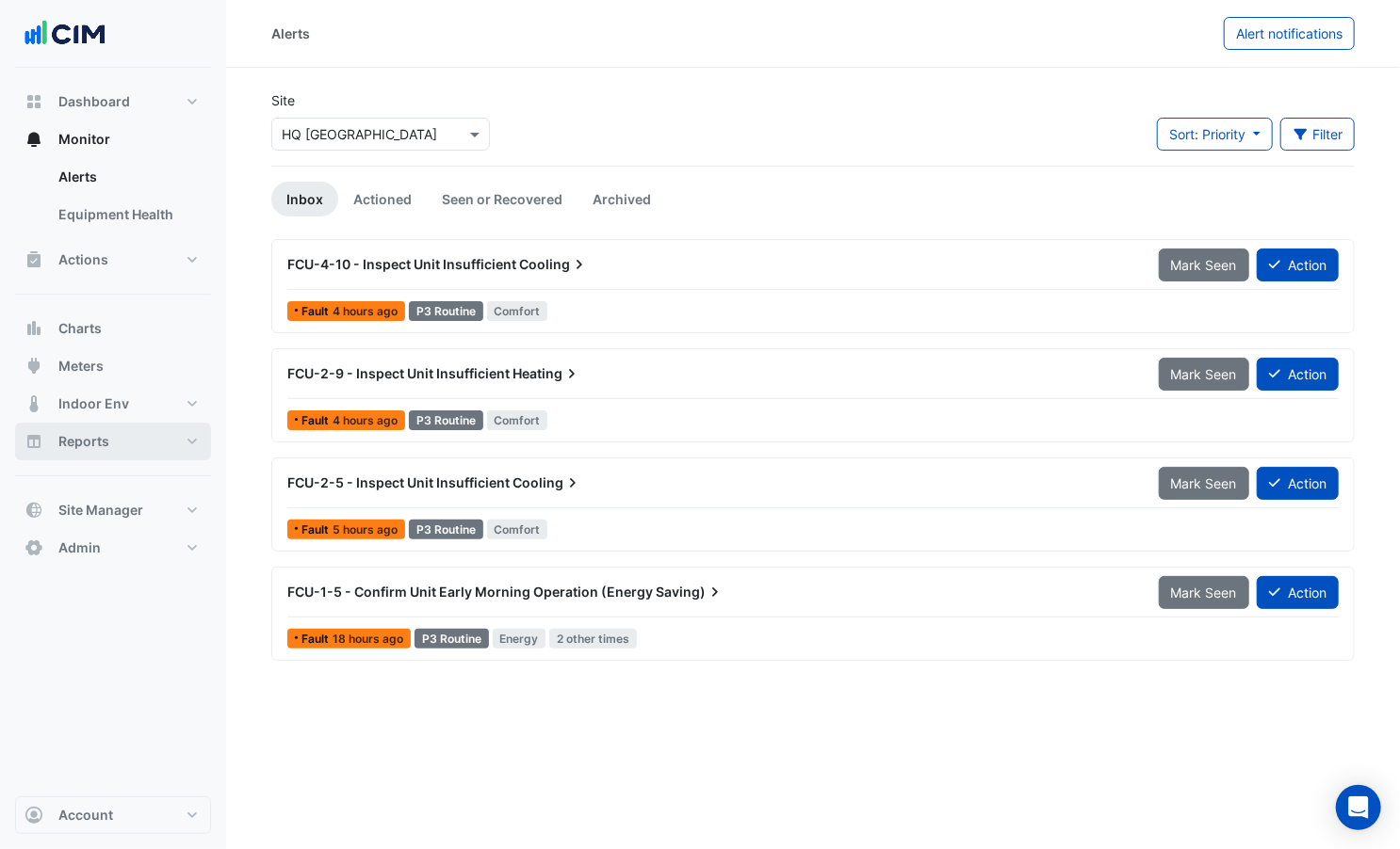
click at [153, 447] on button "Reports" at bounding box center [113, 442] width 196 height 38
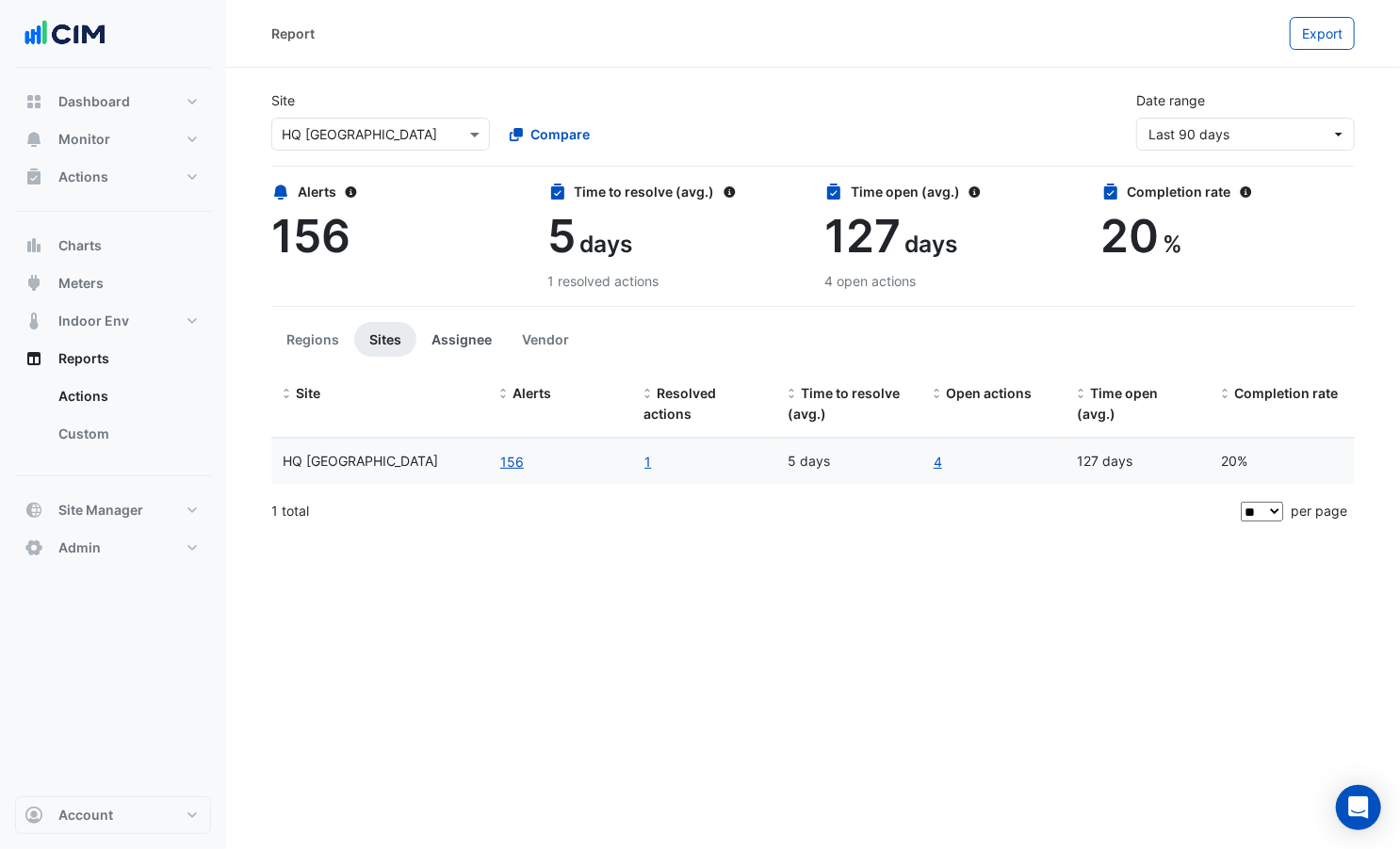
click at [444, 343] on button "Assignee" at bounding box center [461, 339] width 90 height 35
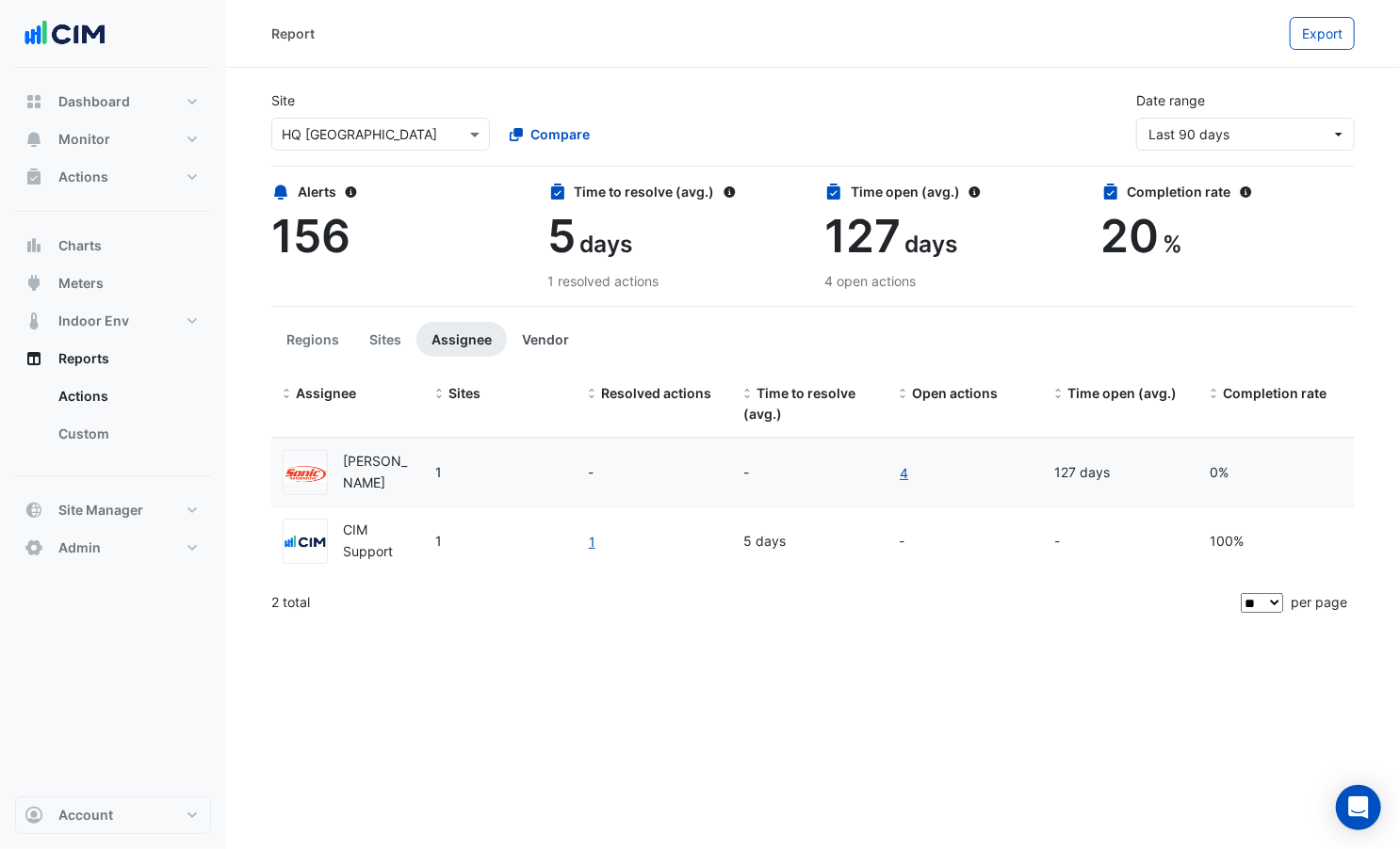
click at [546, 340] on button "Vendor" at bounding box center [545, 339] width 77 height 35
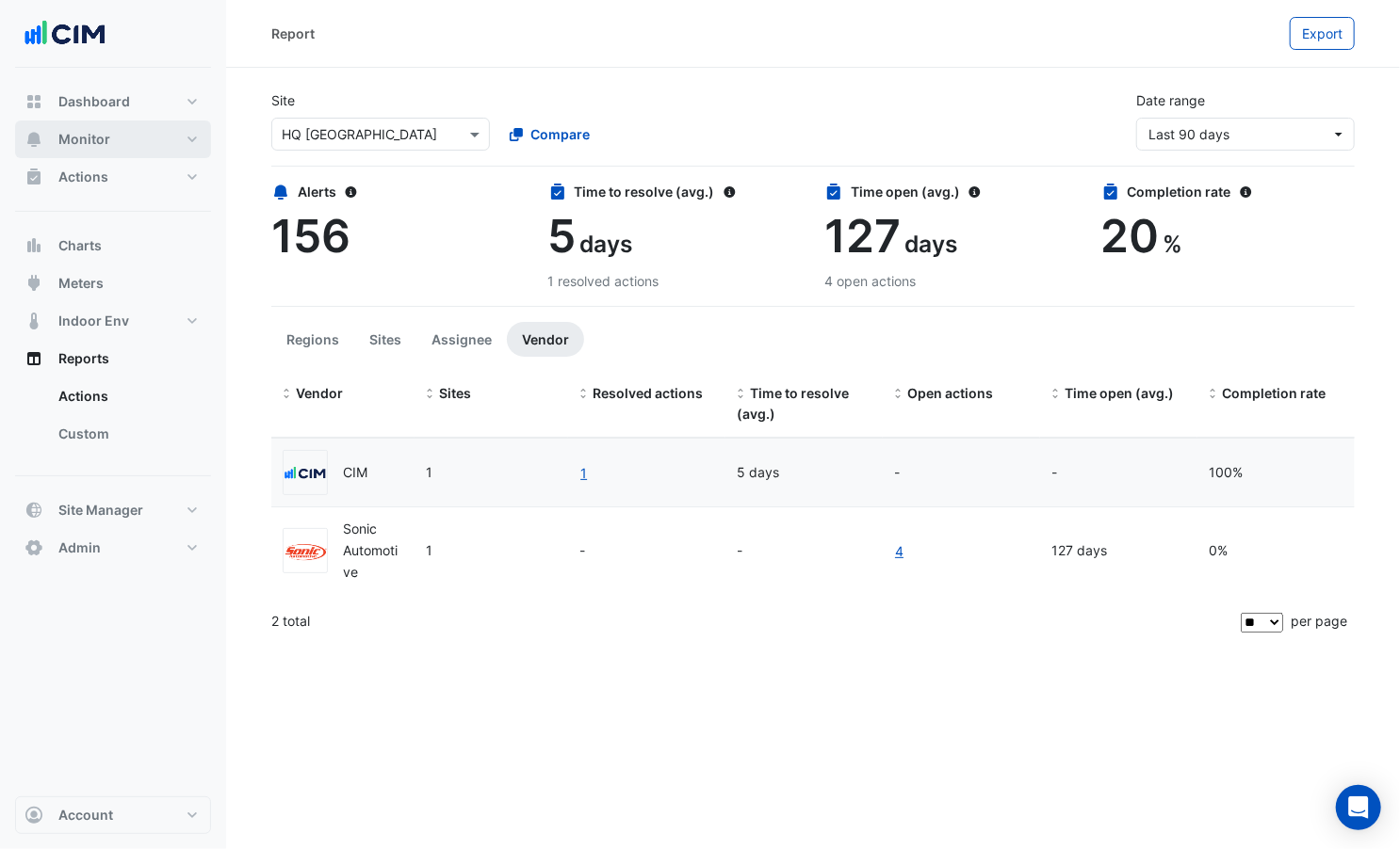
click at [108, 140] on button "Monitor" at bounding box center [113, 140] width 196 height 38
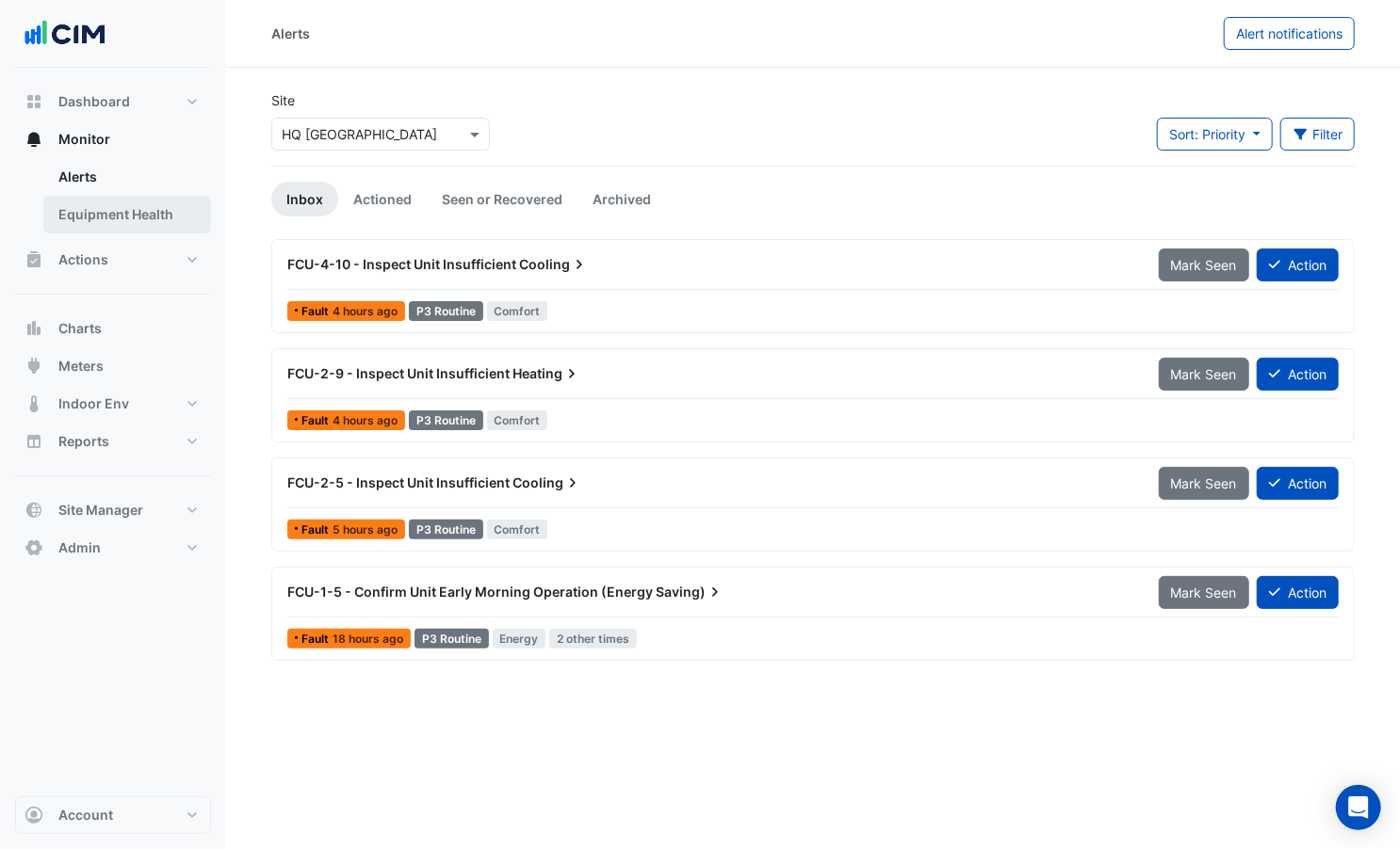
click at [105, 208] on link "Equipment Health" at bounding box center [127, 215] width 167 height 38
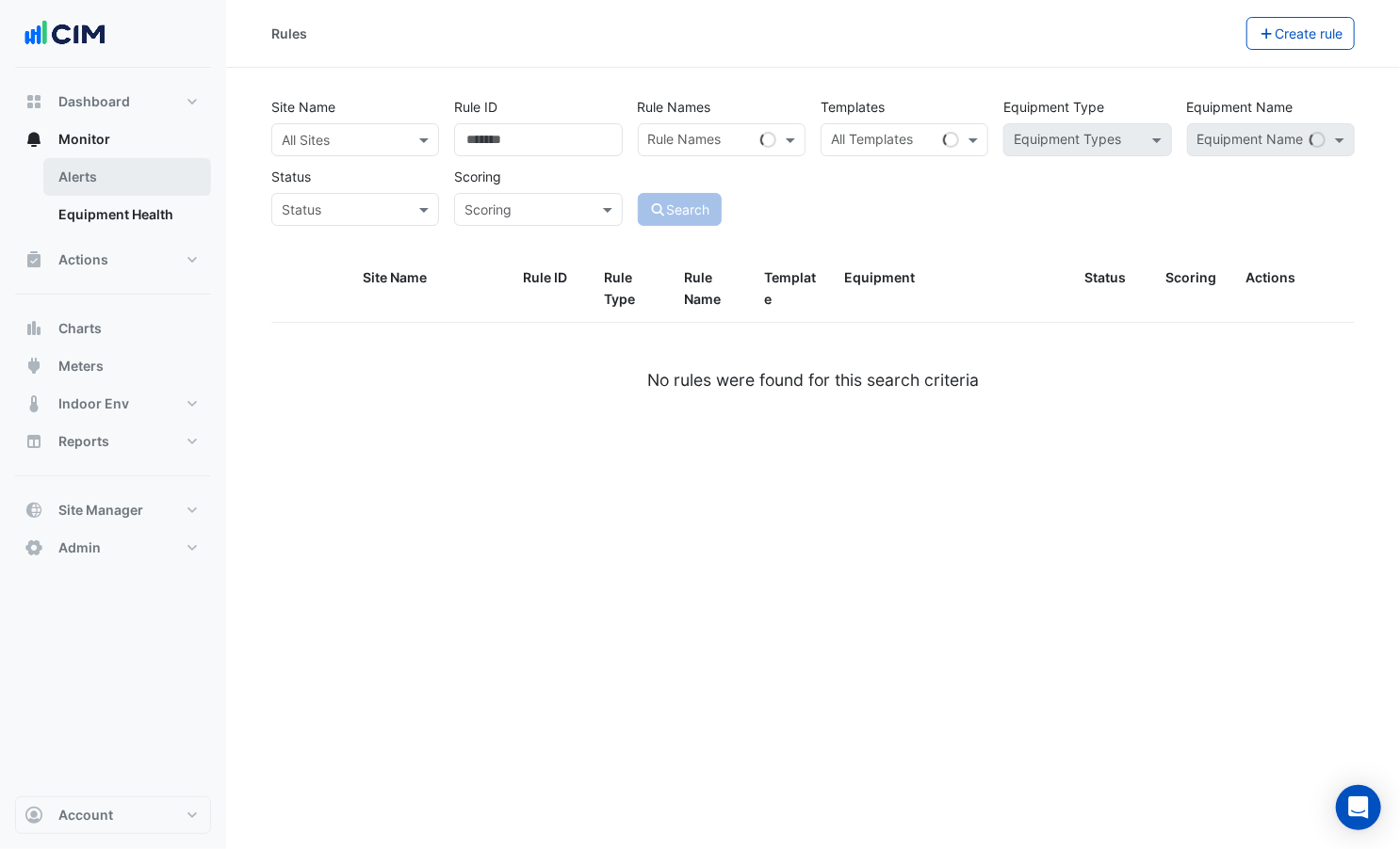
click at [98, 178] on link "Alerts" at bounding box center [127, 177] width 167 height 38
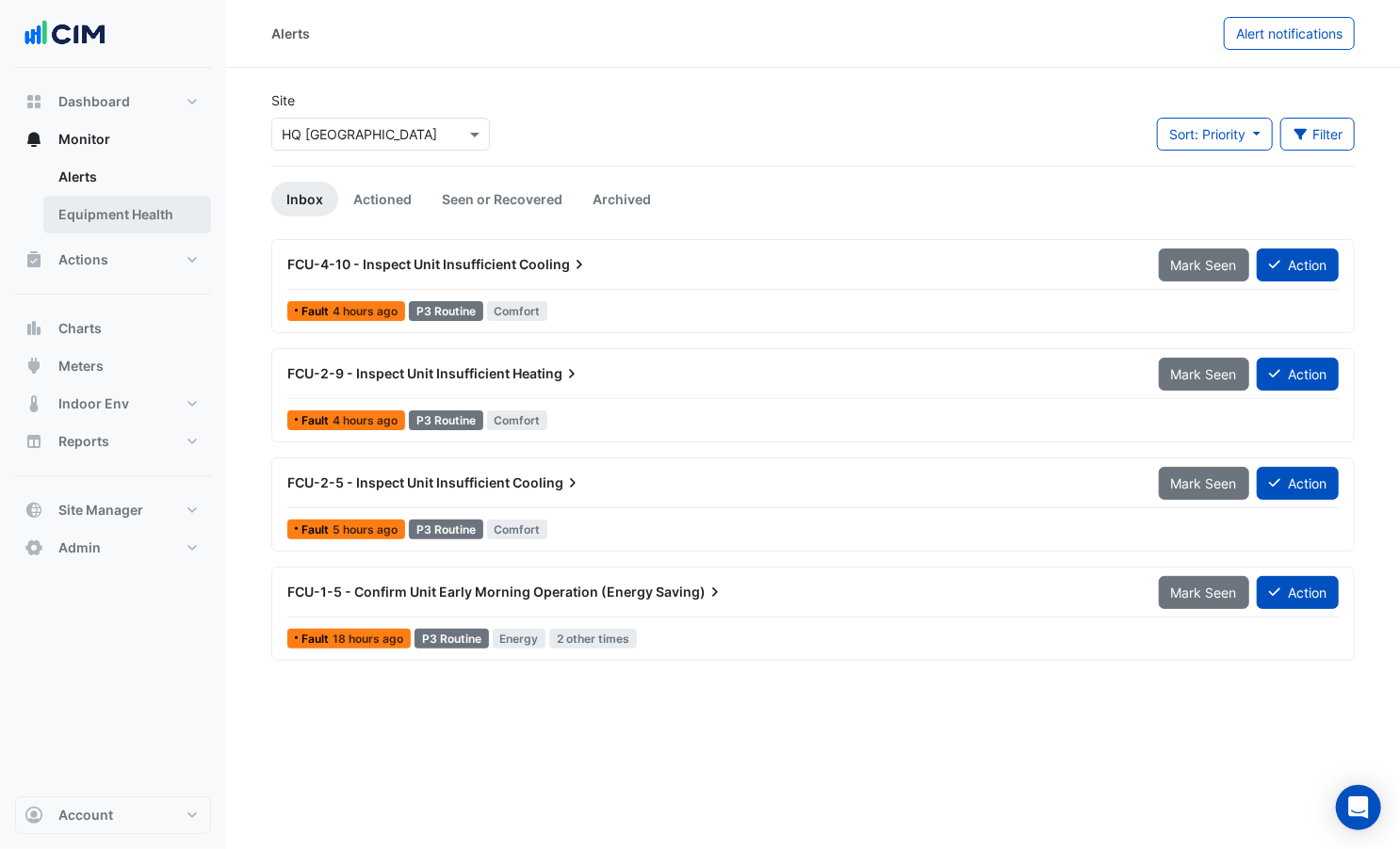
click at [105, 199] on link "Equipment Health" at bounding box center [127, 215] width 167 height 38
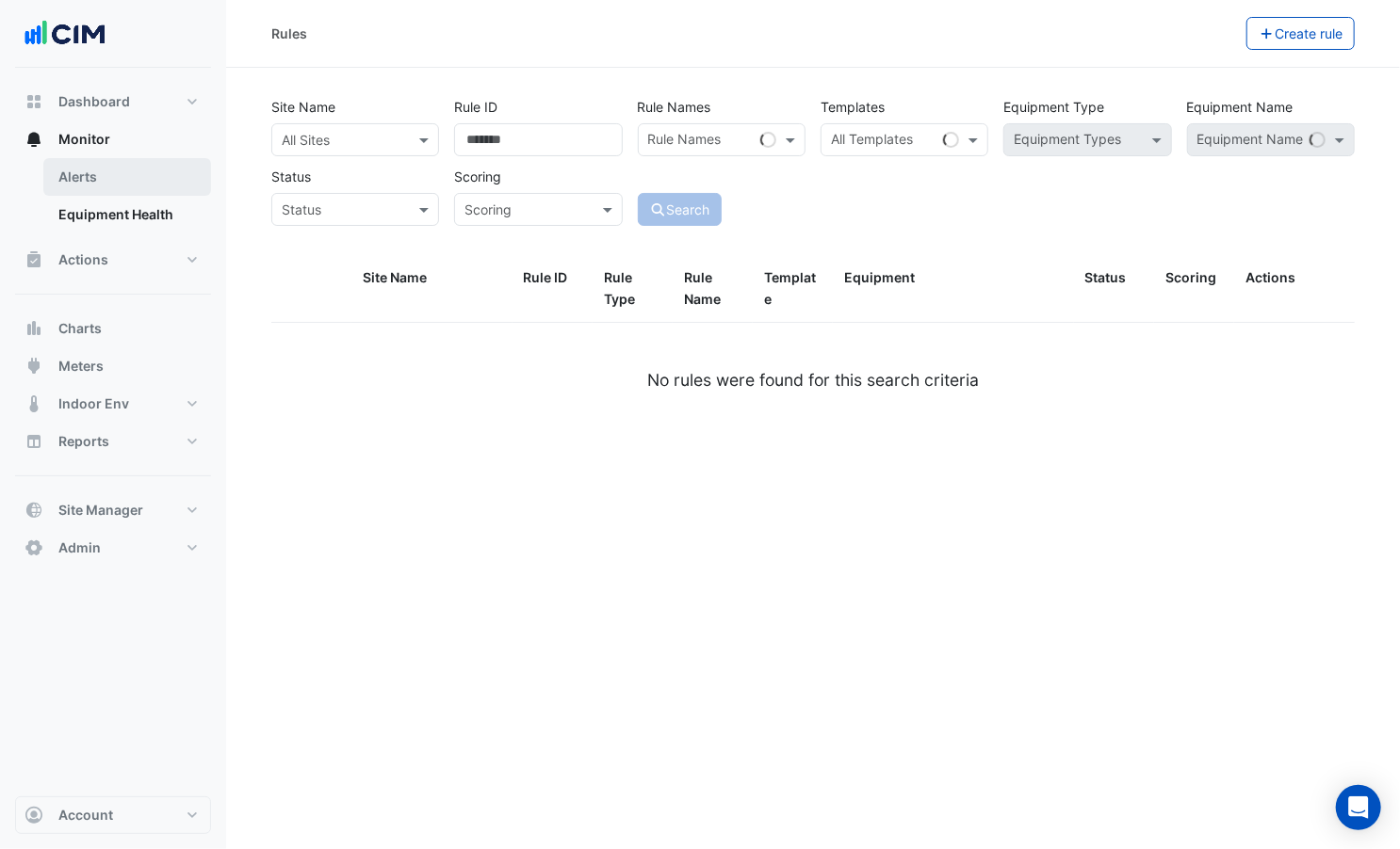
click at [65, 184] on link "Alerts" at bounding box center [127, 177] width 167 height 38
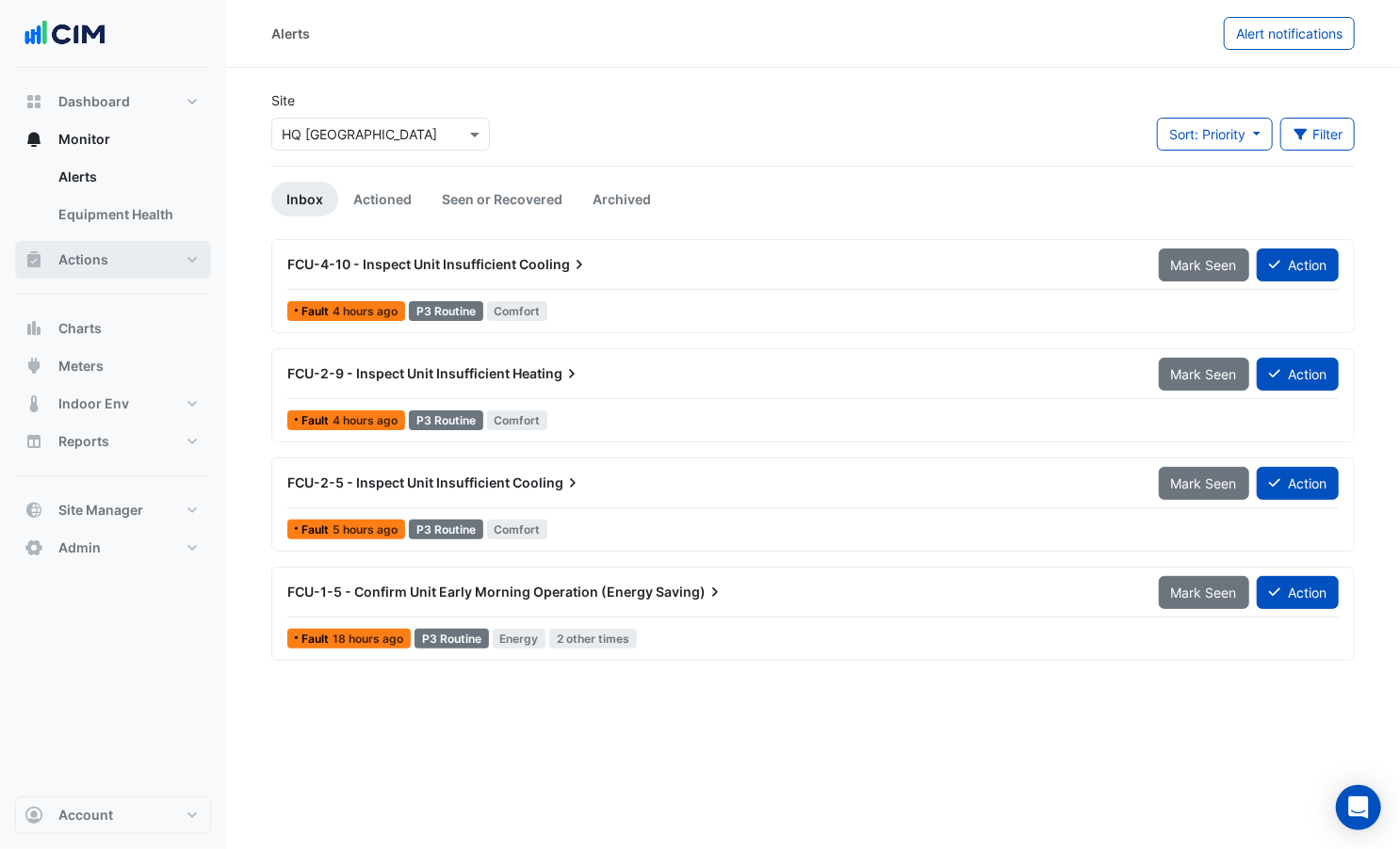
click at [149, 243] on button "Actions" at bounding box center [113, 260] width 196 height 38
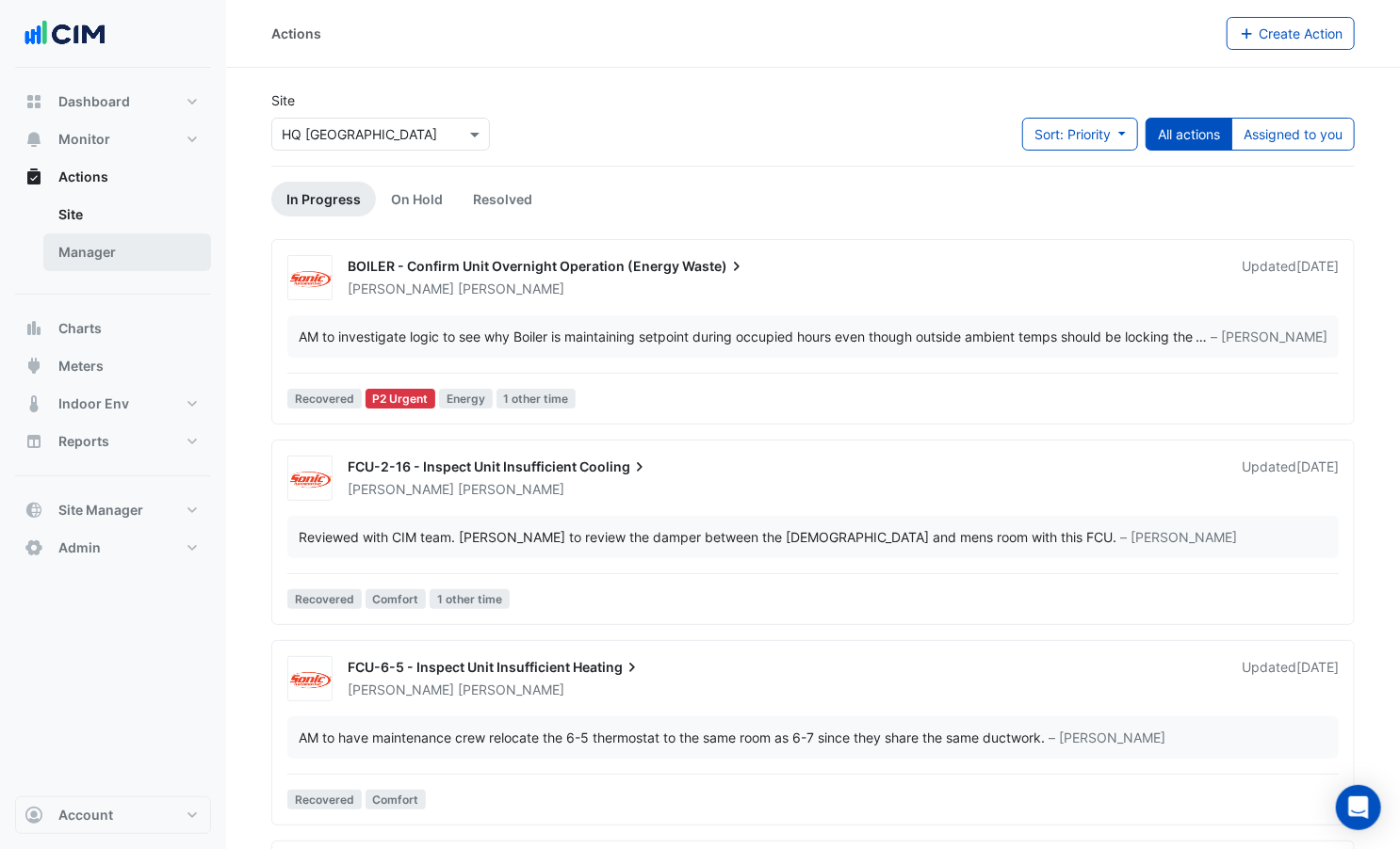
click at [142, 243] on link "Manager" at bounding box center [127, 253] width 167 height 38
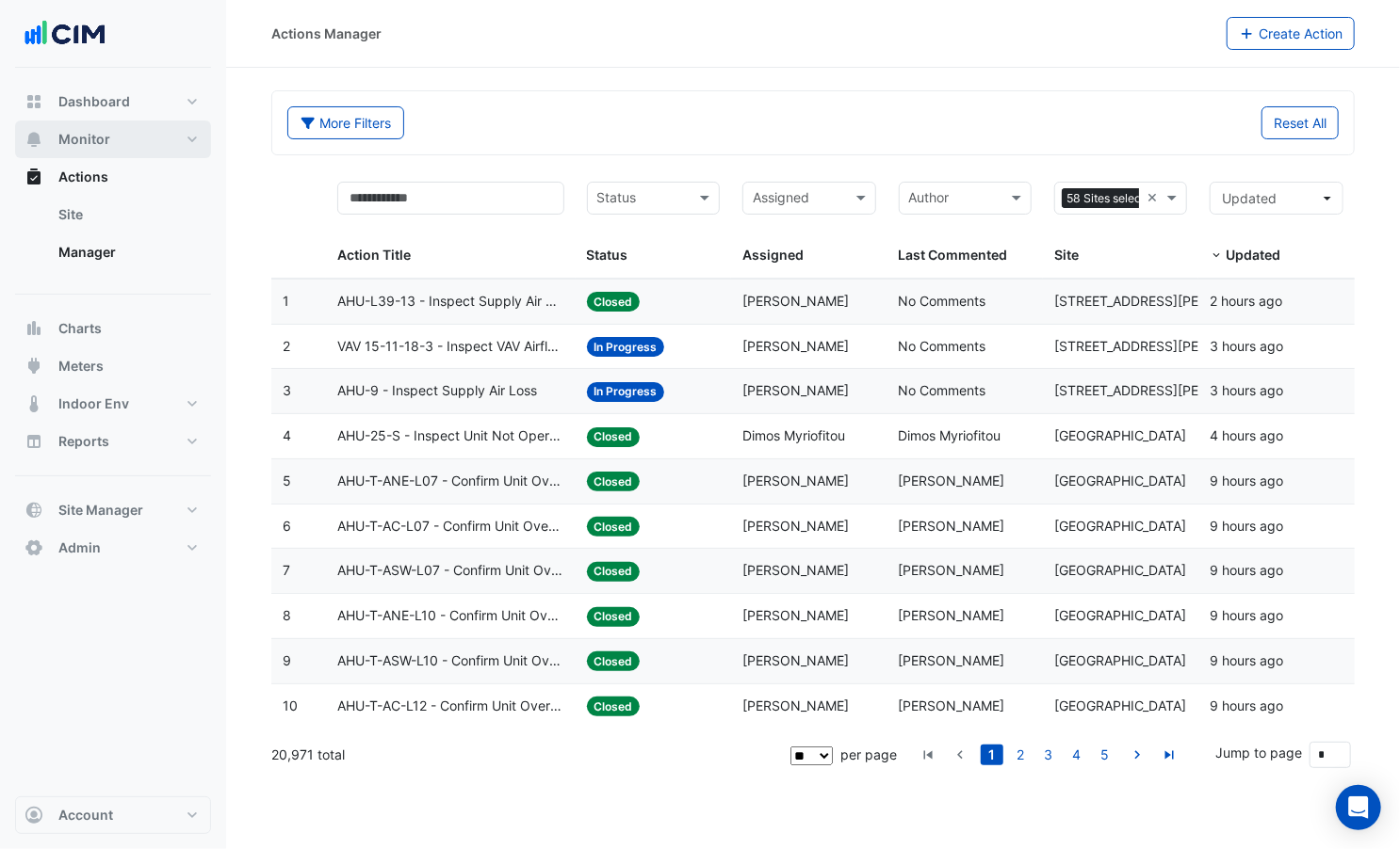
click at [107, 143] on button "Monitor" at bounding box center [113, 140] width 196 height 38
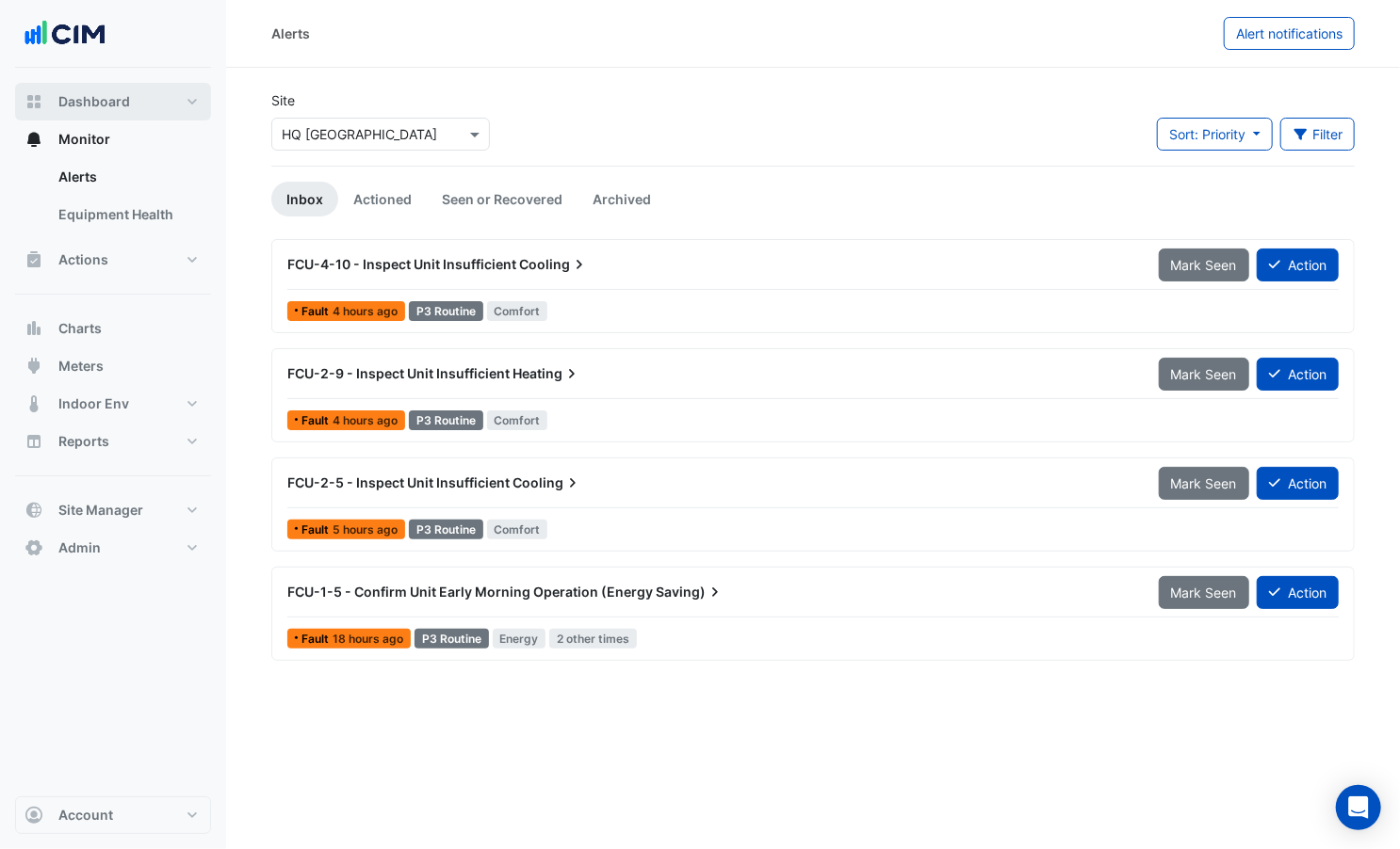
click at [101, 106] on span "Dashboard" at bounding box center [93, 102] width 71 height 19
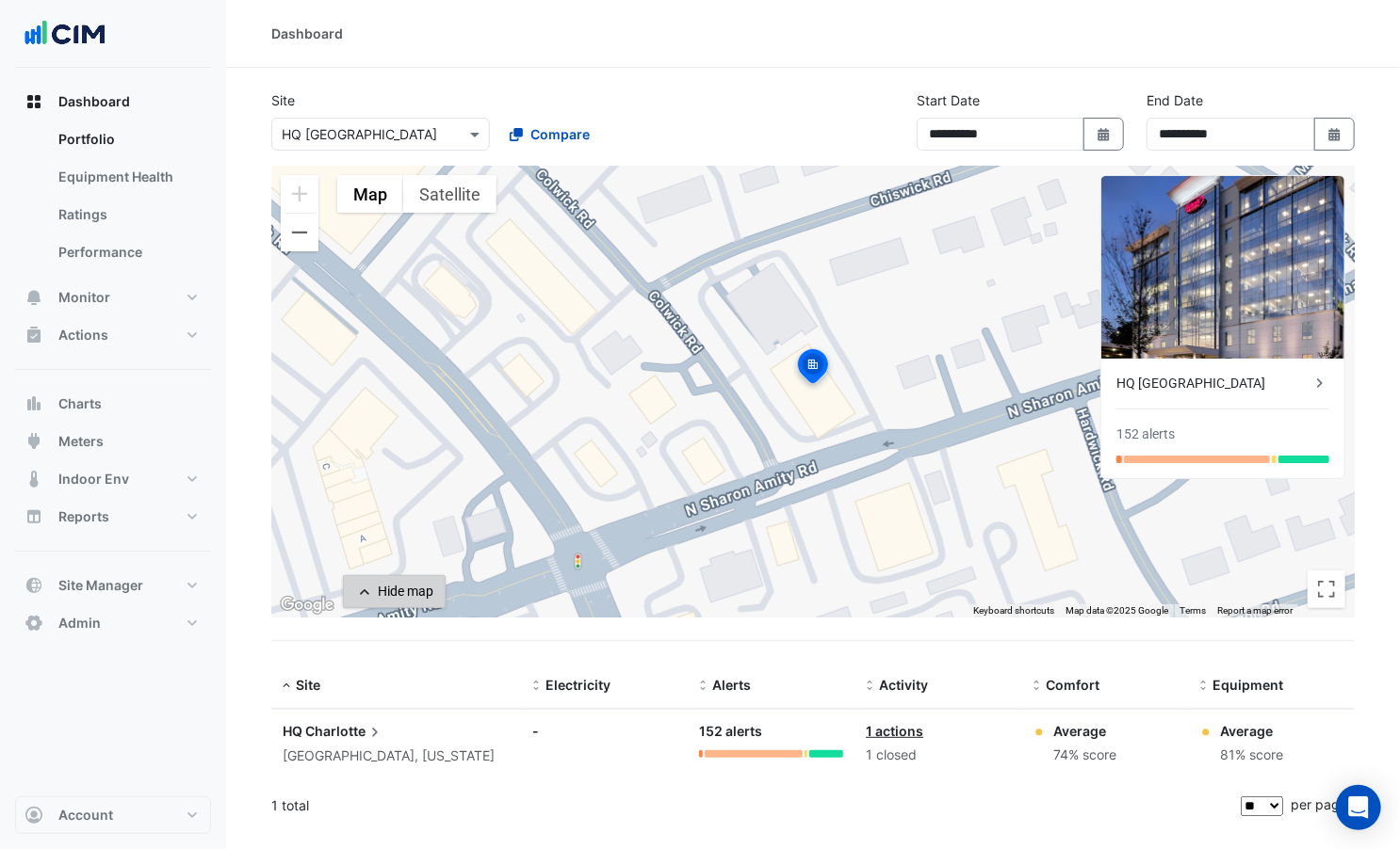
click at [379, 587] on div "Hide map" at bounding box center [405, 591] width 55 height 20
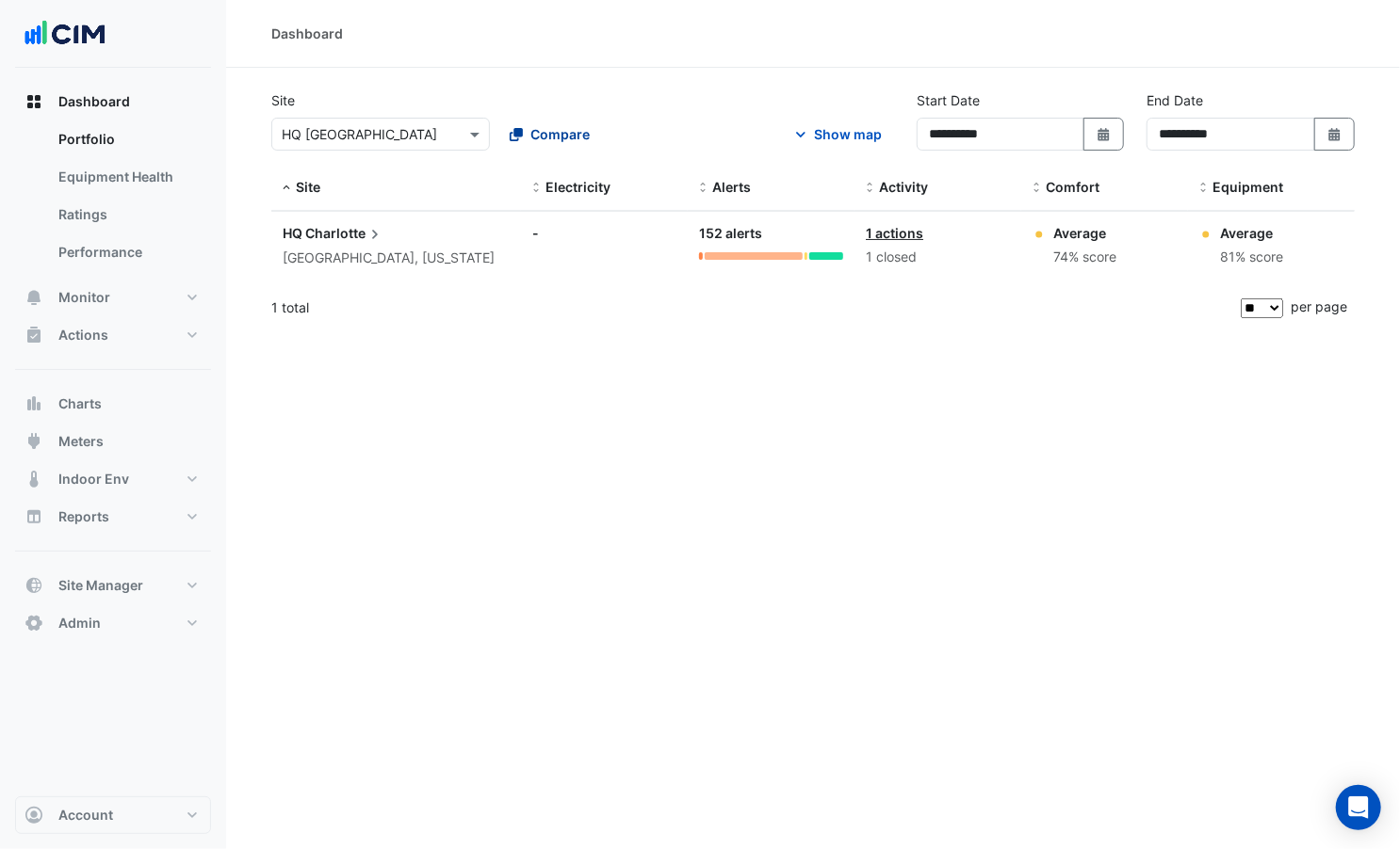
click at [533, 139] on span "Compare" at bounding box center [560, 134] width 59 height 20
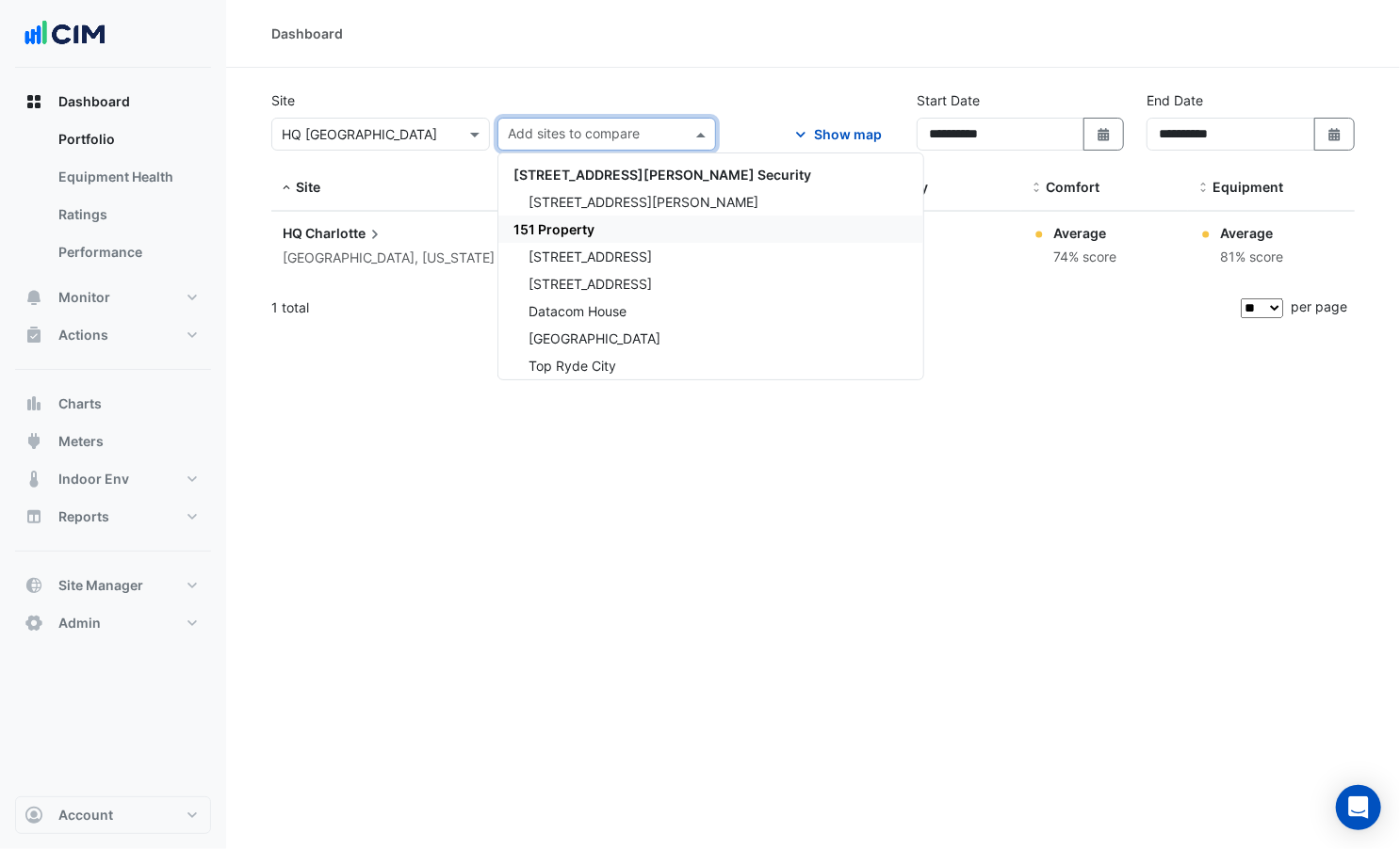
click at [542, 235] on span "151 Property" at bounding box center [554, 229] width 81 height 16
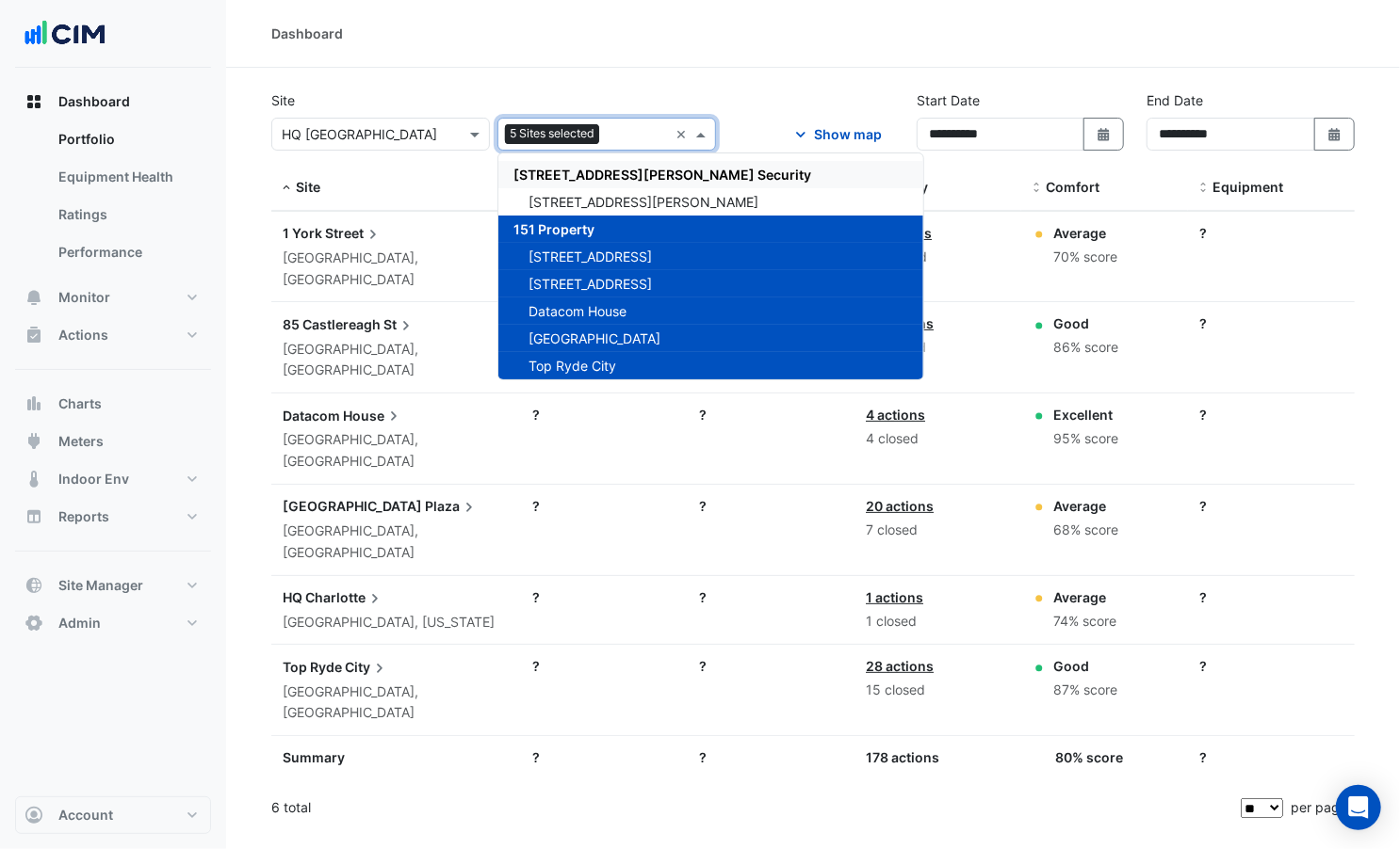
click at [499, 48] on div "Dashboard" at bounding box center [813, 33] width 1174 height 68
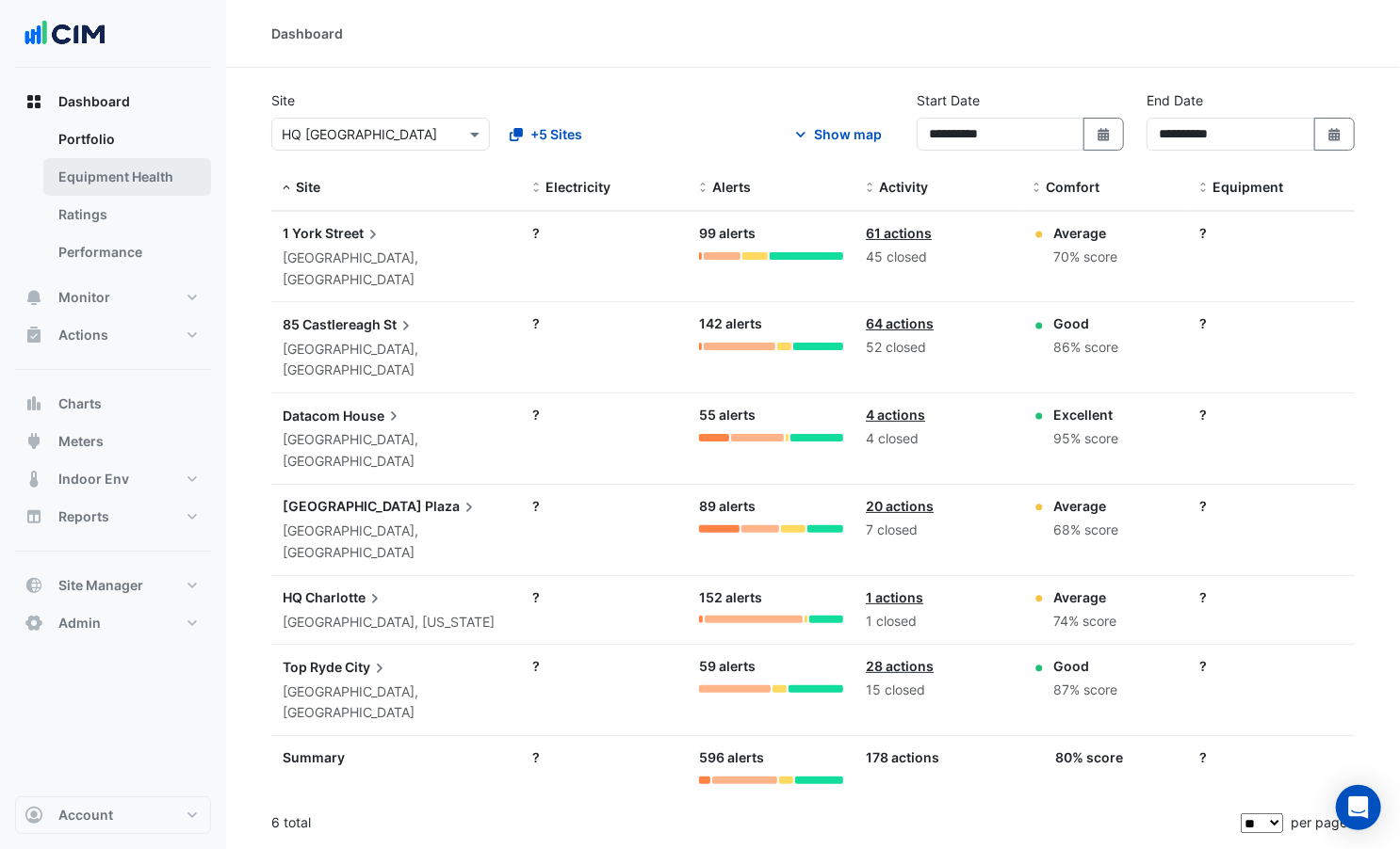
click at [101, 174] on link "Equipment Health" at bounding box center [127, 177] width 167 height 38
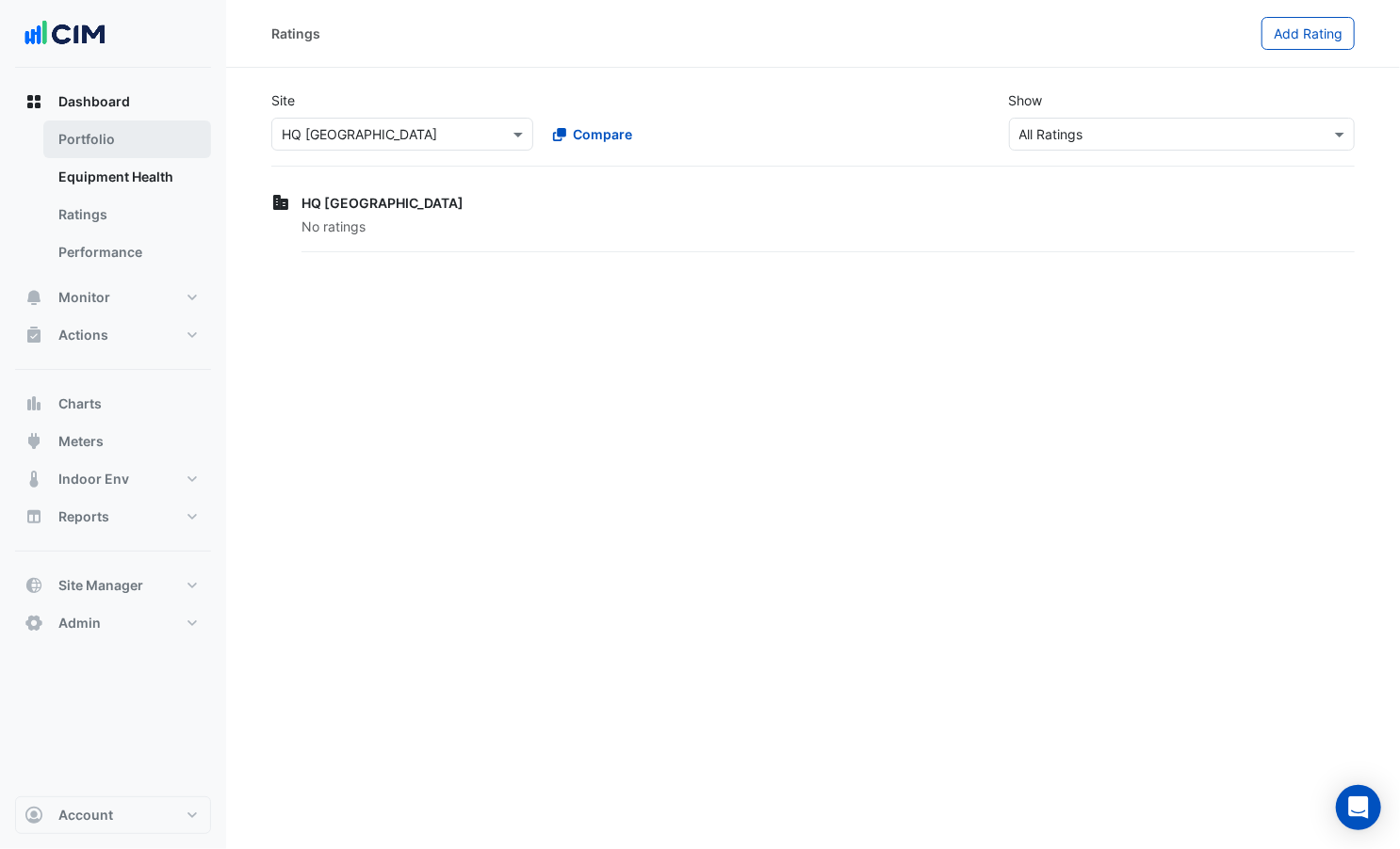
click at [92, 145] on link "Portfolio" at bounding box center [127, 140] width 167 height 38
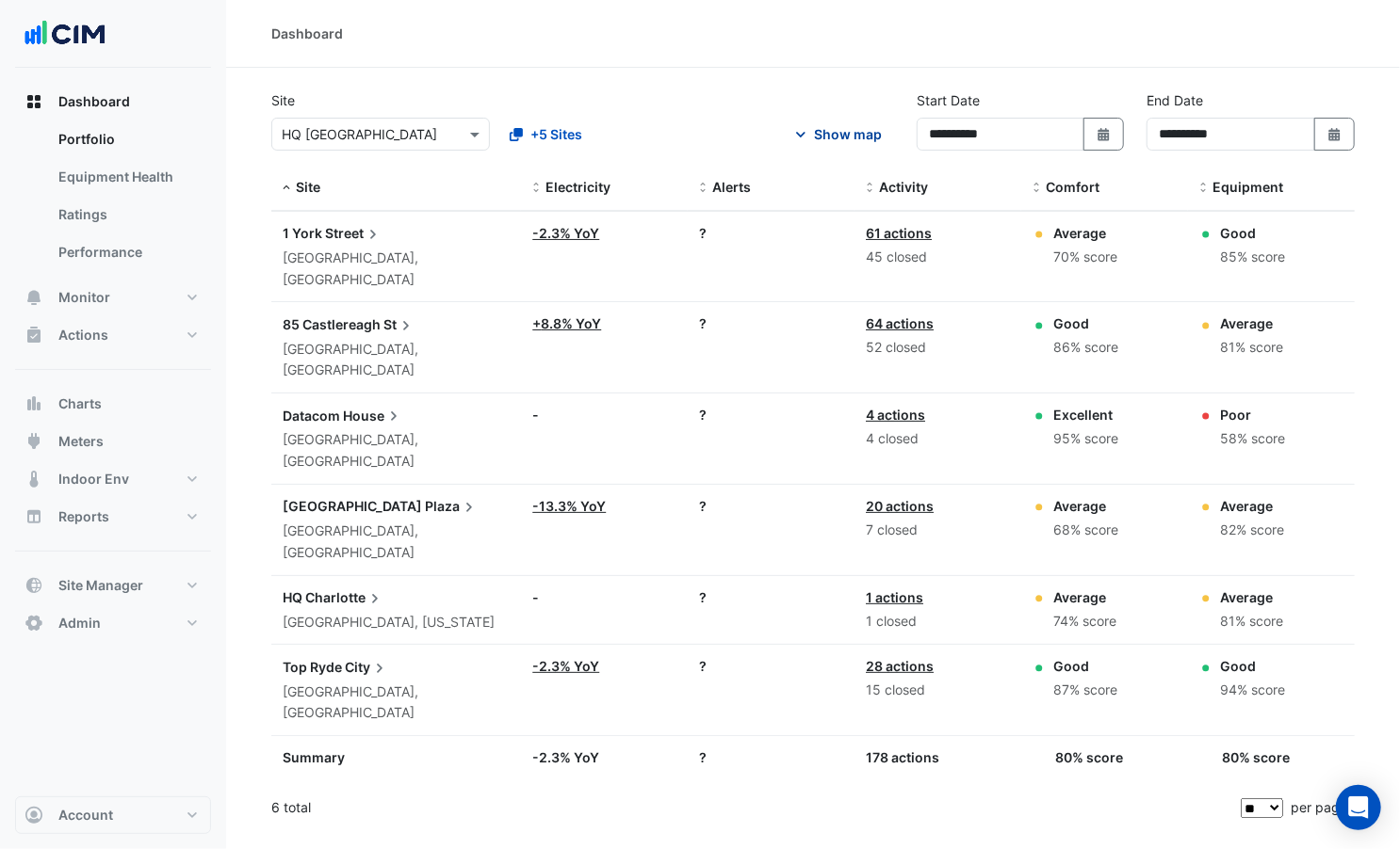
click at [843, 137] on div "Show map" at bounding box center [847, 134] width 68 height 20
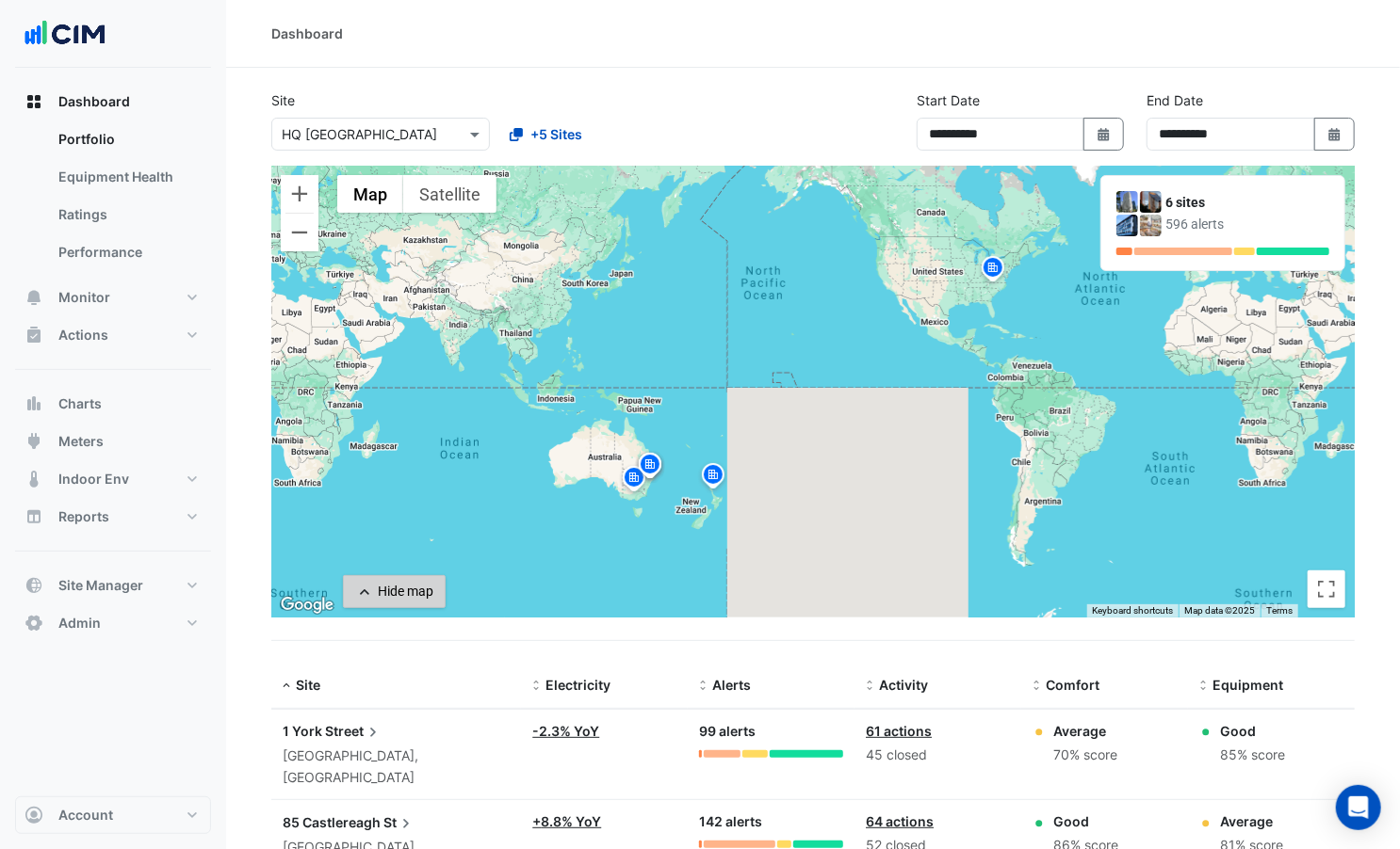
click at [377, 577] on button "Hide map" at bounding box center [395, 591] width 103 height 33
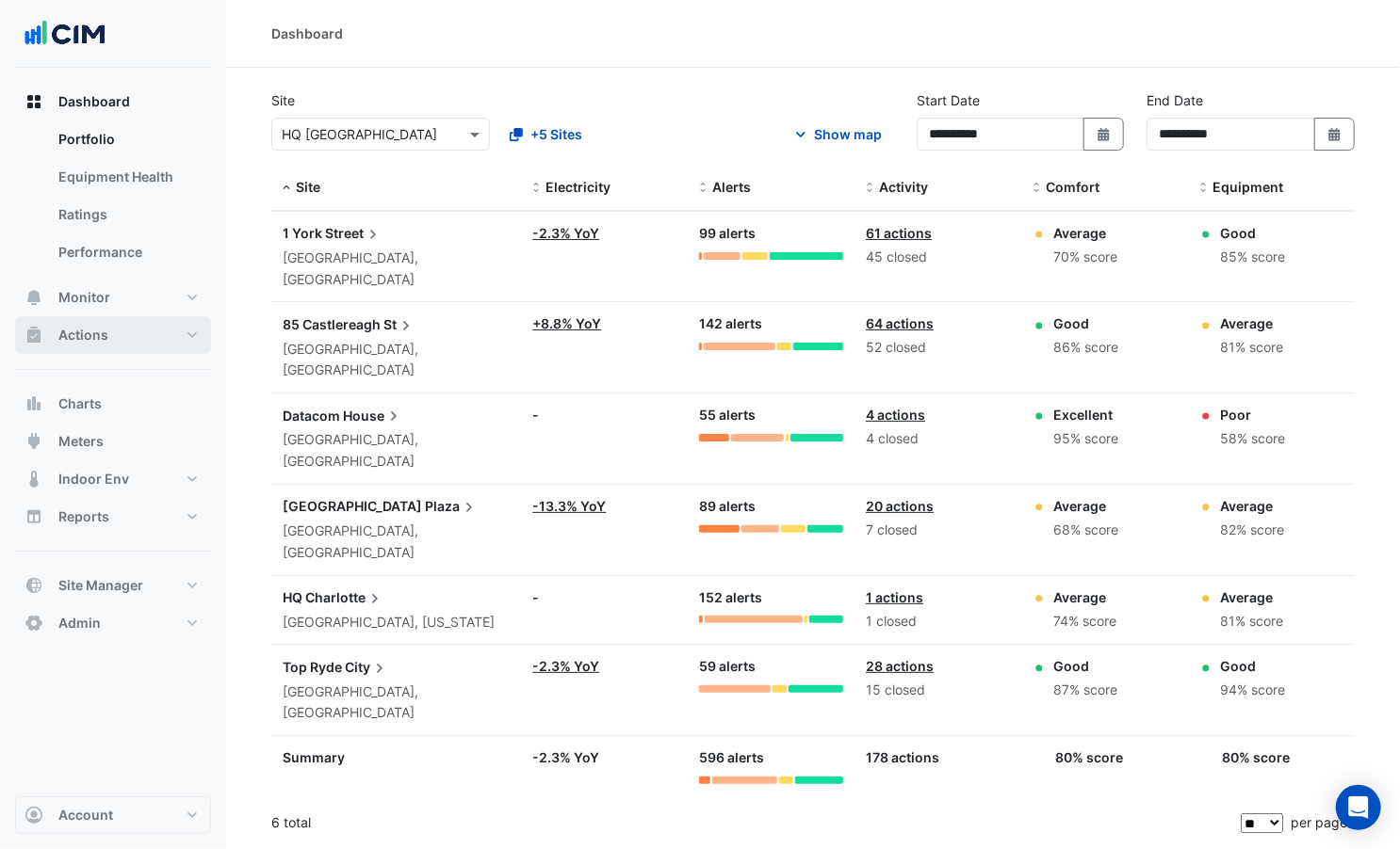
click at [117, 334] on button "Actions" at bounding box center [113, 336] width 196 height 38
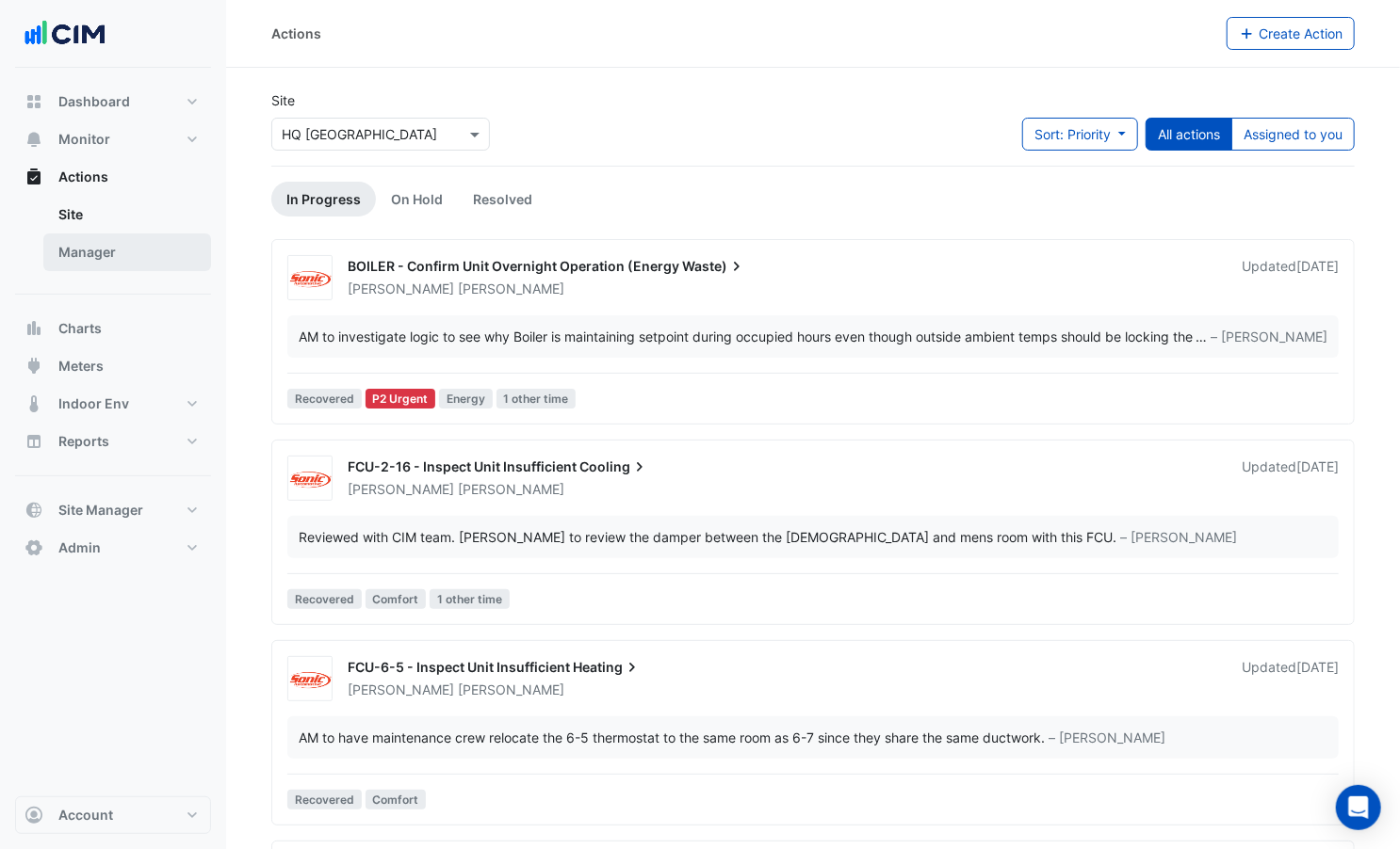
click at [81, 254] on link "Manager" at bounding box center [127, 253] width 167 height 38
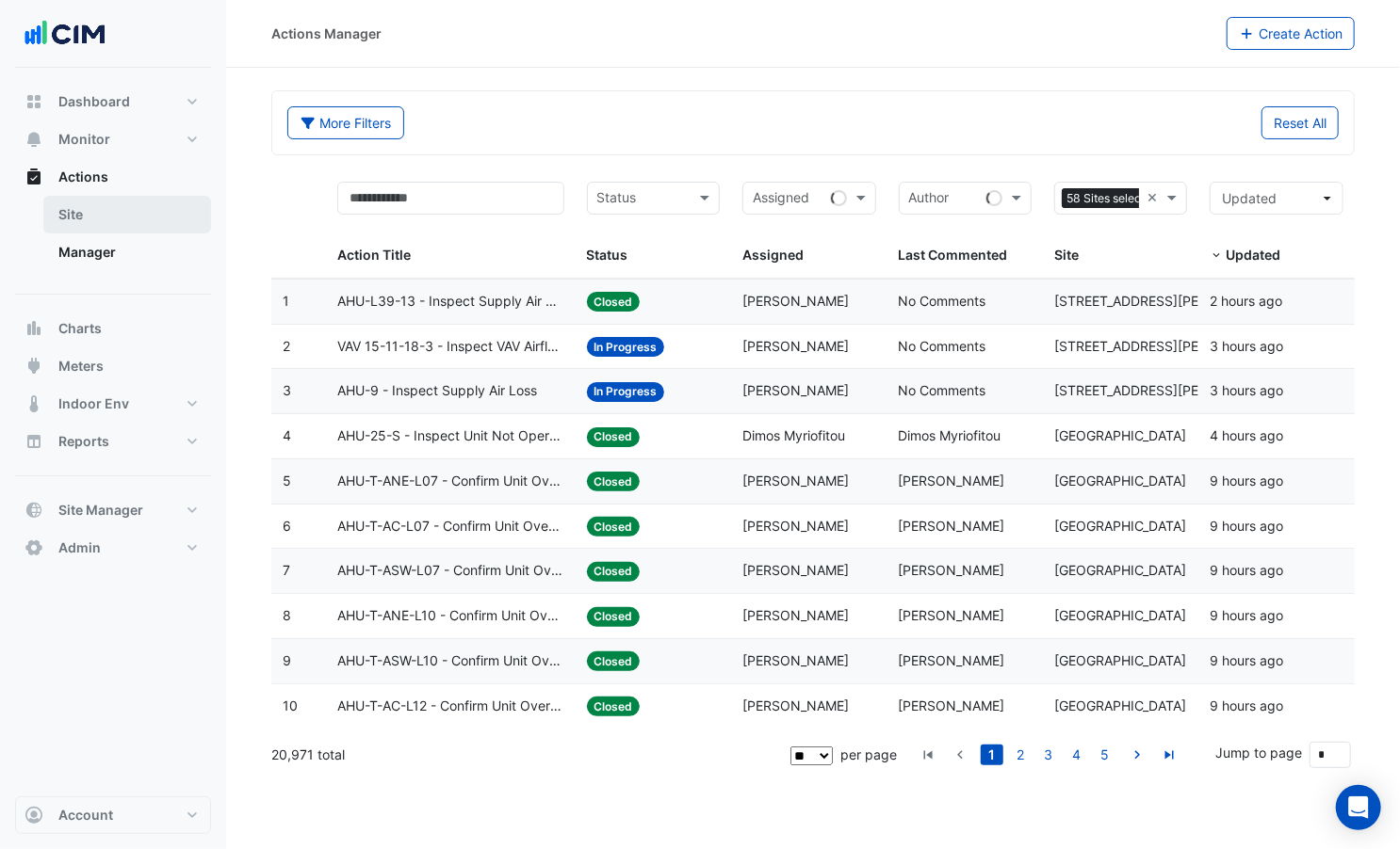
click at [94, 224] on link "Site" at bounding box center [127, 215] width 167 height 38
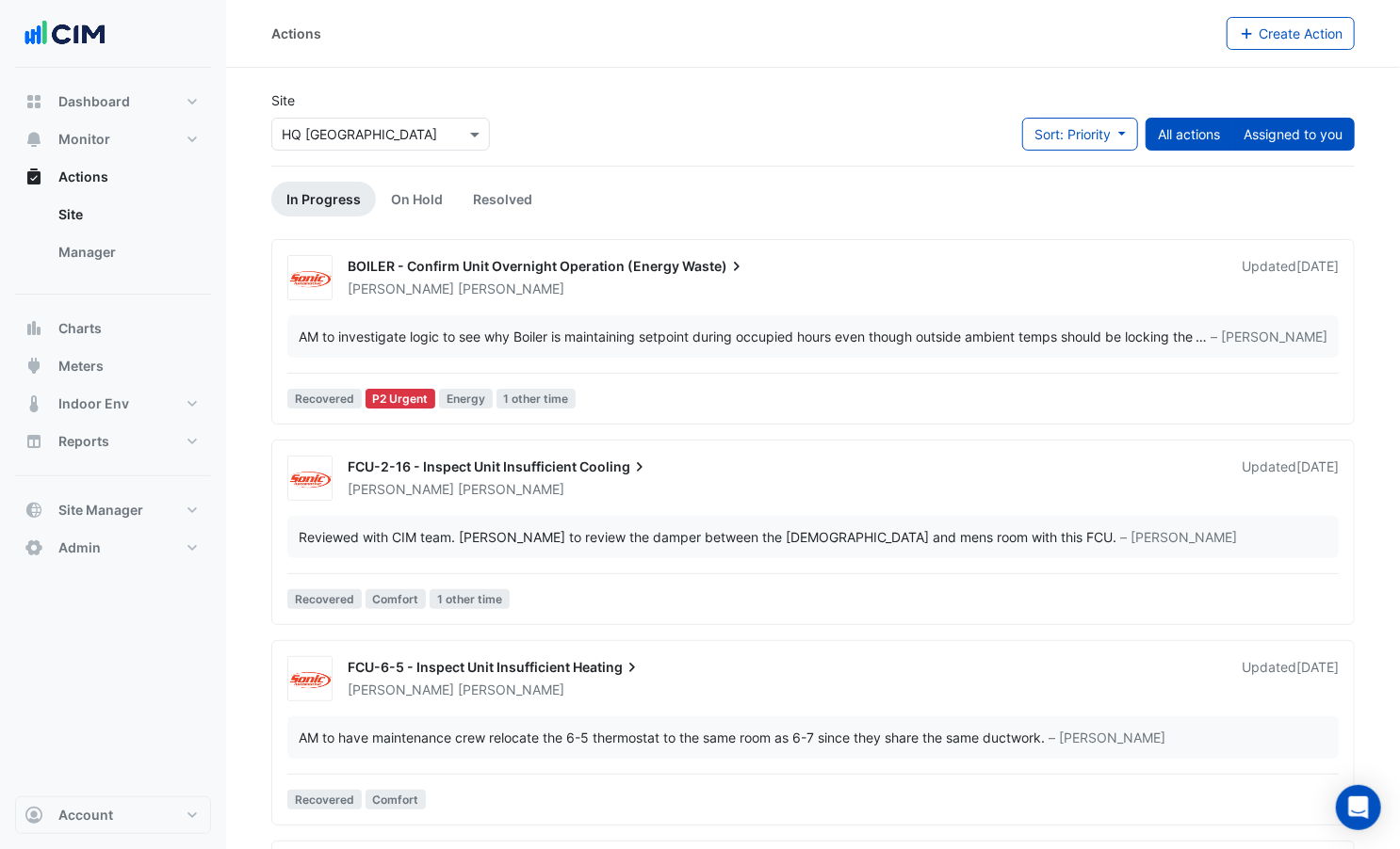
click at [1274, 140] on button "Assigned to you" at bounding box center [1293, 134] width 124 height 33
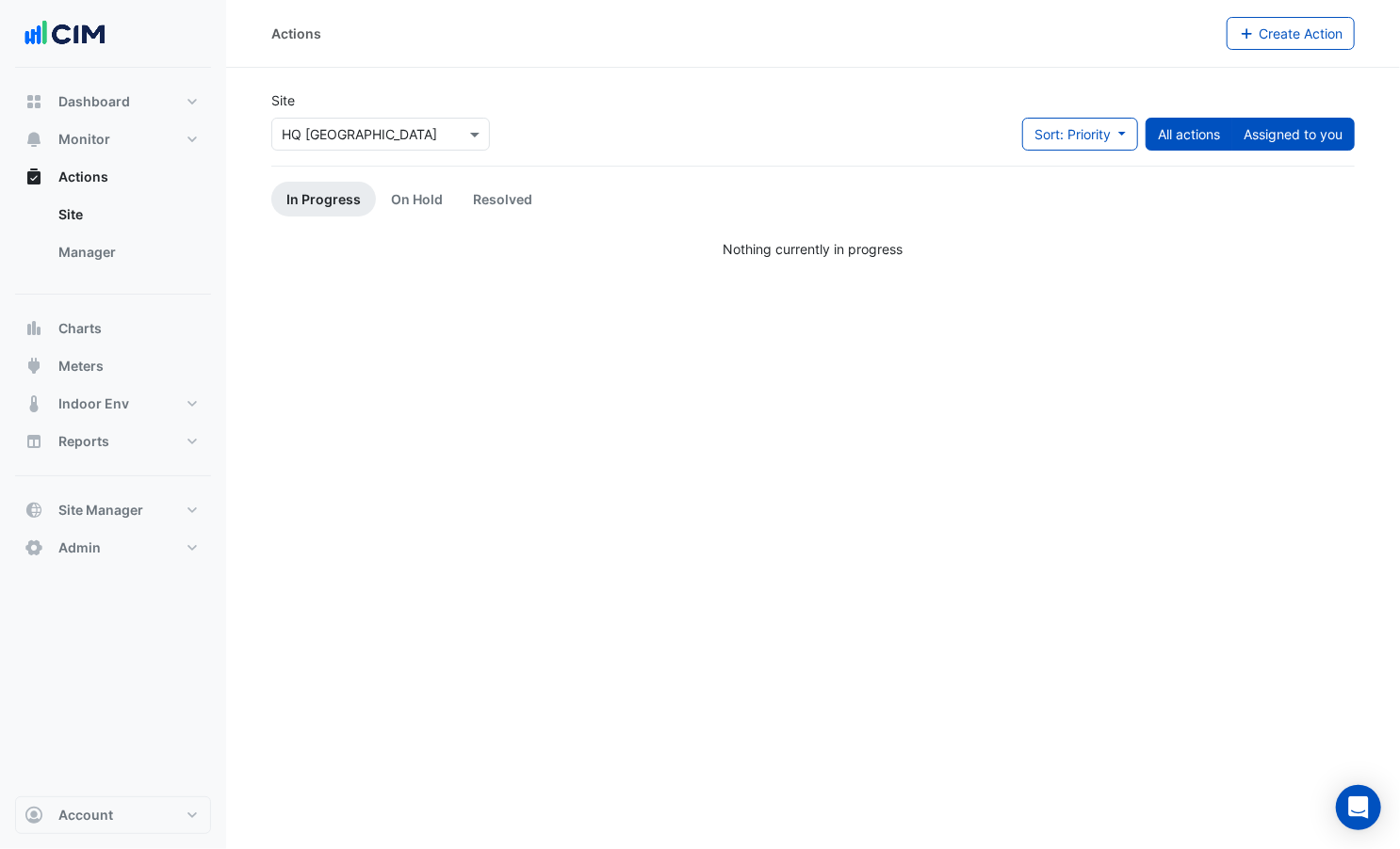
click at [1196, 140] on button "All actions" at bounding box center [1188, 134] width 87 height 33
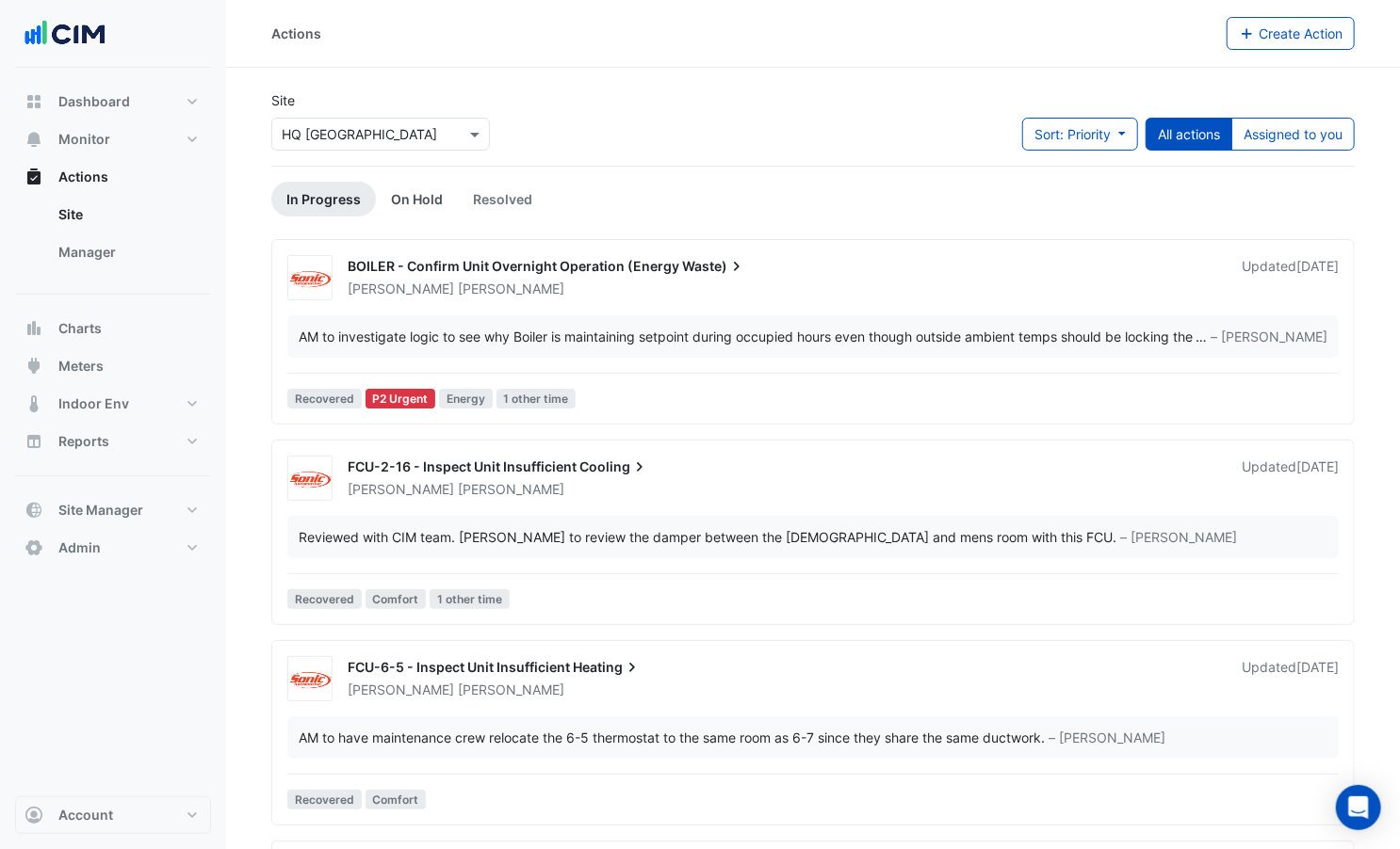
click at [383, 191] on link "On Hold" at bounding box center [417, 199] width 82 height 35
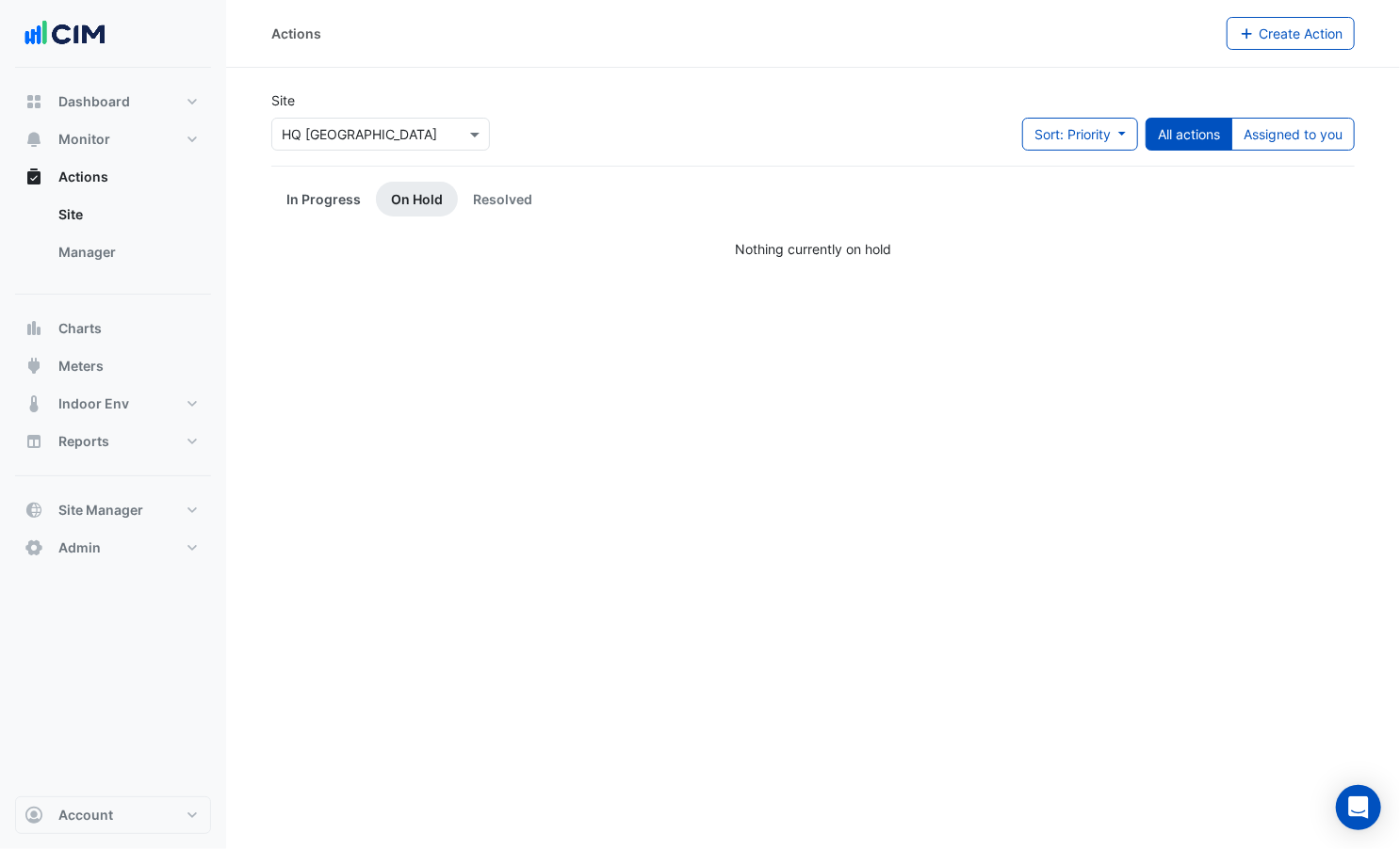
click at [309, 203] on link "In Progress" at bounding box center [323, 199] width 105 height 35
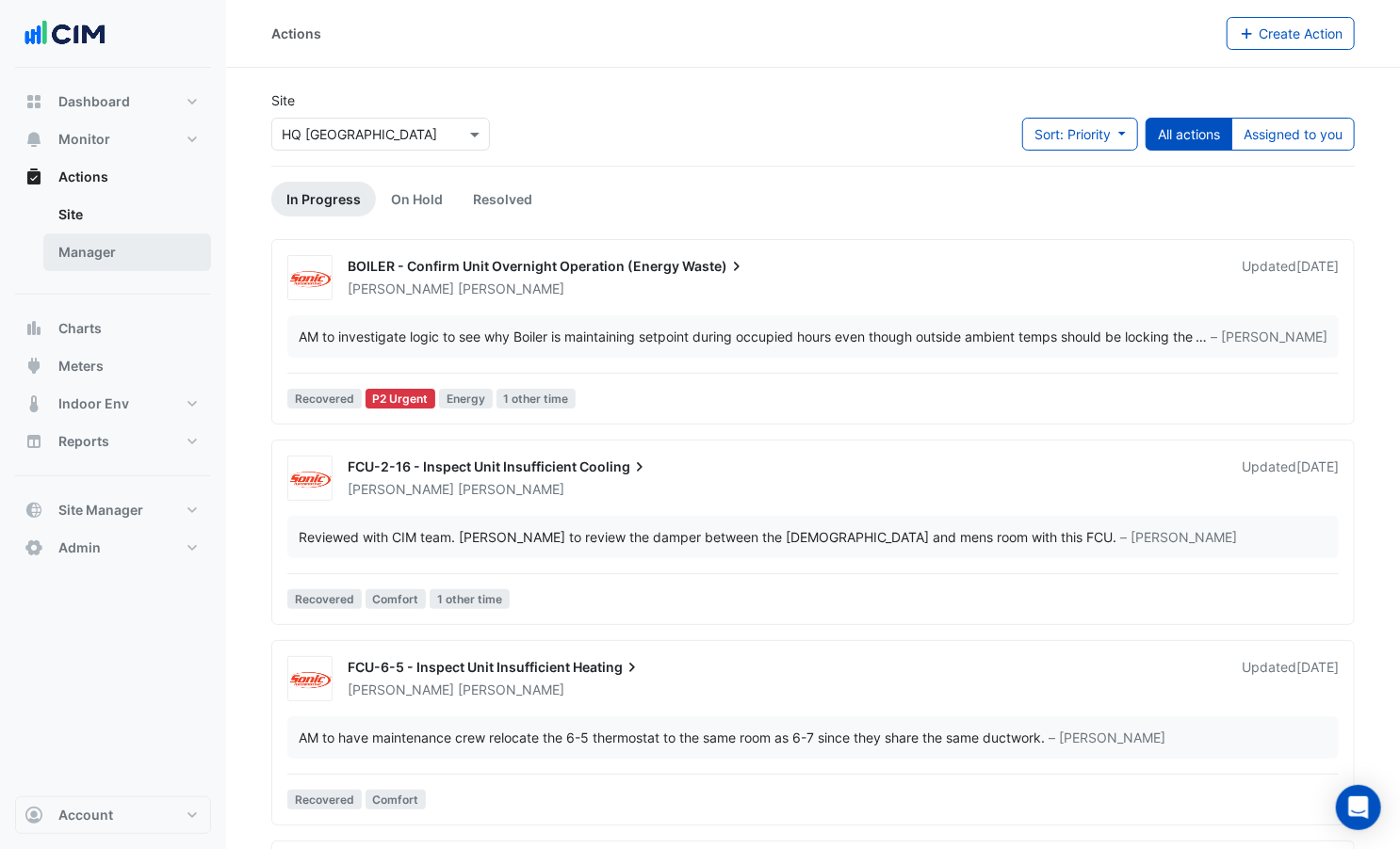
click at [90, 235] on link "Manager" at bounding box center [127, 253] width 167 height 38
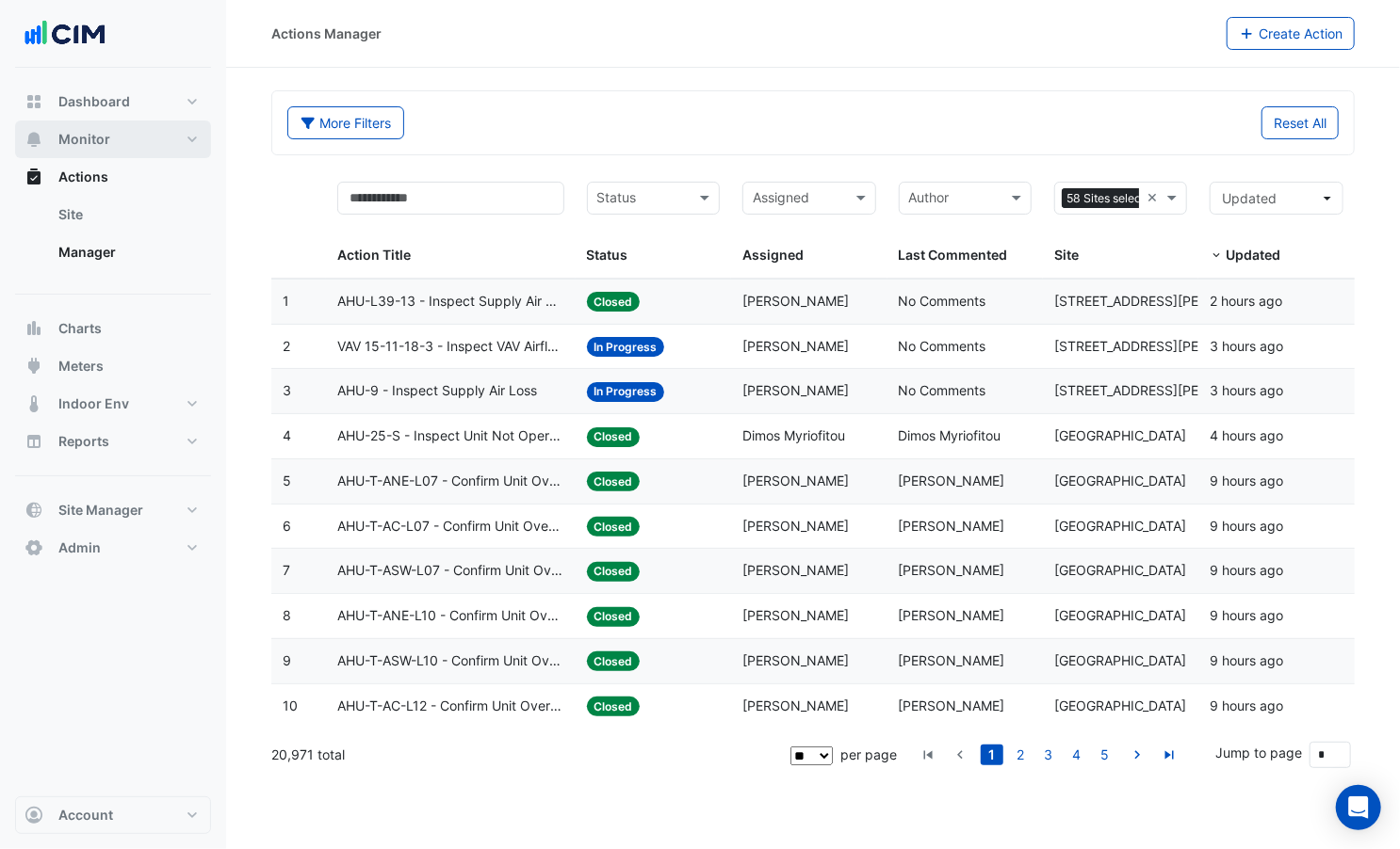
click at [84, 145] on span "Monitor" at bounding box center [84, 140] width 51 height 19
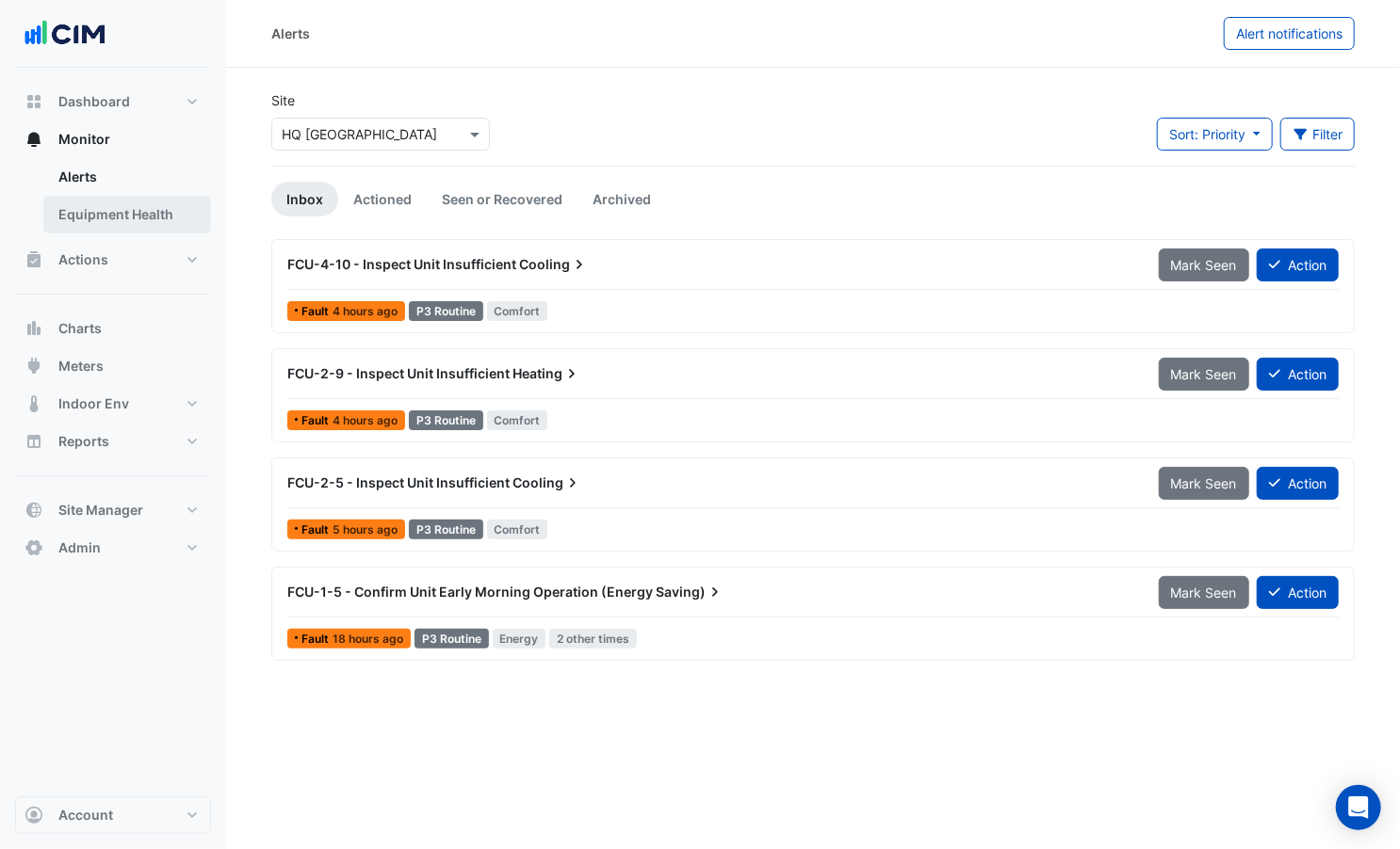
click at [123, 209] on link "Equipment Health" at bounding box center [127, 215] width 167 height 38
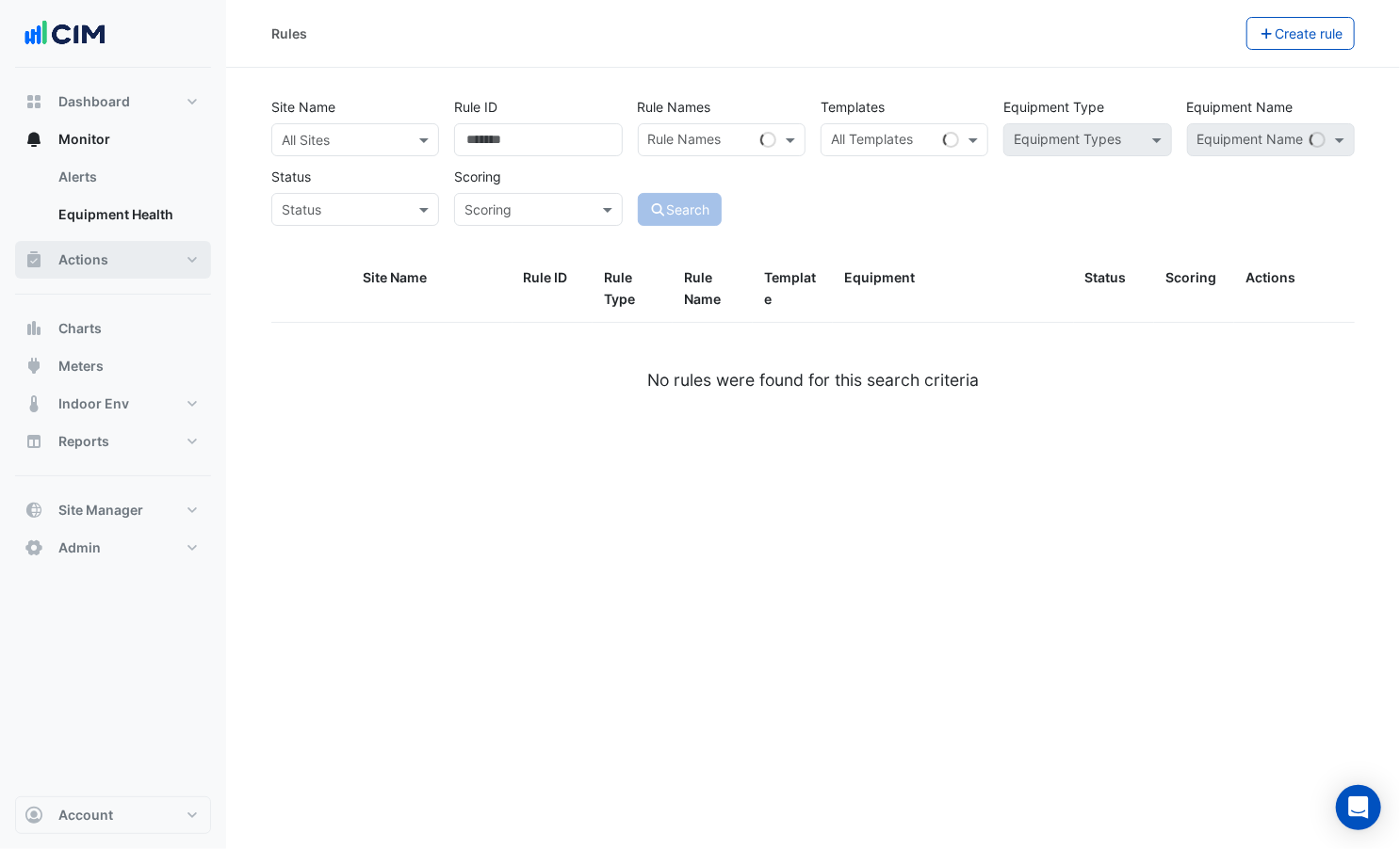
click at [108, 271] on button "Actions" at bounding box center [113, 260] width 196 height 38
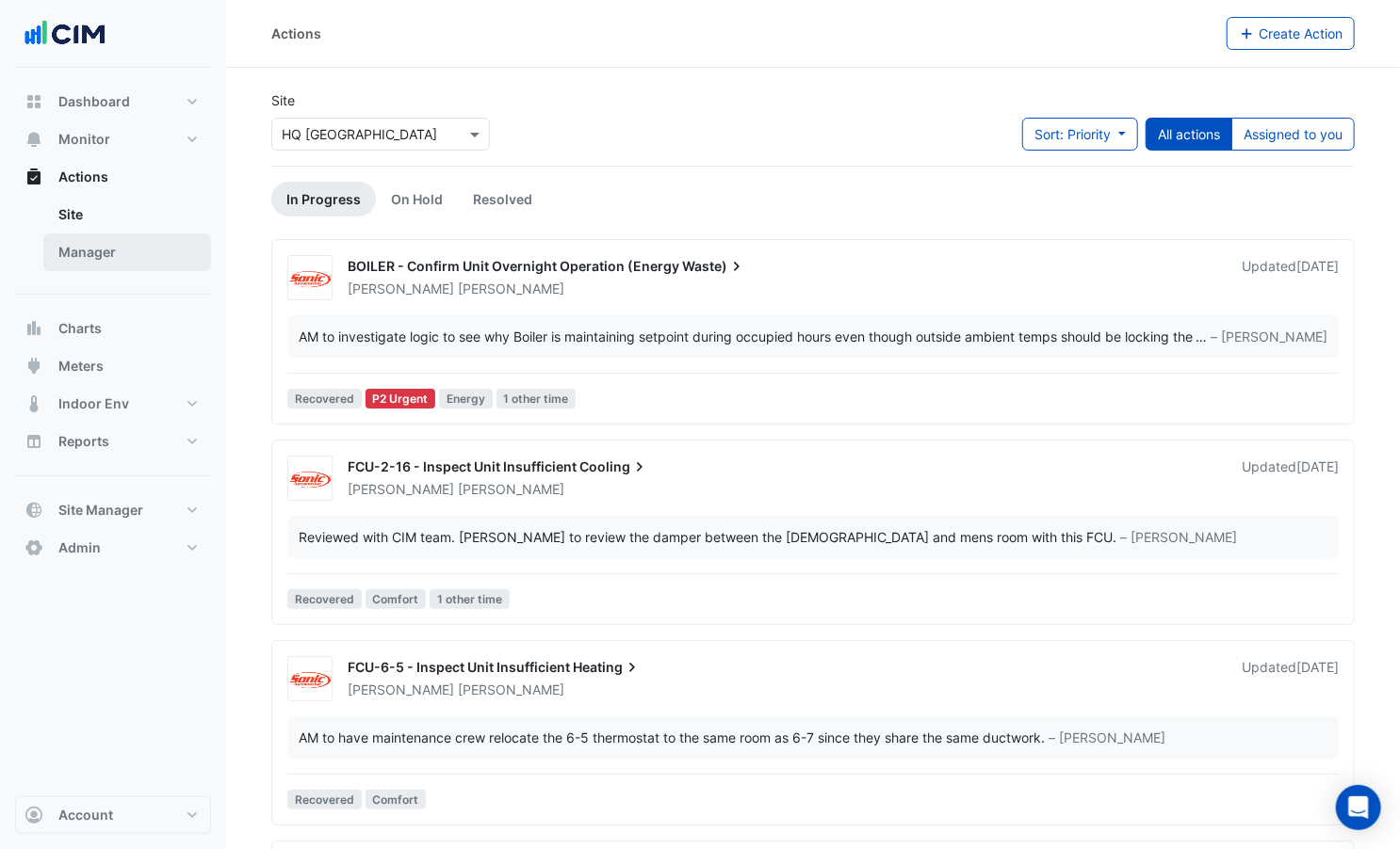
click at [126, 245] on link "Manager" at bounding box center [127, 253] width 167 height 38
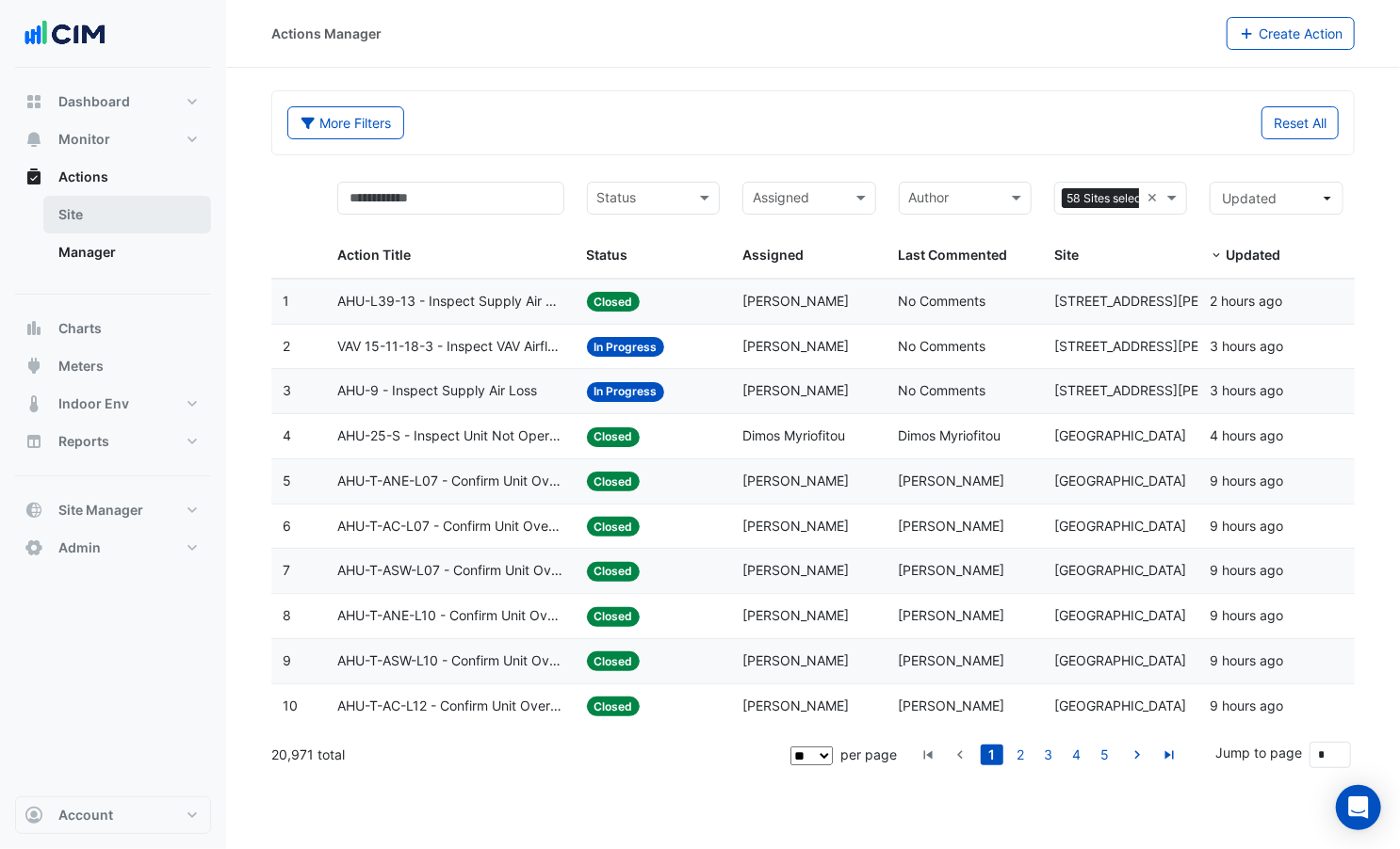
click at [118, 221] on link "Site" at bounding box center [127, 215] width 167 height 38
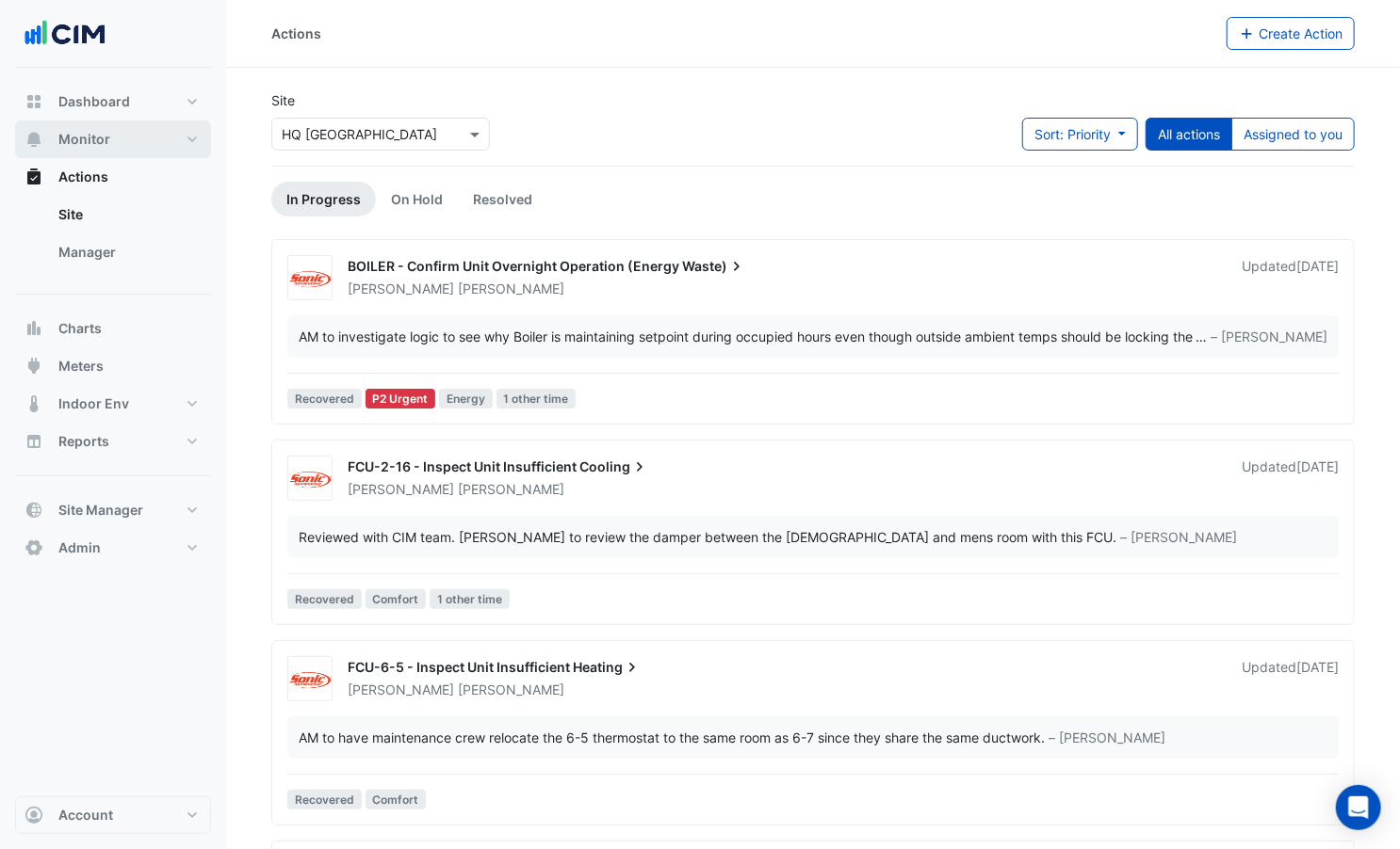
click at [101, 147] on span "Monitor" at bounding box center [84, 140] width 51 height 19
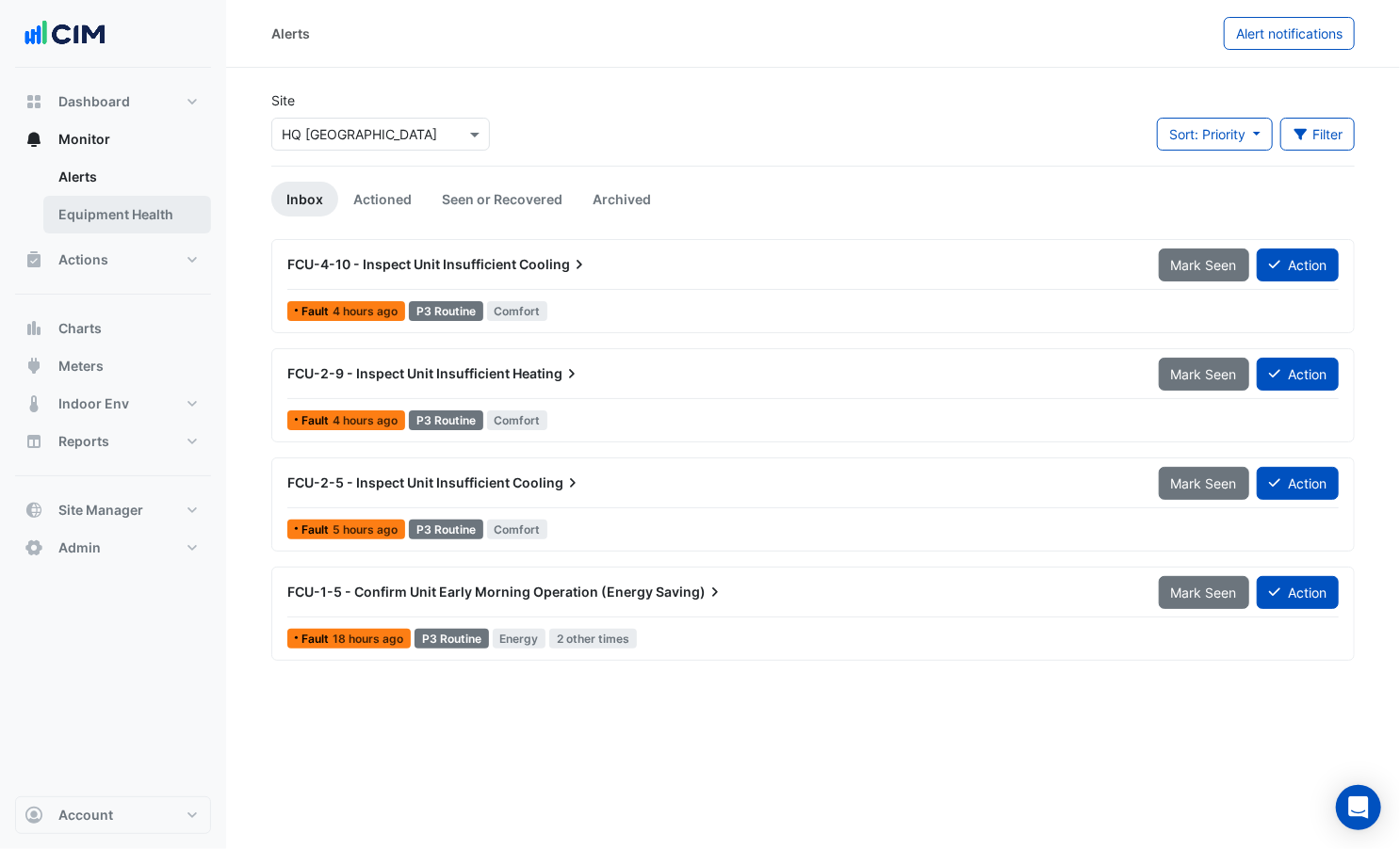
click at [122, 224] on link "Equipment Health" at bounding box center [127, 215] width 167 height 38
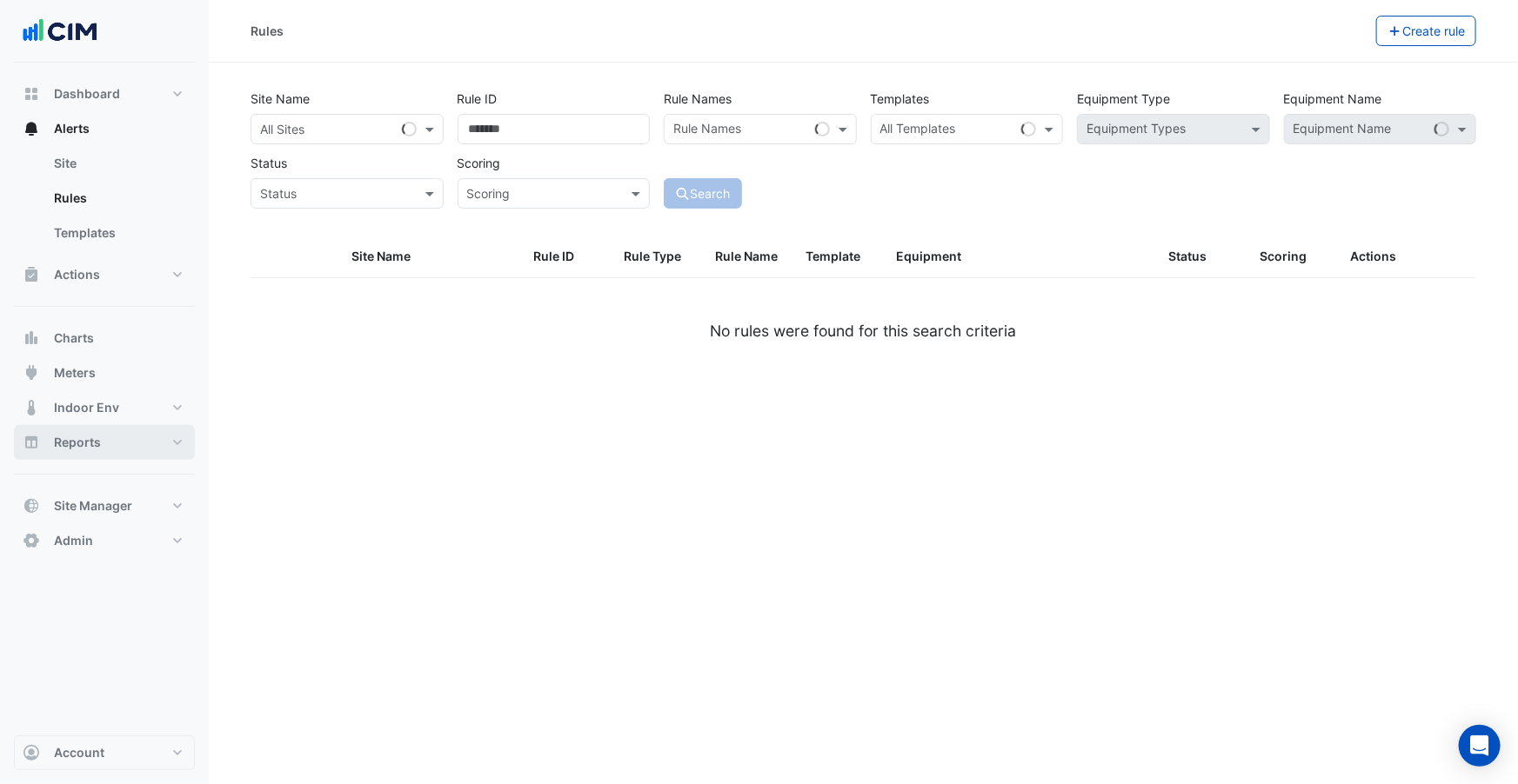
click at [91, 435] on span "Reports" at bounding box center [76, 442] width 47 height 18
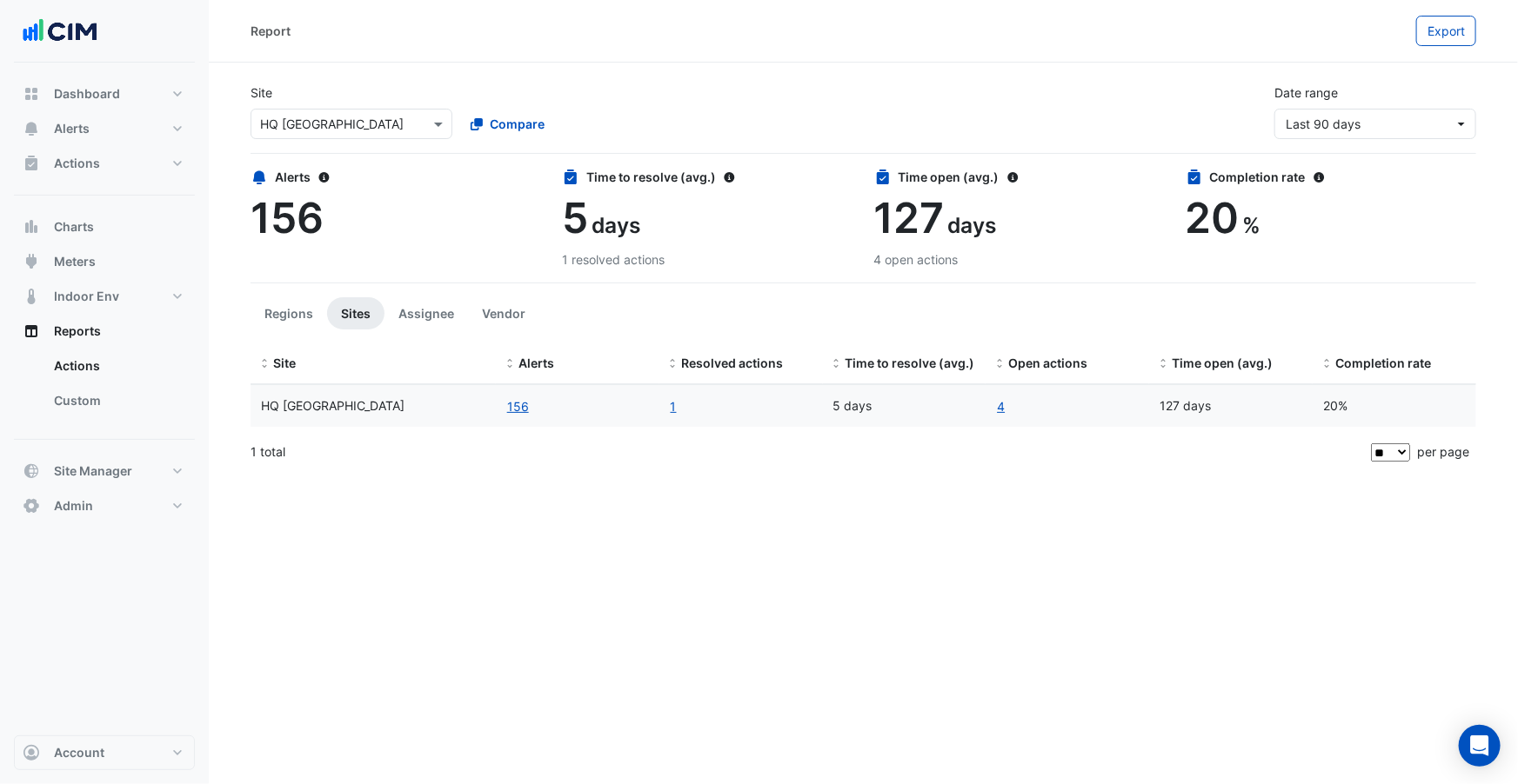
drag, startPoint x: 563, startPoint y: 257, endPoint x: 618, endPoint y: 262, distance: 55.2
click at [618, 262] on div "1 resolved actions" at bounding box center [707, 259] width 291 height 18
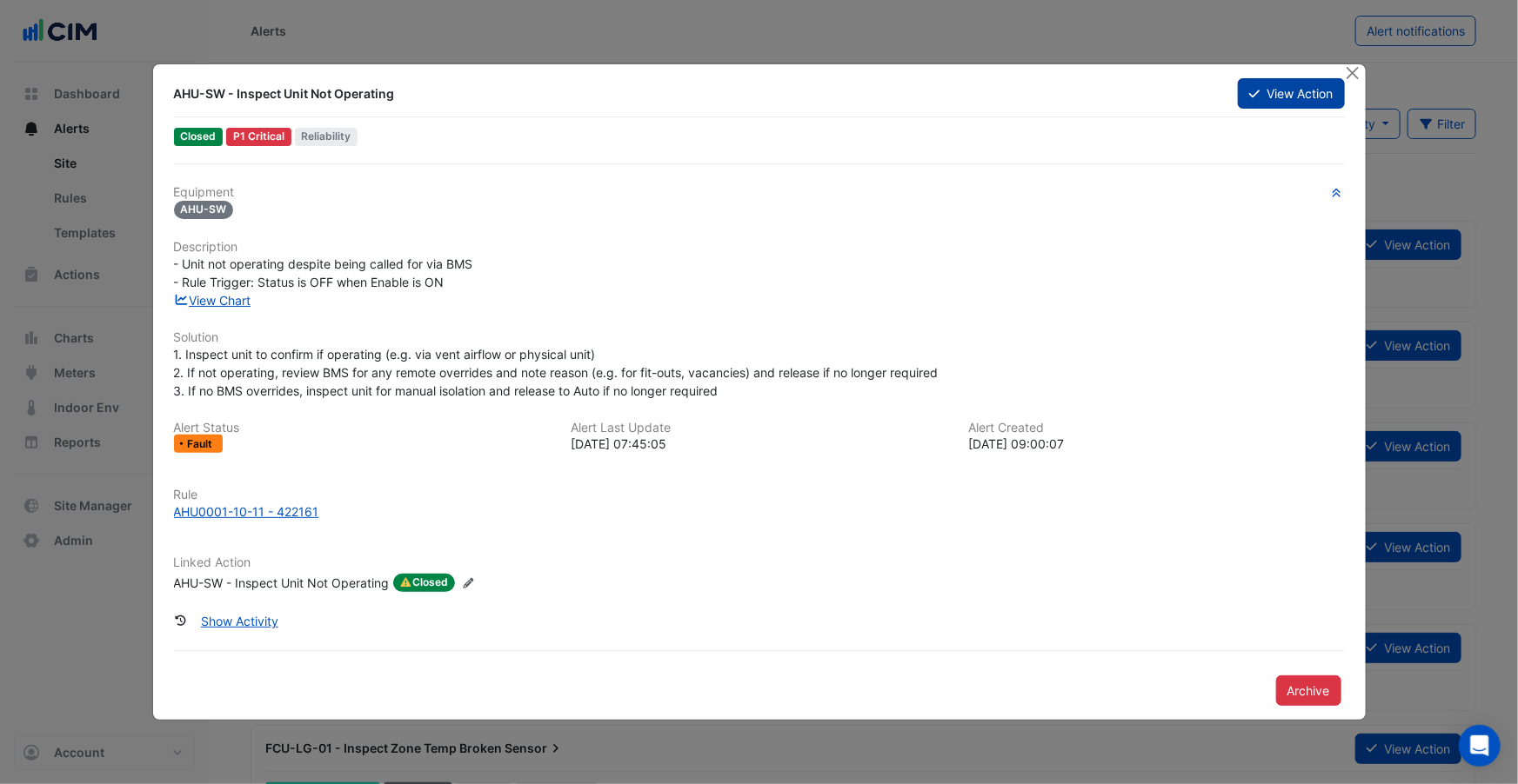
click at [1256, 102] on button "View Action" at bounding box center [1290, 93] width 106 height 31
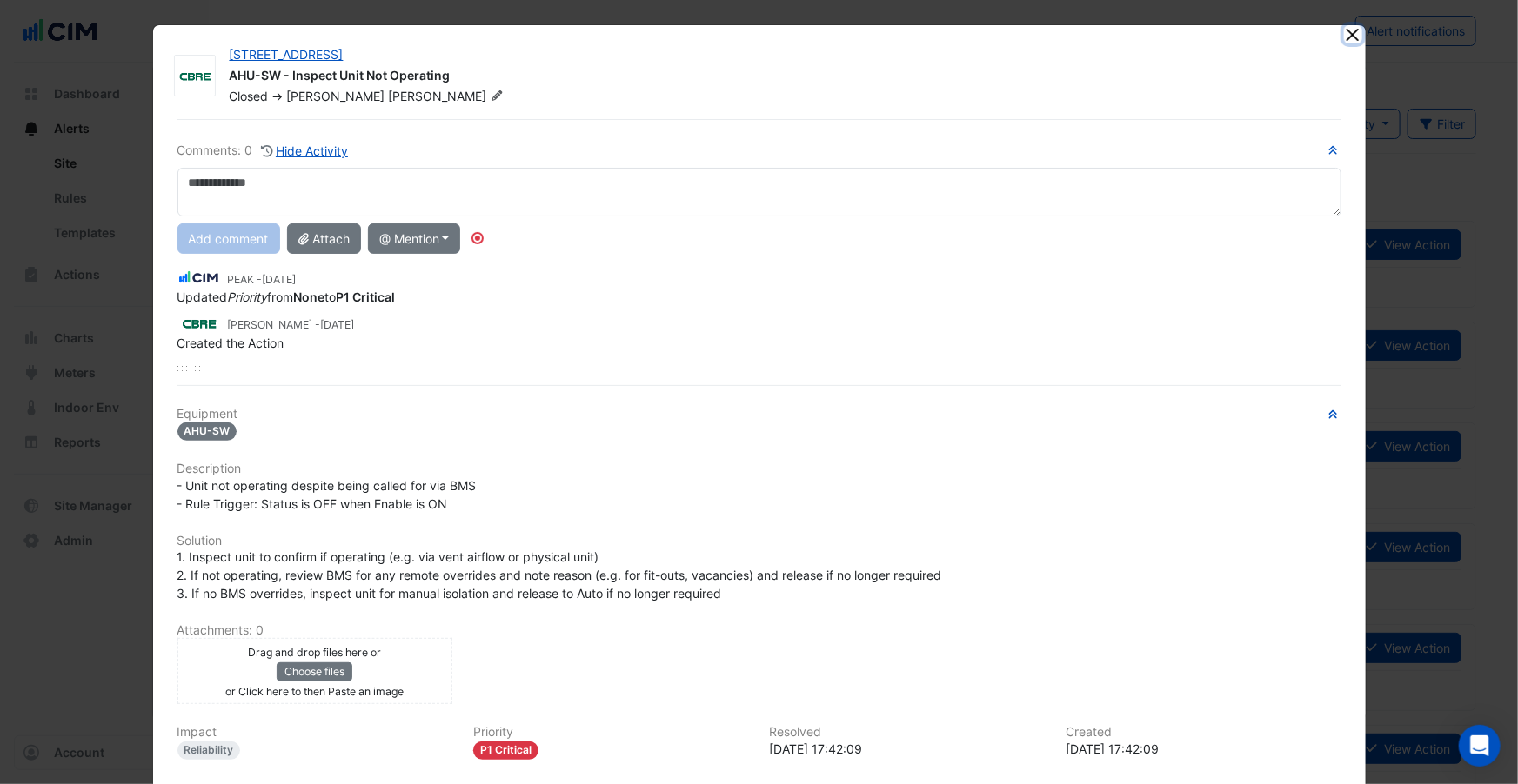
click at [1353, 36] on button "Close" at bounding box center [1353, 34] width 18 height 18
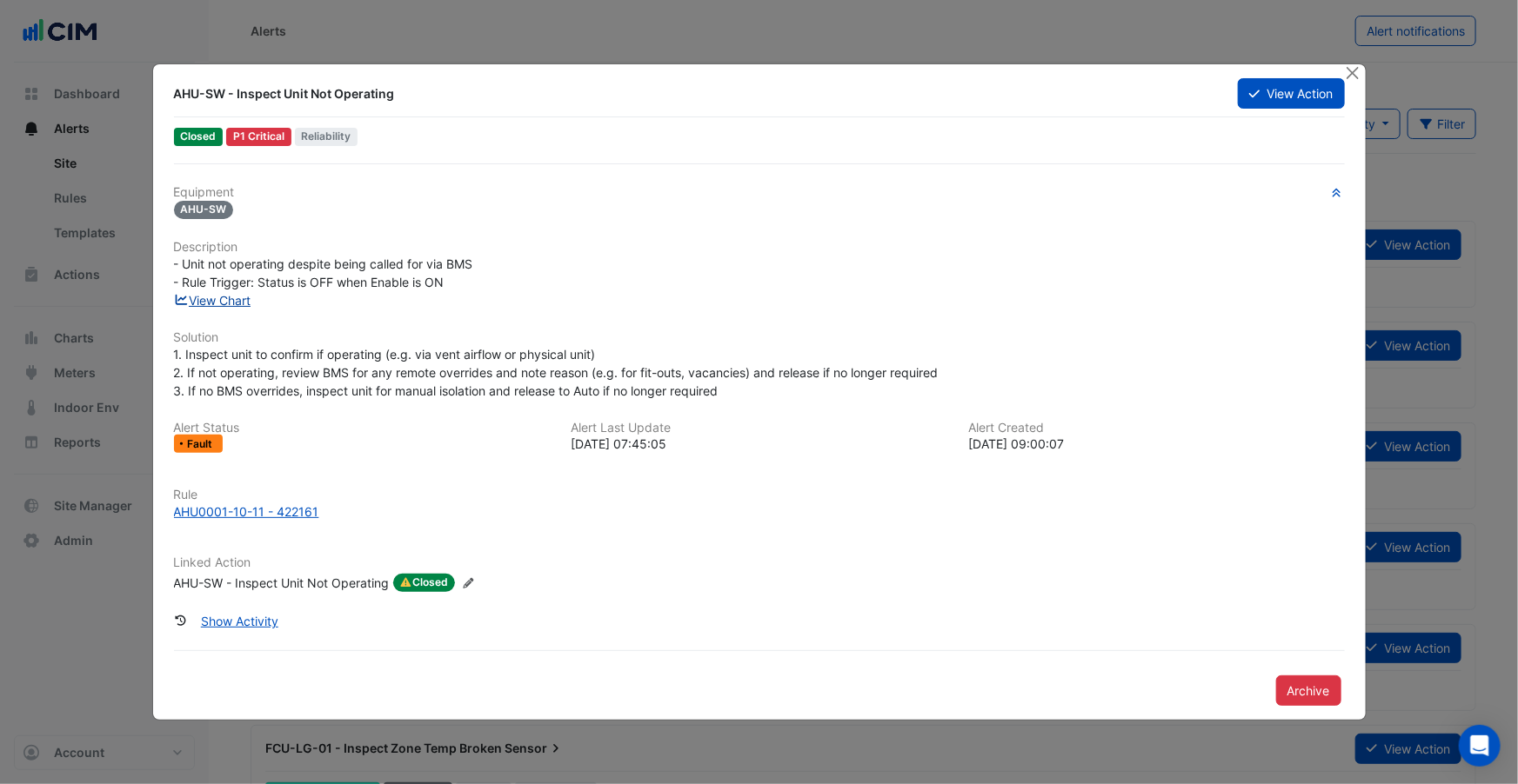
click at [234, 299] on link "View Chart" at bounding box center [213, 300] width 77 height 15
drag, startPoint x: 300, startPoint y: 281, endPoint x: 417, endPoint y: 275, distance: 117.2
click at [417, 275] on span "- Unit not operating despite being called for via BMS - Rule Trigger: Status is…" at bounding box center [323, 273] width 300 height 33
click at [263, 514] on div "AHU0001-10-11 - 422161" at bounding box center [246, 511] width 145 height 18
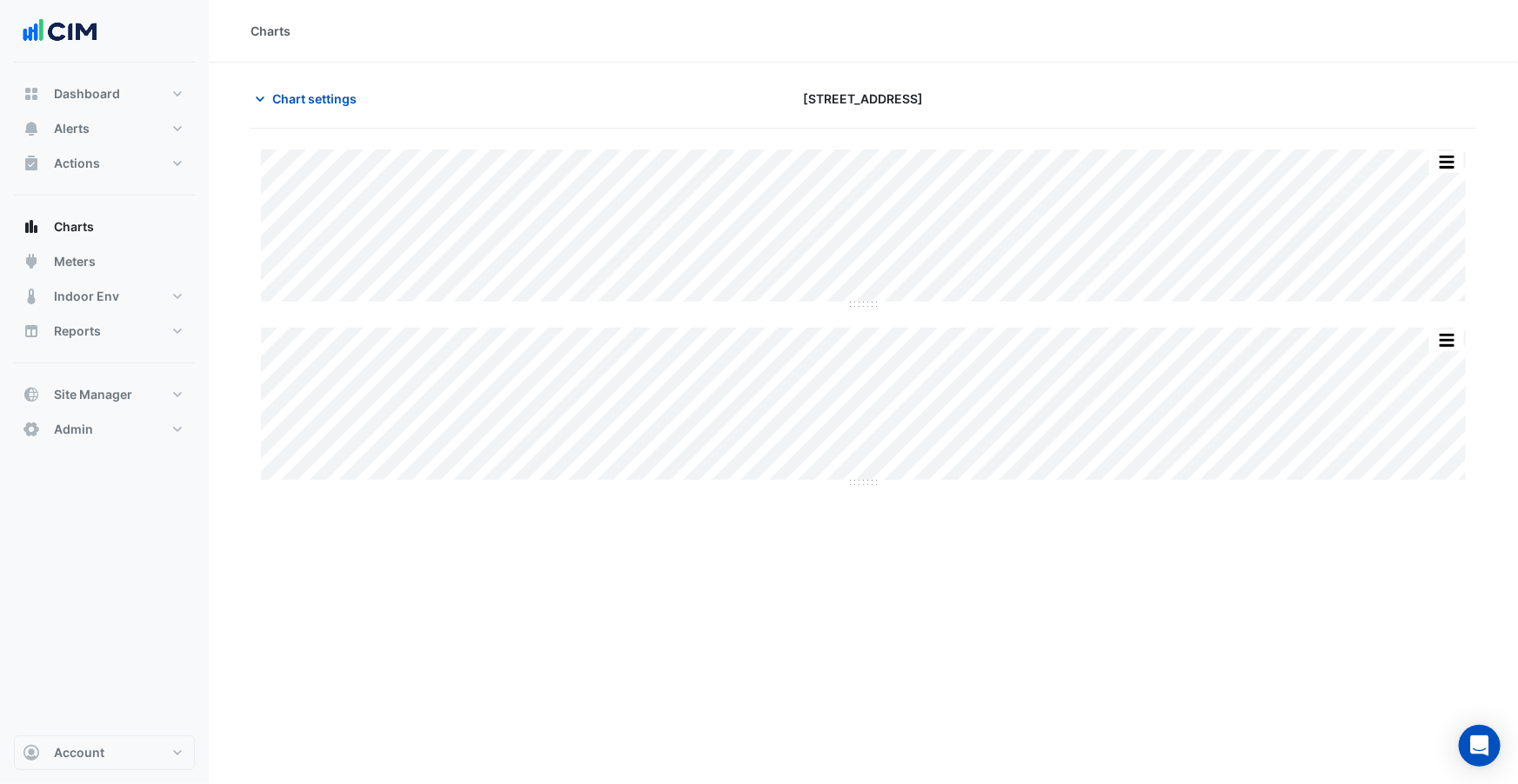
type input "**********"
click at [312, 90] on span "Chart settings" at bounding box center [314, 98] width 84 height 18
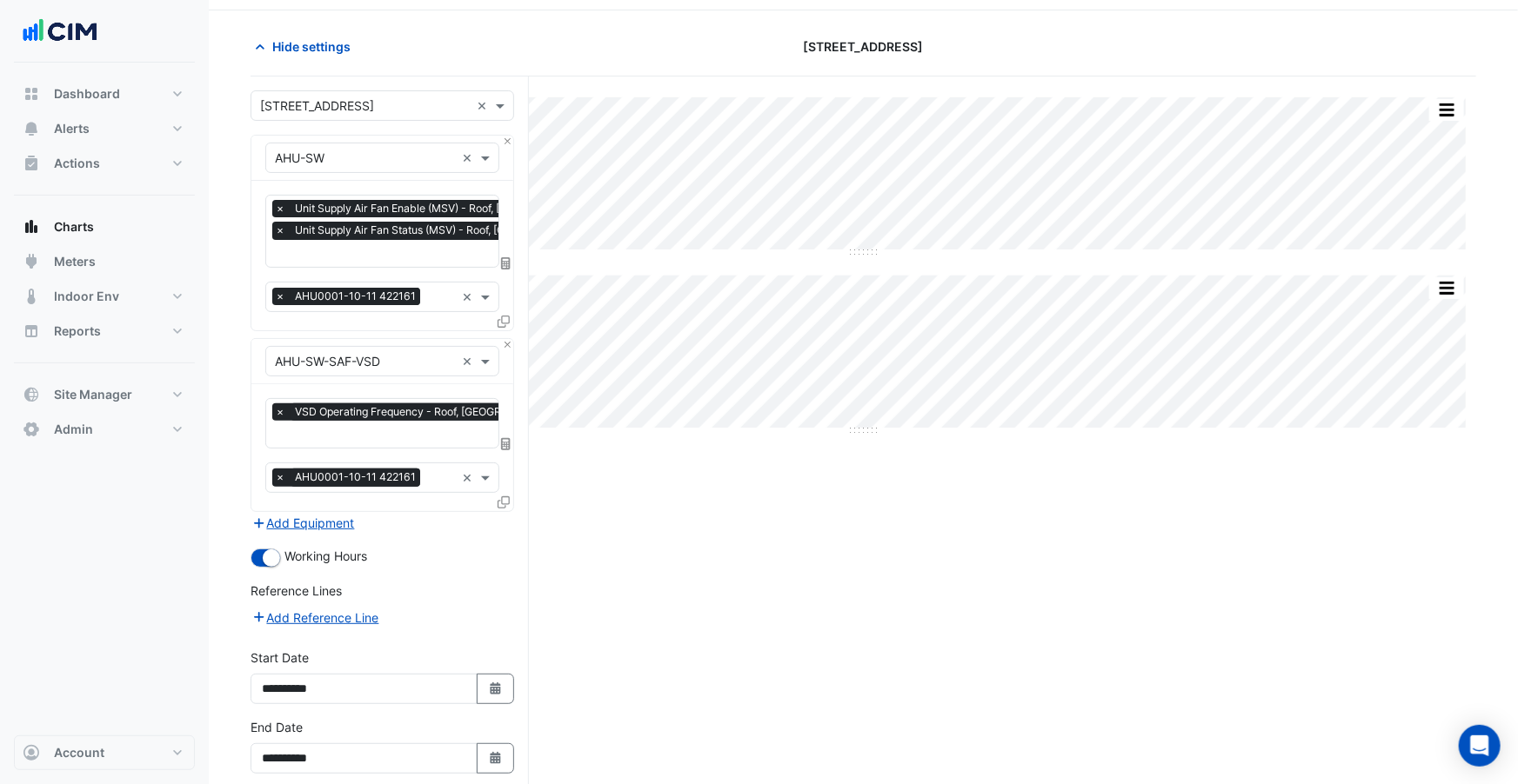
scroll to position [127, 0]
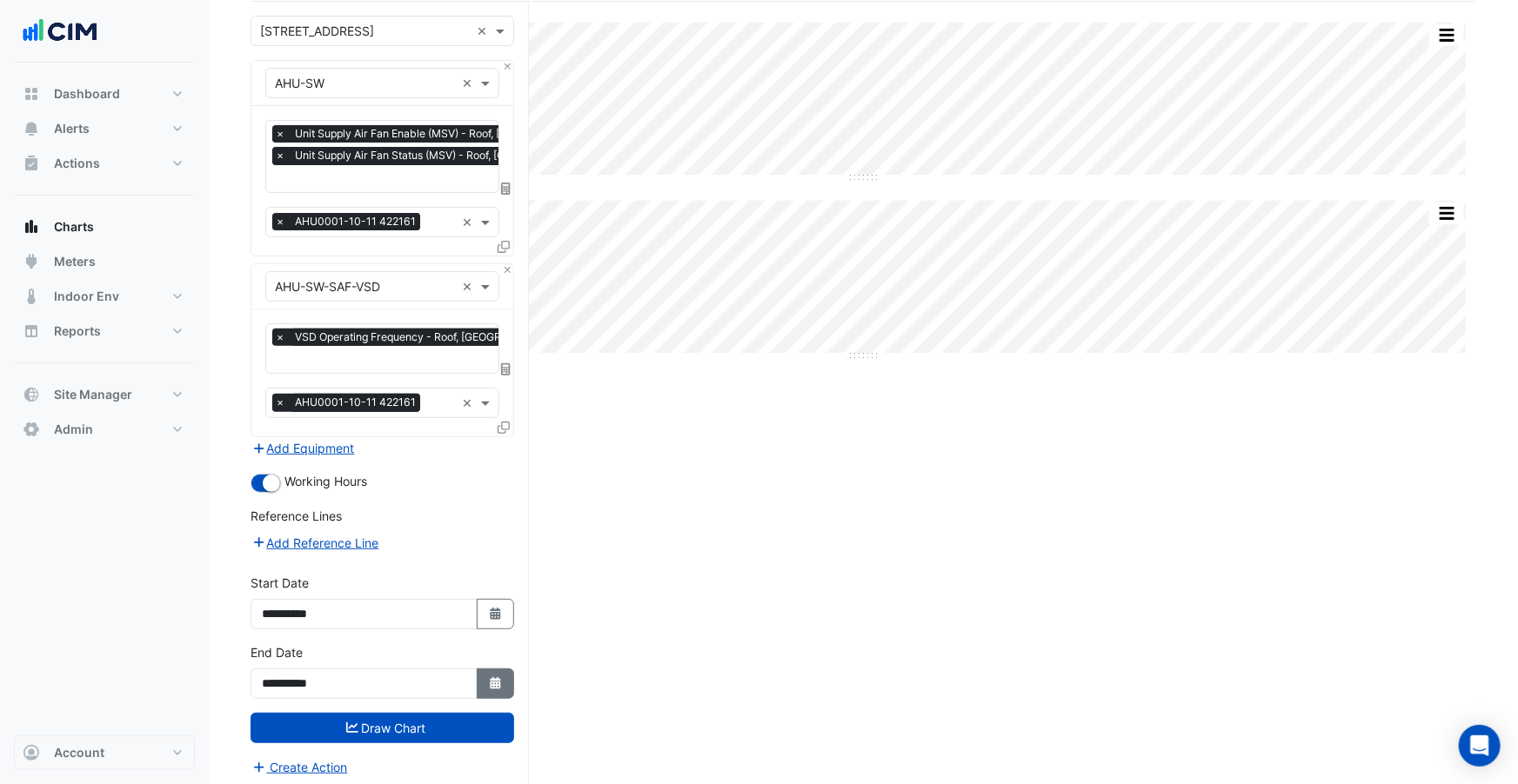
click at [482, 678] on button "Select Date" at bounding box center [496, 684] width 39 height 31
select select "*"
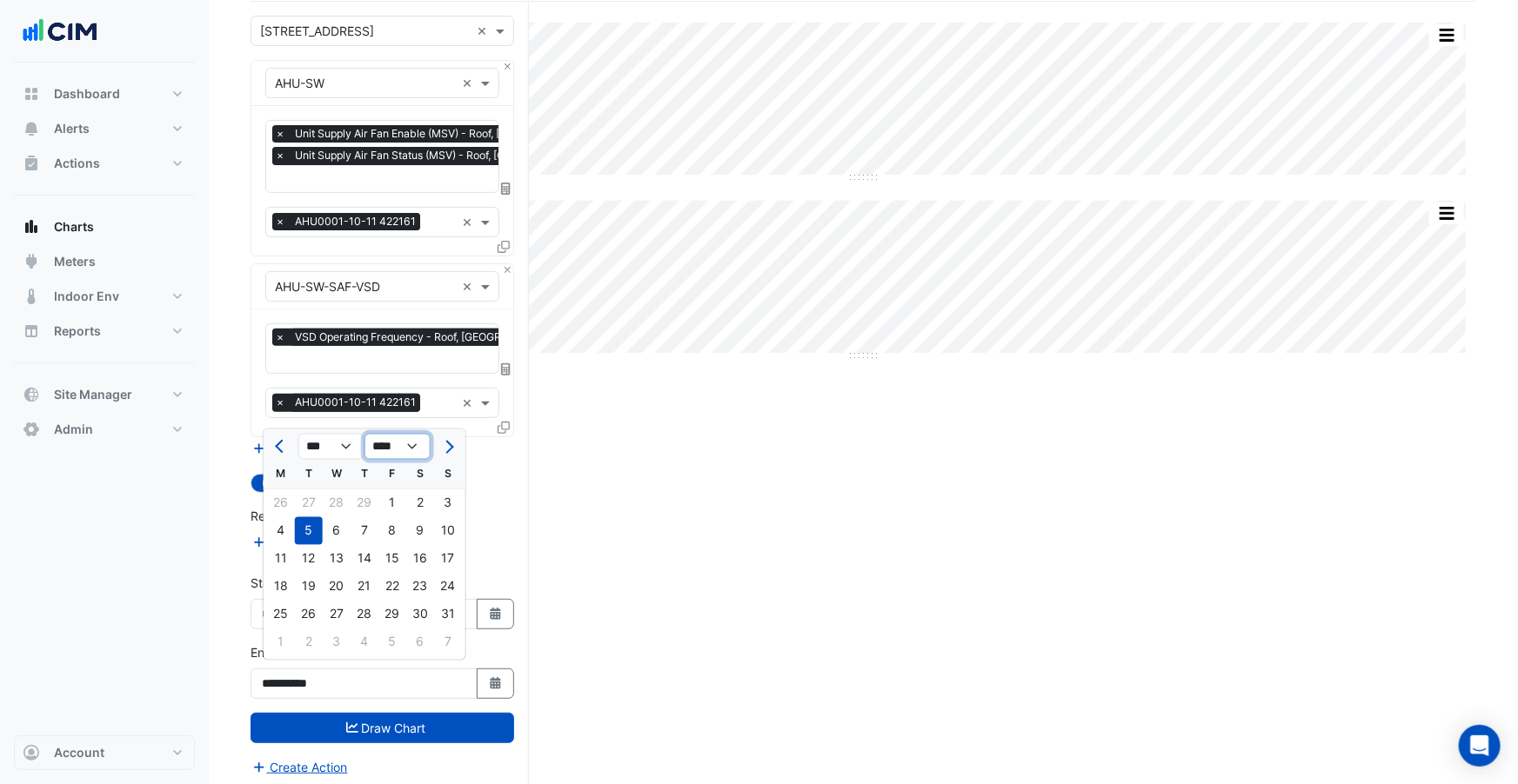
click at [408, 444] on select "**** **** **** **** **** **** **** **** **** **** ****" at bounding box center [397, 447] width 66 height 26
select select "****"
click at [365, 434] on select "**** **** **** **** **** **** **** **** **** **** ****" at bounding box center [397, 447] width 66 height 26
click at [337, 450] on select "*** *** *** *** *** *** *** *** *** *** *** ***" at bounding box center [331, 447] width 66 height 26
select select "*"
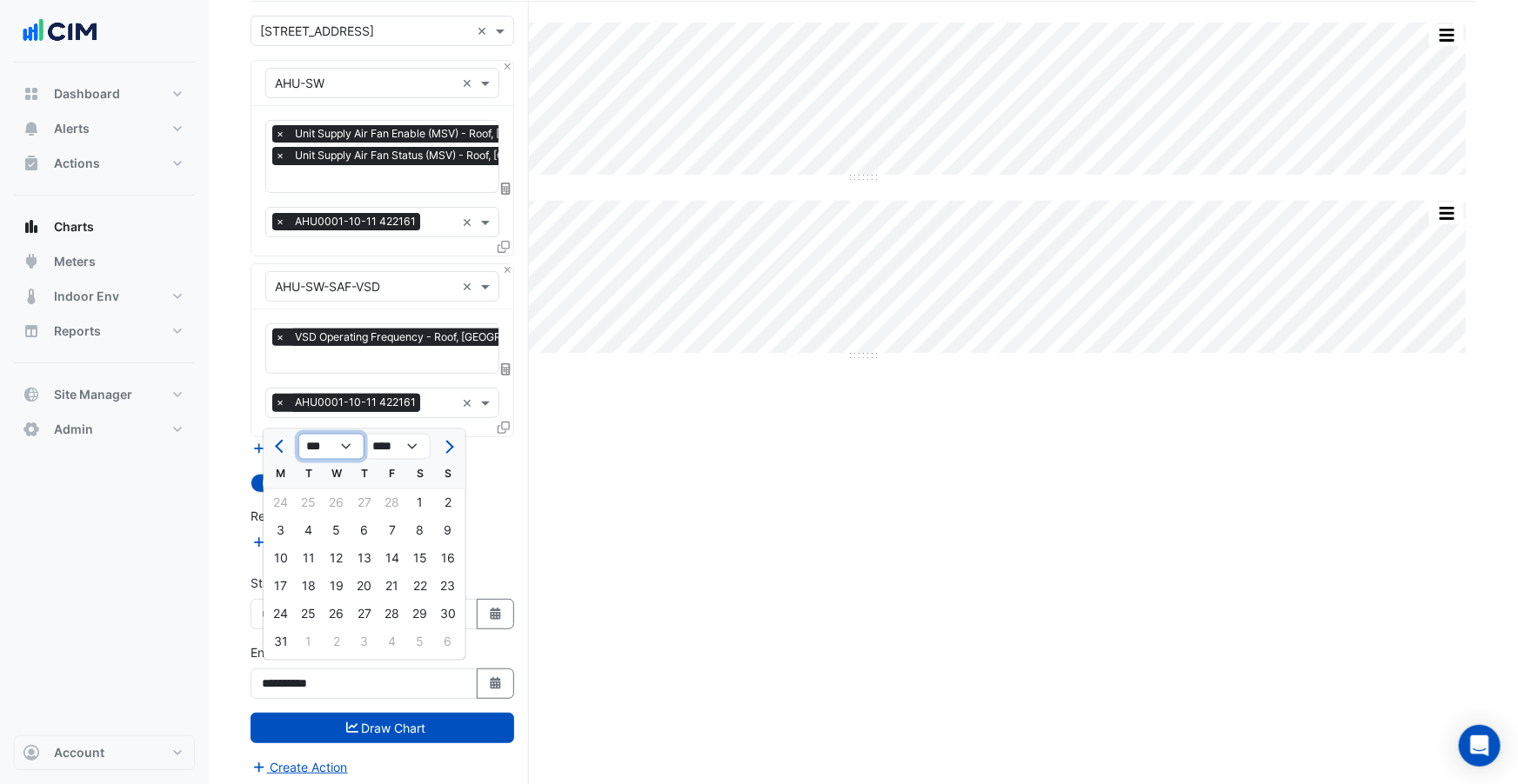
click at [299, 434] on select "*** *** *** *** *** *** *** *** *** *** *** ***" at bounding box center [331, 447] width 66 height 26
click at [435, 610] on div "31" at bounding box center [448, 615] width 28 height 28
type input "**********"
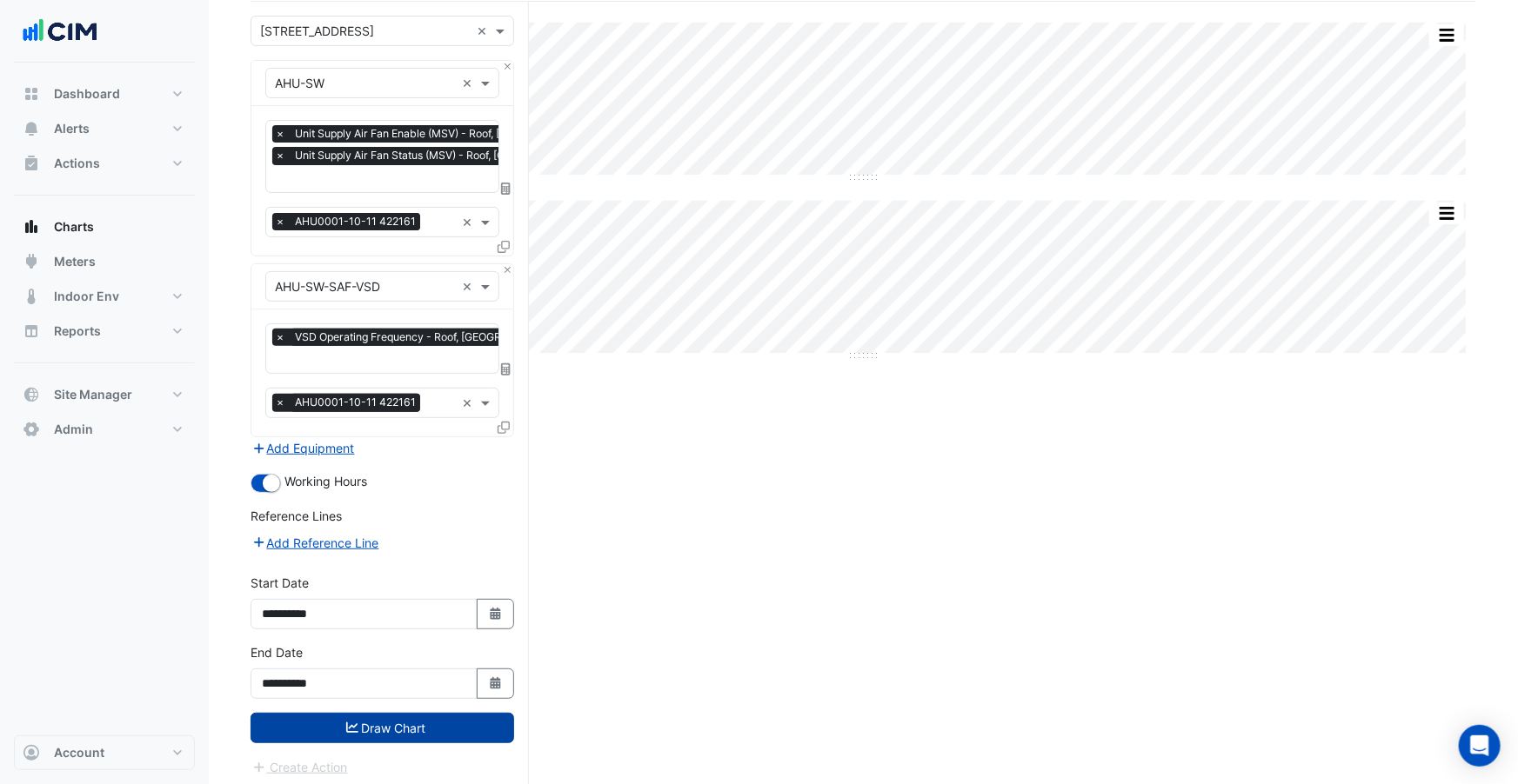
click at [414, 724] on button "Draw Chart" at bounding box center [382, 728] width 264 height 31
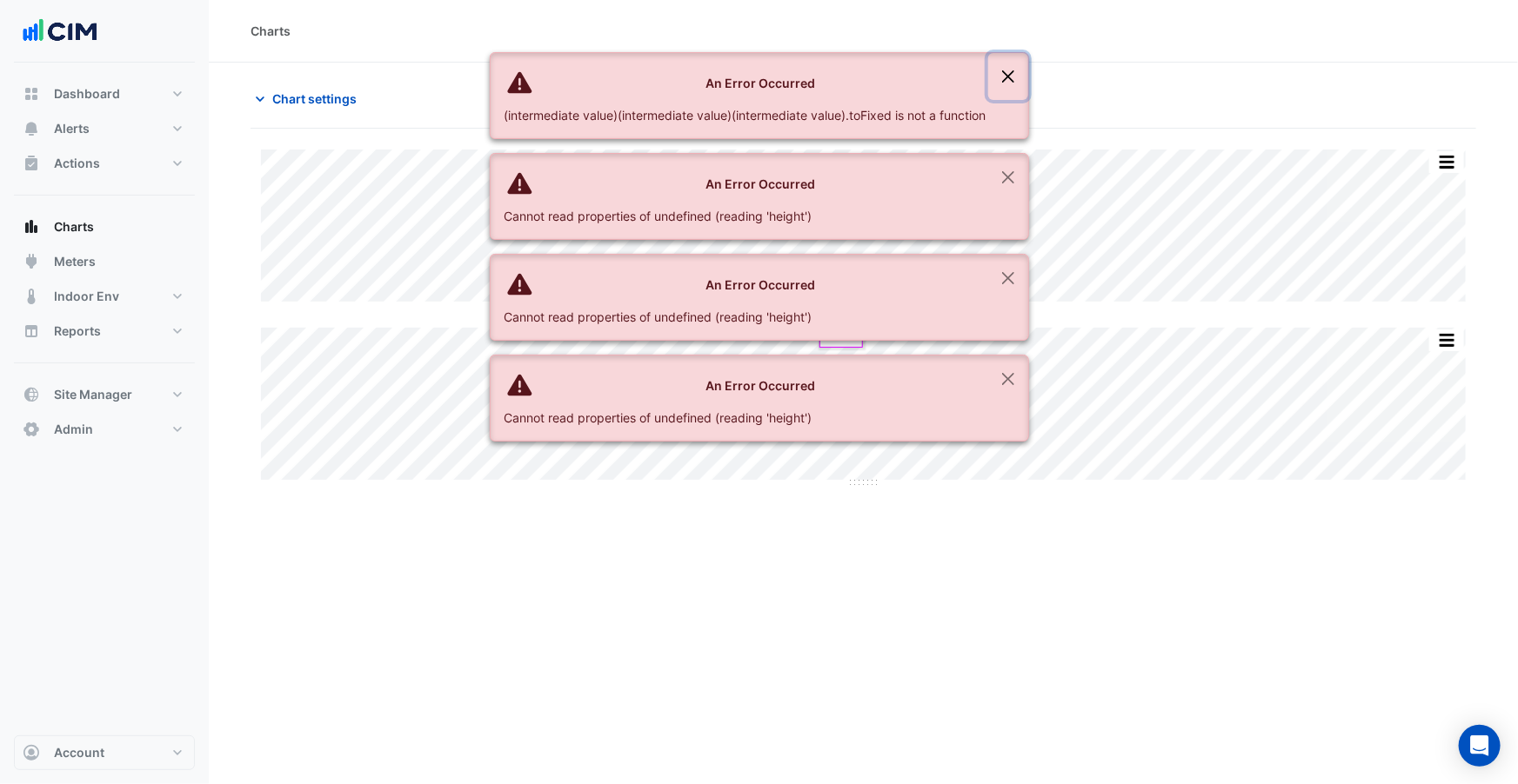
click at [1006, 82] on button "Close" at bounding box center [1008, 76] width 40 height 47
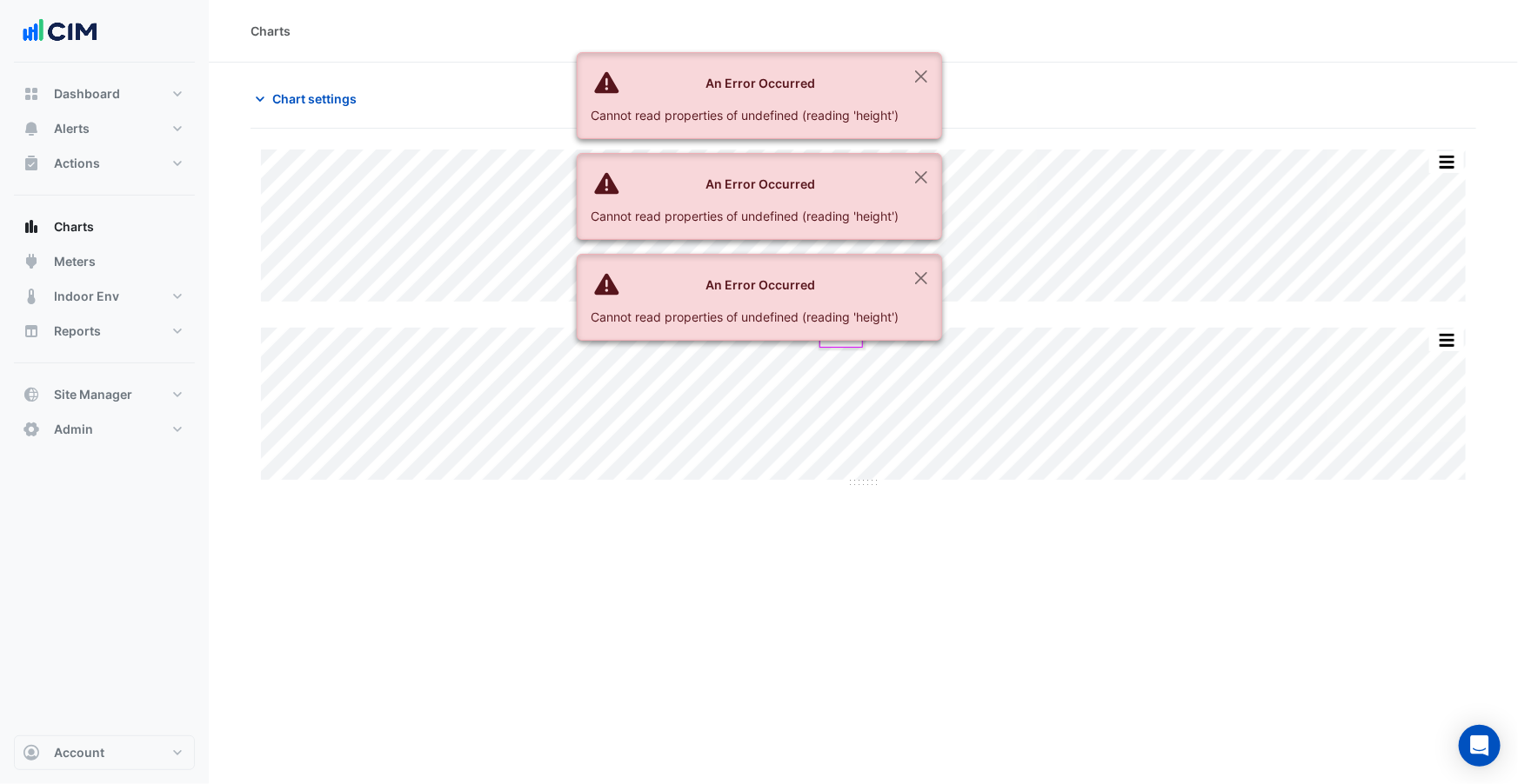
click at [1006, 82] on section "Chart settings [STREET_ADDRESS] Print Save as JPEG Save as PNG Sample Tooltip P…" at bounding box center [864, 284] width 1310 height 443
click at [911, 68] on button "Close" at bounding box center [922, 76] width 40 height 47
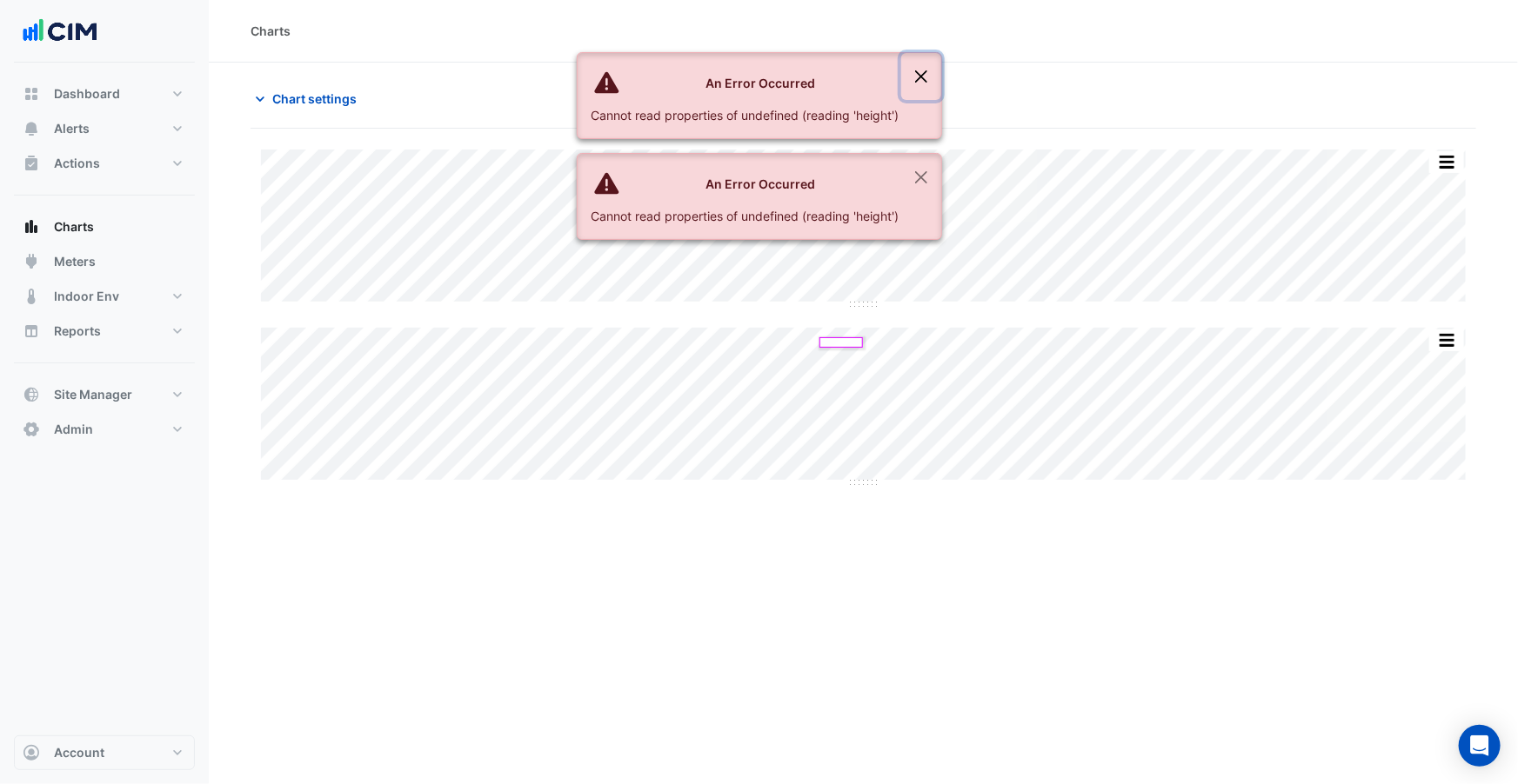
click at [911, 68] on button "Close" at bounding box center [922, 76] width 40 height 47
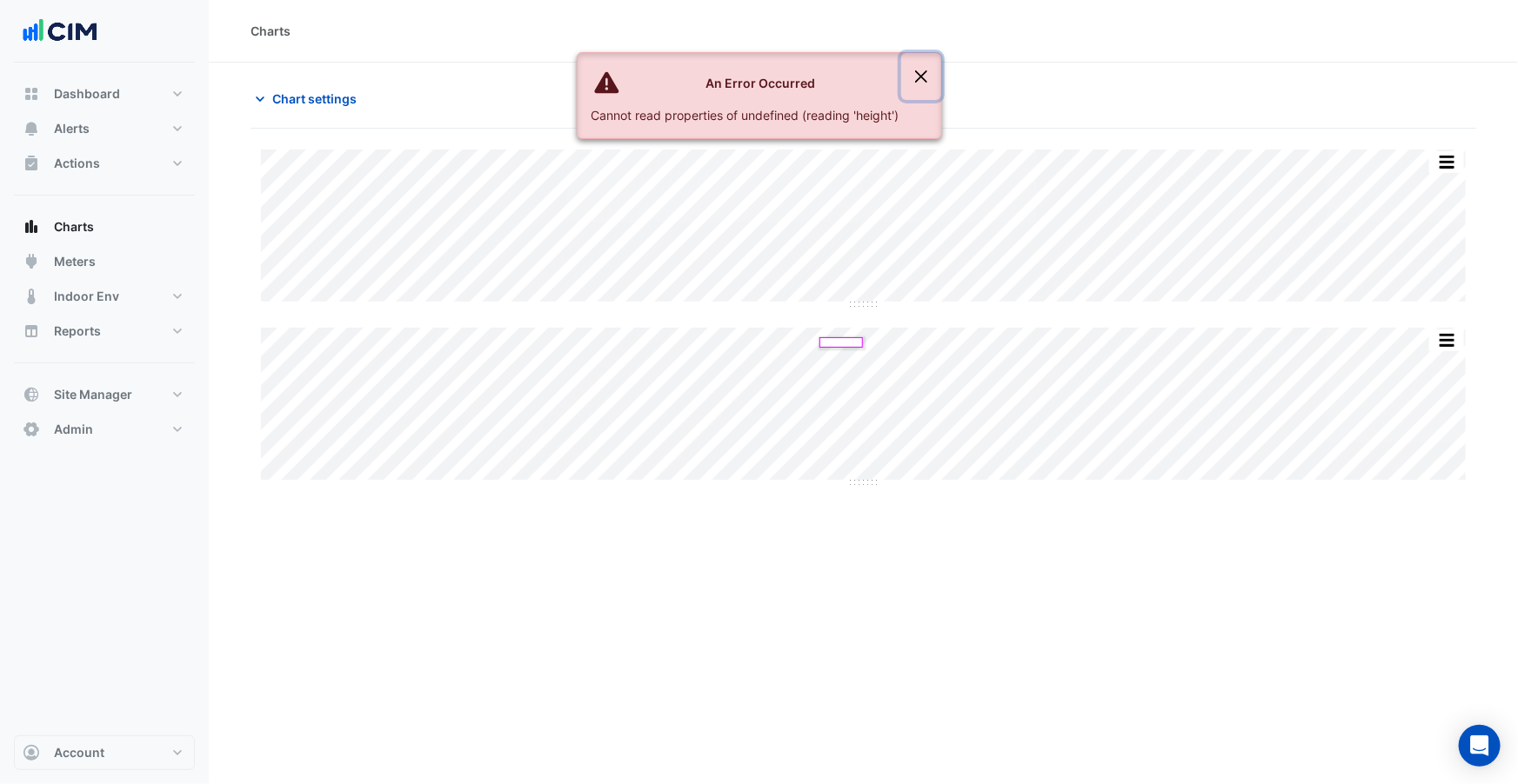
click at [911, 68] on button "Close" at bounding box center [922, 76] width 40 height 47
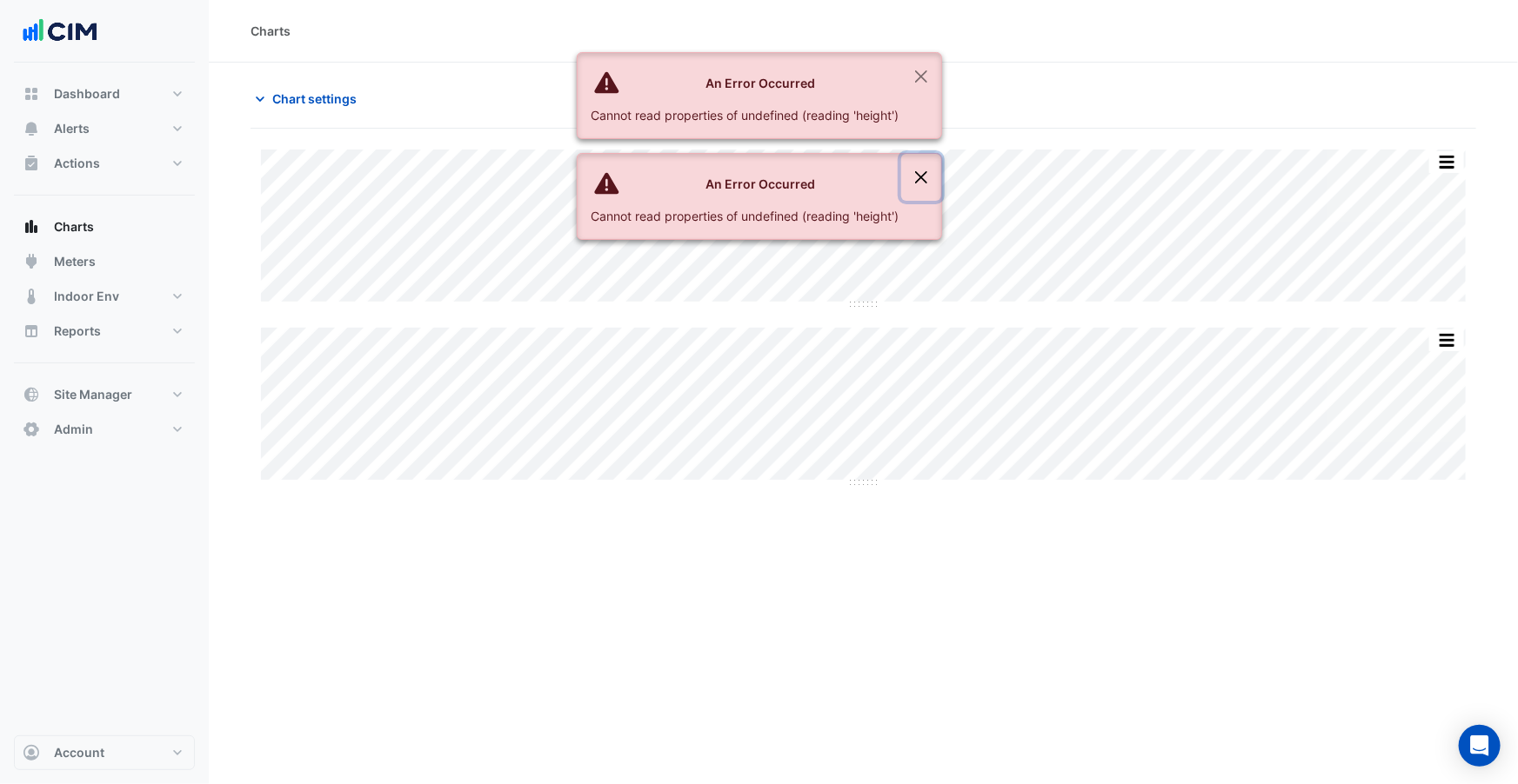
click at [923, 178] on button "Close" at bounding box center [922, 176] width 40 height 47
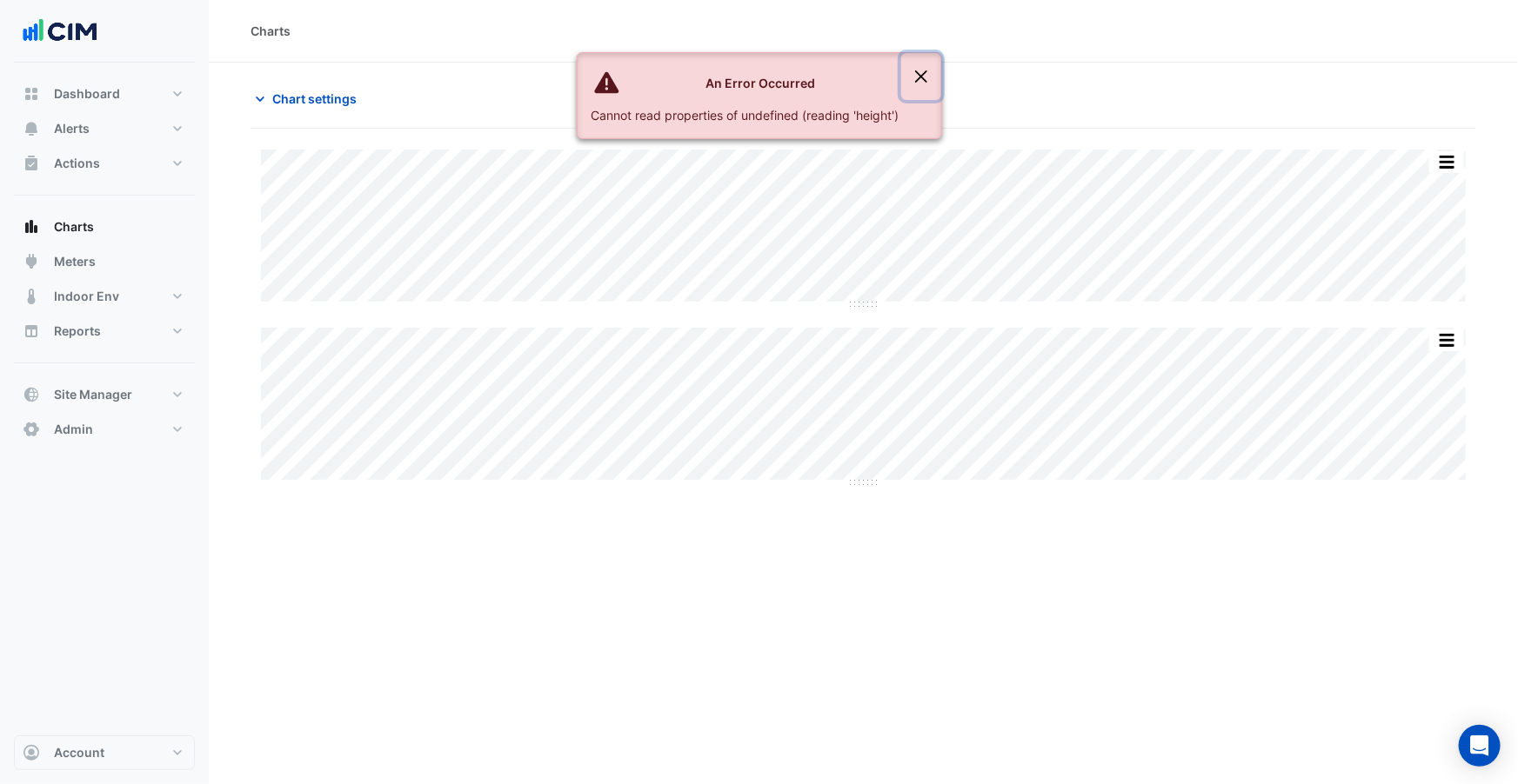
click at [917, 77] on button "Close" at bounding box center [922, 76] width 40 height 47
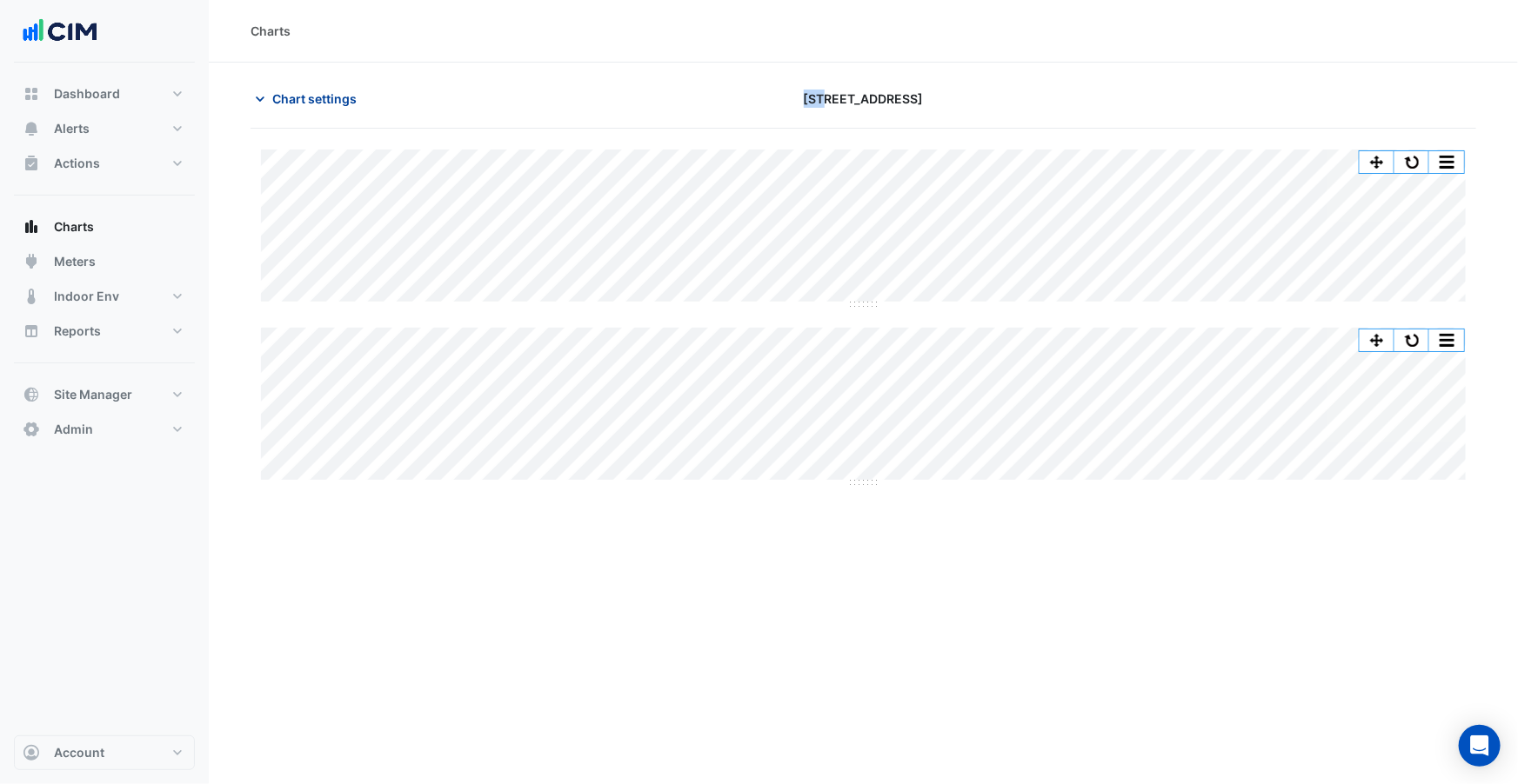
click at [288, 97] on span "Chart settings" at bounding box center [314, 98] width 84 height 18
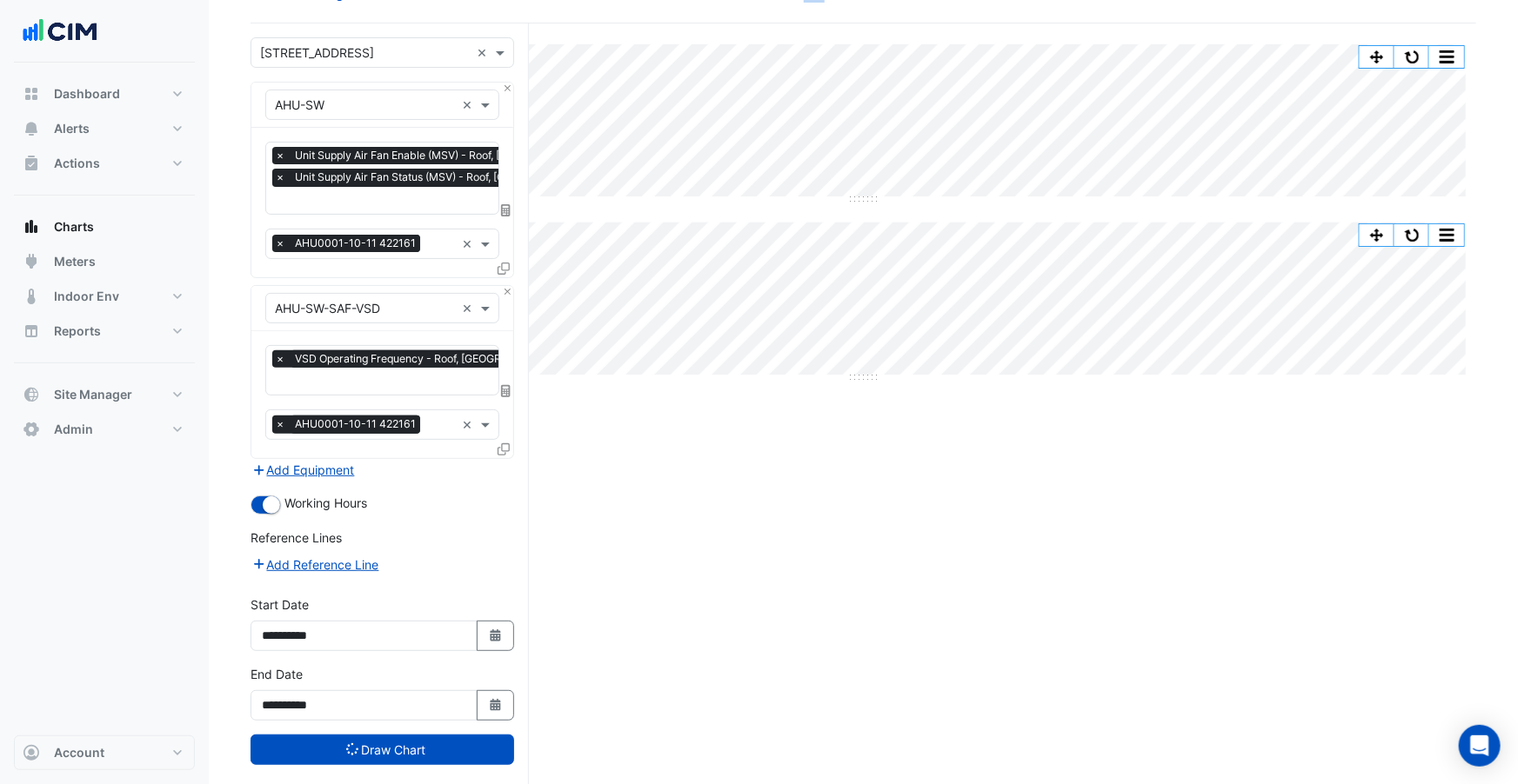
scroll to position [127, 0]
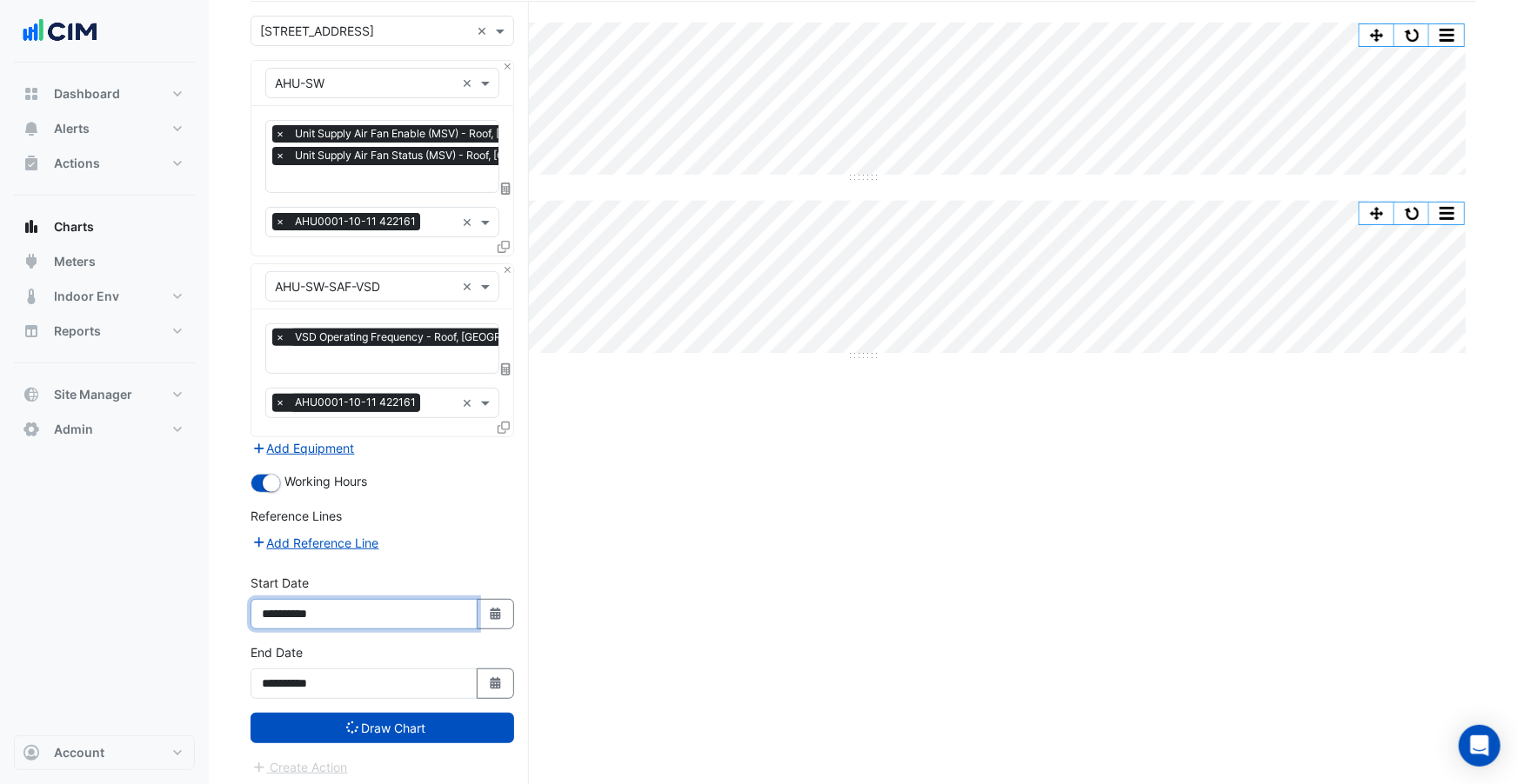
click at [285, 612] on input "**********" at bounding box center [364, 614] width 227 height 31
type input "**********"
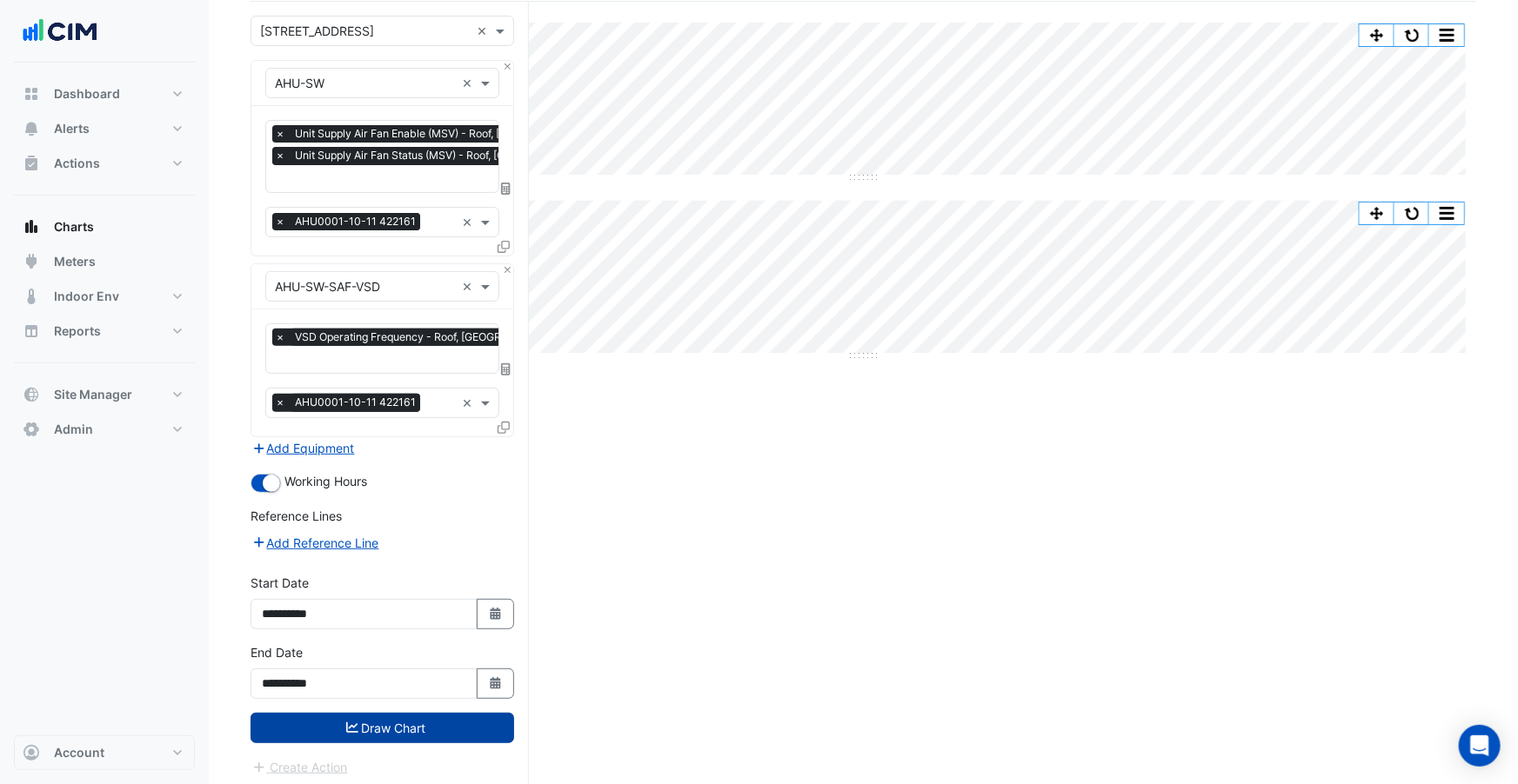
click at [412, 727] on button "Draw Chart" at bounding box center [382, 728] width 264 height 31
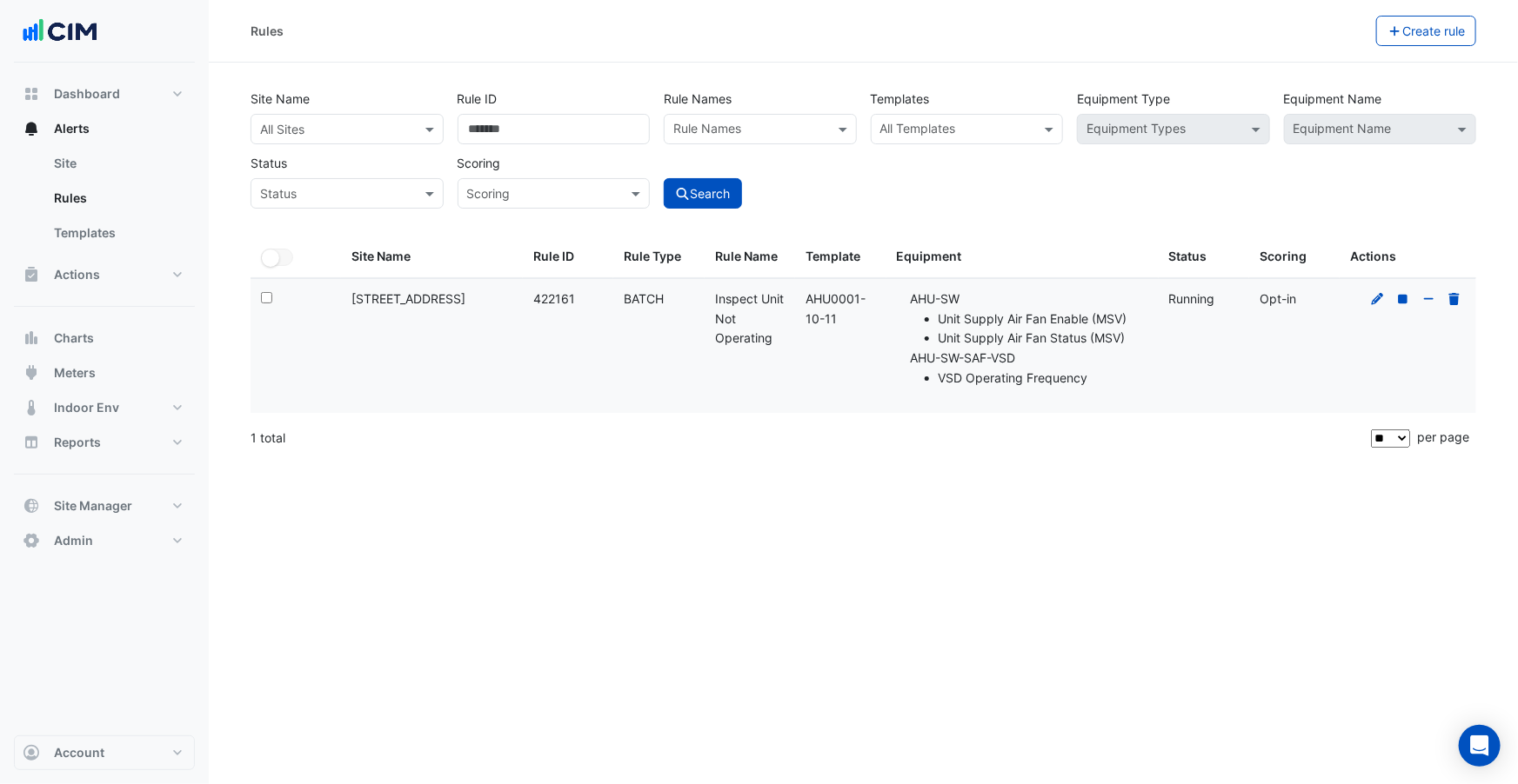
drag, startPoint x: 1033, startPoint y: 381, endPoint x: 916, endPoint y: 293, distance: 146.4
click at [916, 293] on ul "AHU-SW Unit Supply Air Fan Enable (MSV) Unit Supply Air Fan Status (MSV) AHU-SW…" at bounding box center [1030, 339] width 237 height 99
click at [841, 318] on div "Template: AHU0001-10-11" at bounding box center [840, 310] width 69 height 40
click at [1384, 298] on icon at bounding box center [1378, 299] width 16 height 12
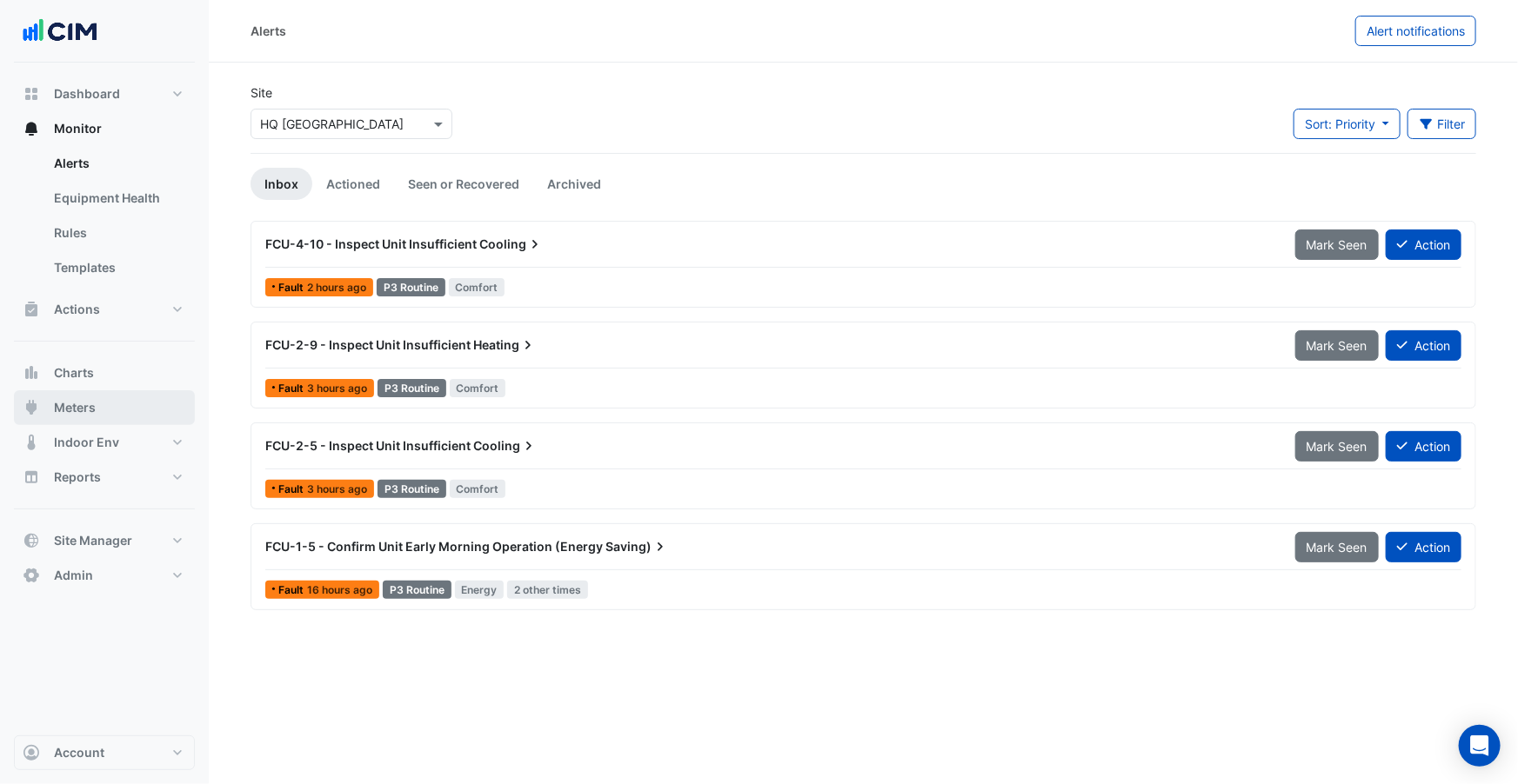
click at [126, 413] on button "Meters" at bounding box center [105, 408] width 181 height 35
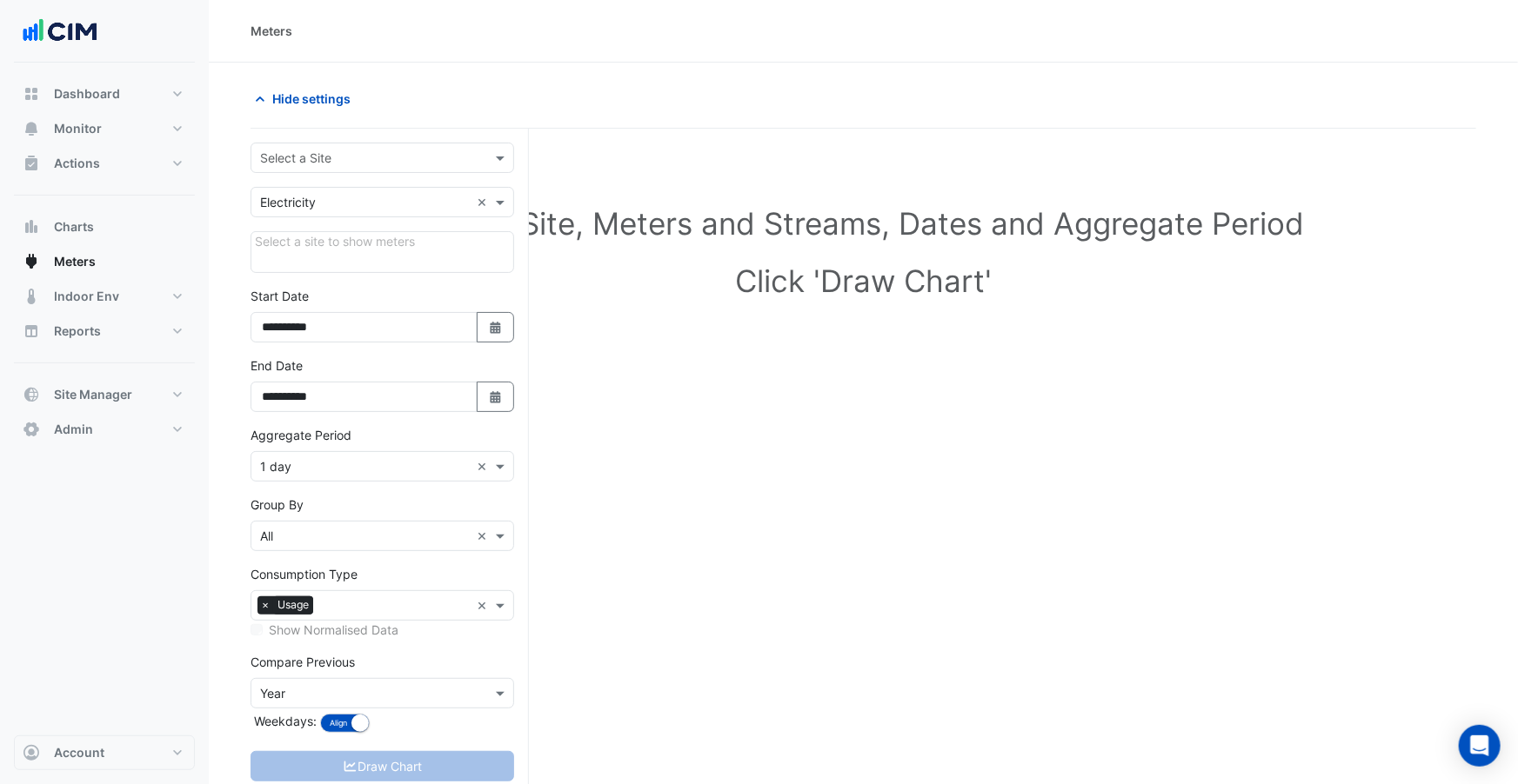
click at [385, 165] on div "Select a Site" at bounding box center [367, 157] width 233 height 18
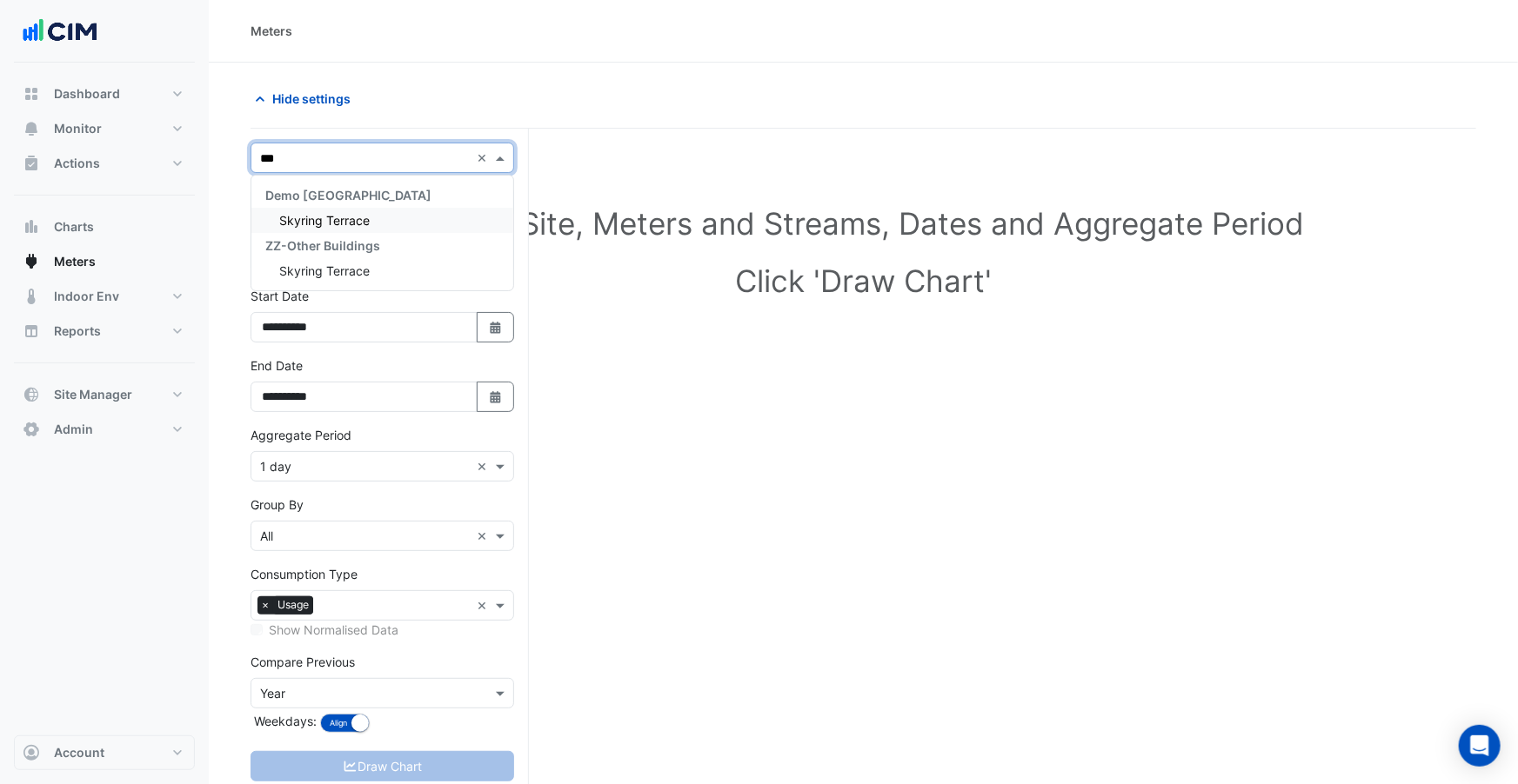
type input "****"
click at [360, 216] on span "Skyring Terrace" at bounding box center [324, 220] width 90 height 15
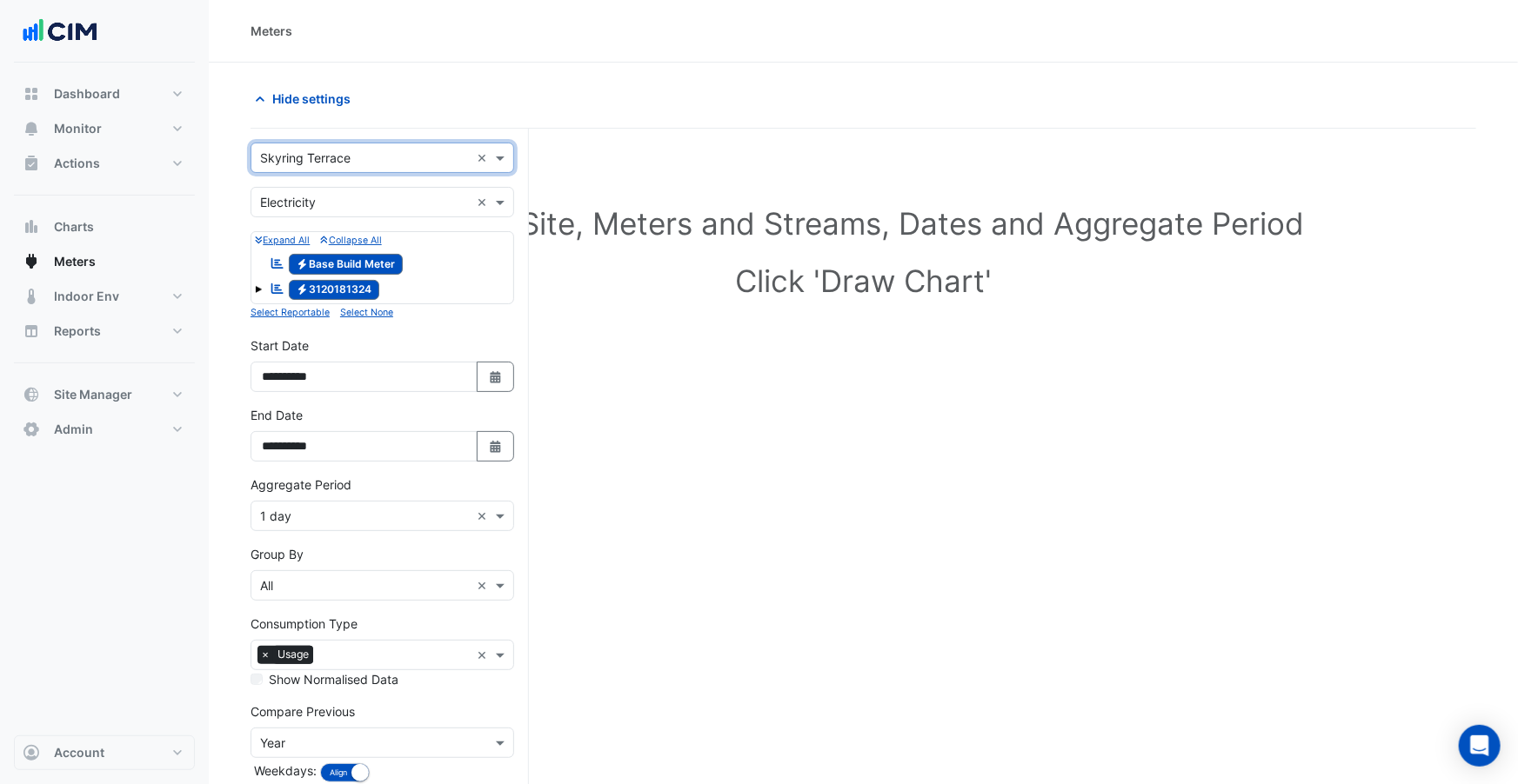
click at [260, 290] on span at bounding box center [258, 290] width 7 height 7
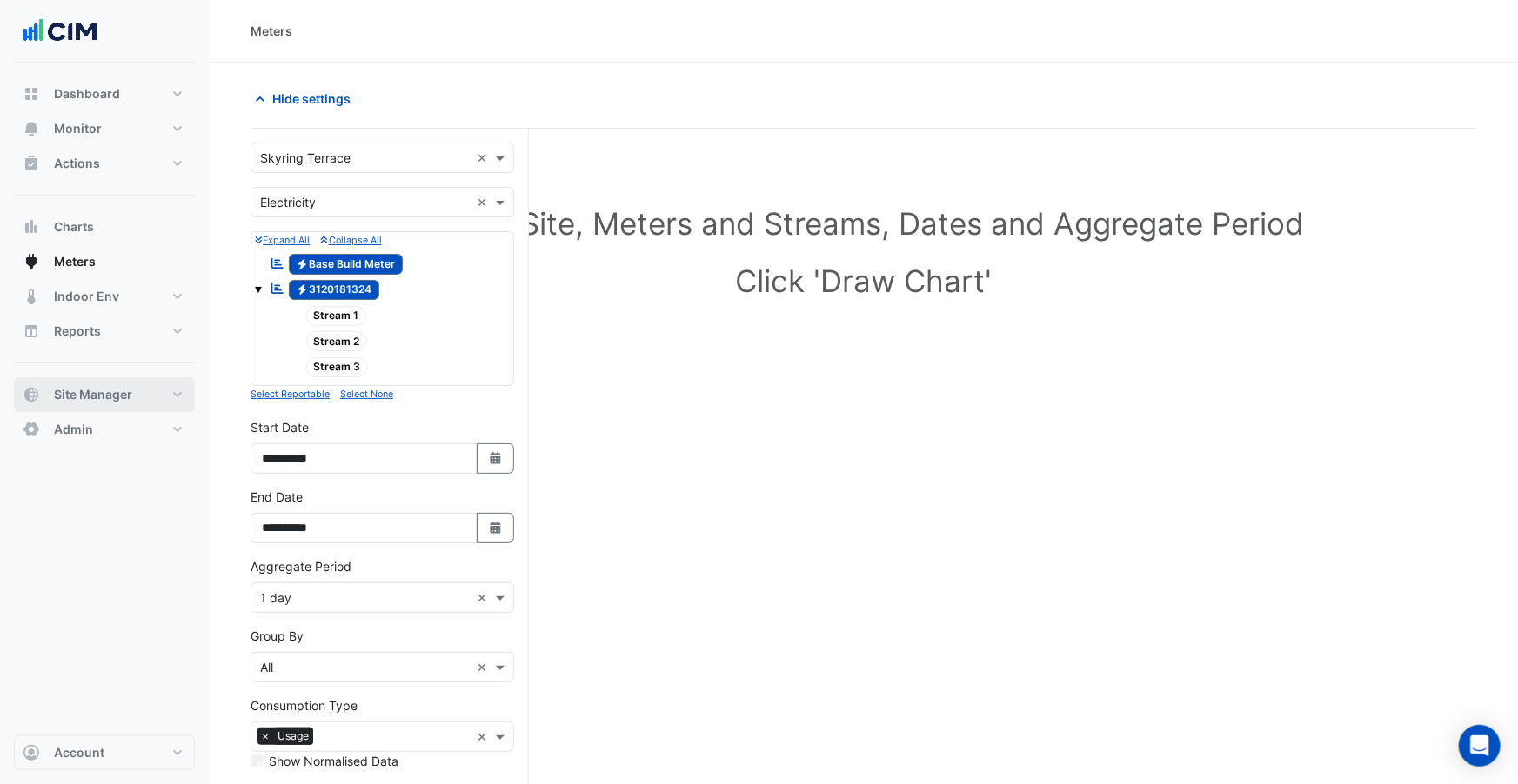
click at [101, 385] on button "Site Manager" at bounding box center [105, 395] width 181 height 35
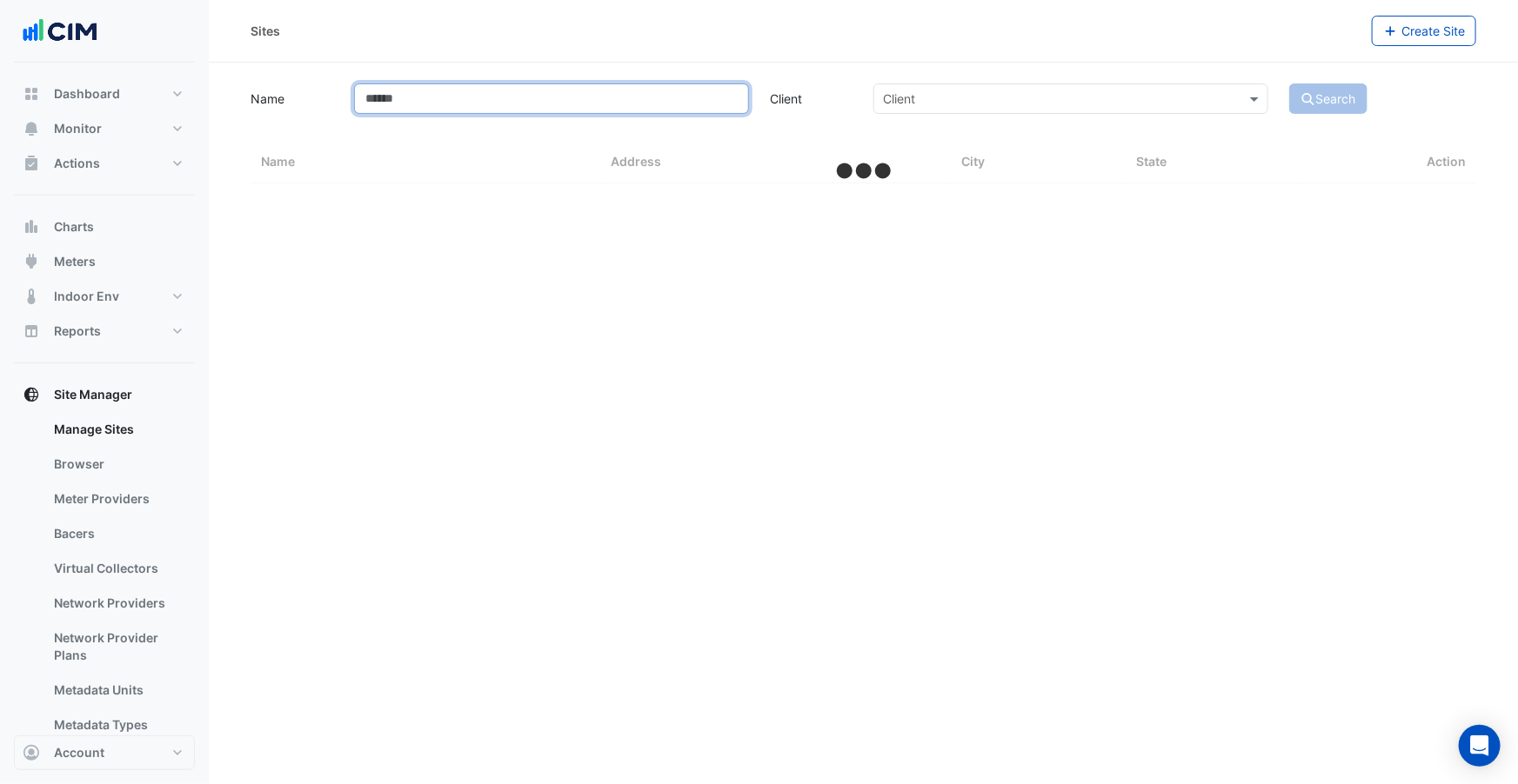
click at [470, 97] on input "Name" at bounding box center [552, 98] width 395 height 31
type input "*"
select select "***"
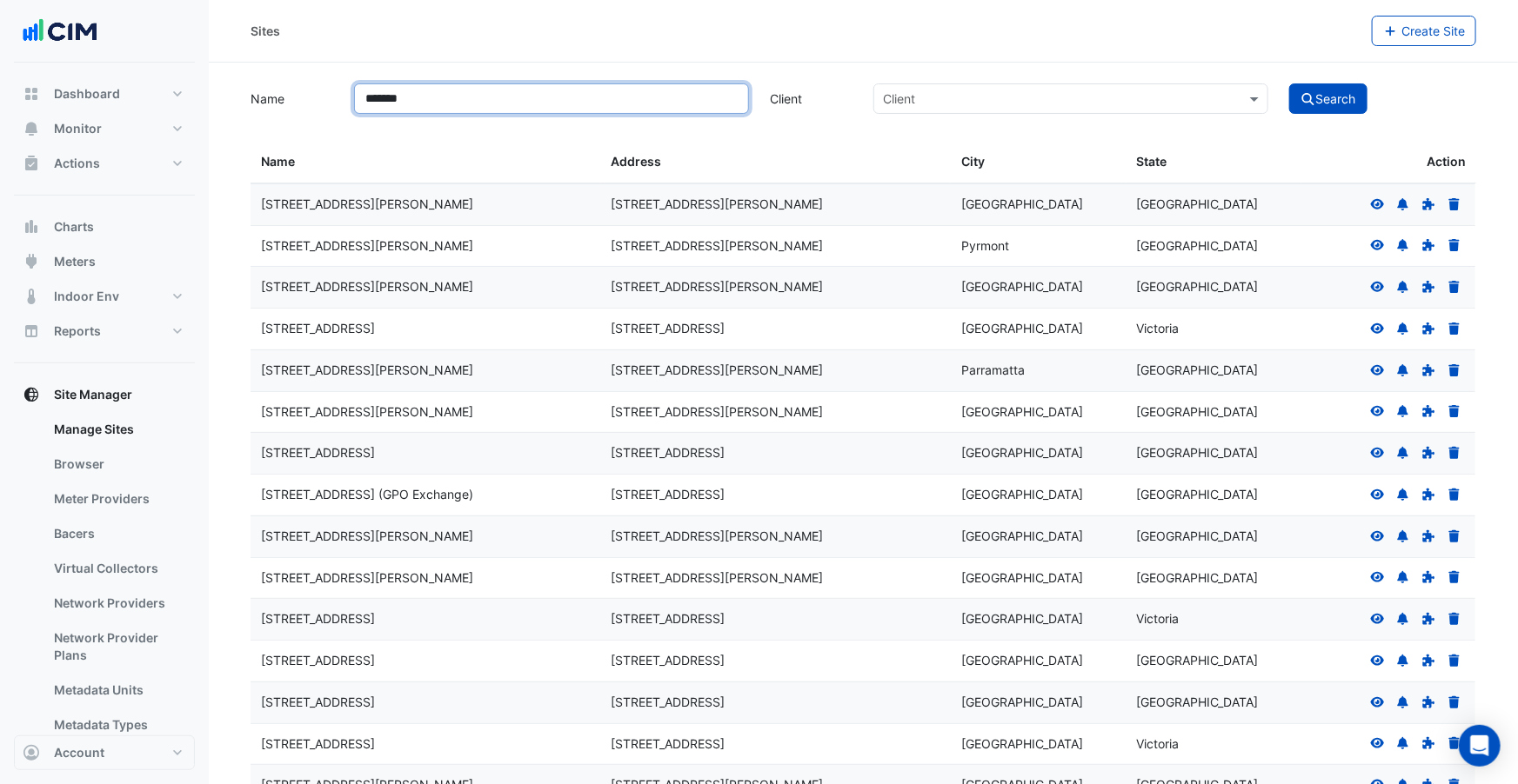
type input "*******"
click at [1290, 83] on button "Search" at bounding box center [1328, 98] width 78 height 31
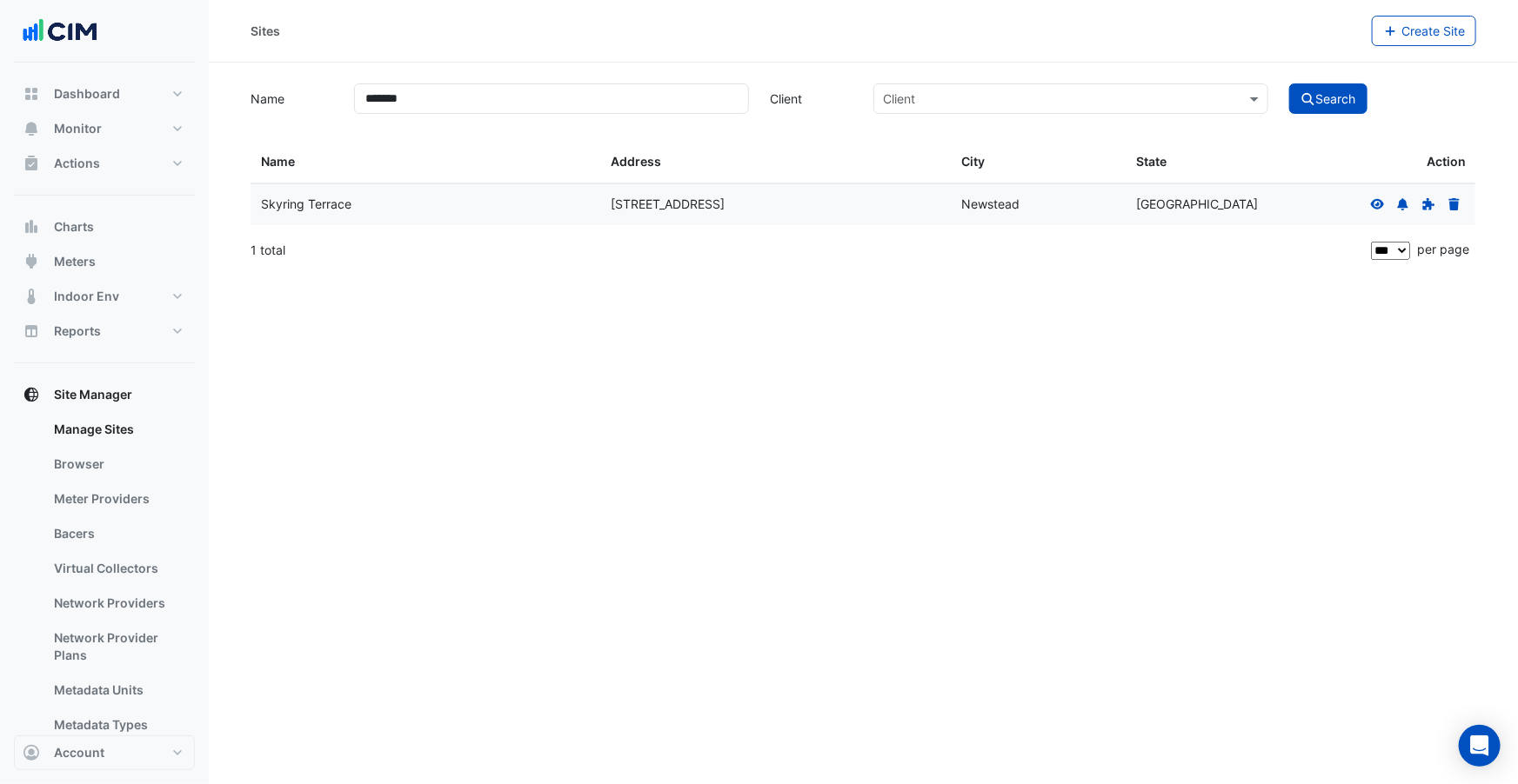
click at [1292, 204] on icon at bounding box center [1378, 204] width 14 height 11
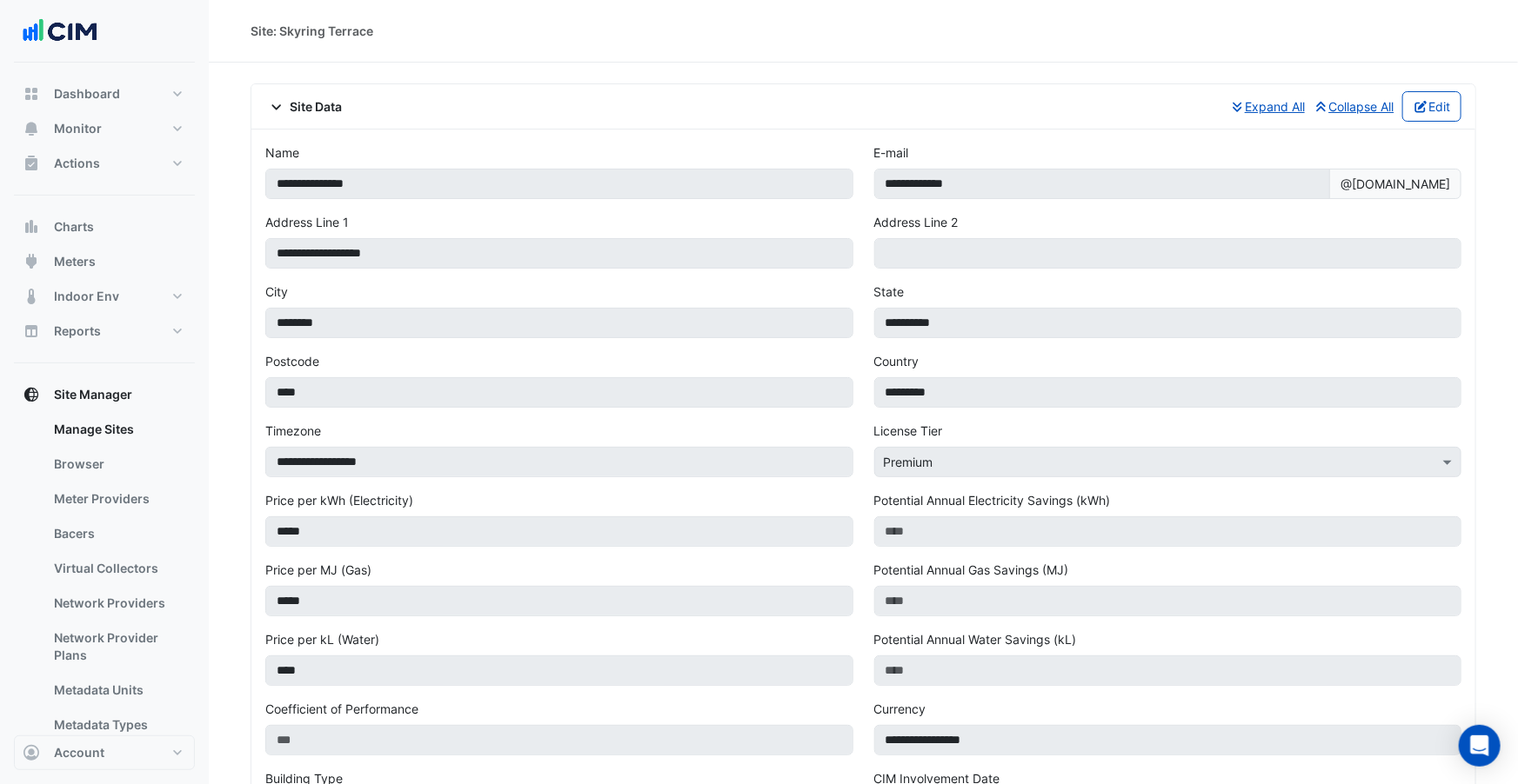
click at [324, 106] on span "Site Data" at bounding box center [304, 106] width 77 height 18
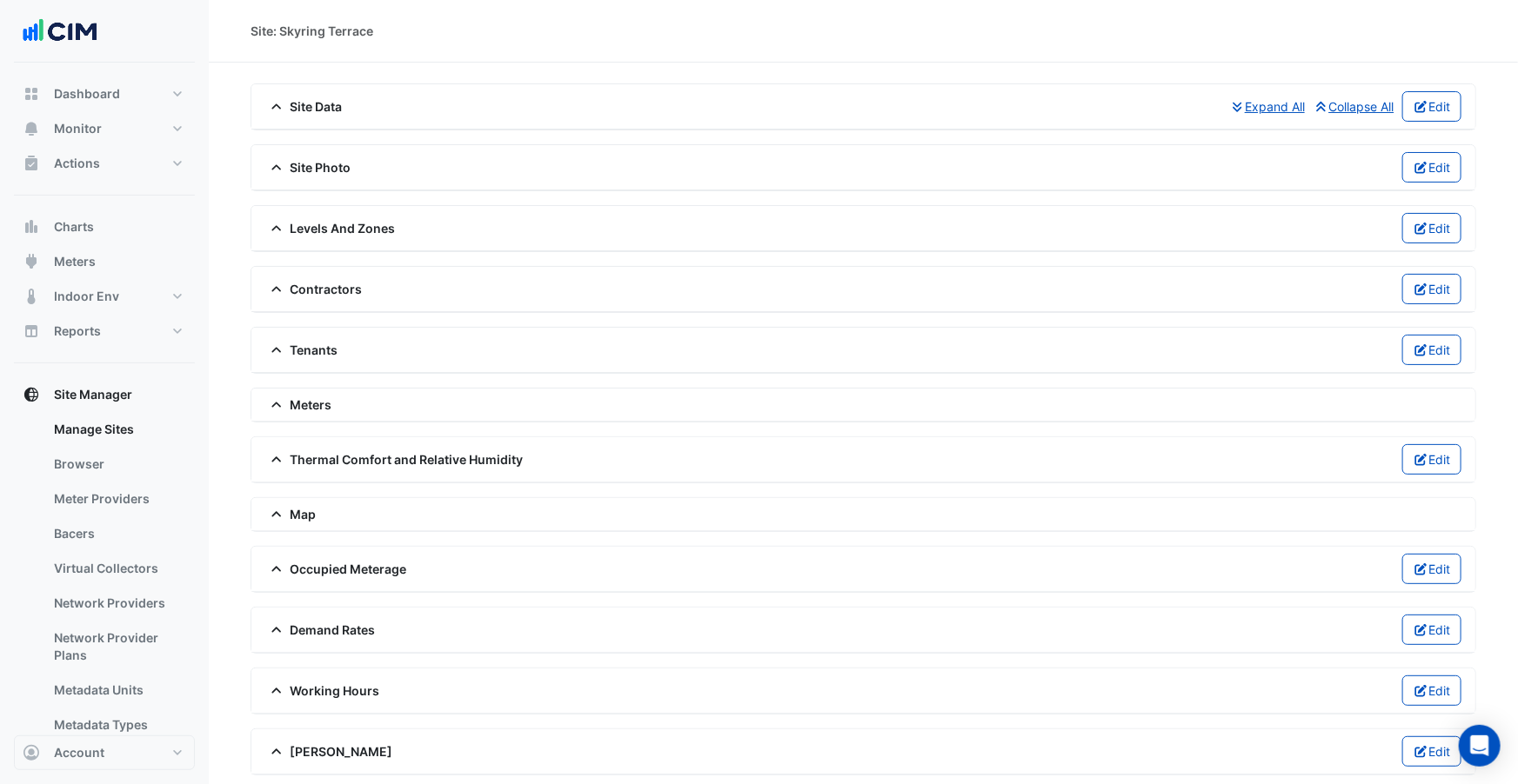
click at [317, 392] on div "Meters" at bounding box center [863, 406] width 1224 height 33
click at [317, 396] on span "Meters" at bounding box center [299, 405] width 67 height 18
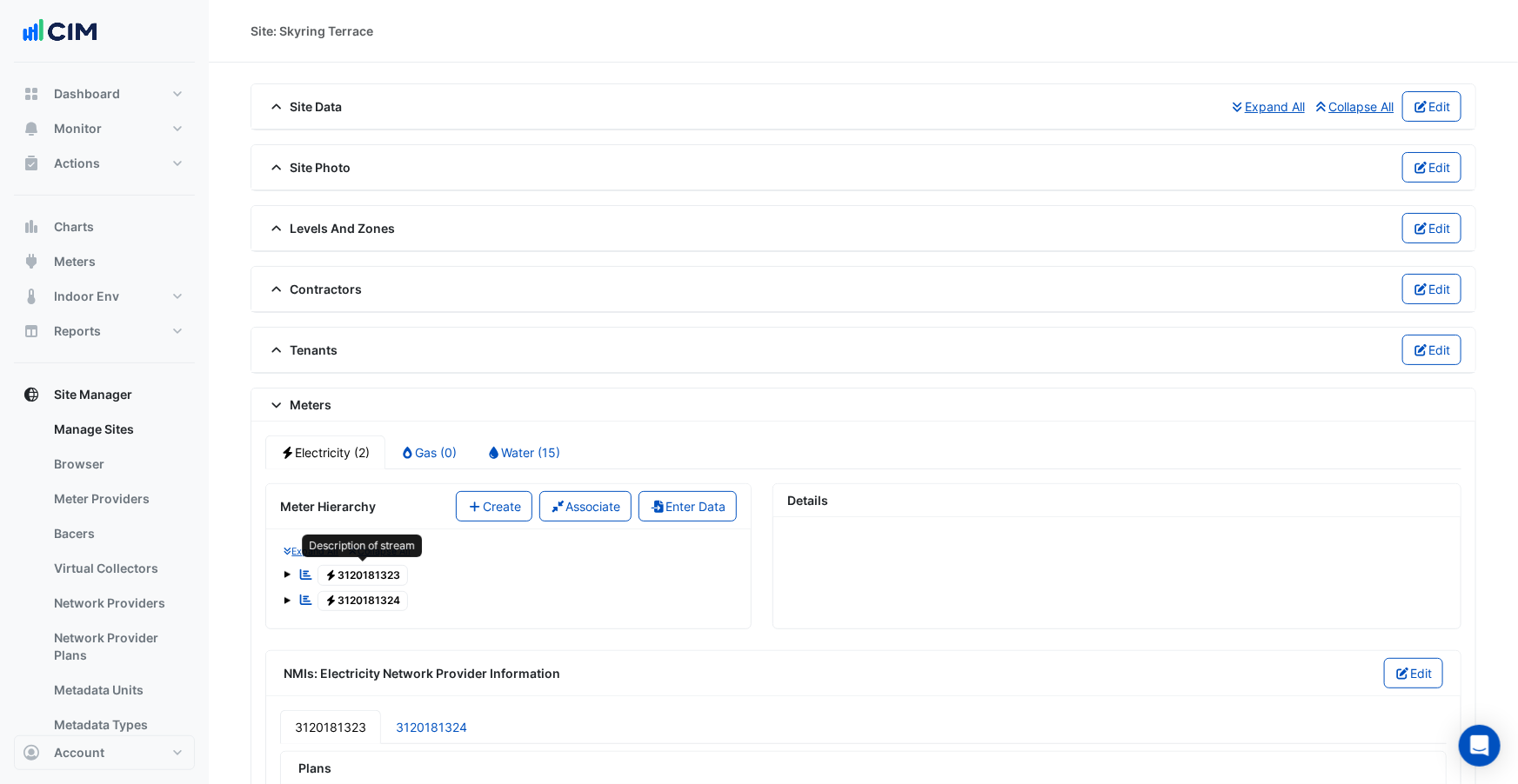
click at [331, 570] on icon at bounding box center [330, 575] width 8 height 11
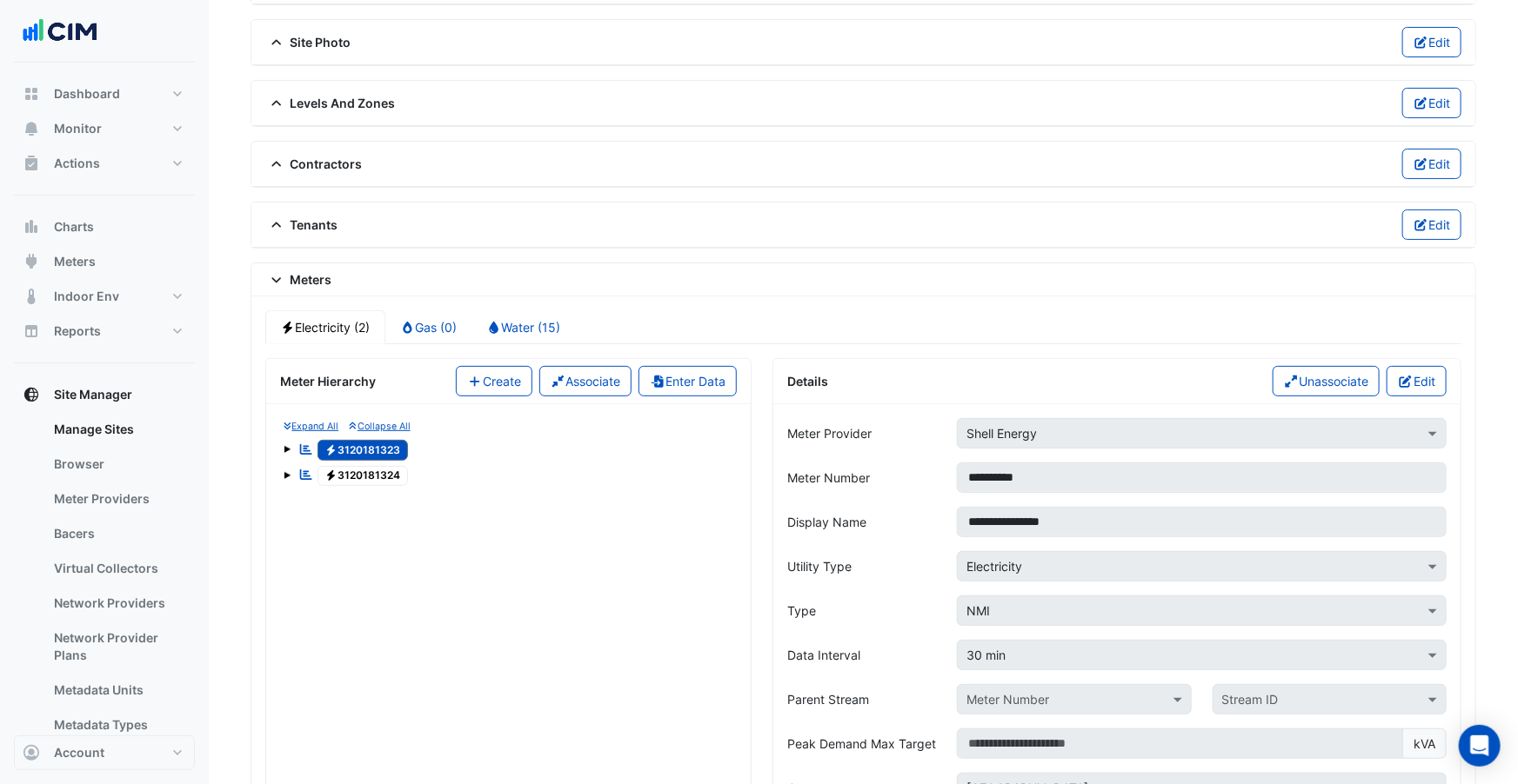
scroll to position [156, 0]
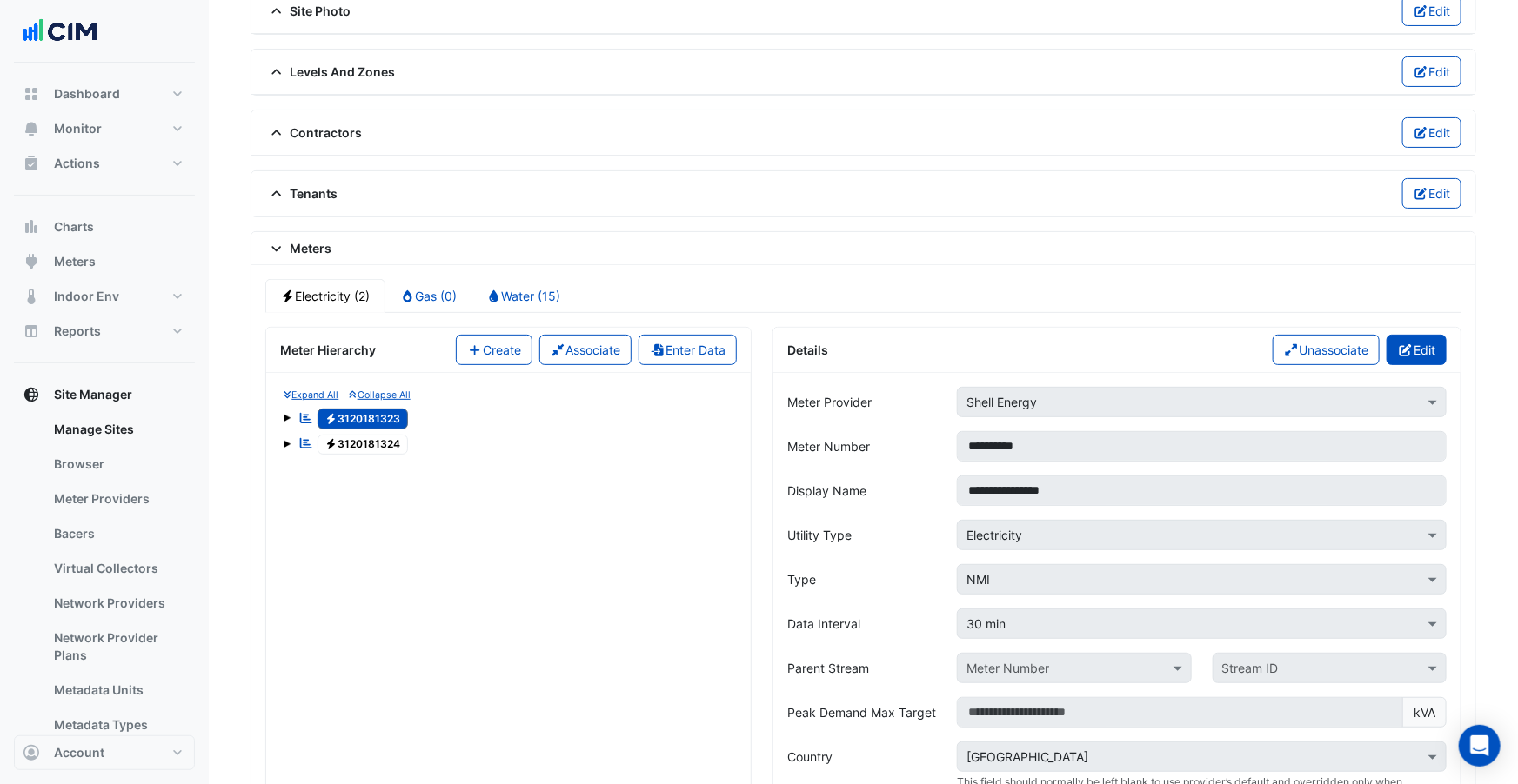
click at [1292, 349] on button "Edit" at bounding box center [1417, 349] width 60 height 31
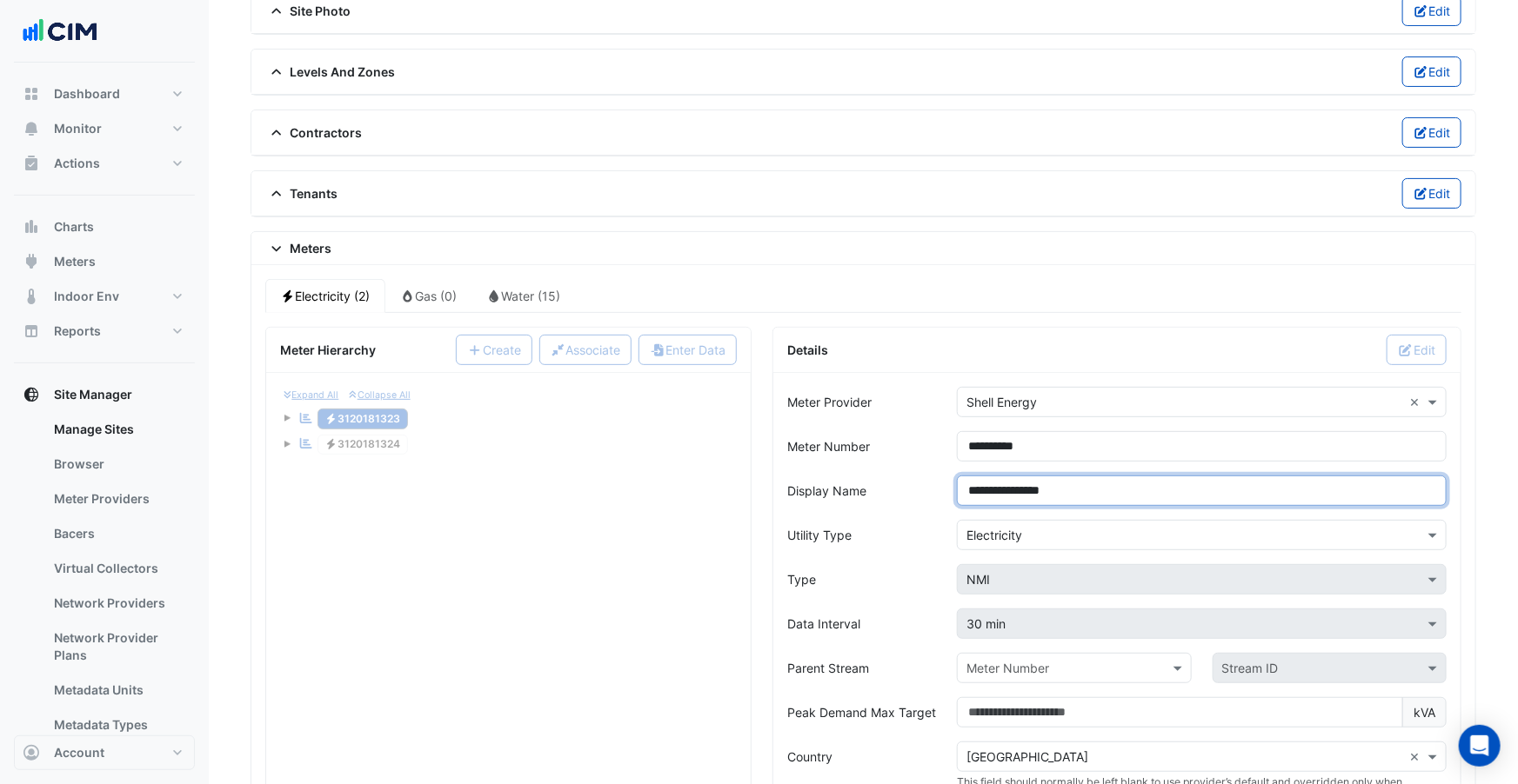
click at [1095, 493] on input "**********" at bounding box center [1202, 491] width 490 height 31
click at [502, 450] on div "Expand All Collapse All Reportable Electricity 3120181323 Reportable Electricit…" at bounding box center [509, 422] width 457 height 71
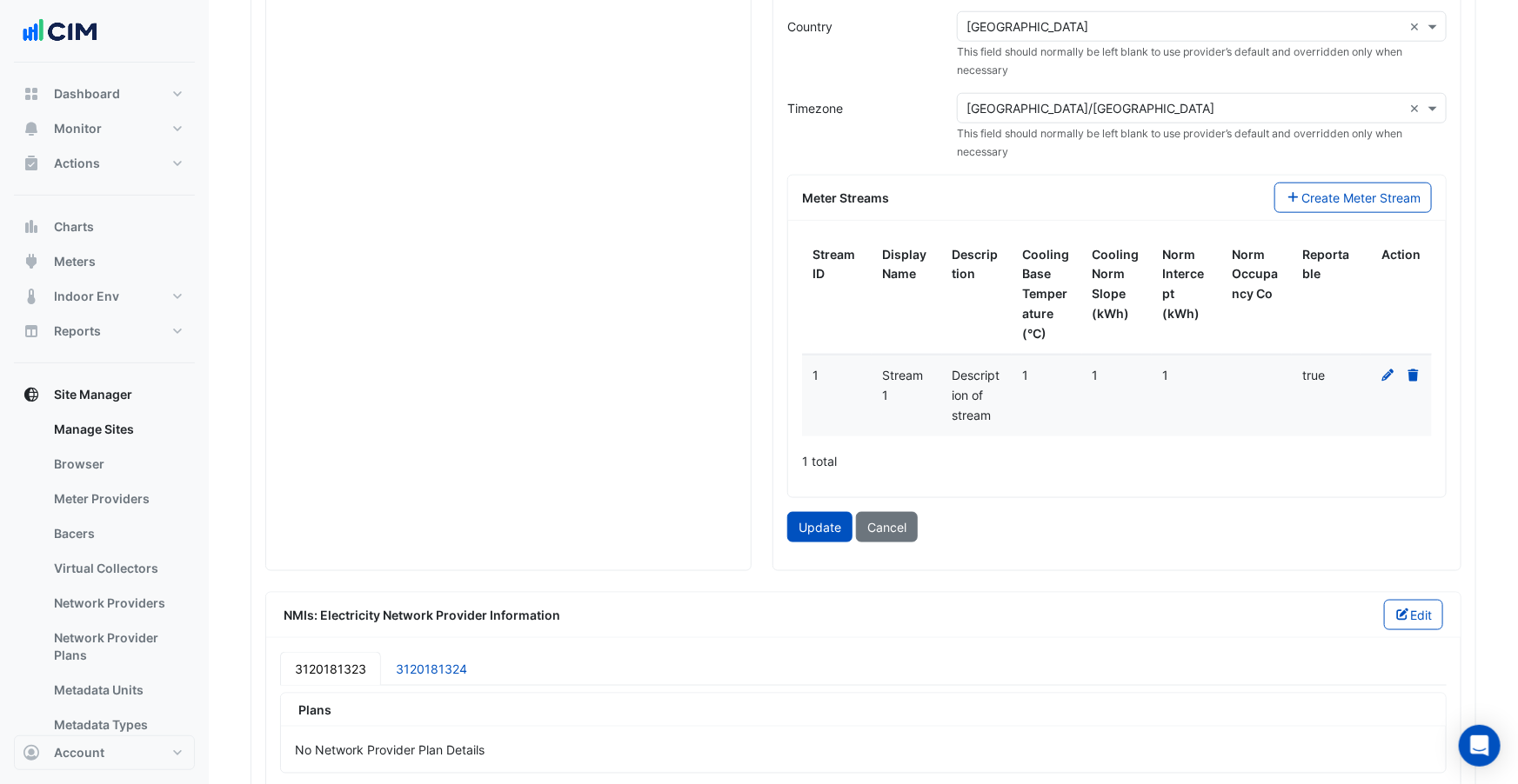
scroll to position [924, 0]
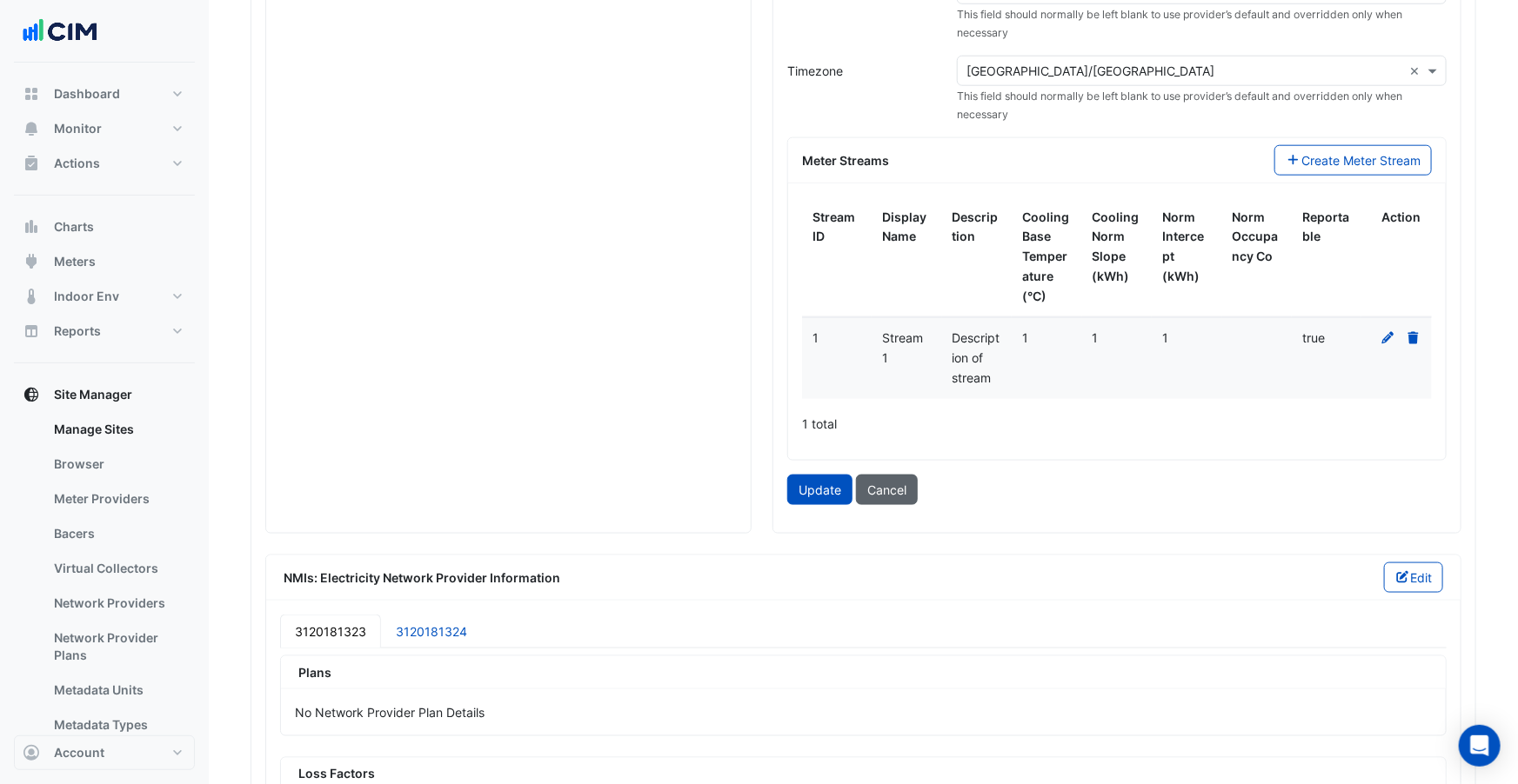
click at [883, 486] on button "Cancel" at bounding box center [887, 490] width 61 height 31
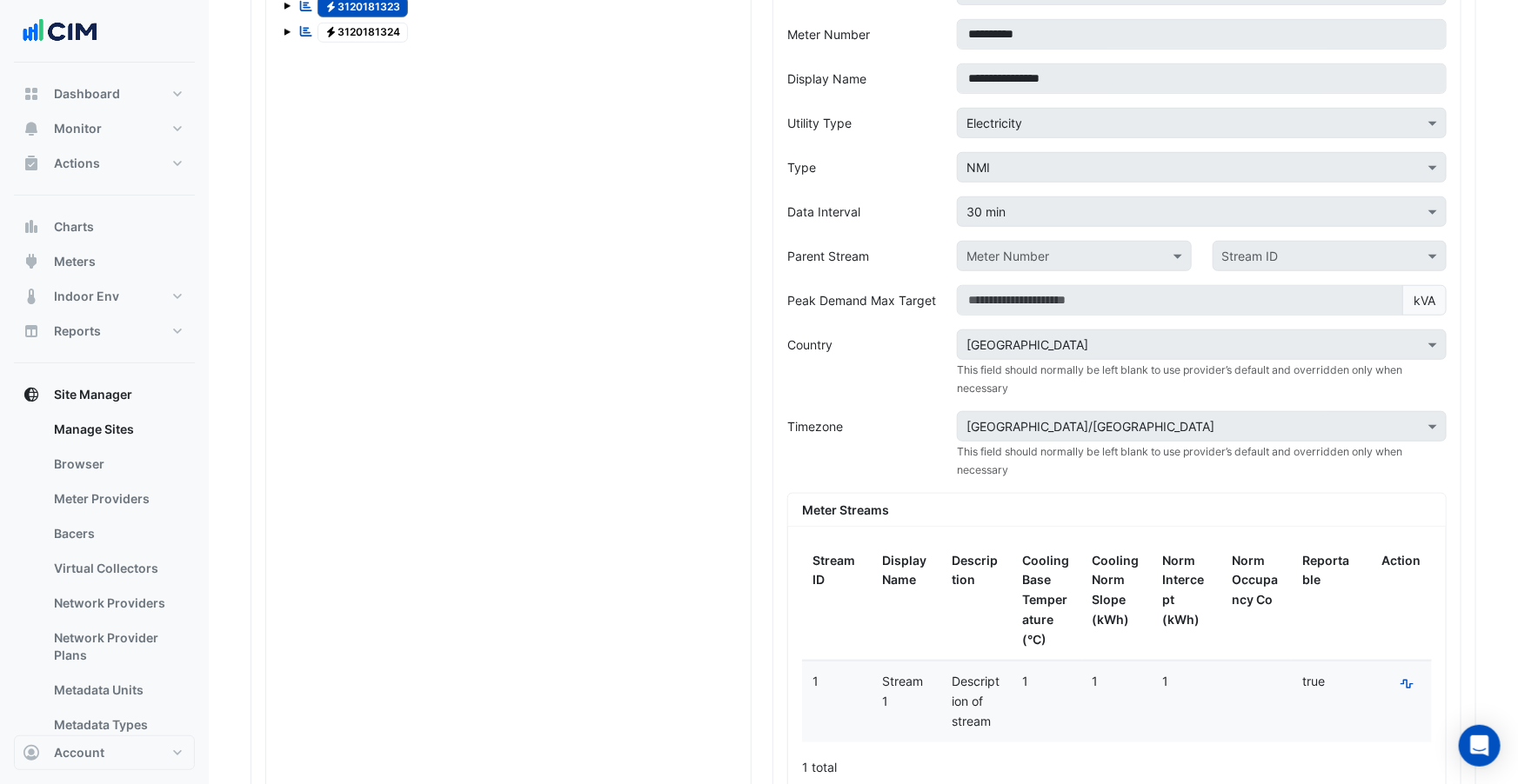
scroll to position [348, 0]
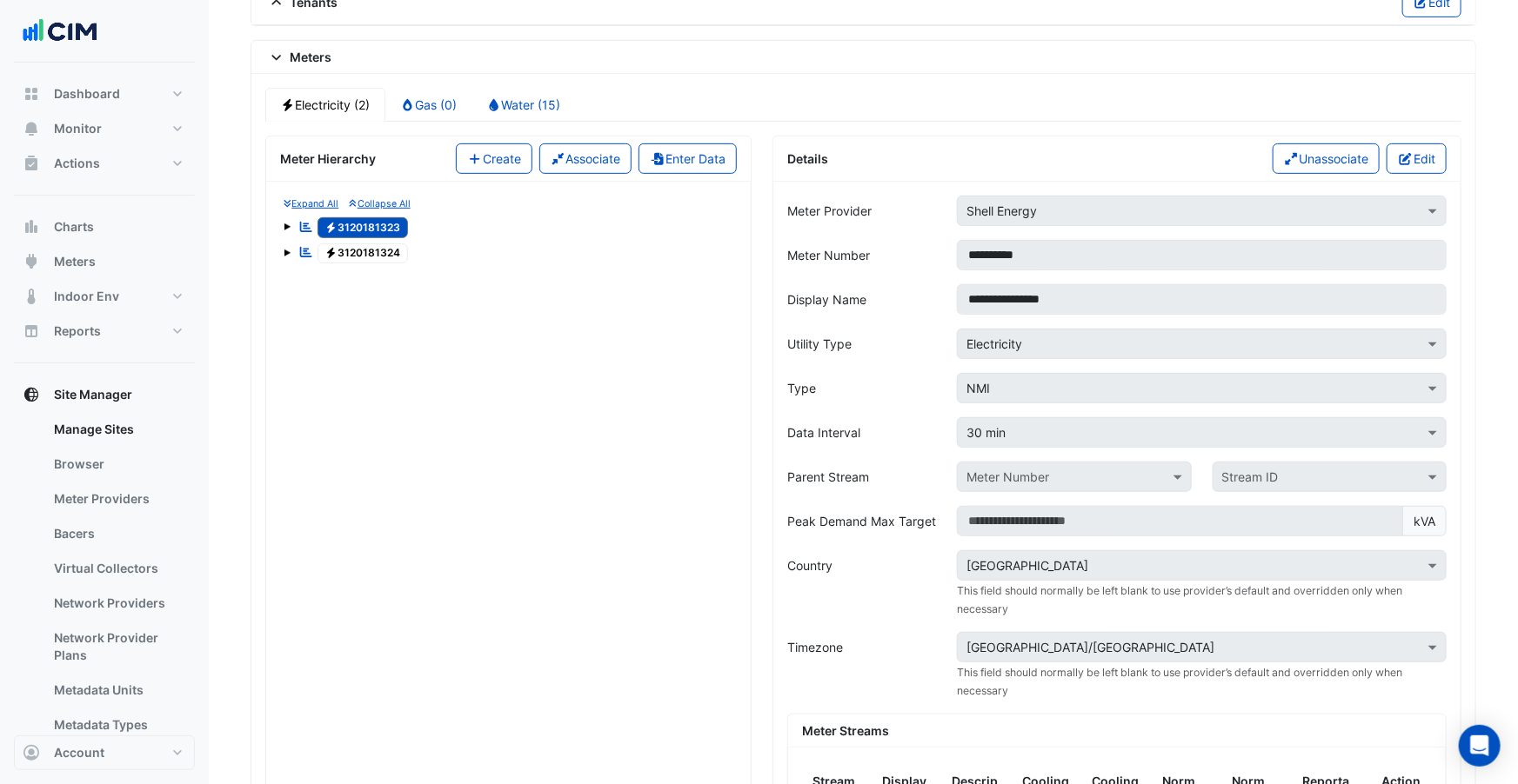
click at [341, 248] on span "Electricity 3120181324" at bounding box center [363, 254] width 91 height 21
click at [1292, 162] on button "Edit" at bounding box center [1417, 158] width 60 height 31
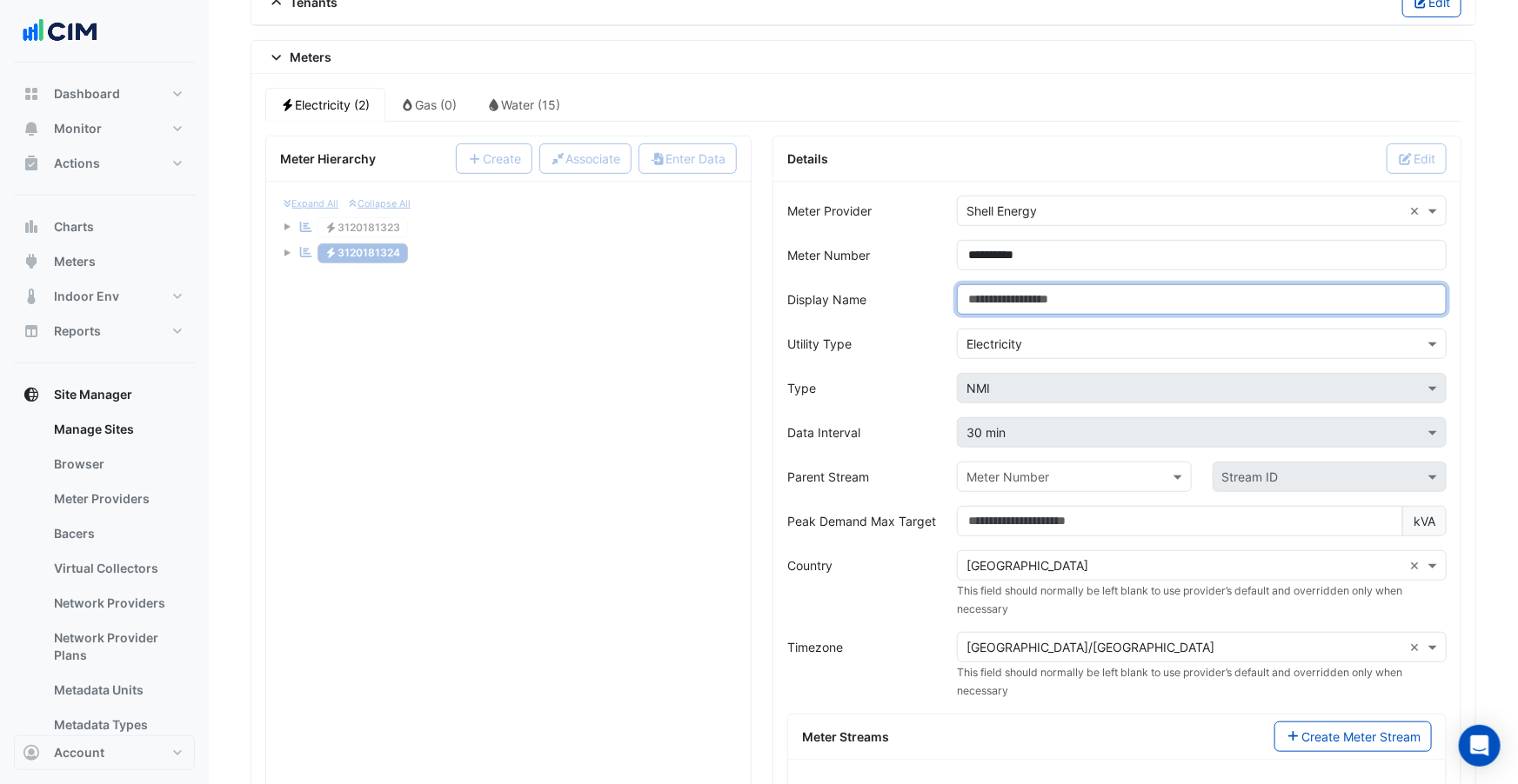
click at [1091, 296] on input "Display Name" at bounding box center [1202, 299] width 490 height 31
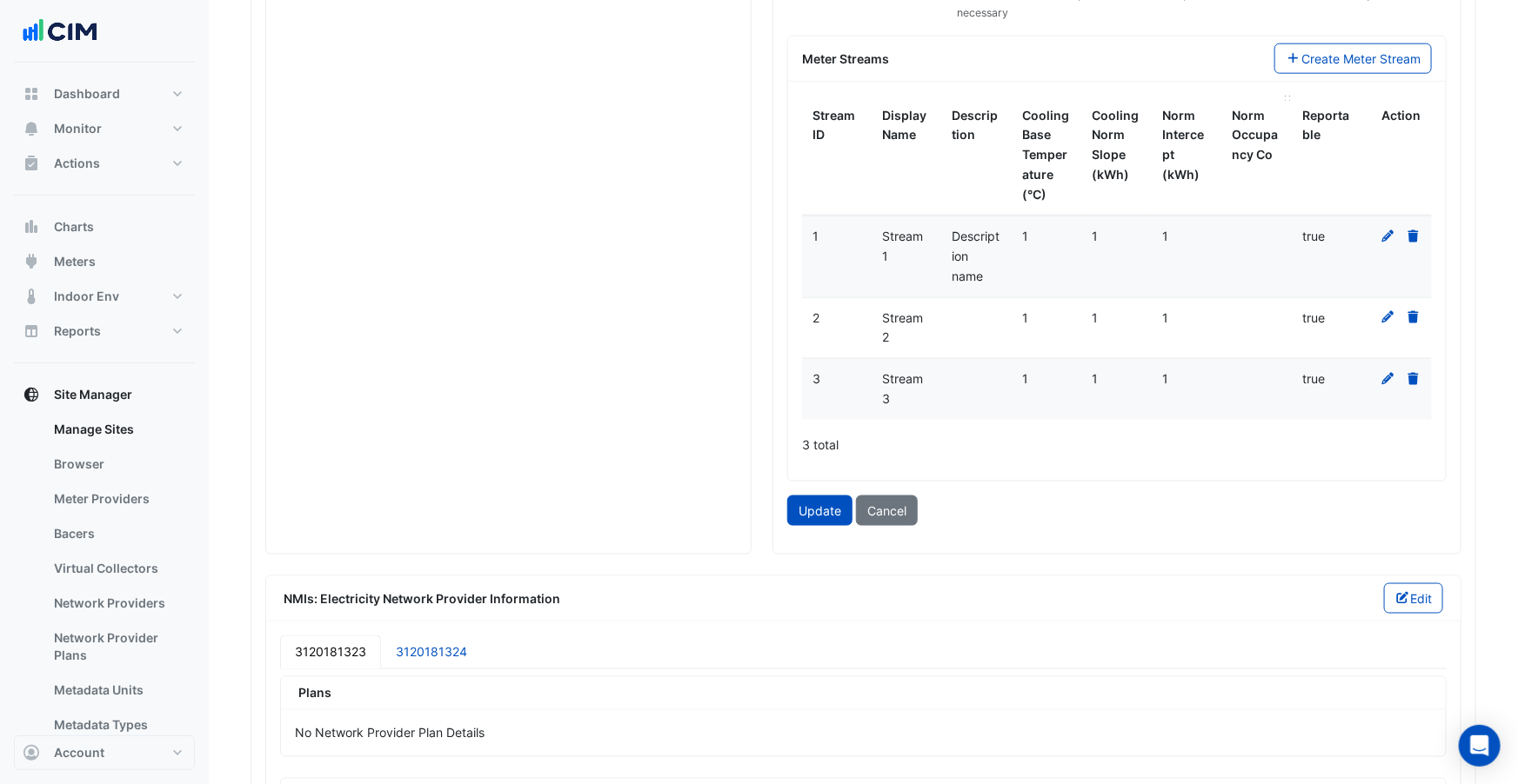
scroll to position [1074, 0]
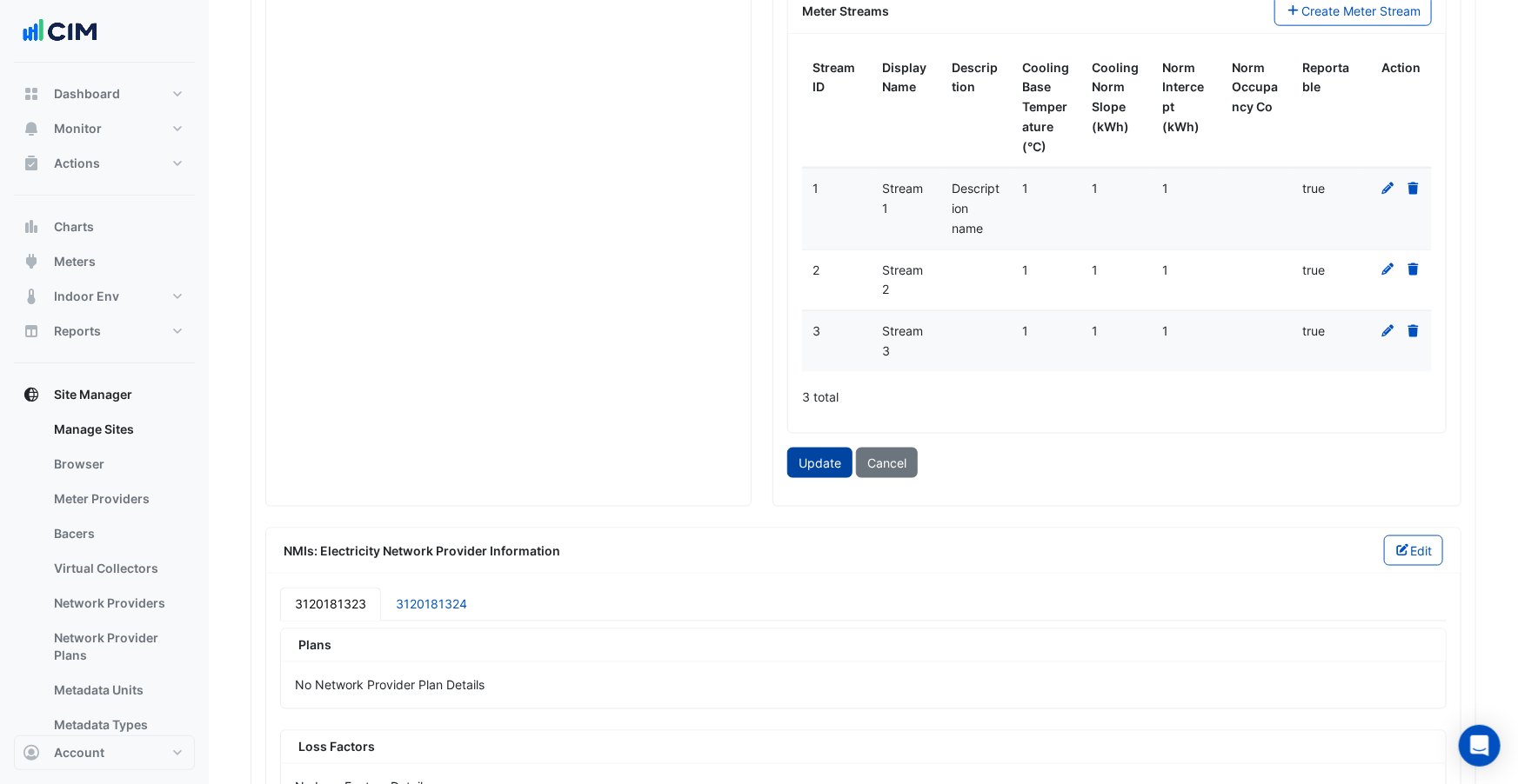
click at [821, 455] on button "Update" at bounding box center [820, 463] width 65 height 31
type input "**********"
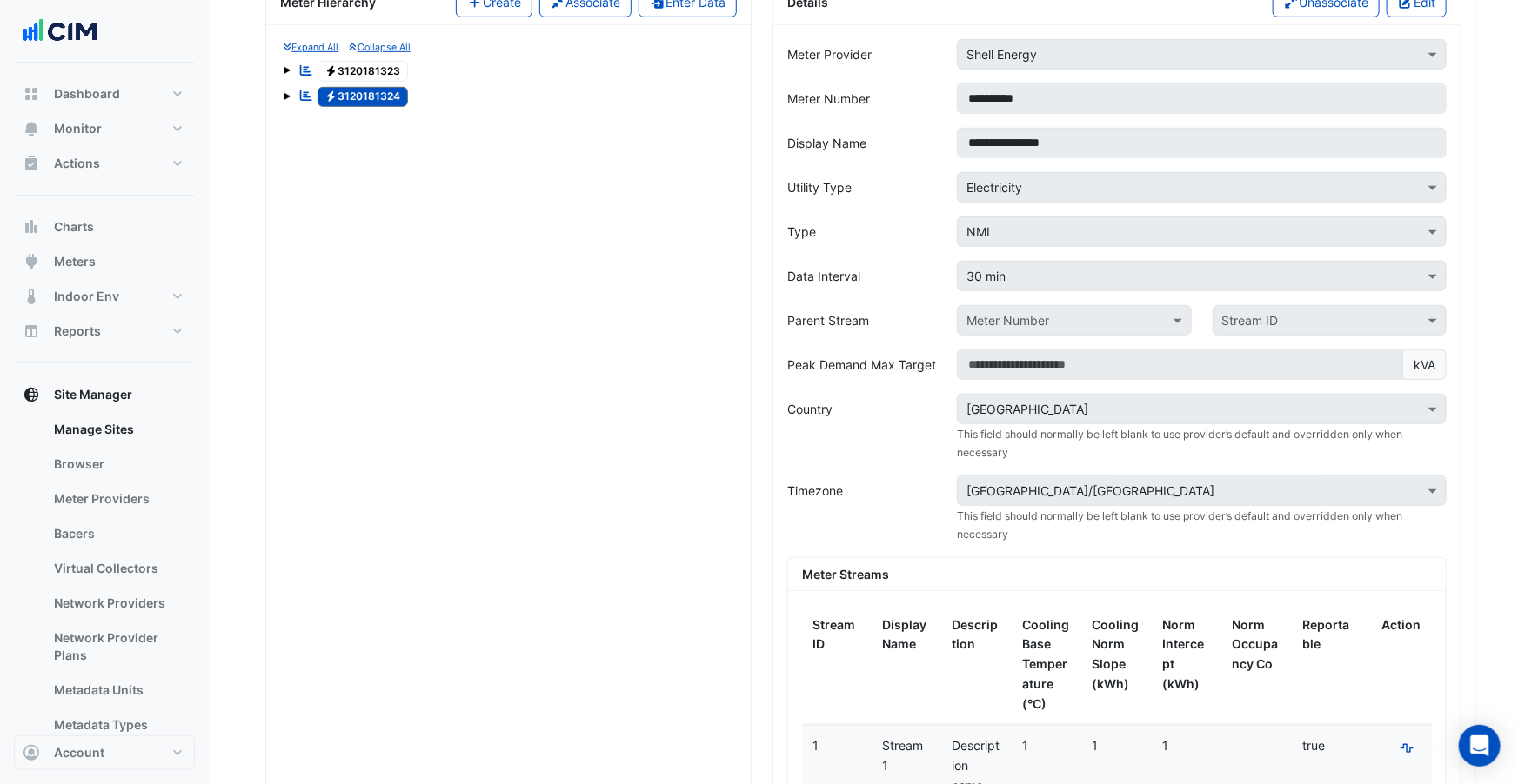
scroll to position [234, 0]
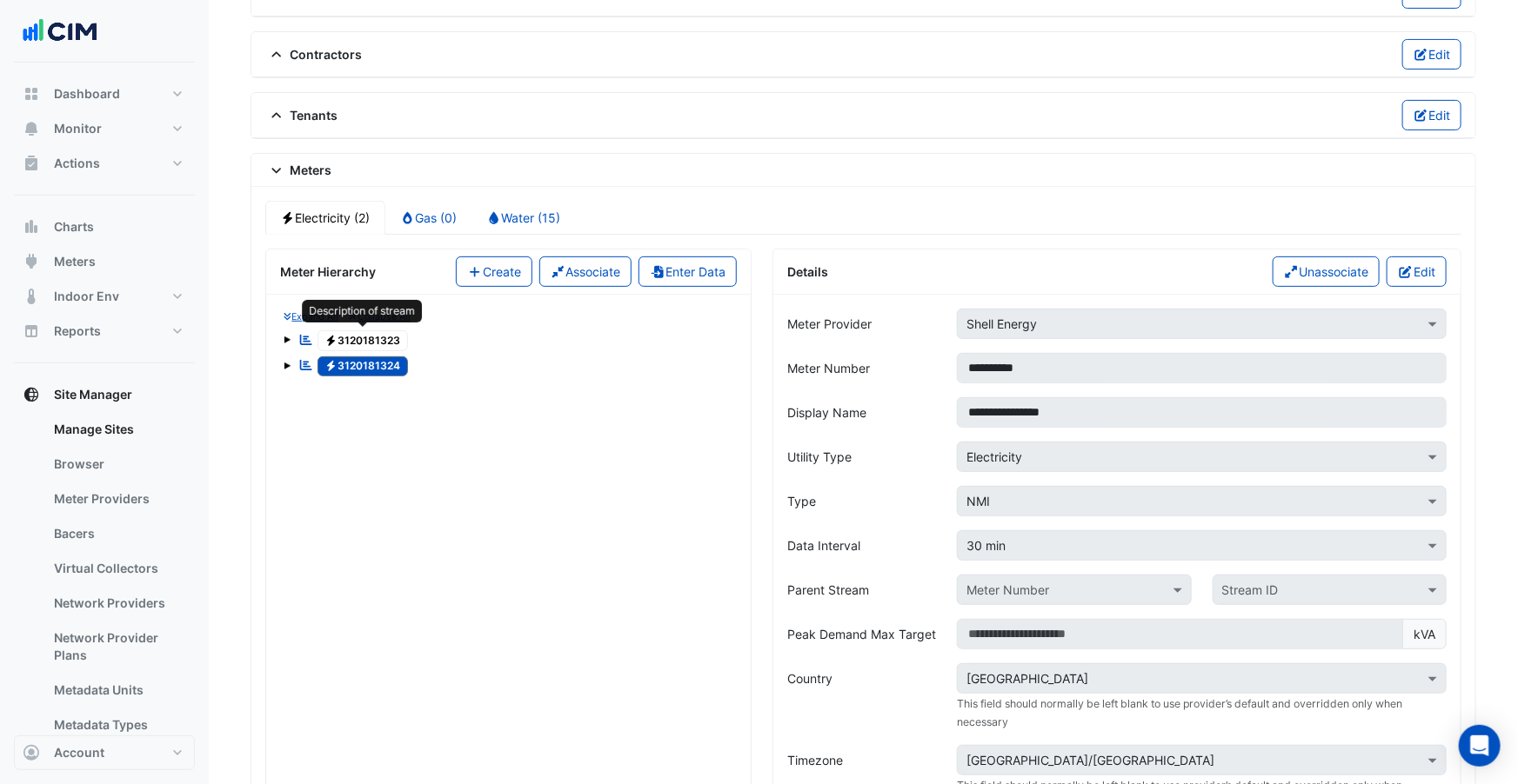
click at [346, 339] on span "Electricity 3120181323" at bounding box center [363, 341] width 91 height 21
click at [364, 356] on span "Electricity 3120181324" at bounding box center [363, 367] width 91 height 21
click at [1292, 272] on button "Edit" at bounding box center [1417, 271] width 60 height 31
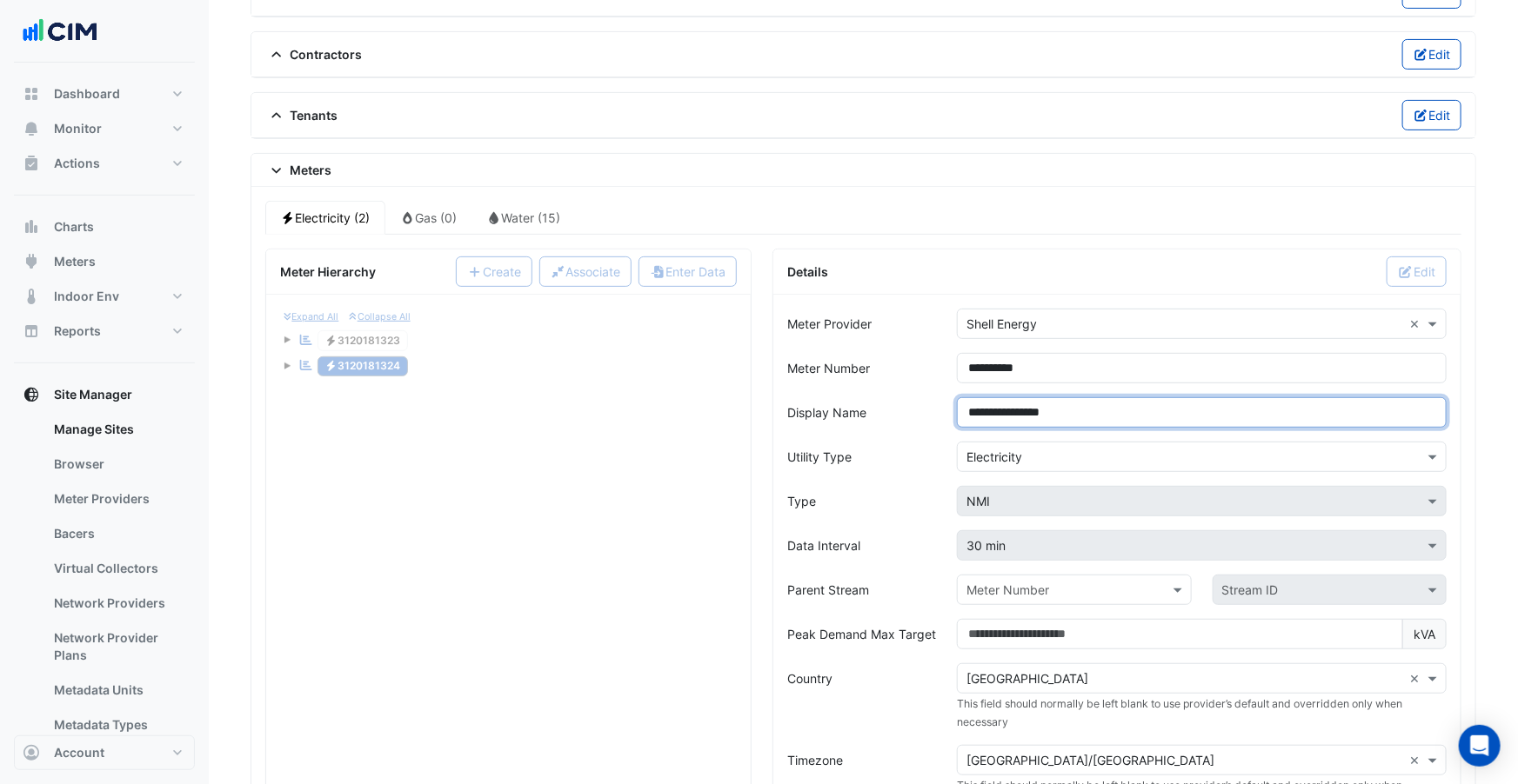
drag, startPoint x: 1089, startPoint y: 414, endPoint x: 864, endPoint y: 414, distance: 225.0
click at [863, 418] on div "**********" at bounding box center [1117, 413] width 680 height 31
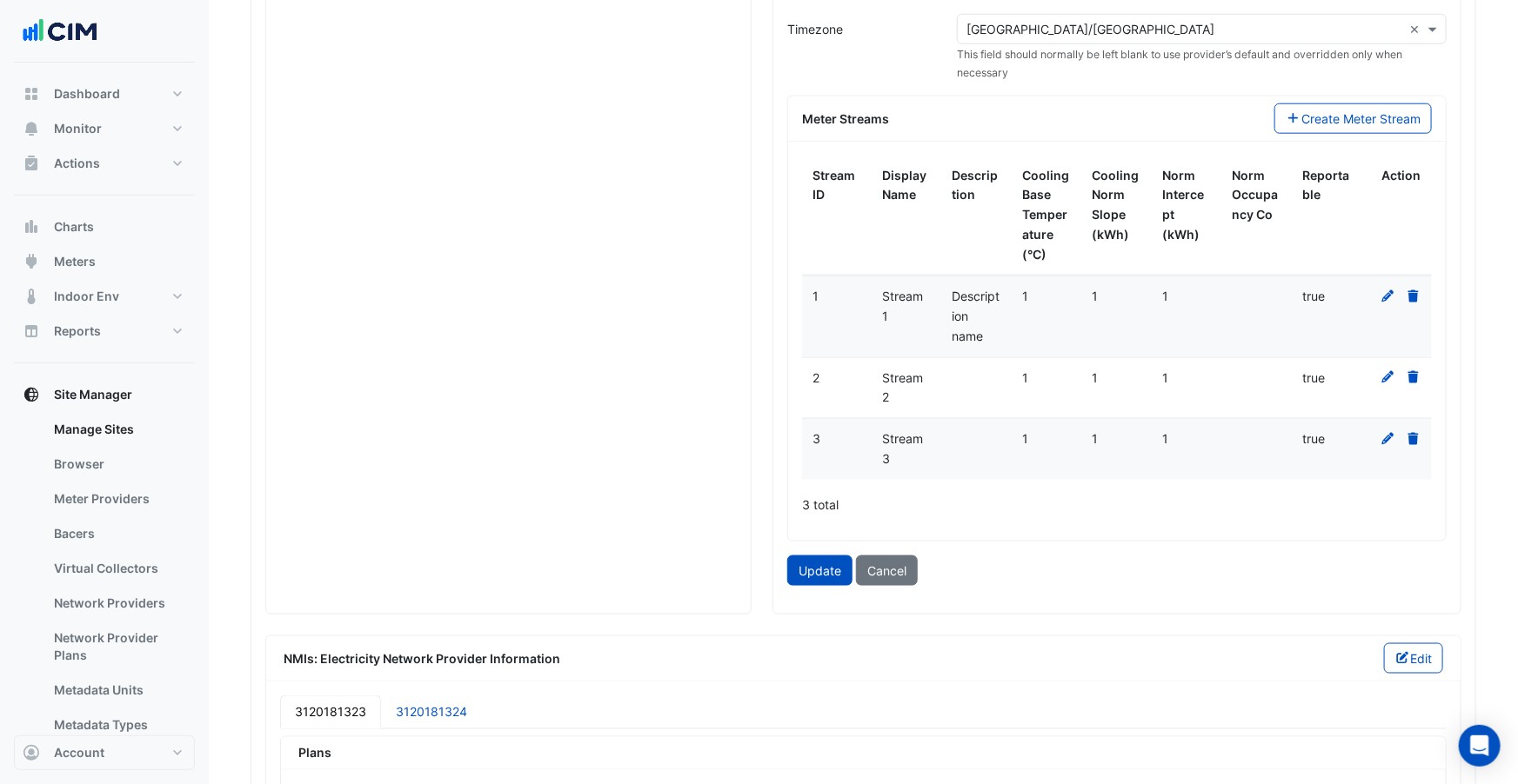
scroll to position [1166, 0]
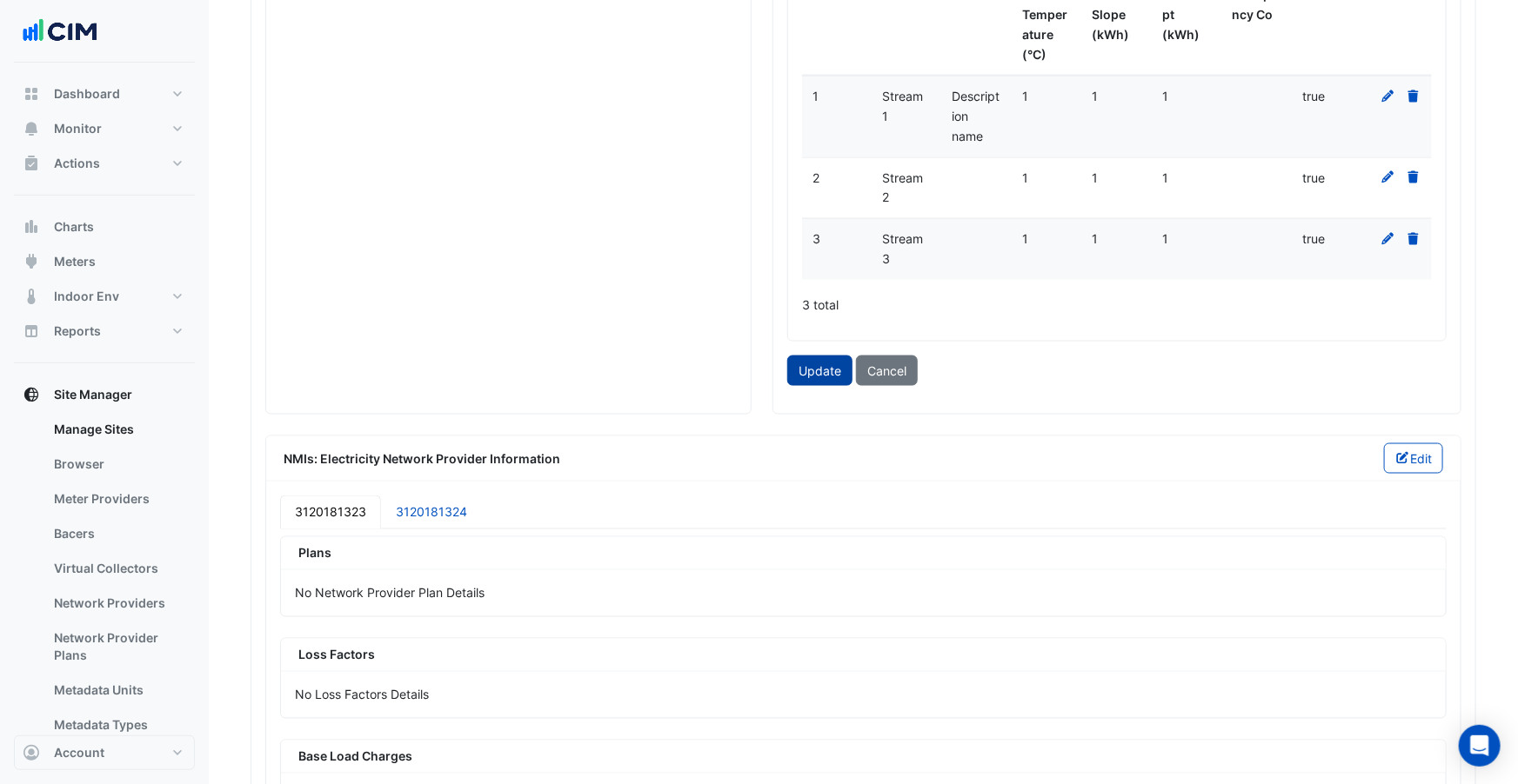
click at [816, 368] on button "Update" at bounding box center [820, 370] width 65 height 31
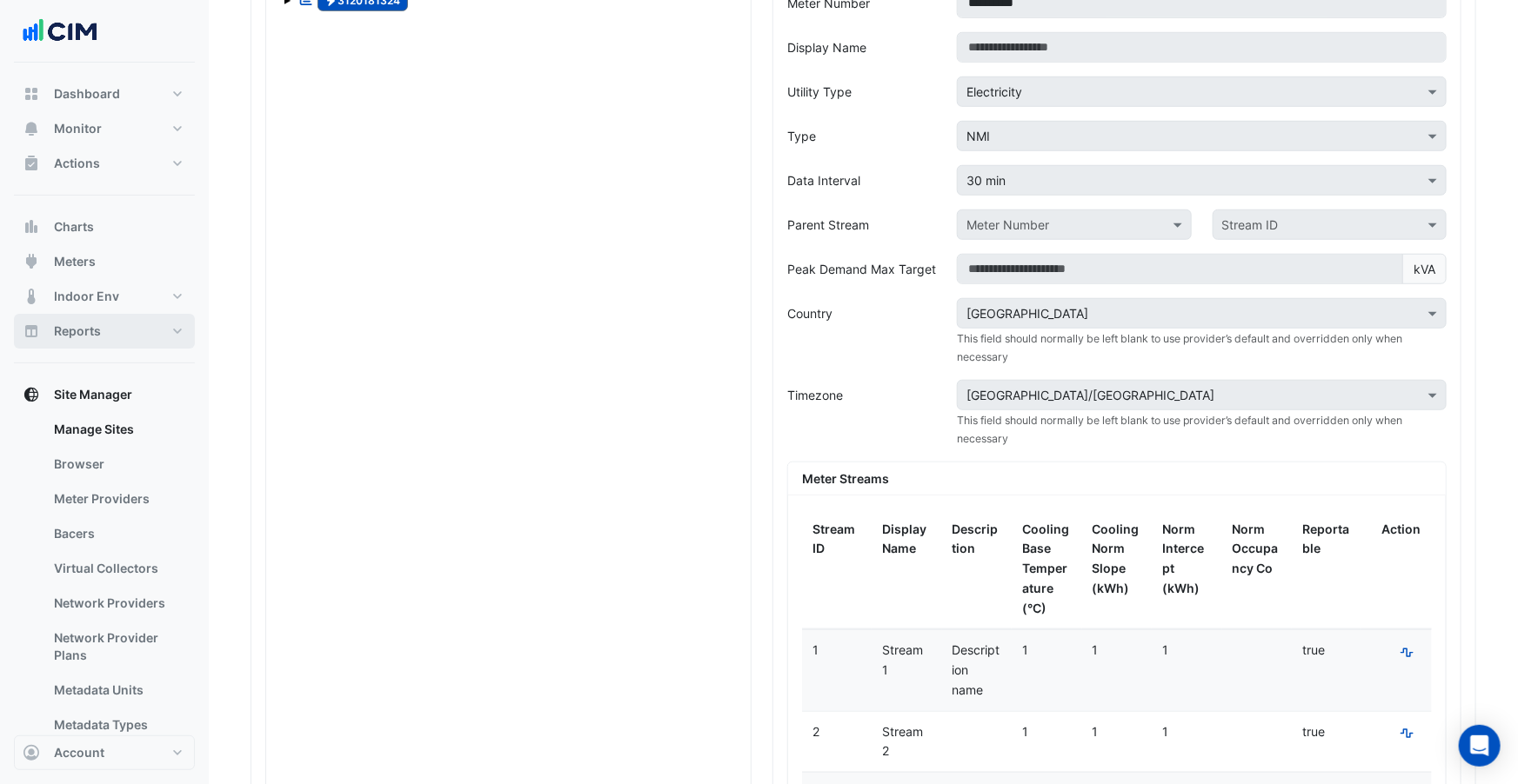
scroll to position [402, 0]
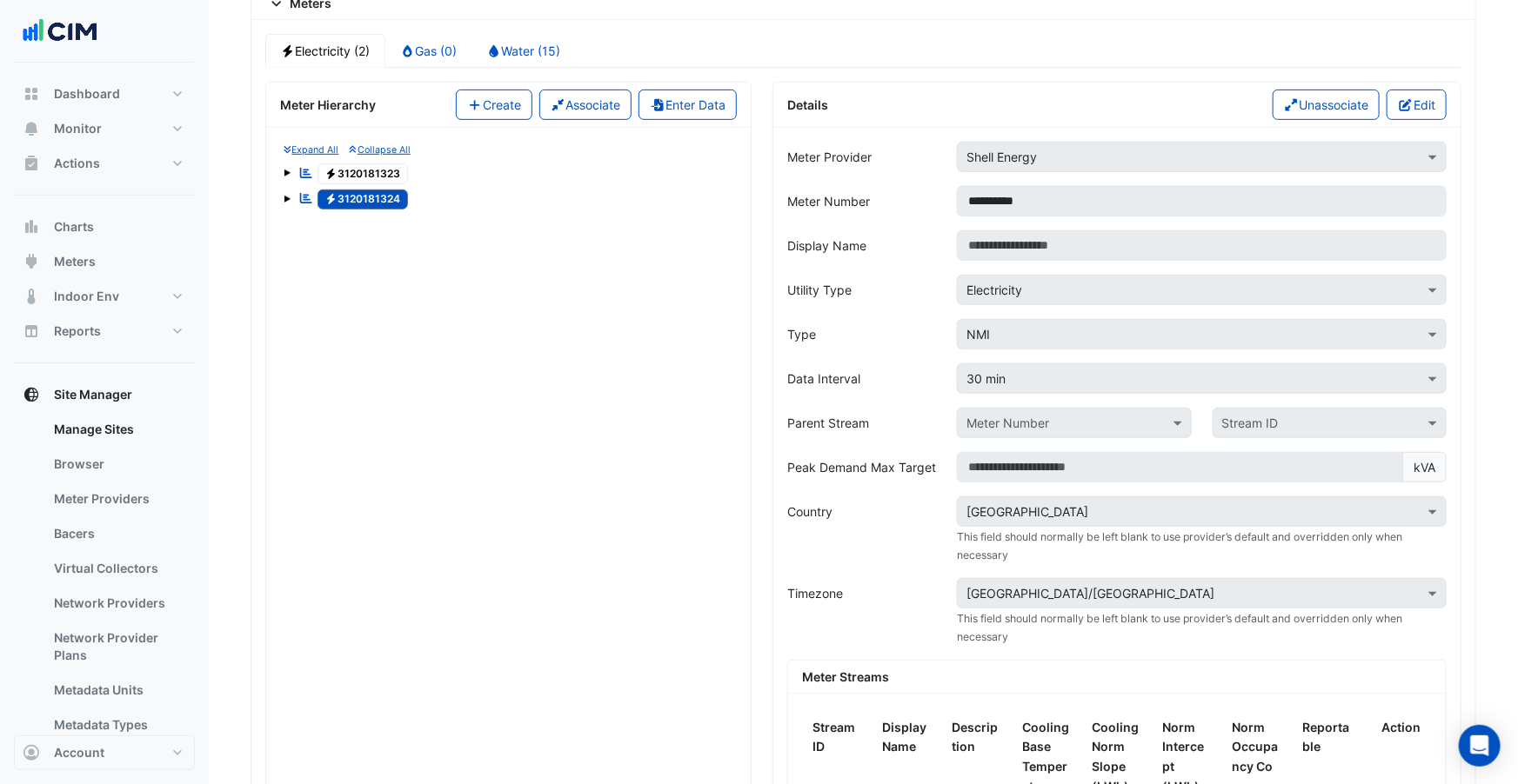
click at [284, 196] on span at bounding box center [287, 199] width 7 height 7
click at [286, 172] on span at bounding box center [287, 170] width 7 height 15
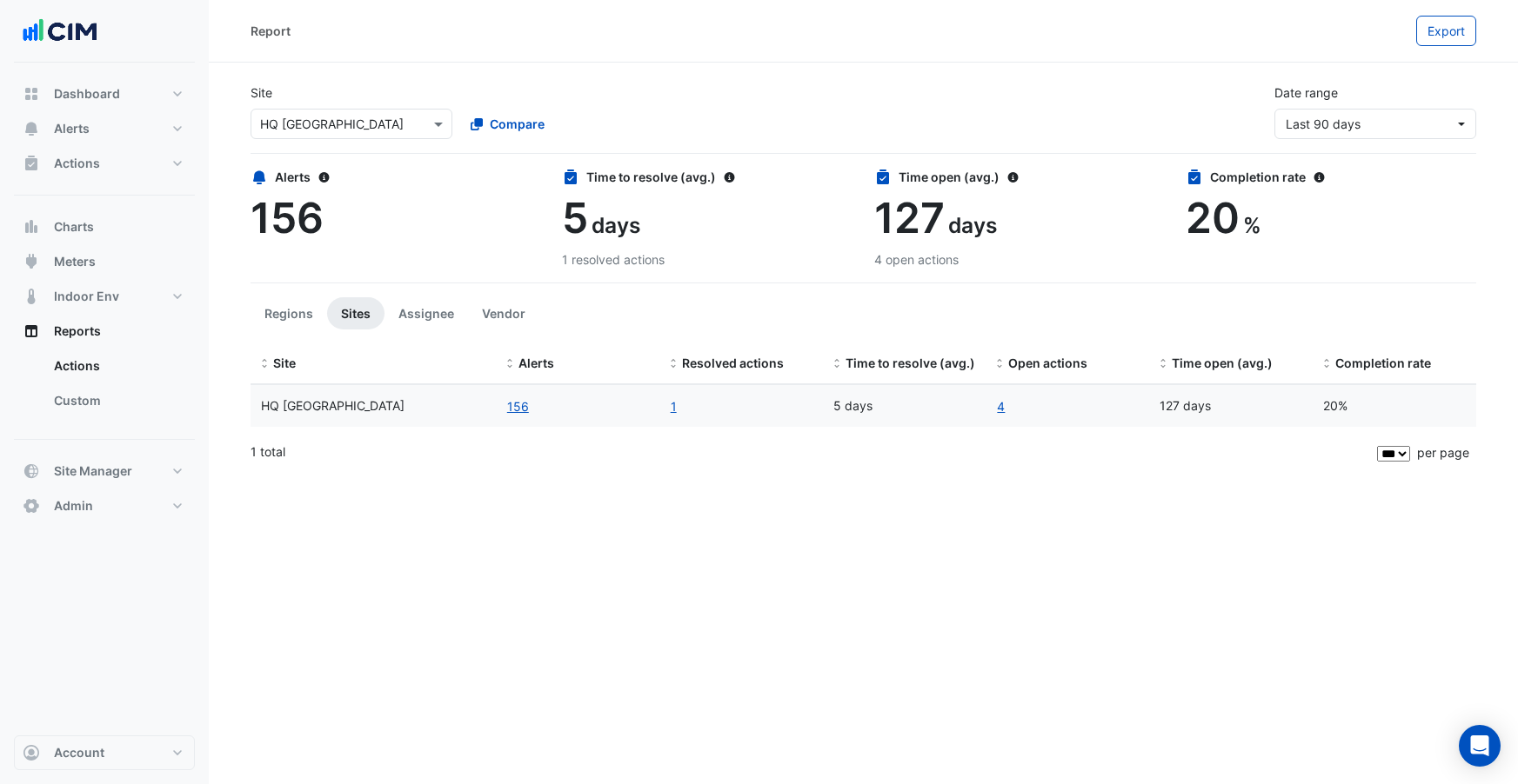
select select "***"
click at [57, 172] on button "Actions" at bounding box center [105, 163] width 181 height 35
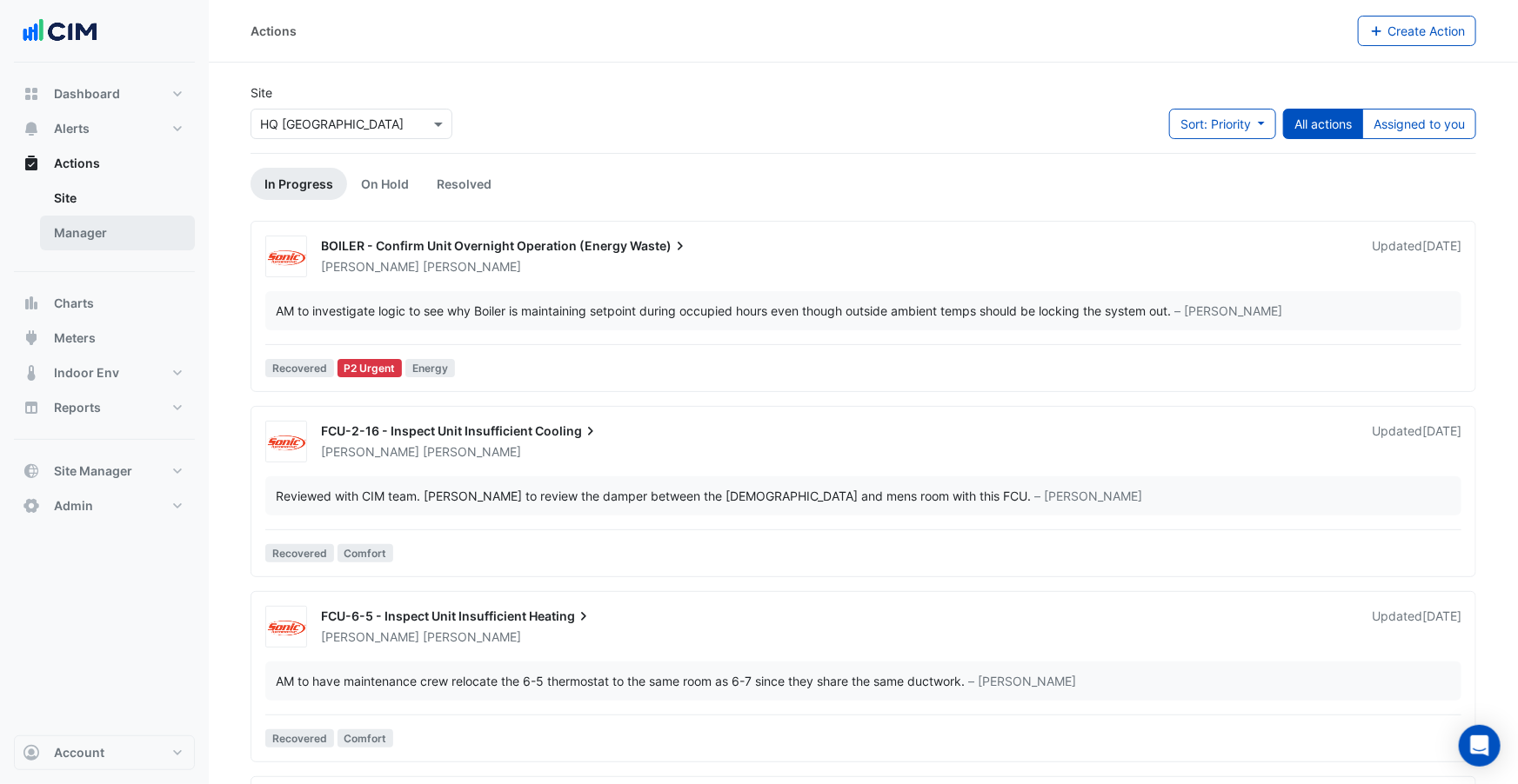
click at [113, 234] on link "Manager" at bounding box center [118, 234] width 155 height 35
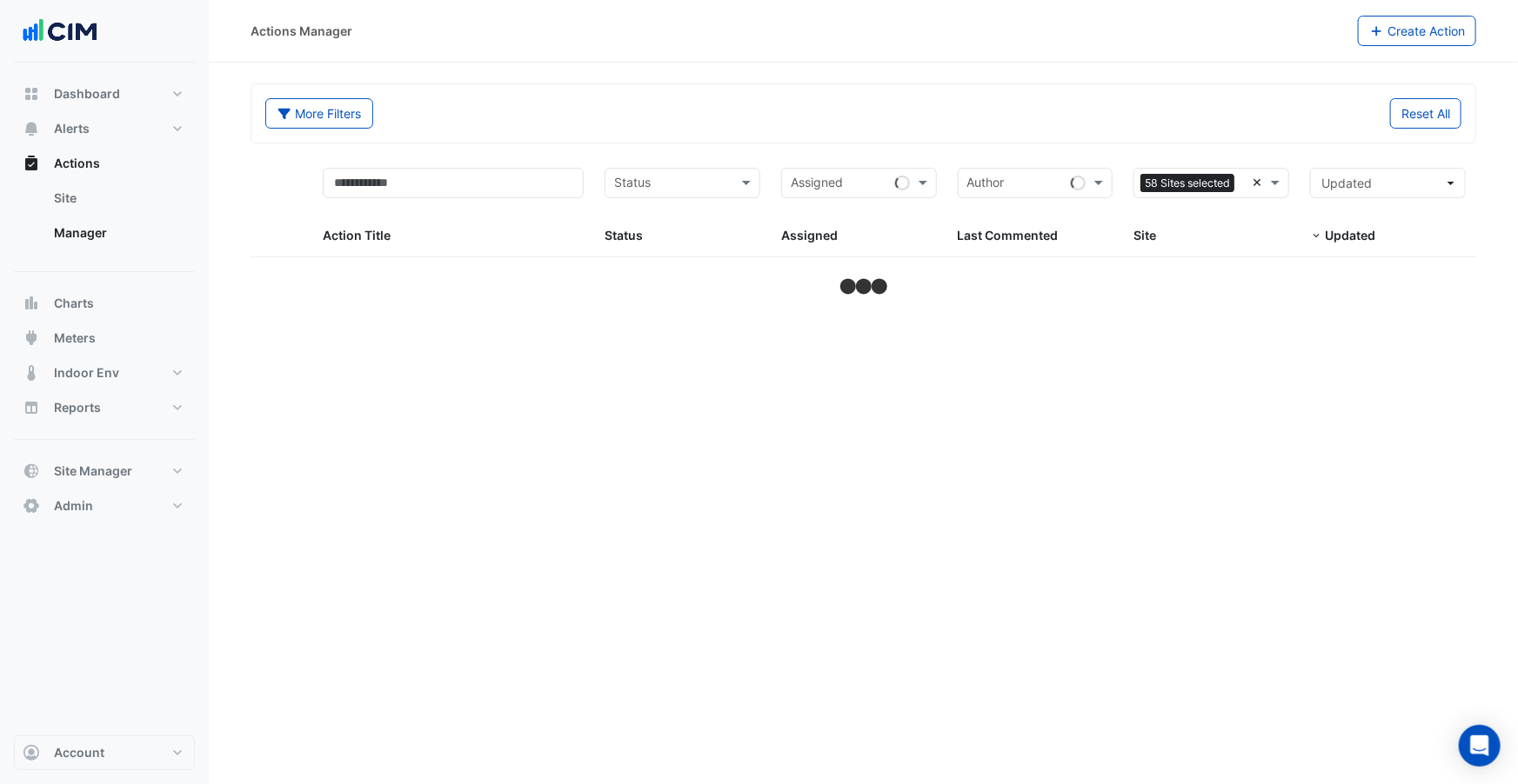
select select "***"
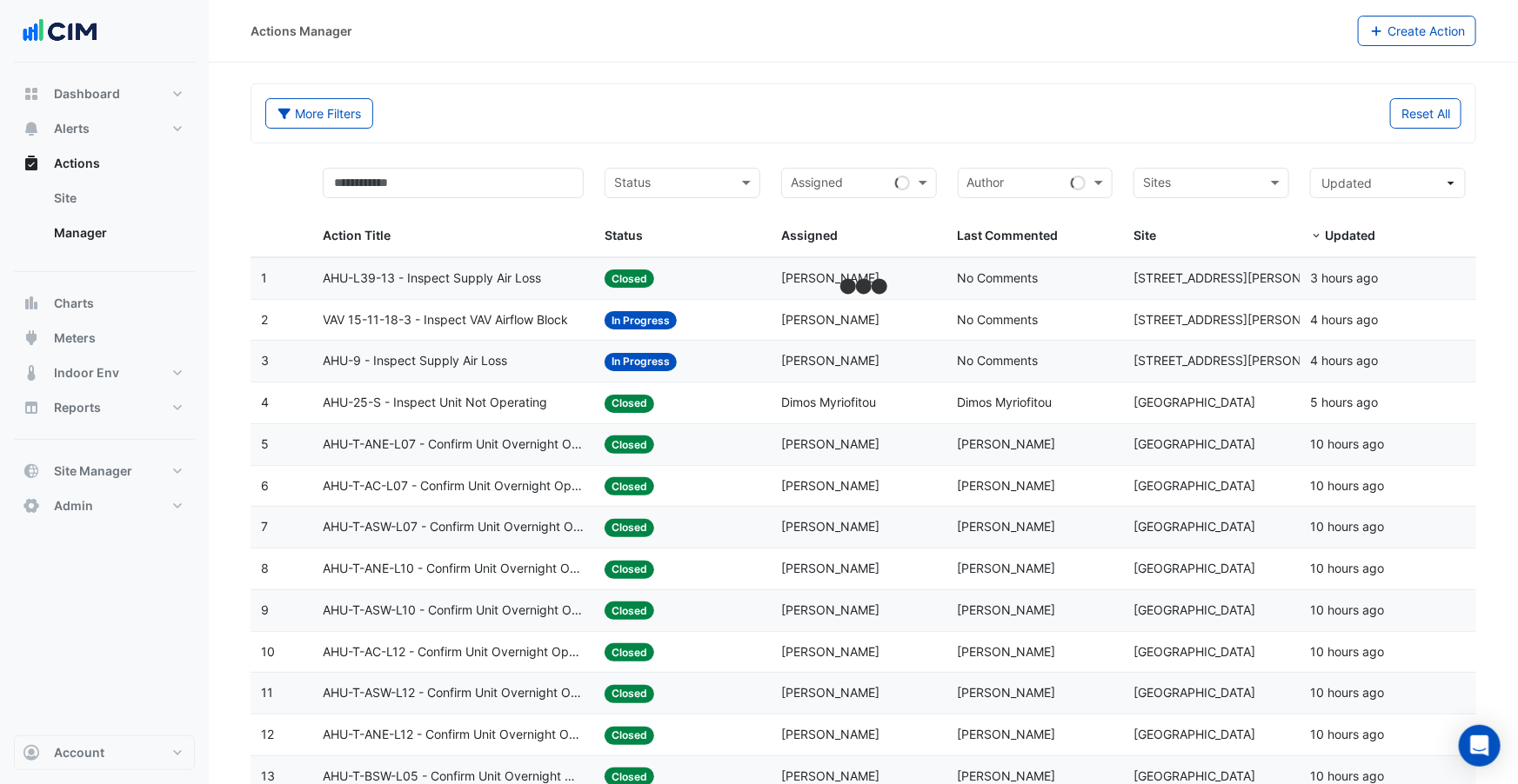
click at [1081, 139] on div "More Filters Reset All" at bounding box center [863, 113] width 1224 height 58
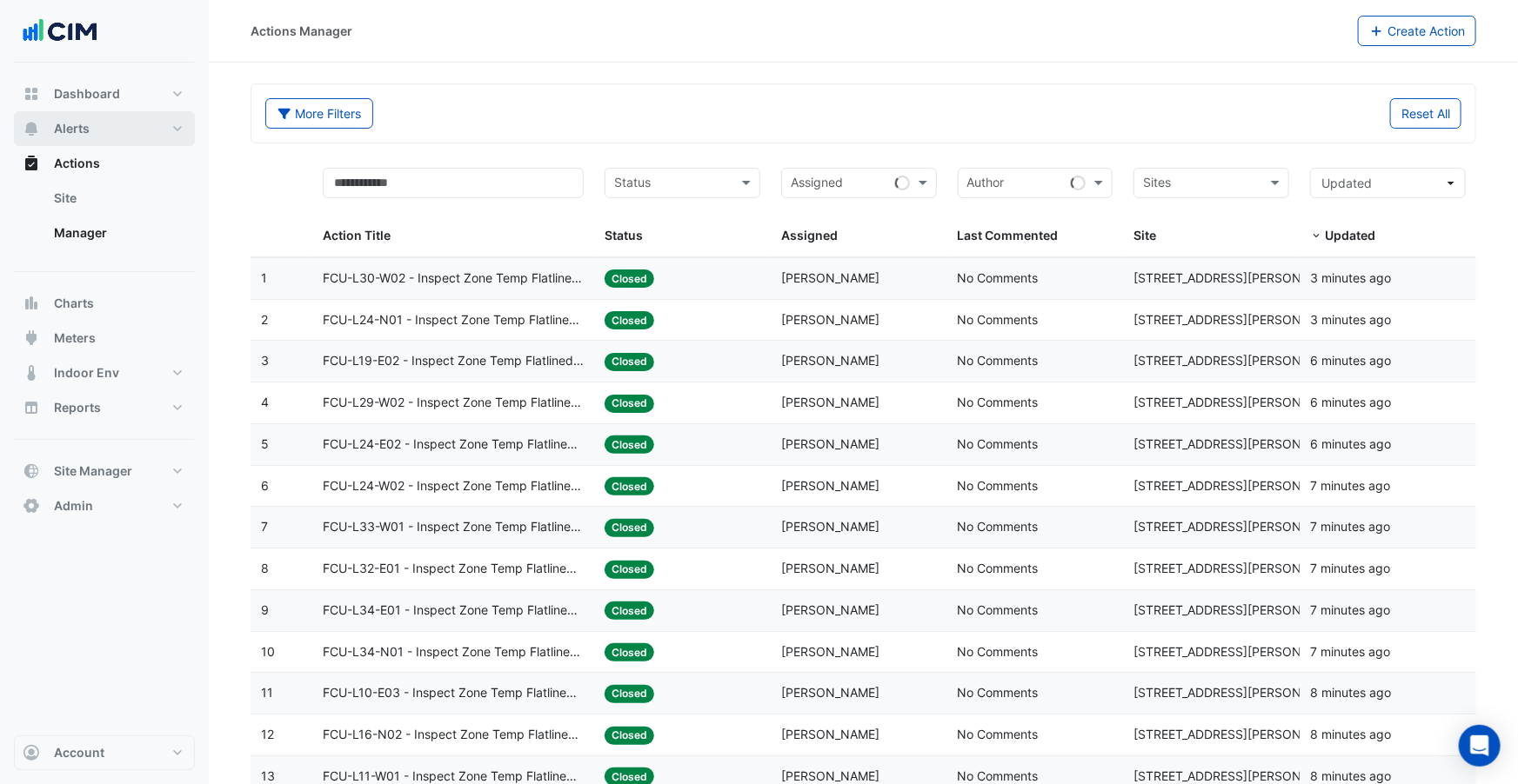
click at [130, 133] on button "Alerts" at bounding box center [105, 129] width 181 height 35
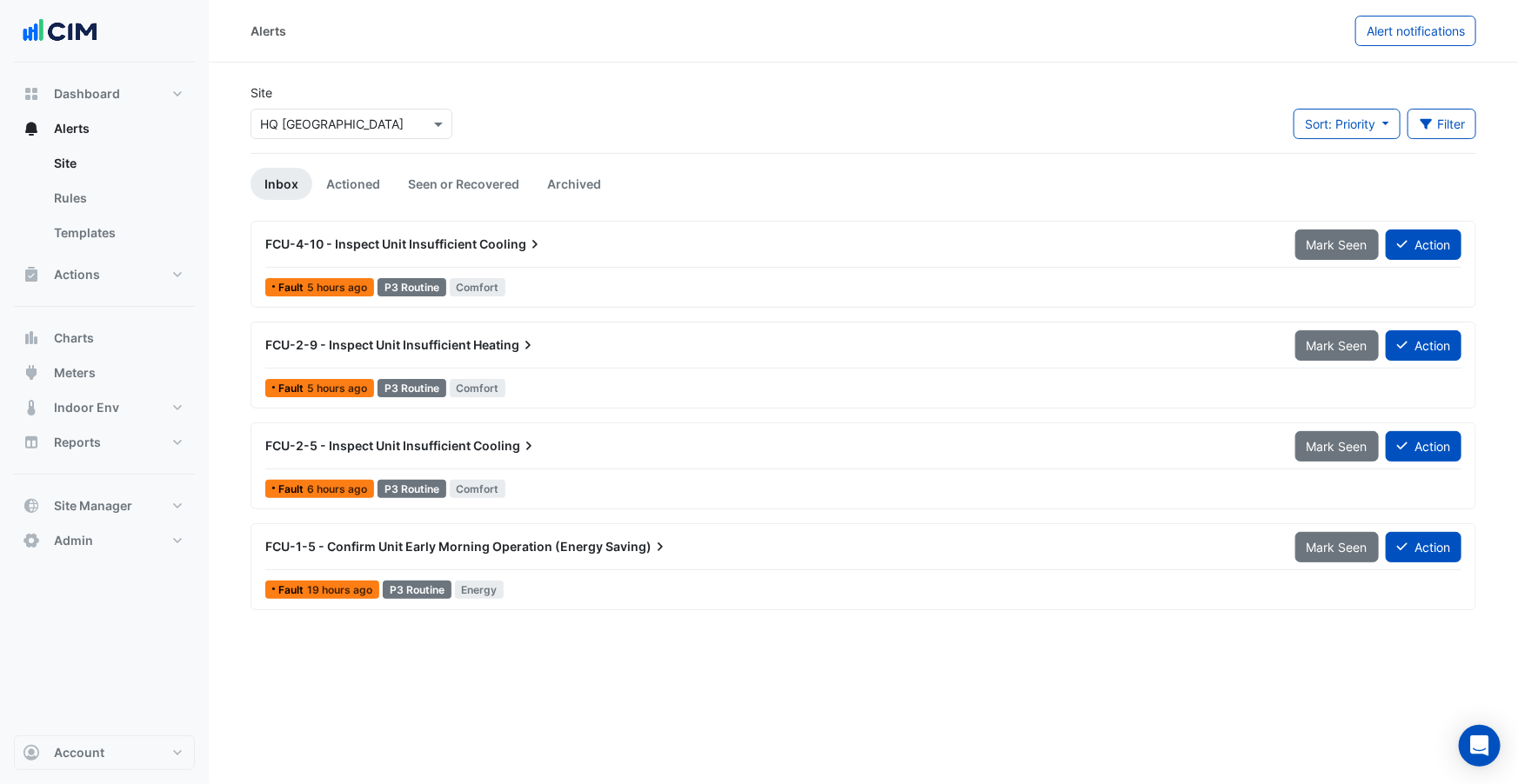
click at [314, 130] on input "text" at bounding box center [334, 125] width 148 height 18
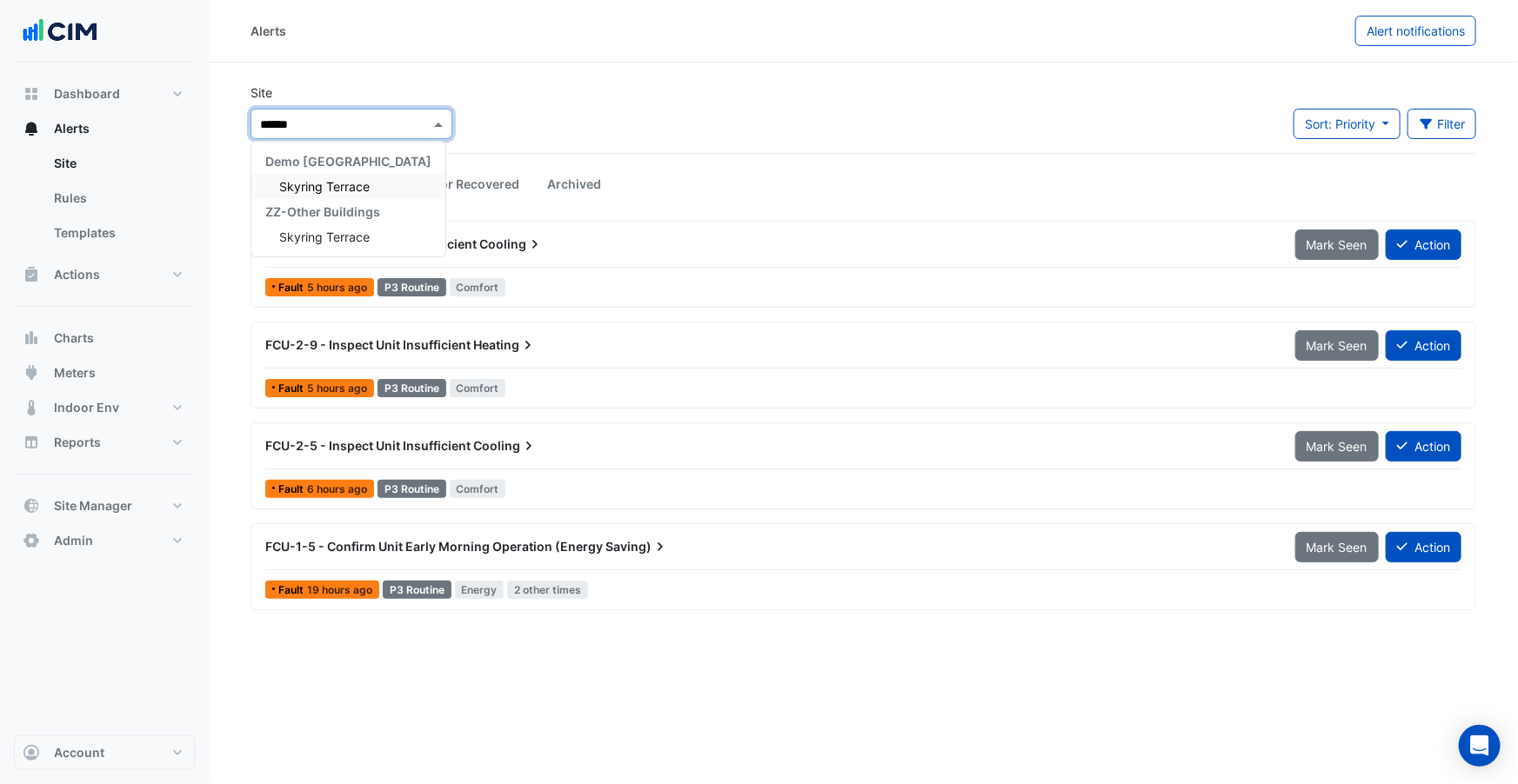
type input "*******"
click at [333, 186] on span "Skyring Terrace" at bounding box center [324, 186] width 90 height 15
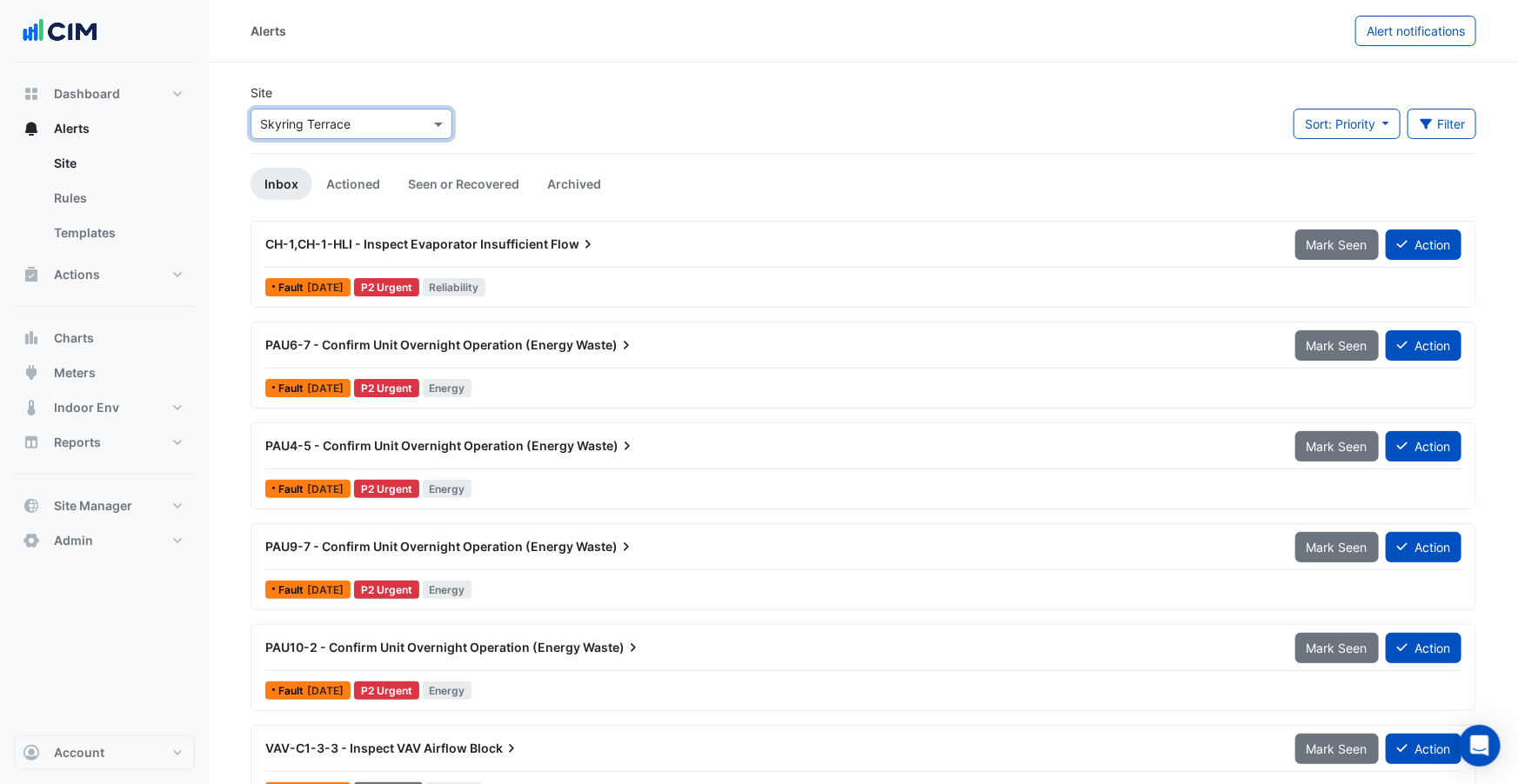
click at [533, 105] on div "Site Select a Site × Skyring Terrace Sort: Priority Priority Updated Filter Tit…" at bounding box center [863, 118] width 1247 height 69
click at [475, 245] on span "CH-1,CH-1-HLI - Inspect Evaporator Insufficient" at bounding box center [407, 243] width 283 height 15
click at [473, 352] on div "PAU6-7 - Confirm Unit Overnight Operation (Energy Waste)" at bounding box center [770, 345] width 1009 height 18
click at [418, 422] on div "PAU4-5 - Confirm Unit Overnight Operation (Energy Waste) Mark Seen Action Fault…" at bounding box center [863, 465] width 1225 height 87
click at [102, 277] on button "Actions" at bounding box center [105, 275] width 181 height 35
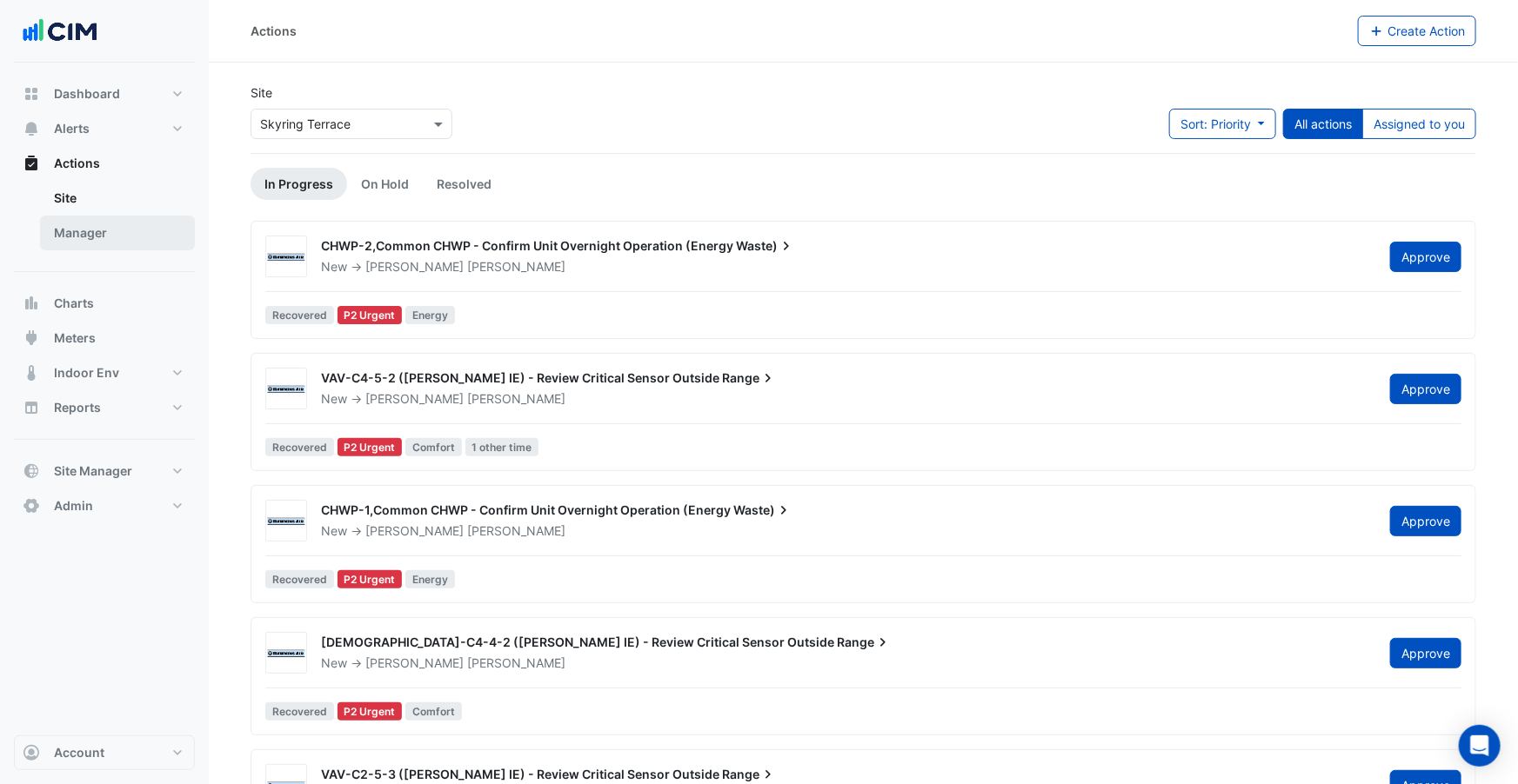
click at [122, 235] on link "Manager" at bounding box center [118, 234] width 155 height 35
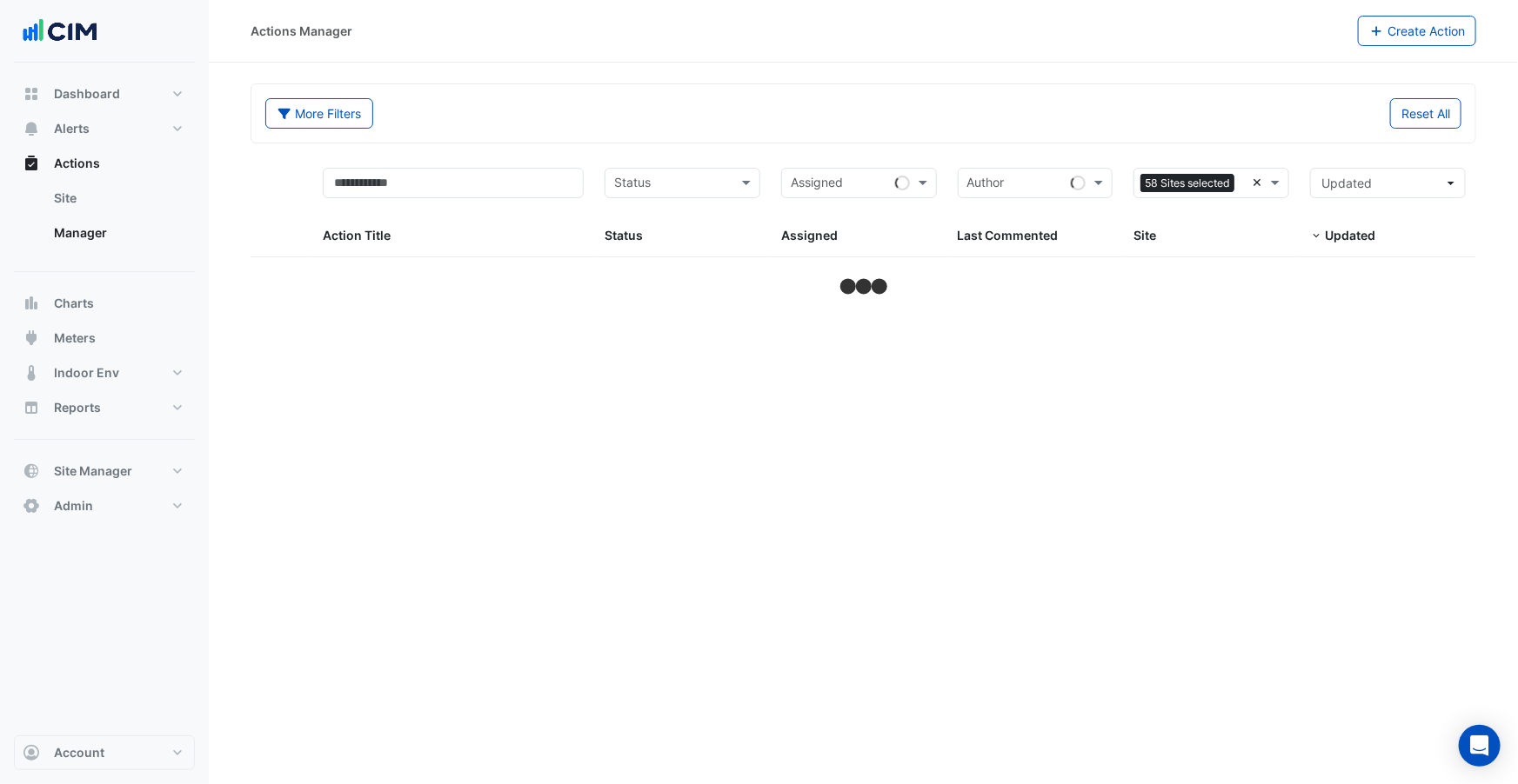
select select "***"
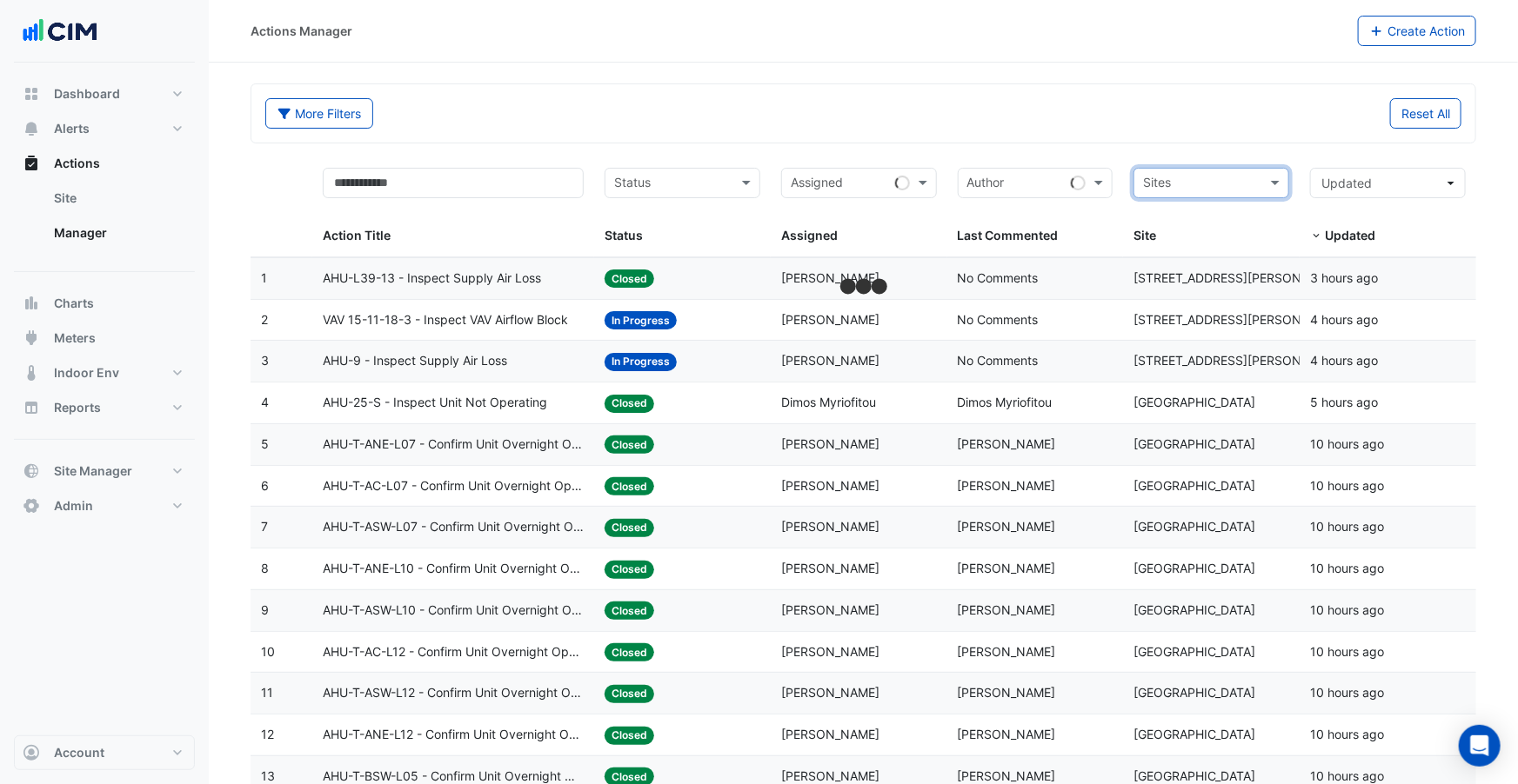
click at [1176, 159] on datatable-header-cell "Sites Site" at bounding box center [1211, 207] width 177 height 100
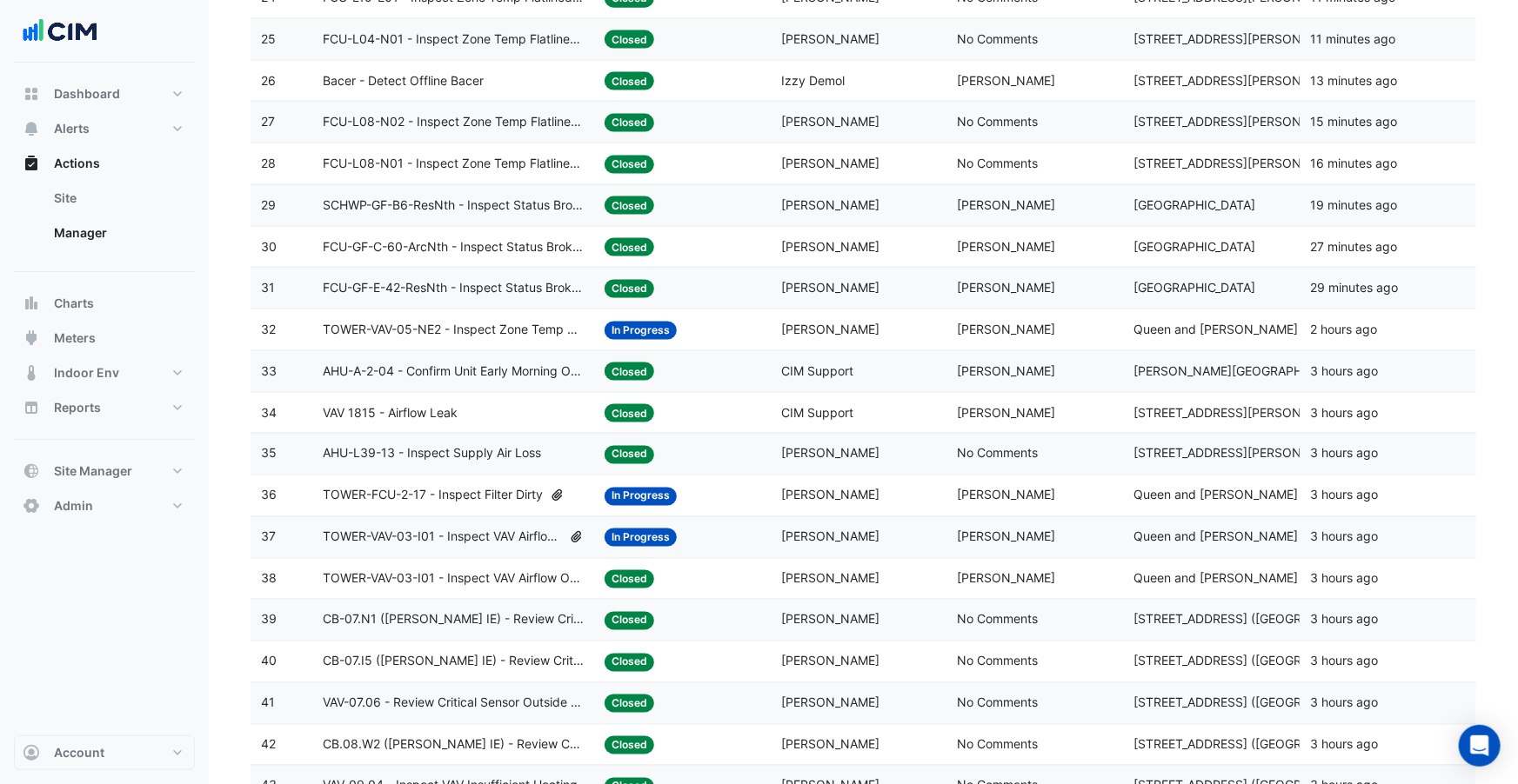
scroll to position [1263, 0]
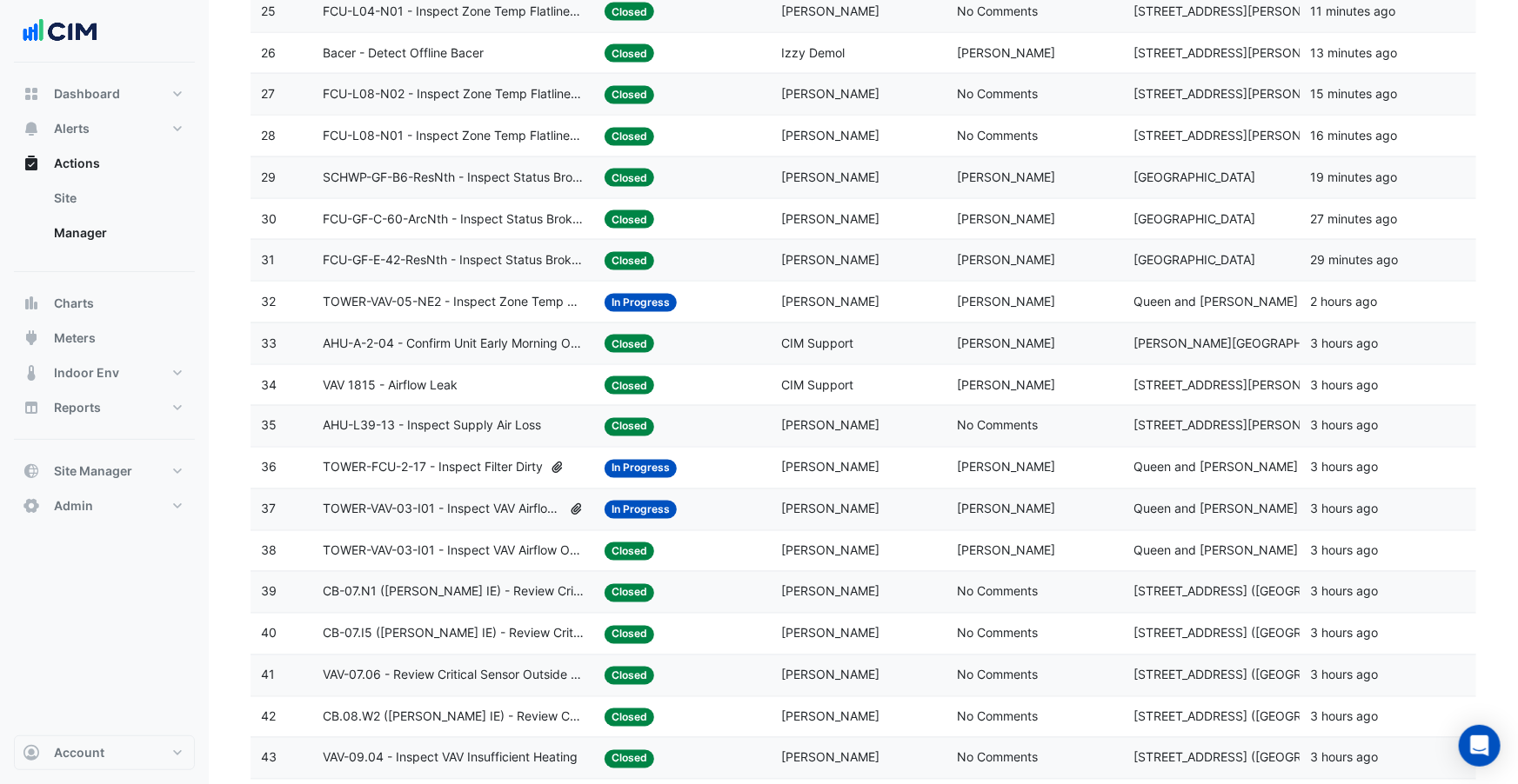
click at [589, 189] on datatable-body-cell "Action Title: SCHWP-GF-B6-ResNth - Inspect Status Broken Switch" at bounding box center [453, 177] width 282 height 41
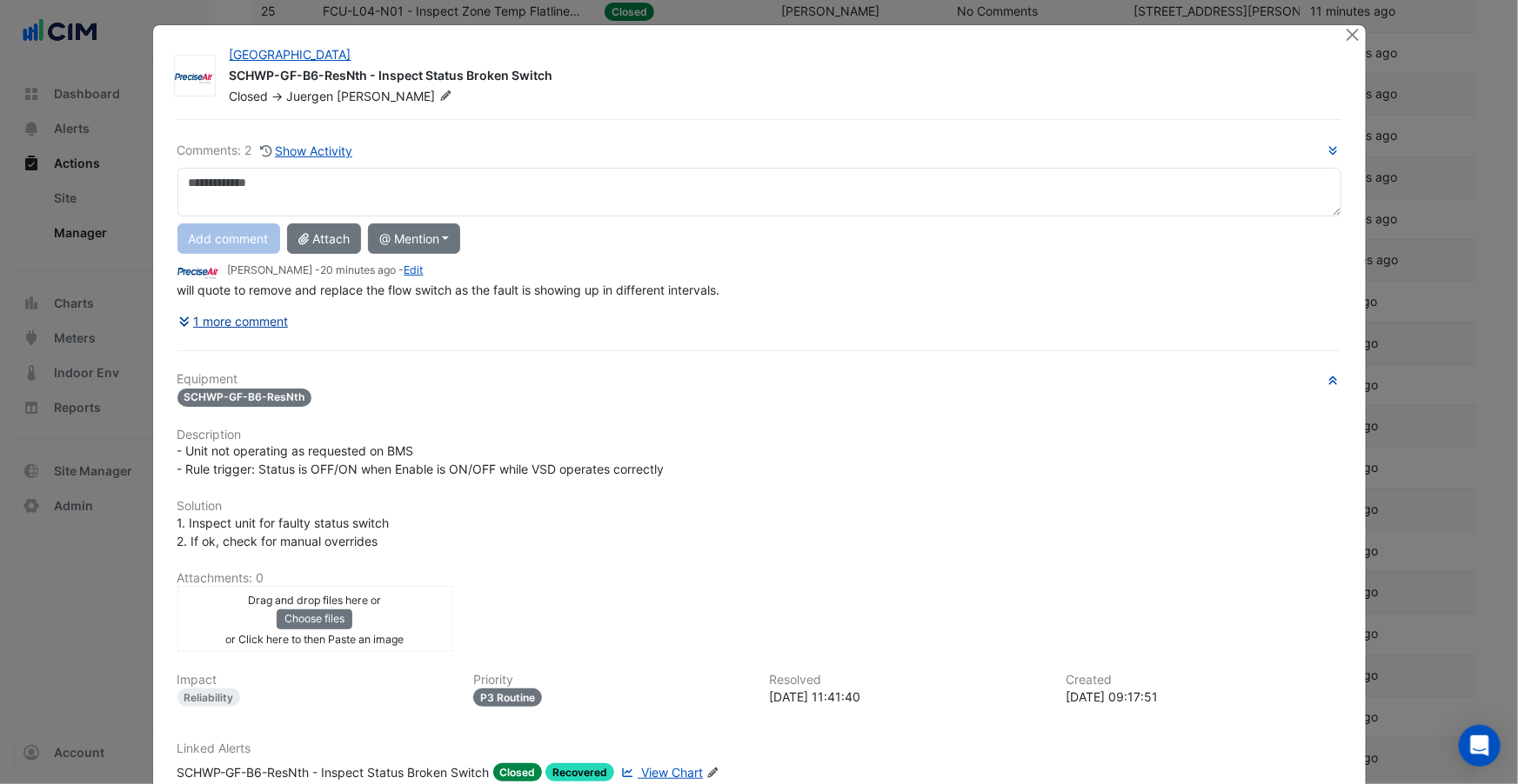
click at [257, 320] on button "1 more comment" at bounding box center [234, 321] width 112 height 31
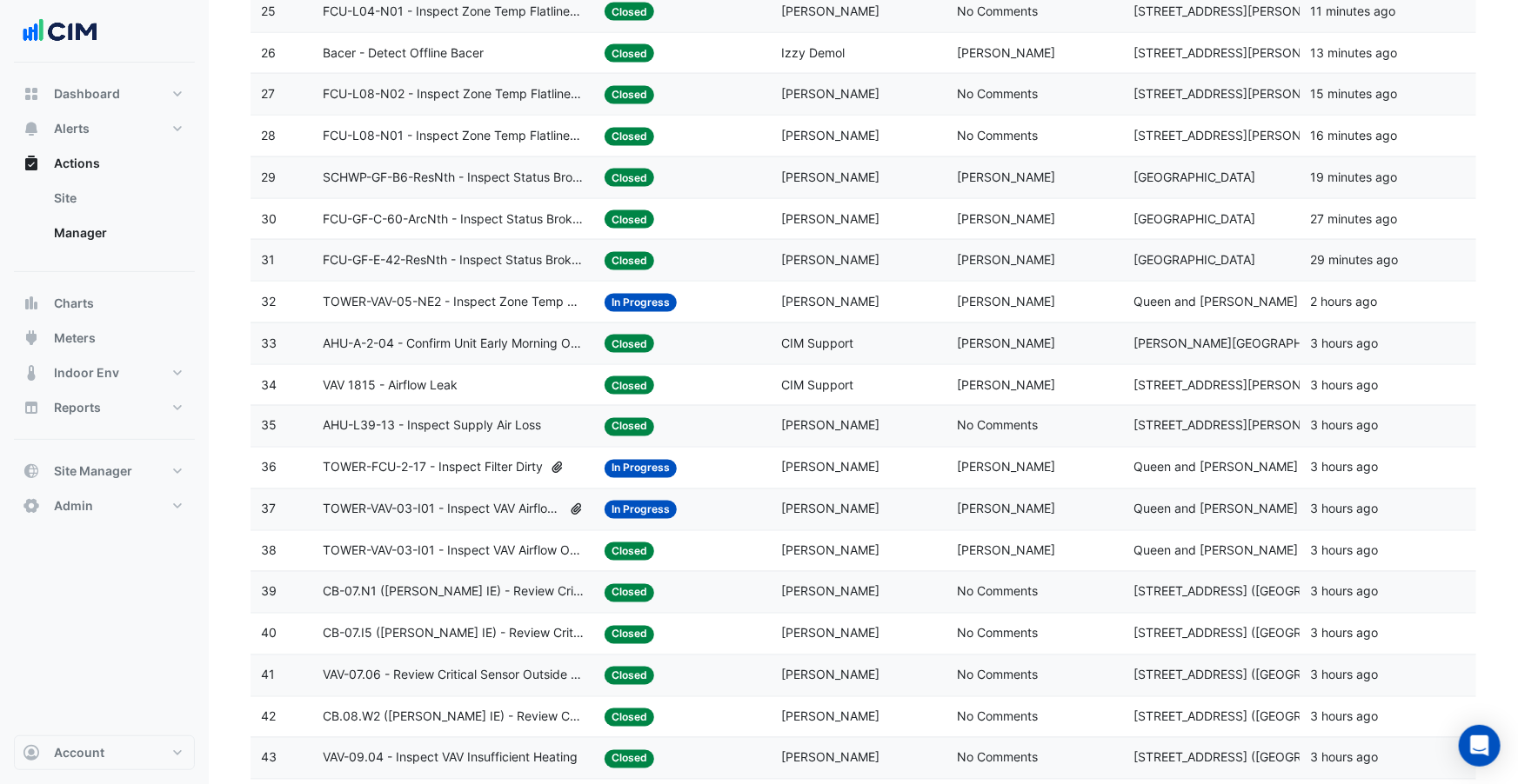
click at [457, 227] on span "FCU-GF-C-60-ArcNth - Inspect Status Broken Switch" at bounding box center [452, 219] width 261 height 20
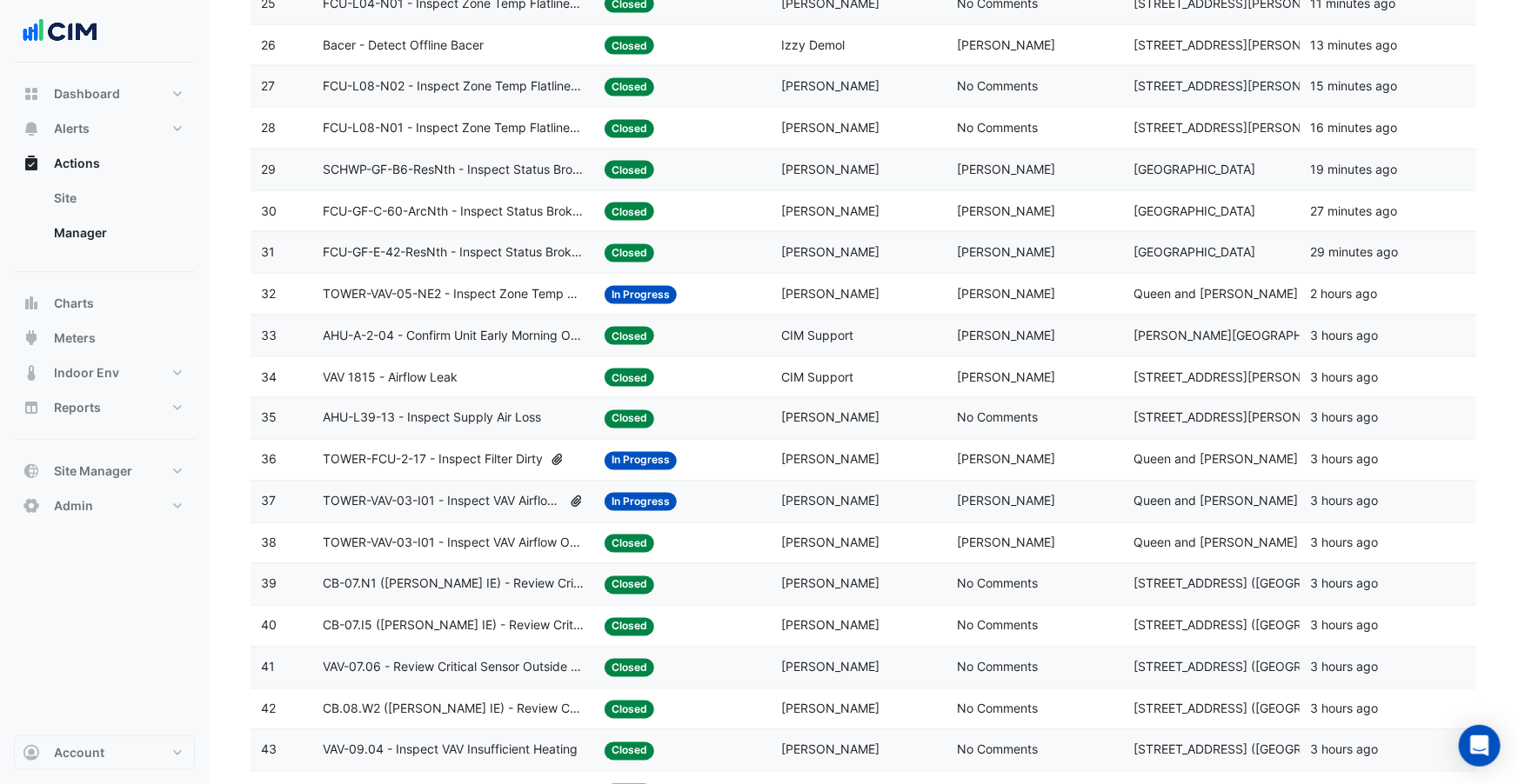
click at [437, 212] on span "FCU-GF-C-60-ArcNth - Inspect Status Broken Switch" at bounding box center [452, 212] width 261 height 20
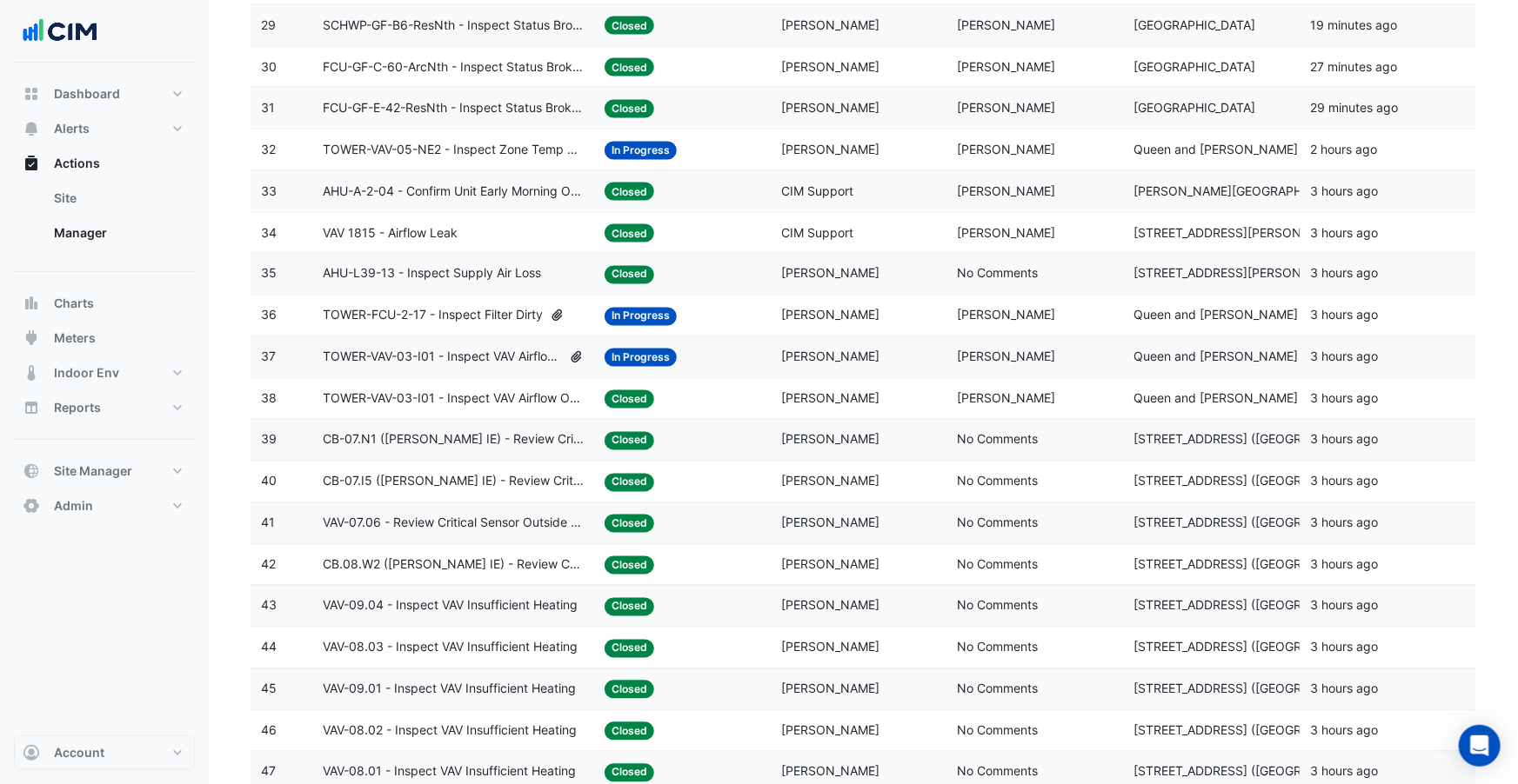
scroll to position [1486, 0]
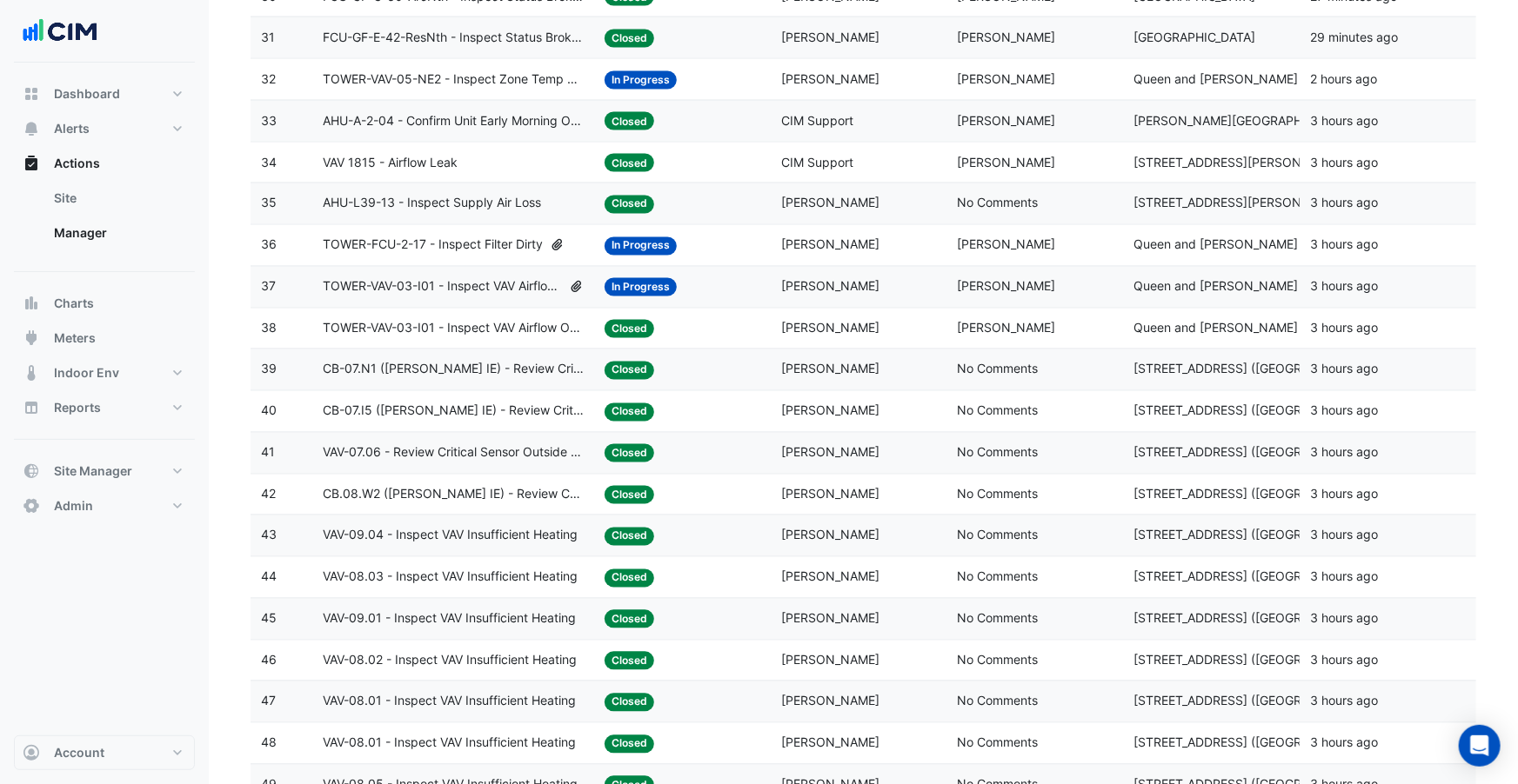
click at [414, 296] on span "TOWER-VAV-03-I01 - Inspect VAV Airflow Block" at bounding box center [442, 287] width 239 height 20
